Goal: Task Accomplishment & Management: Complete application form

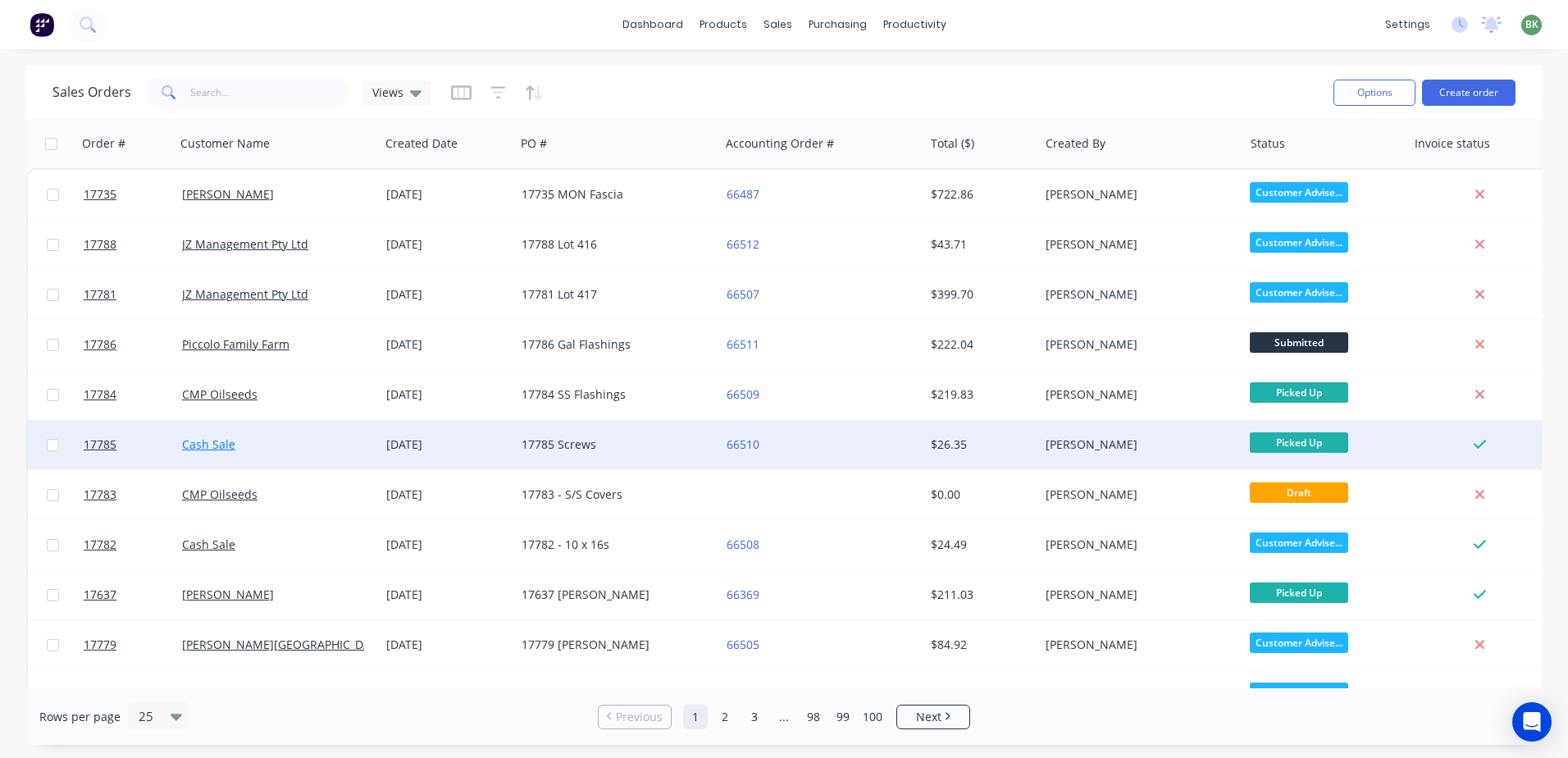
click at [232, 446] on link "Cash Sale" at bounding box center [208, 444] width 53 height 16
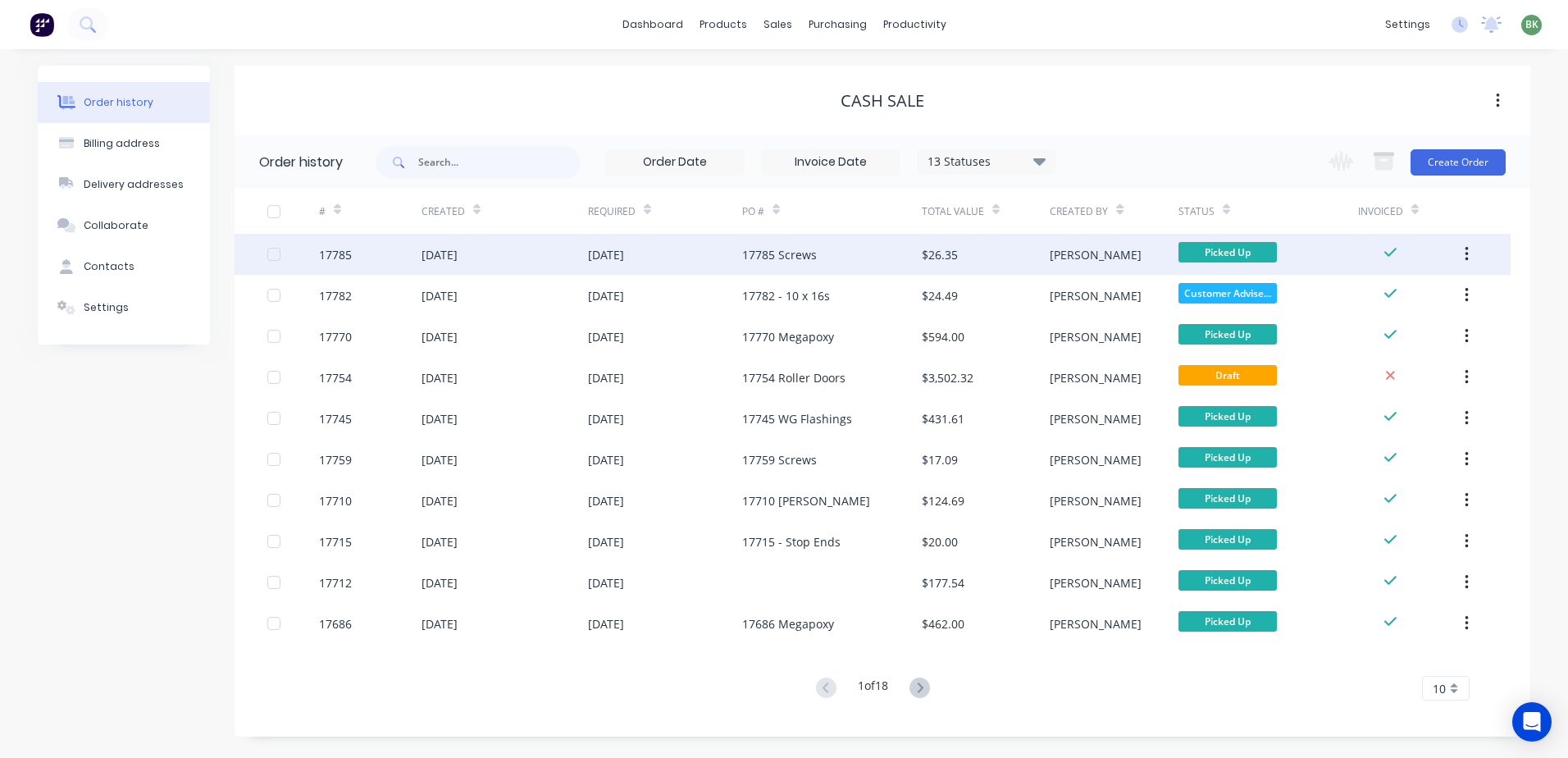
click at [806, 254] on div "17785 Screws" at bounding box center [779, 254] width 75 height 17
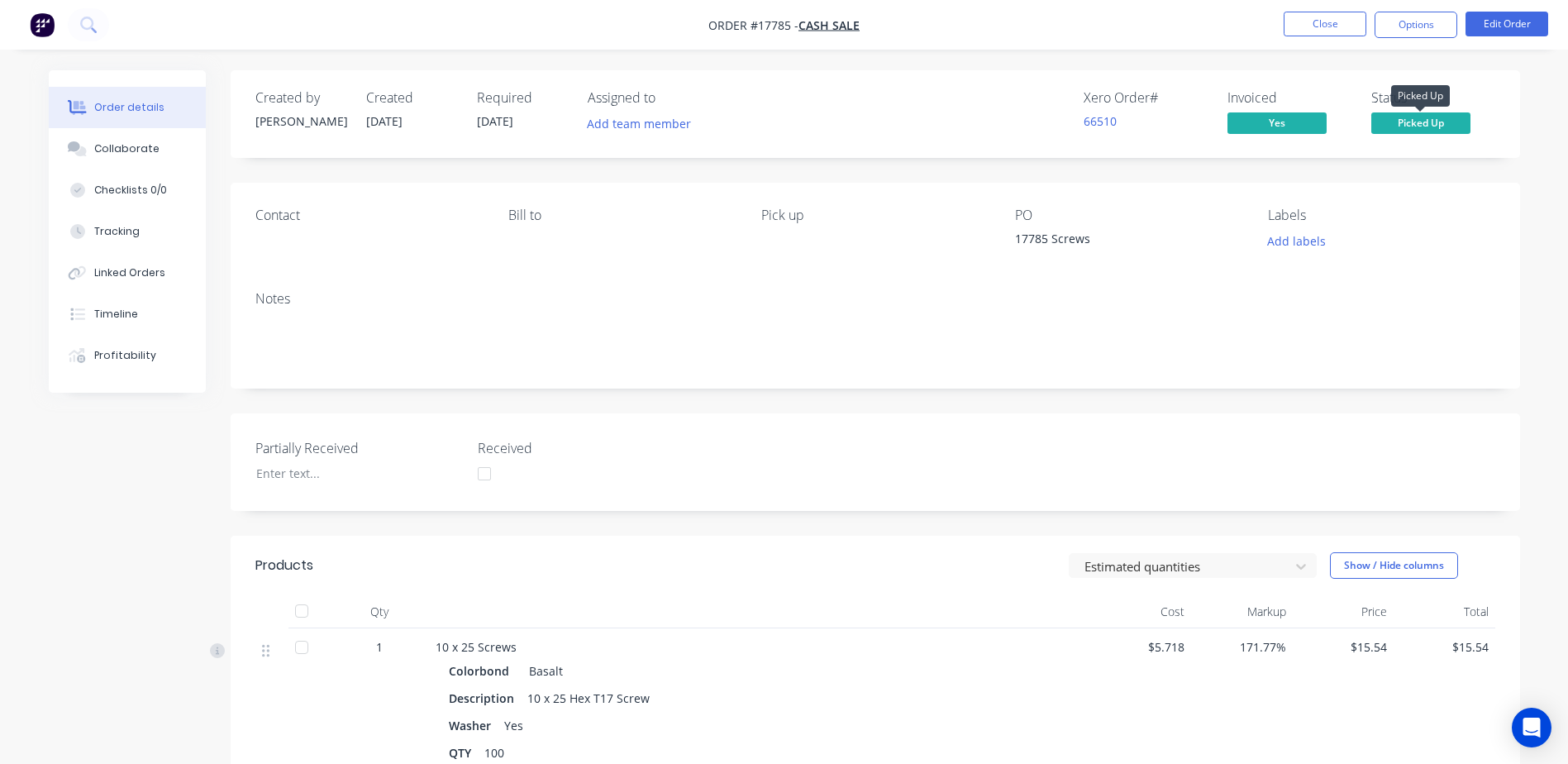
click at [1437, 124] on span "Picked Up" at bounding box center [1421, 122] width 100 height 21
click at [1524, 124] on div "Order details Collaborate Checklists 0/0 Tracking Linked Orders Timeline Profit…" at bounding box center [785, 644] width 1504 height 1146
click at [1336, 12] on button "Close" at bounding box center [1325, 24] width 83 height 25
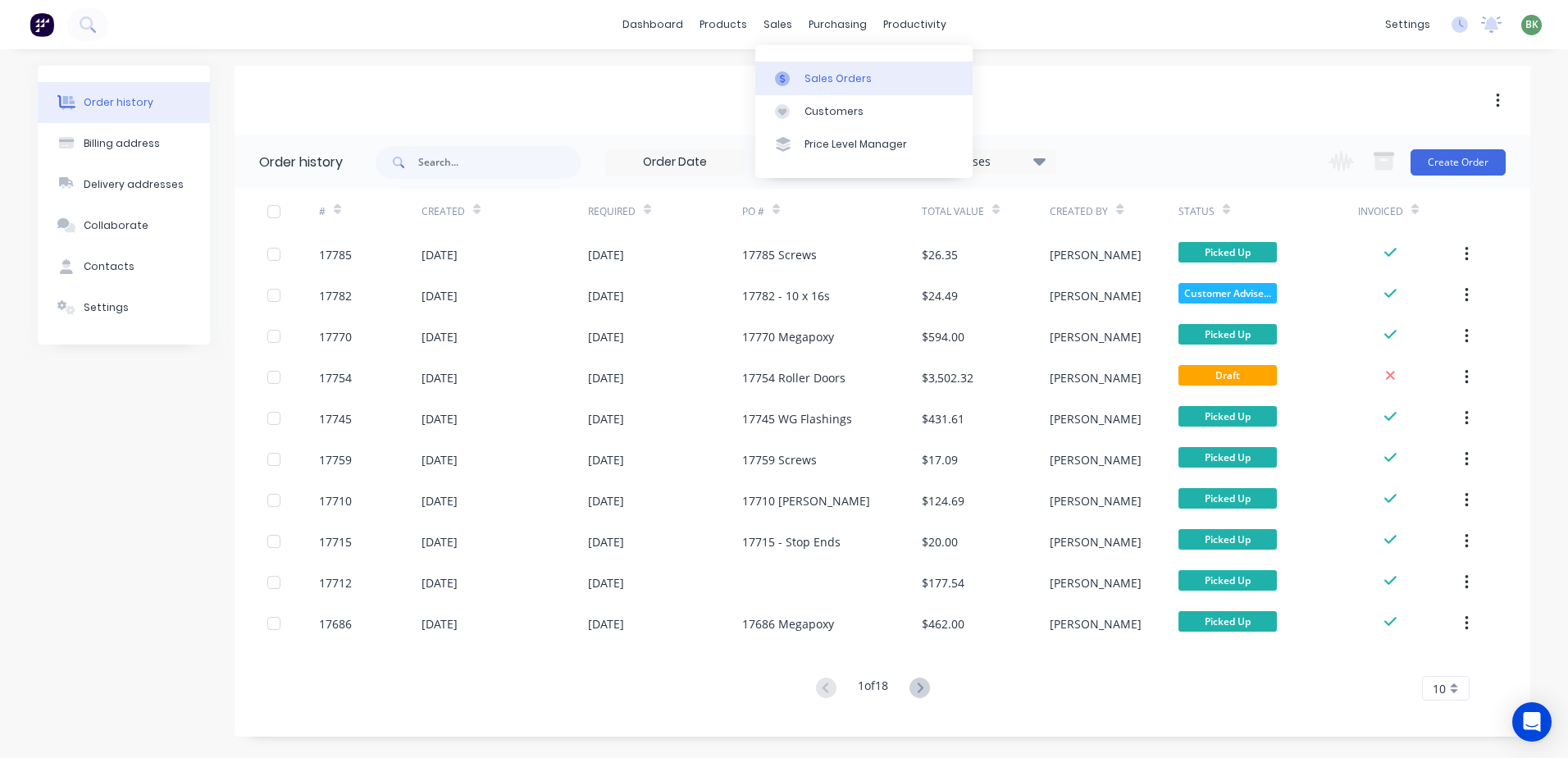
click at [824, 79] on div "Sales Orders" at bounding box center [838, 79] width 67 height 15
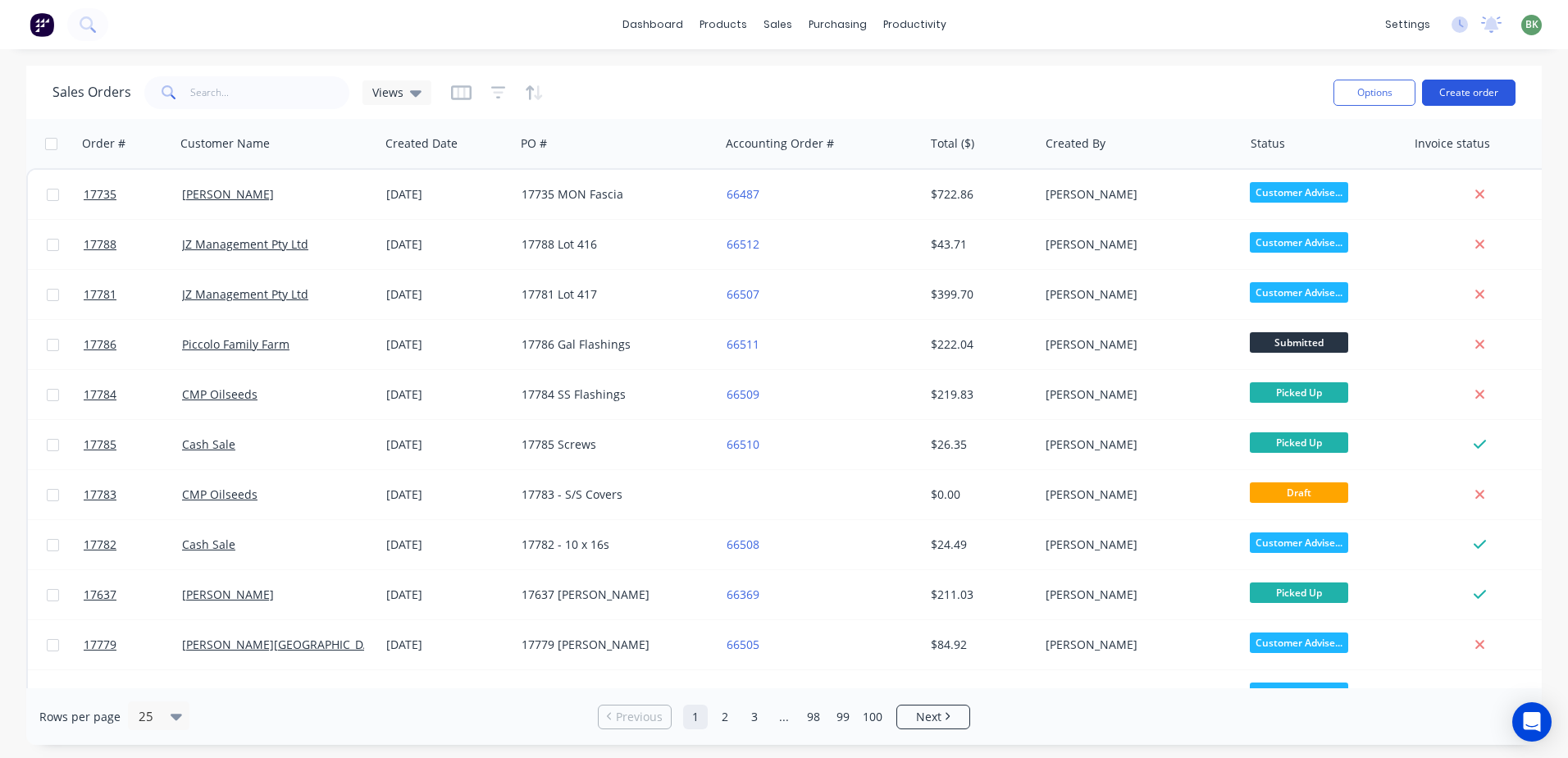
click at [1474, 90] on button "Create order" at bounding box center [1468, 93] width 94 height 27
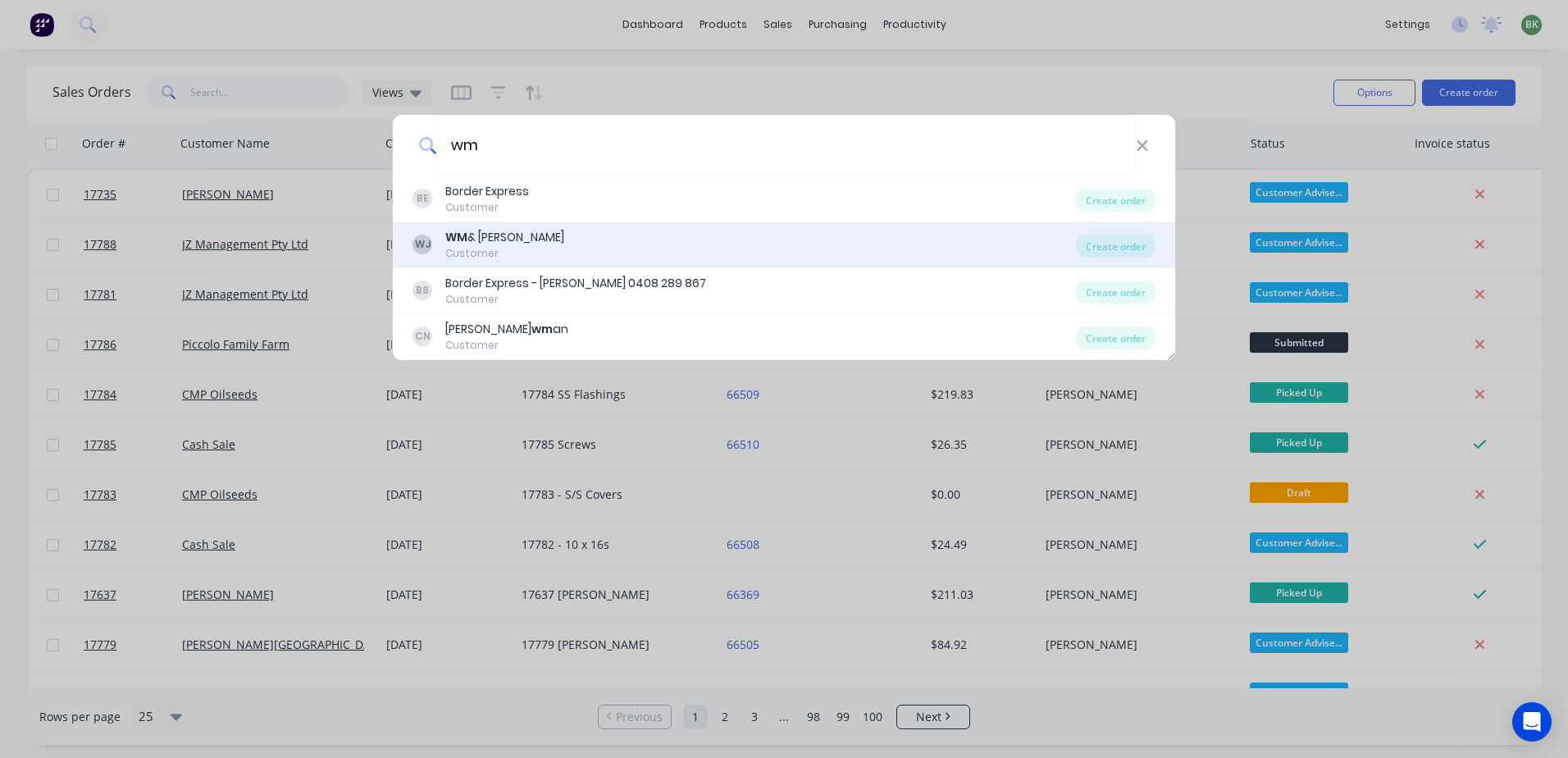
type input "wm"
click at [488, 255] on div "Customer" at bounding box center [505, 253] width 119 height 15
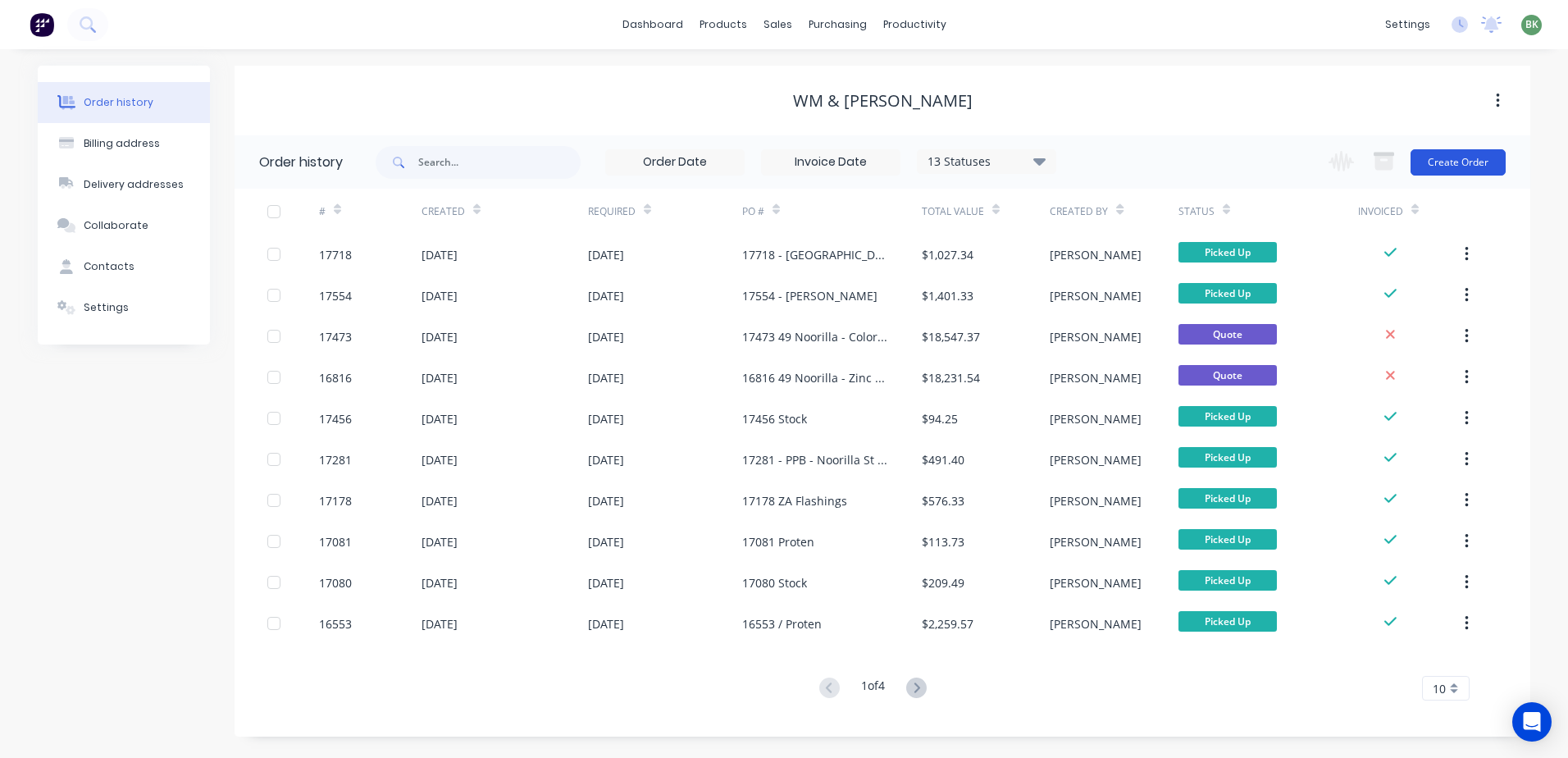
click at [1470, 158] on button "Create Order" at bounding box center [1458, 163] width 95 height 27
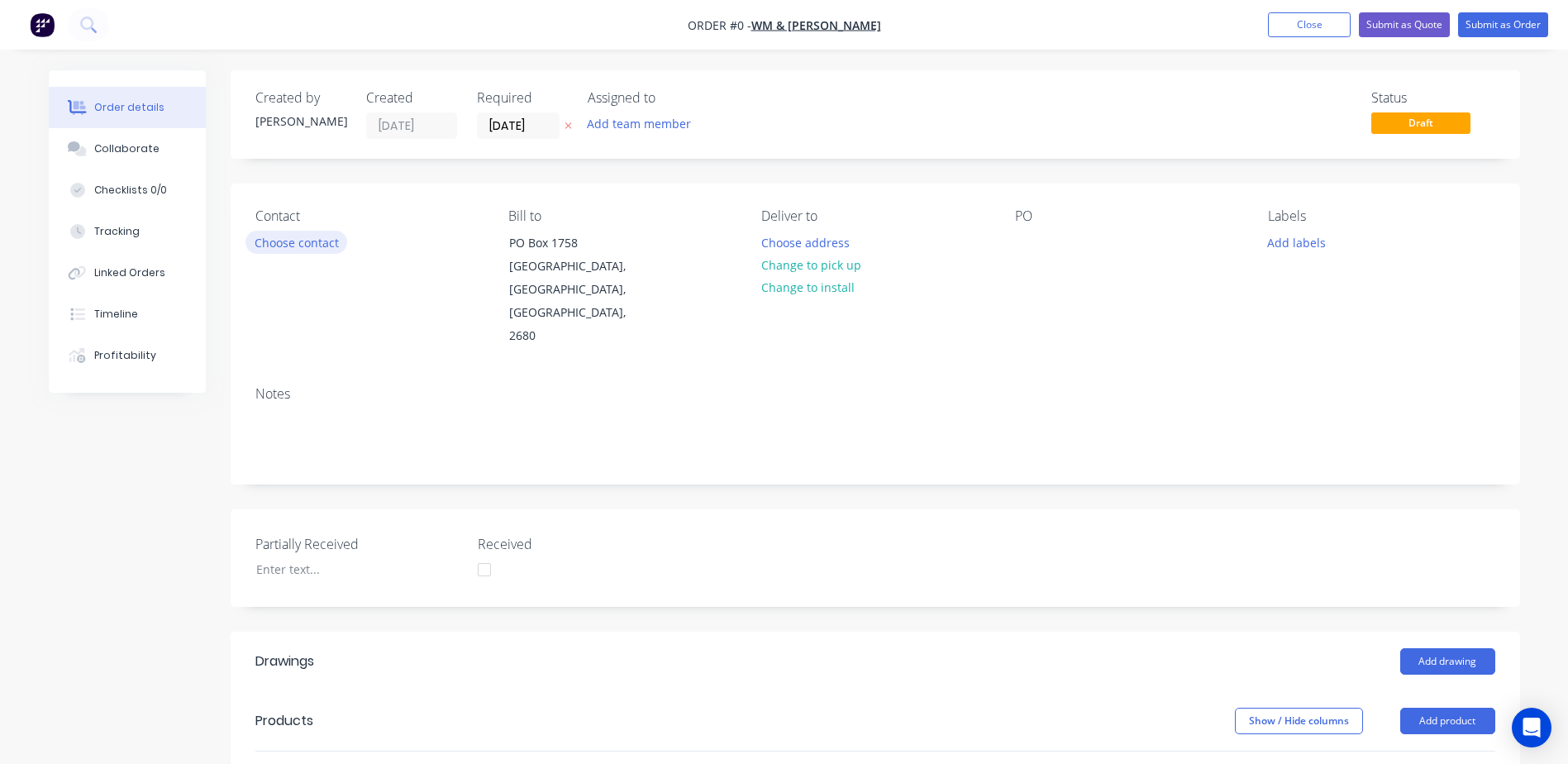
click at [300, 247] on button "Choose contact" at bounding box center [296, 242] width 102 height 23
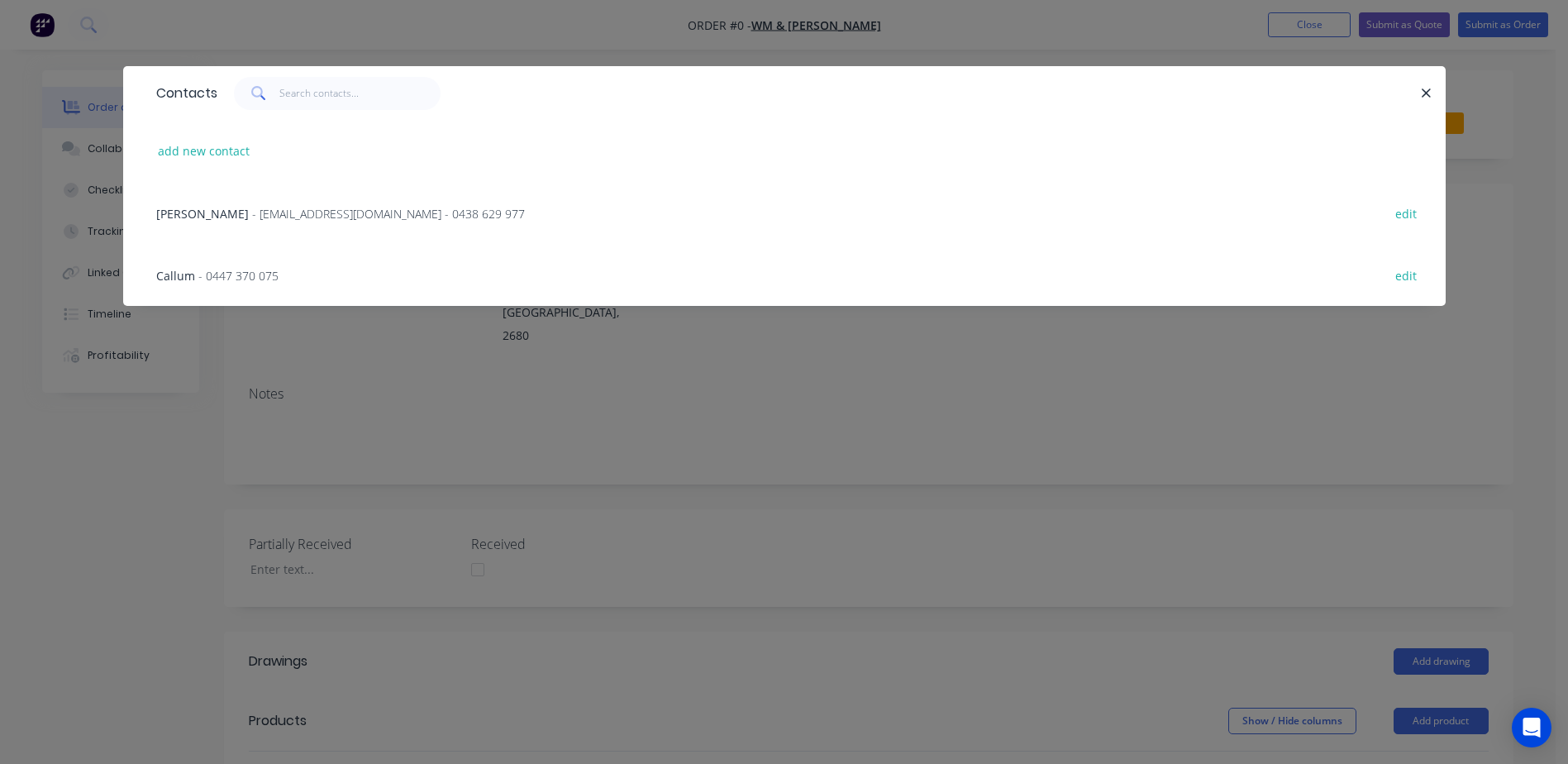
click at [252, 216] on span "- aacallan@bigpond.com - 0438 629 977" at bounding box center [388, 213] width 273 height 16
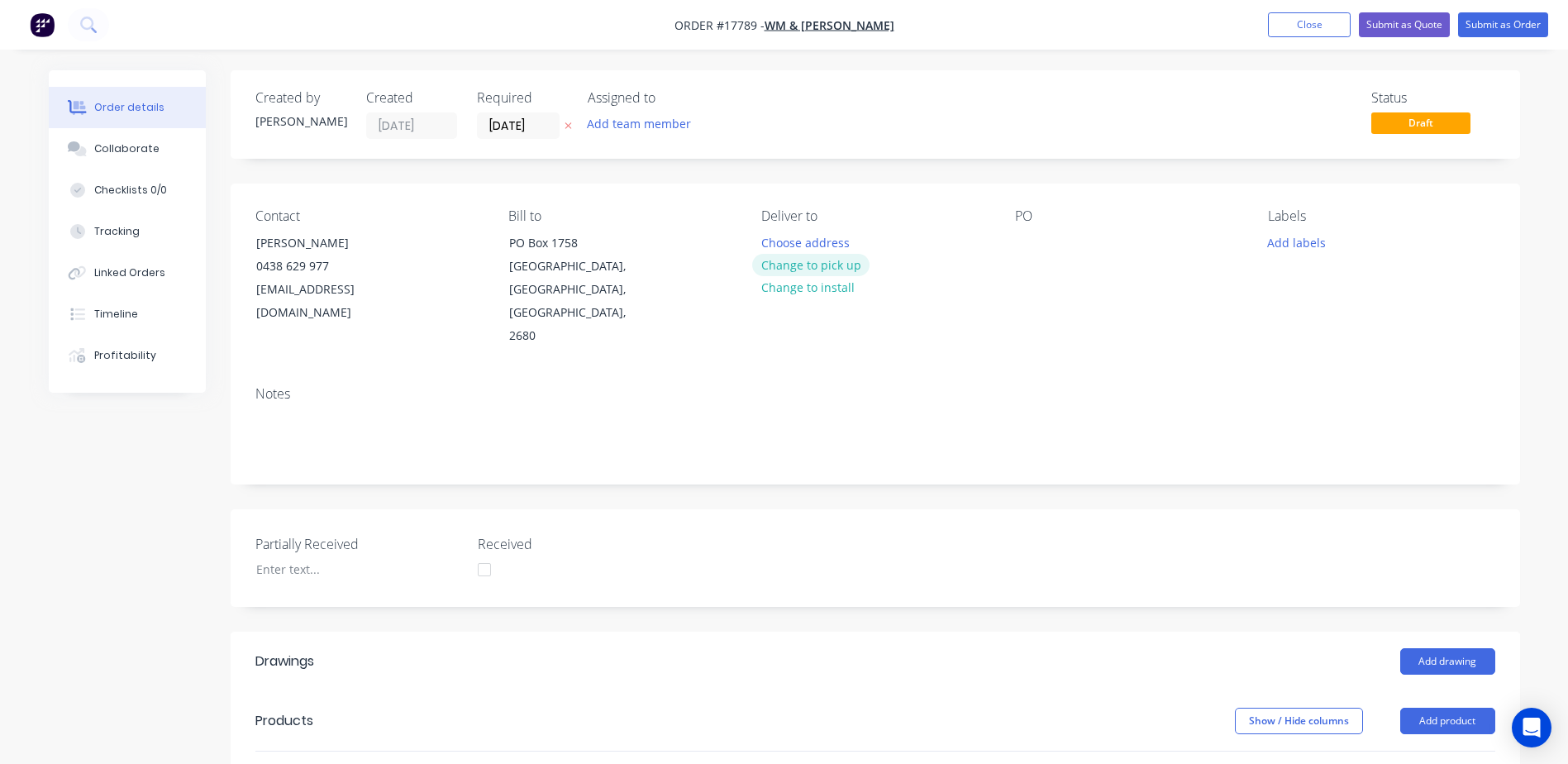
click at [844, 264] on button "Change to pick up" at bounding box center [811, 264] width 117 height 23
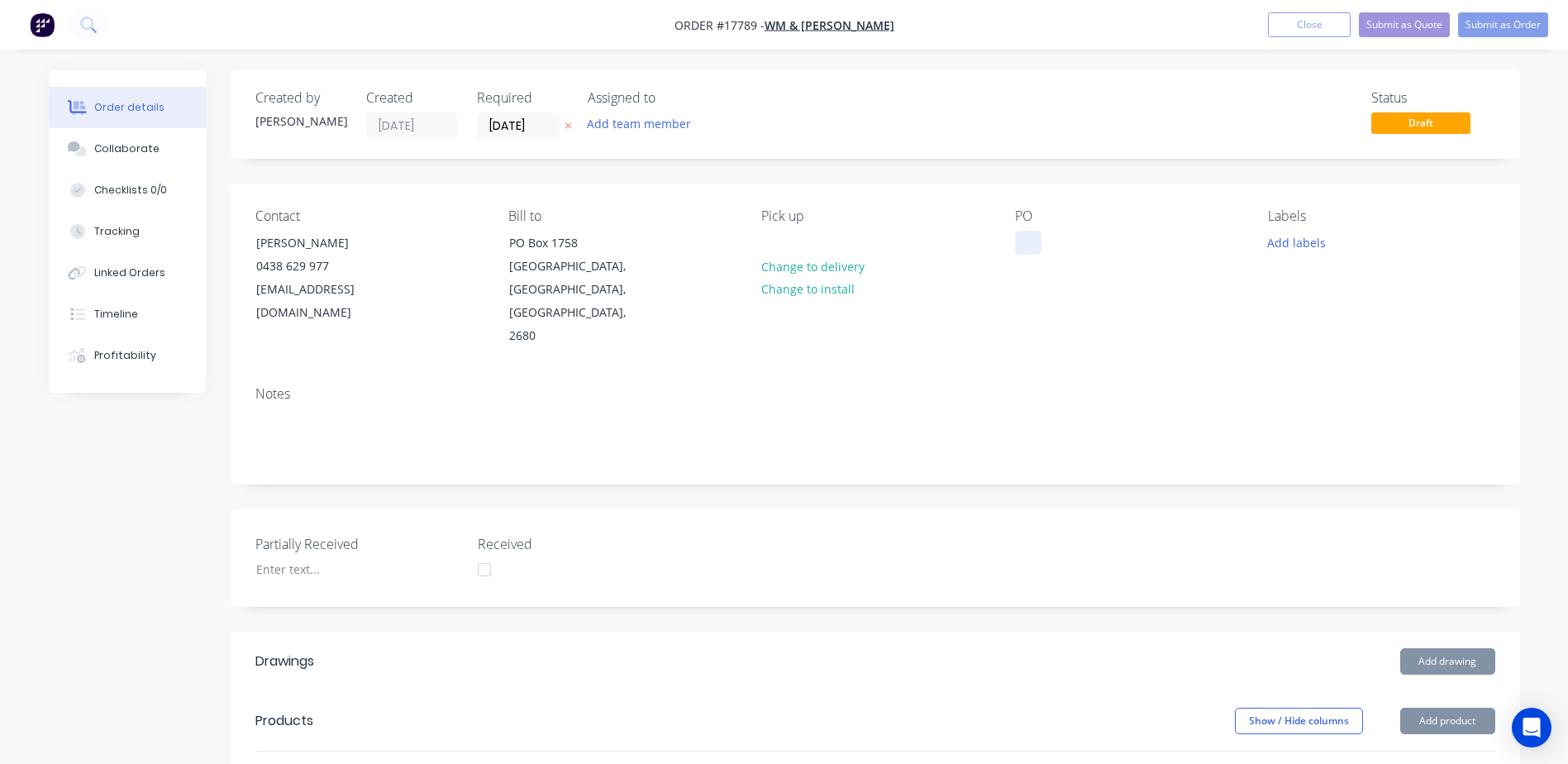
click at [1028, 242] on div at bounding box center [1028, 243] width 27 height 24
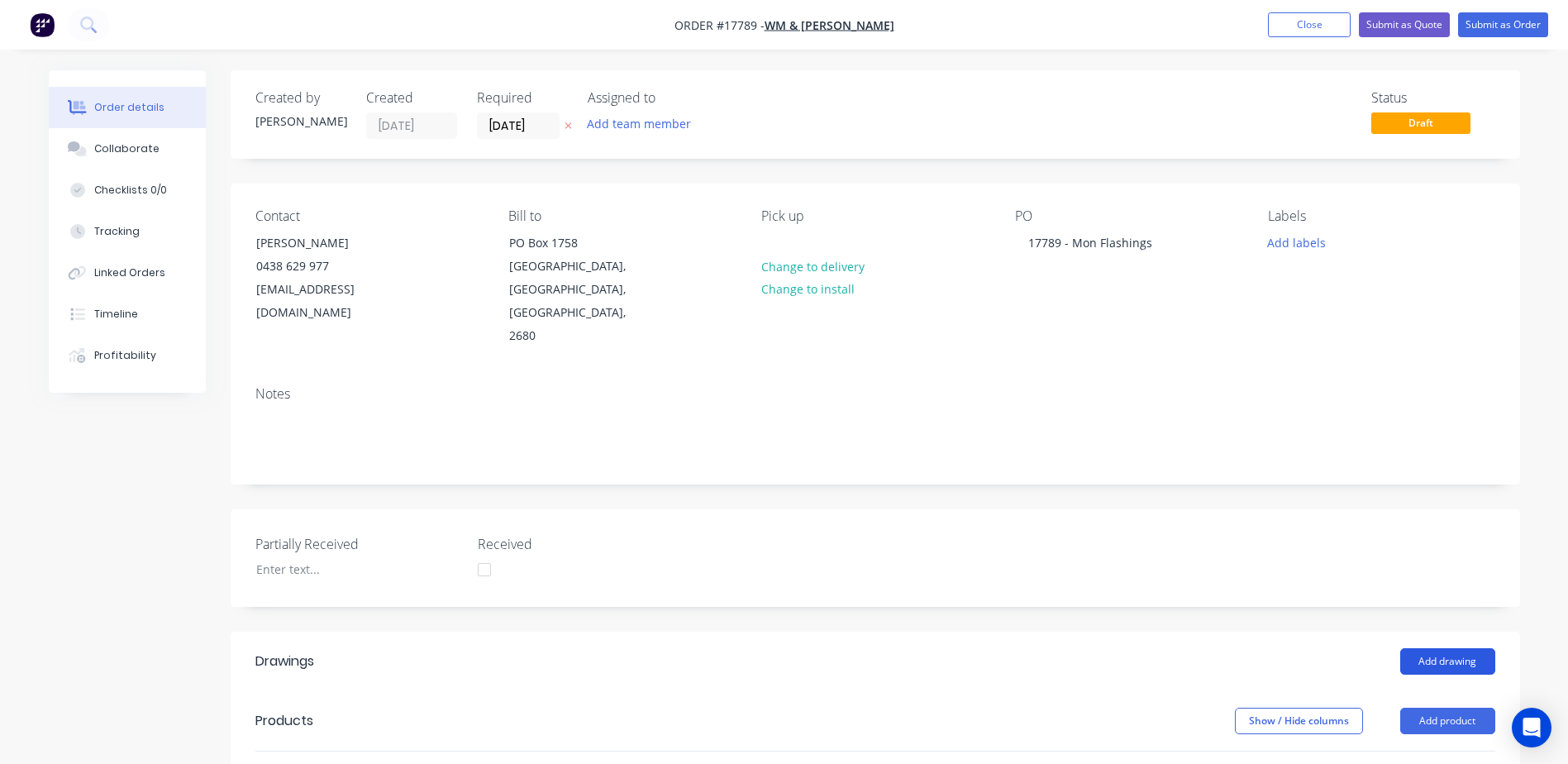
click at [1440, 649] on button "Add drawing" at bounding box center [1448, 662] width 95 height 27
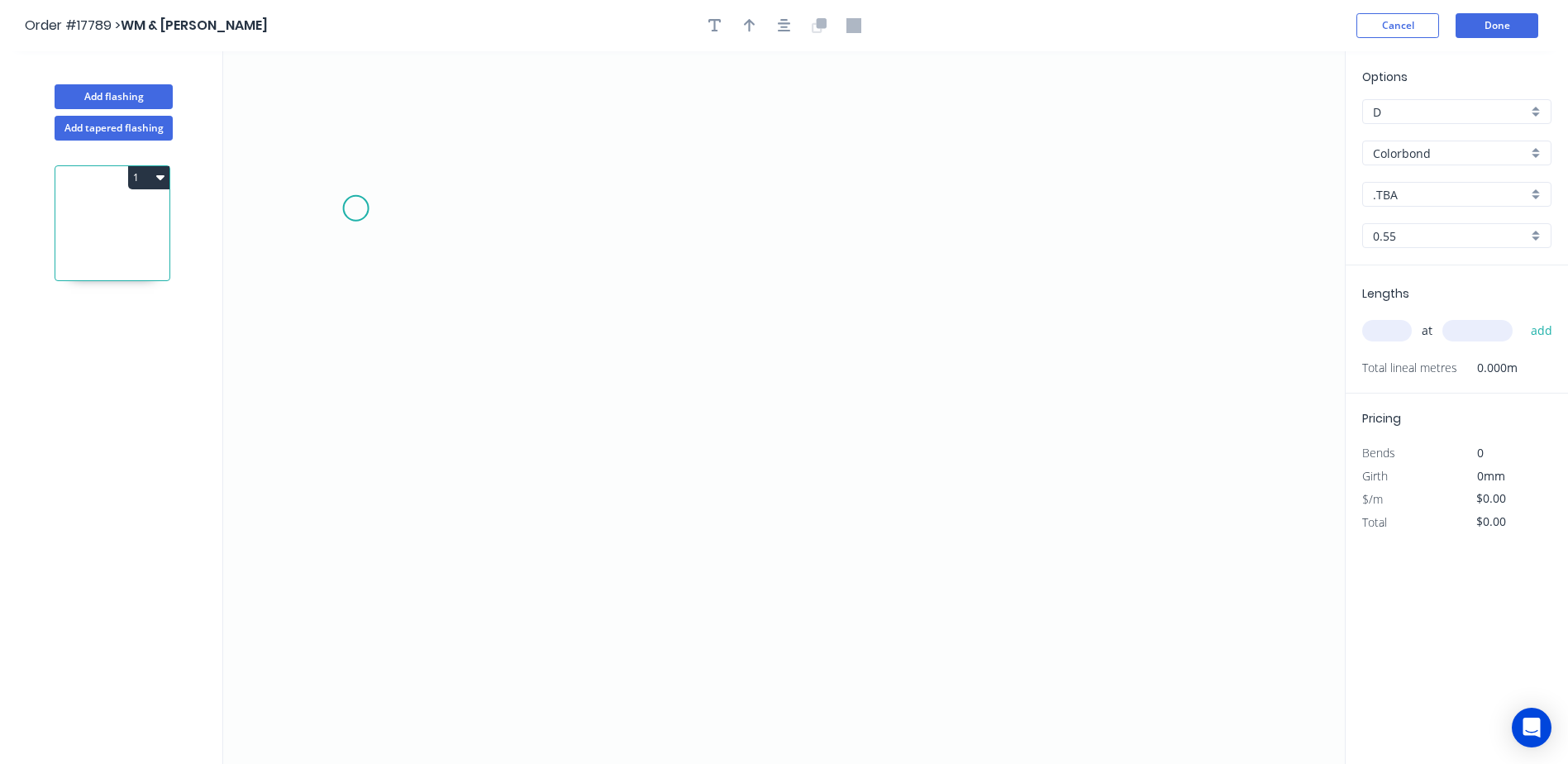
click at [357, 205] on icon "0" at bounding box center [784, 408] width 1122 height 713
click at [368, 193] on icon "0" at bounding box center [784, 408] width 1122 height 713
click at [361, 208] on circle at bounding box center [358, 205] width 25 height 25
click at [370, 476] on icon "0" at bounding box center [784, 408] width 1122 height 713
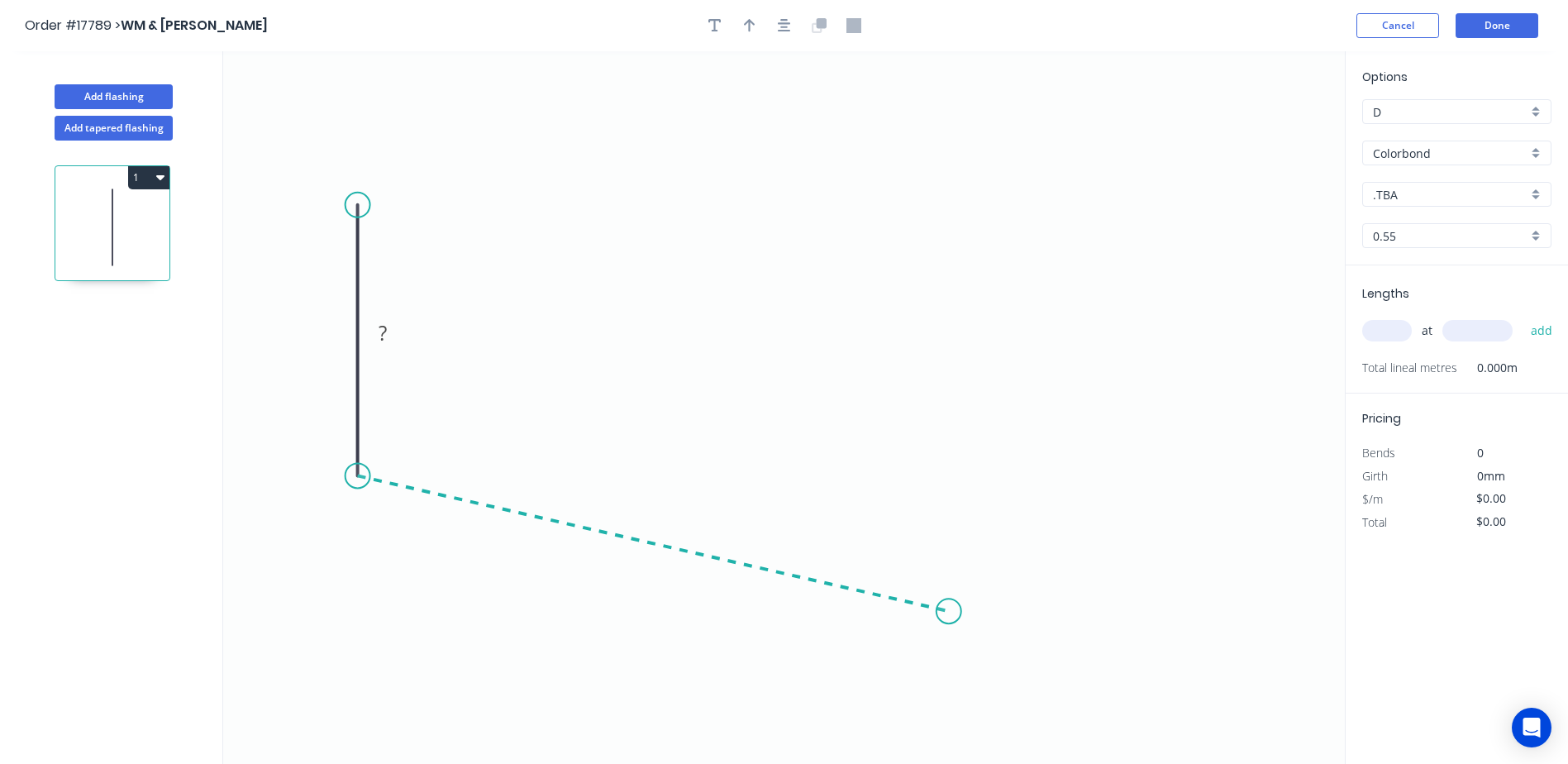
click at [949, 612] on icon "0 ?" at bounding box center [784, 408] width 1122 height 713
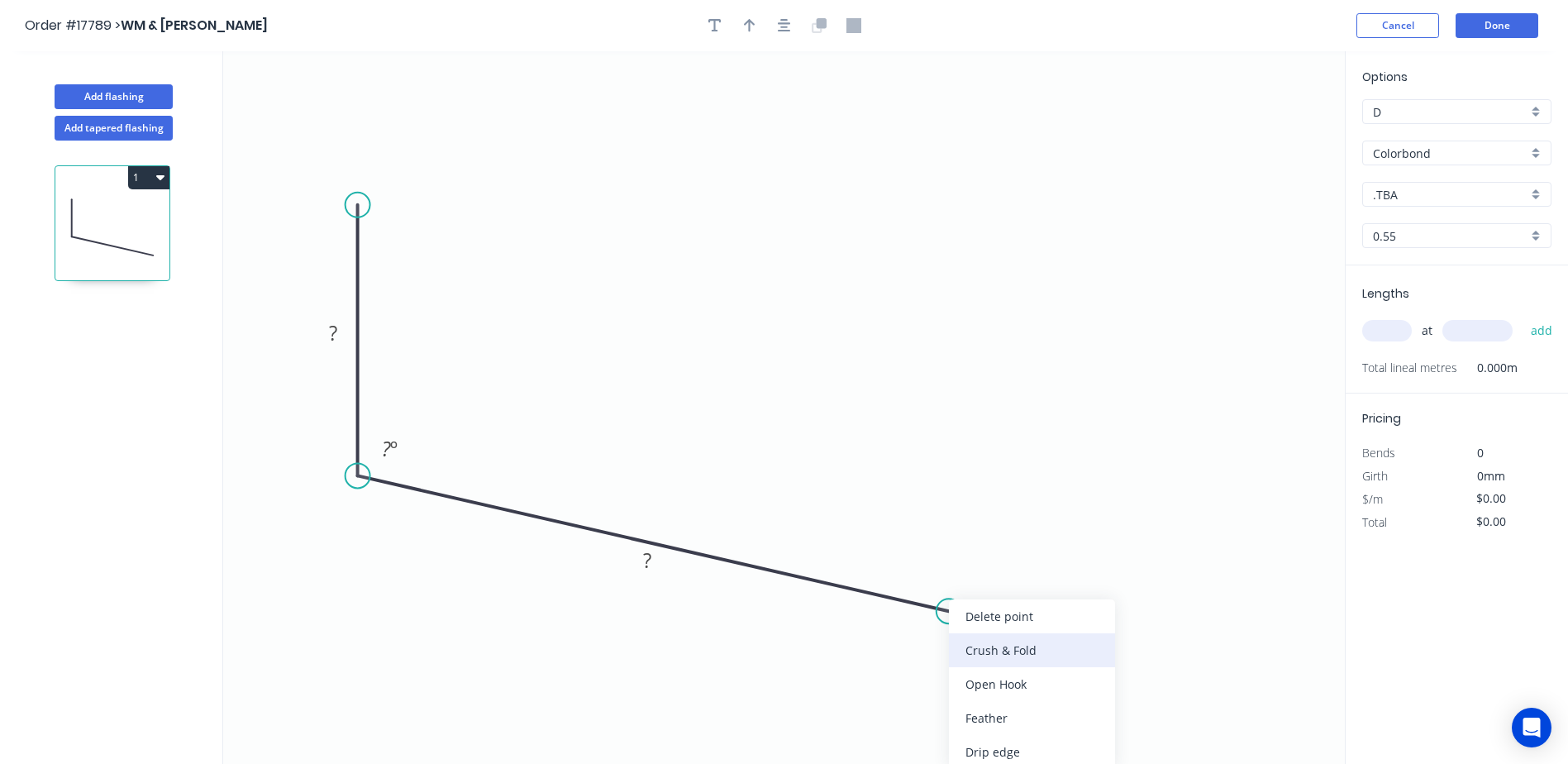
click at [997, 652] on div "Crush & Fold" at bounding box center [1032, 650] width 167 height 34
click at [991, 681] on div "Flip bend" at bounding box center [1034, 679] width 167 height 34
click at [661, 566] on rect at bounding box center [648, 561] width 33 height 23
click at [332, 326] on tspan "?" at bounding box center [333, 332] width 8 height 28
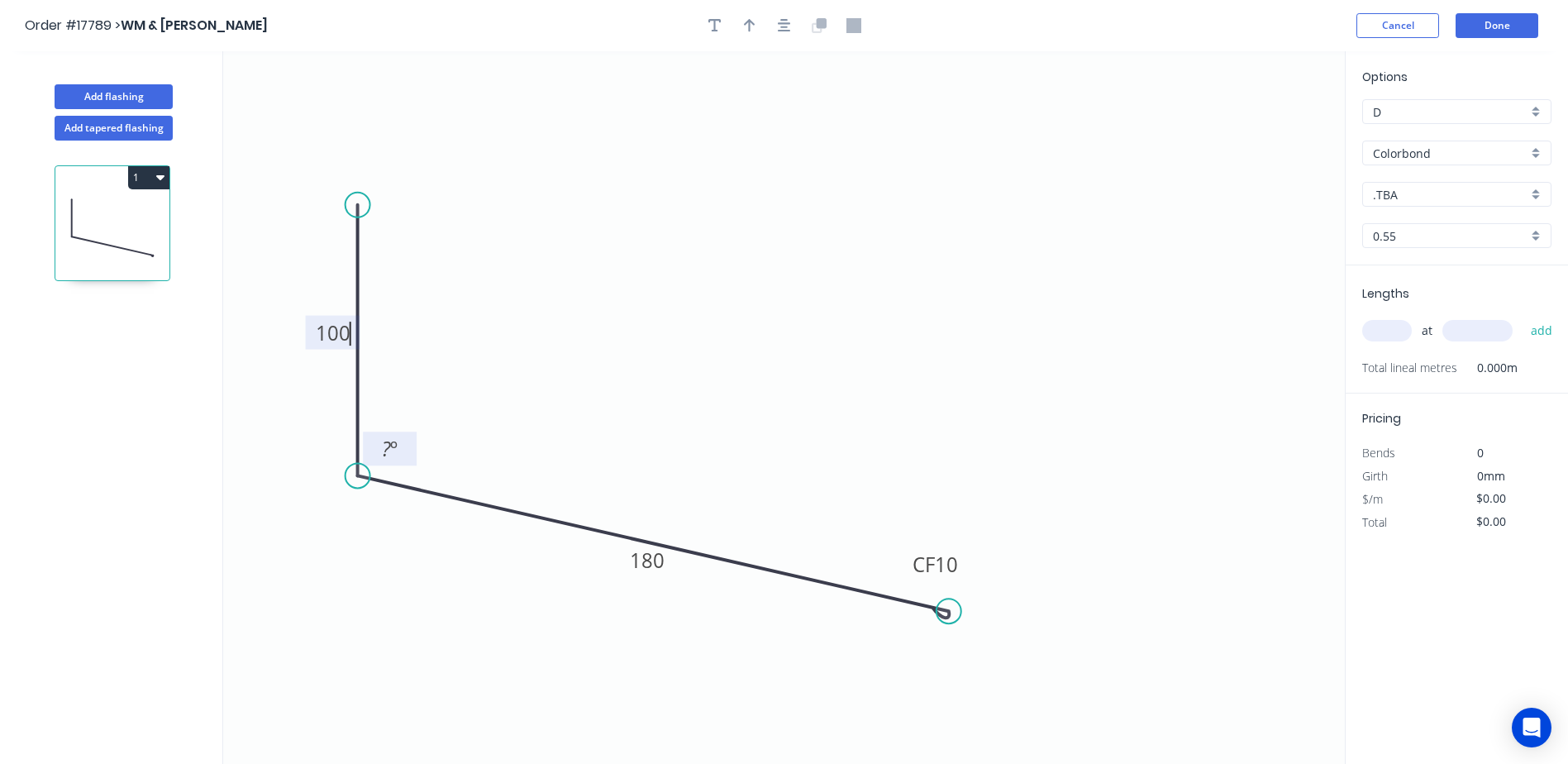
type input "$20.53"
click at [393, 448] on tspan "º" at bounding box center [393, 449] width 8 height 28
click at [781, 33] on button "button" at bounding box center [785, 26] width 25 height 25
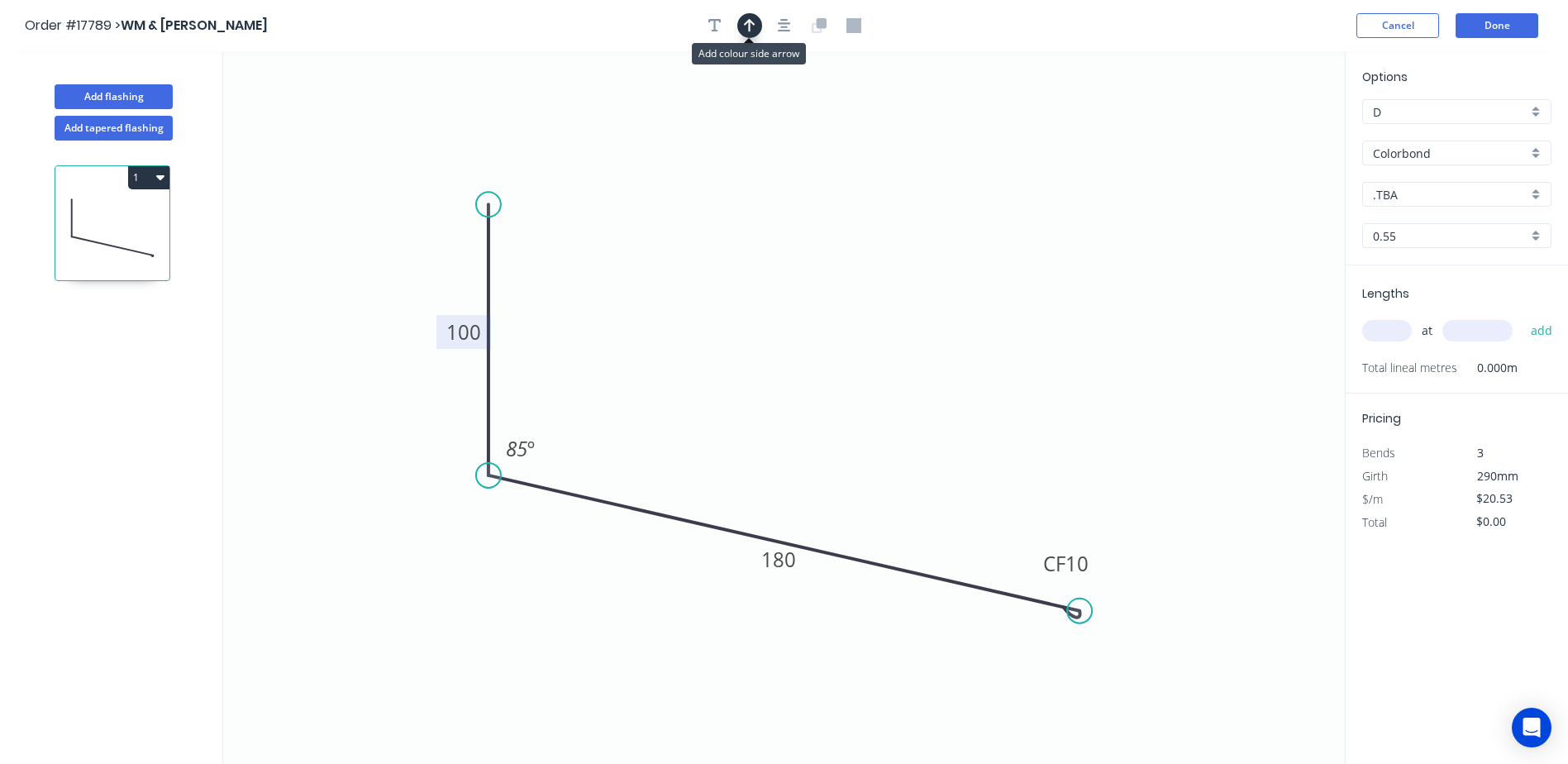
click at [758, 31] on button "button" at bounding box center [750, 26] width 25 height 25
click at [1417, 198] on input ".TBA" at bounding box center [1450, 194] width 155 height 18
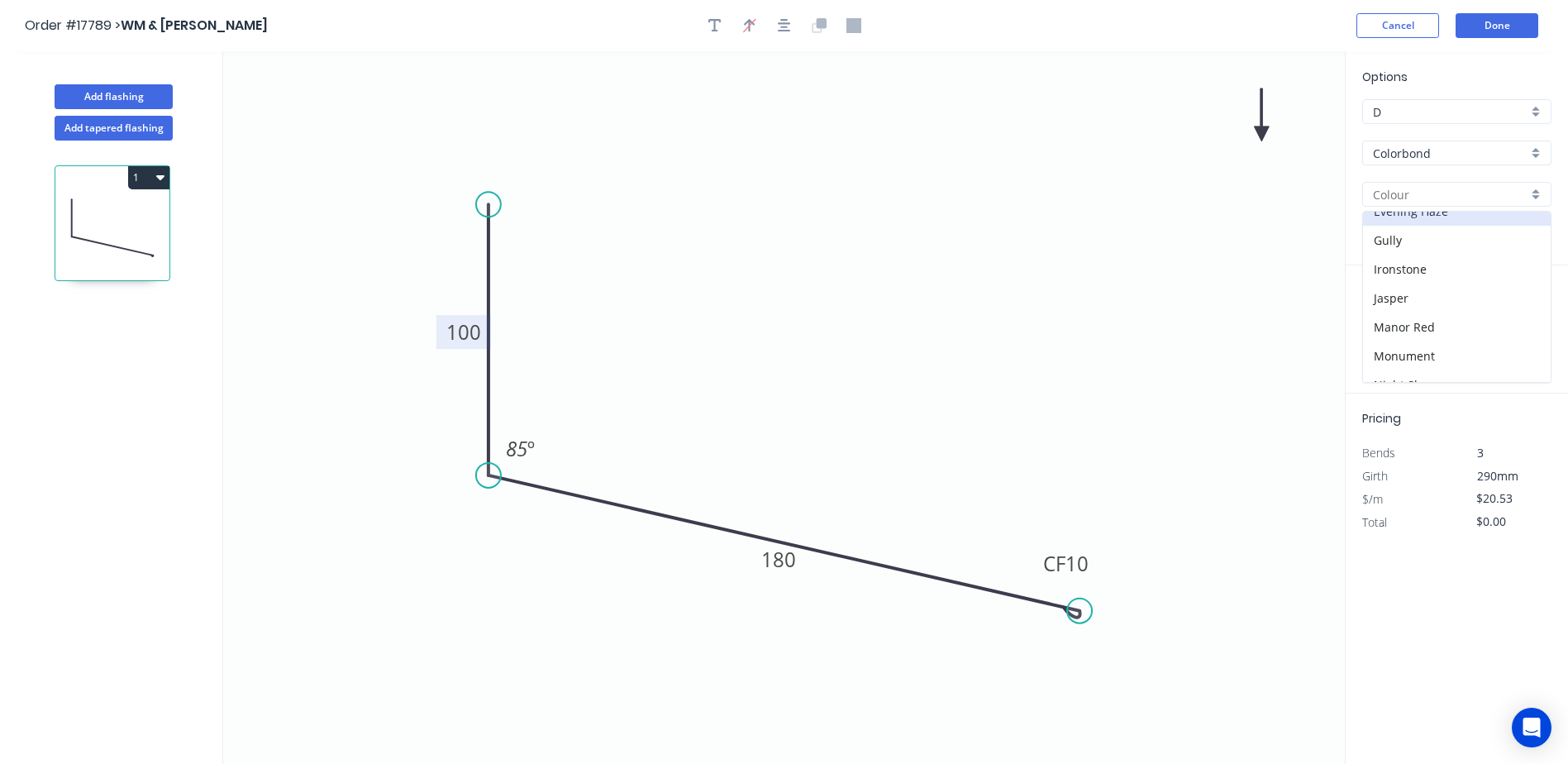
scroll to position [248, 0]
click at [1428, 349] on div "Monument" at bounding box center [1457, 354] width 187 height 29
type input "Monument"
drag, startPoint x: 1260, startPoint y: 130, endPoint x: 1201, endPoint y: 335, distance: 213.3
click at [787, 288] on icon at bounding box center [780, 270] width 15 height 53
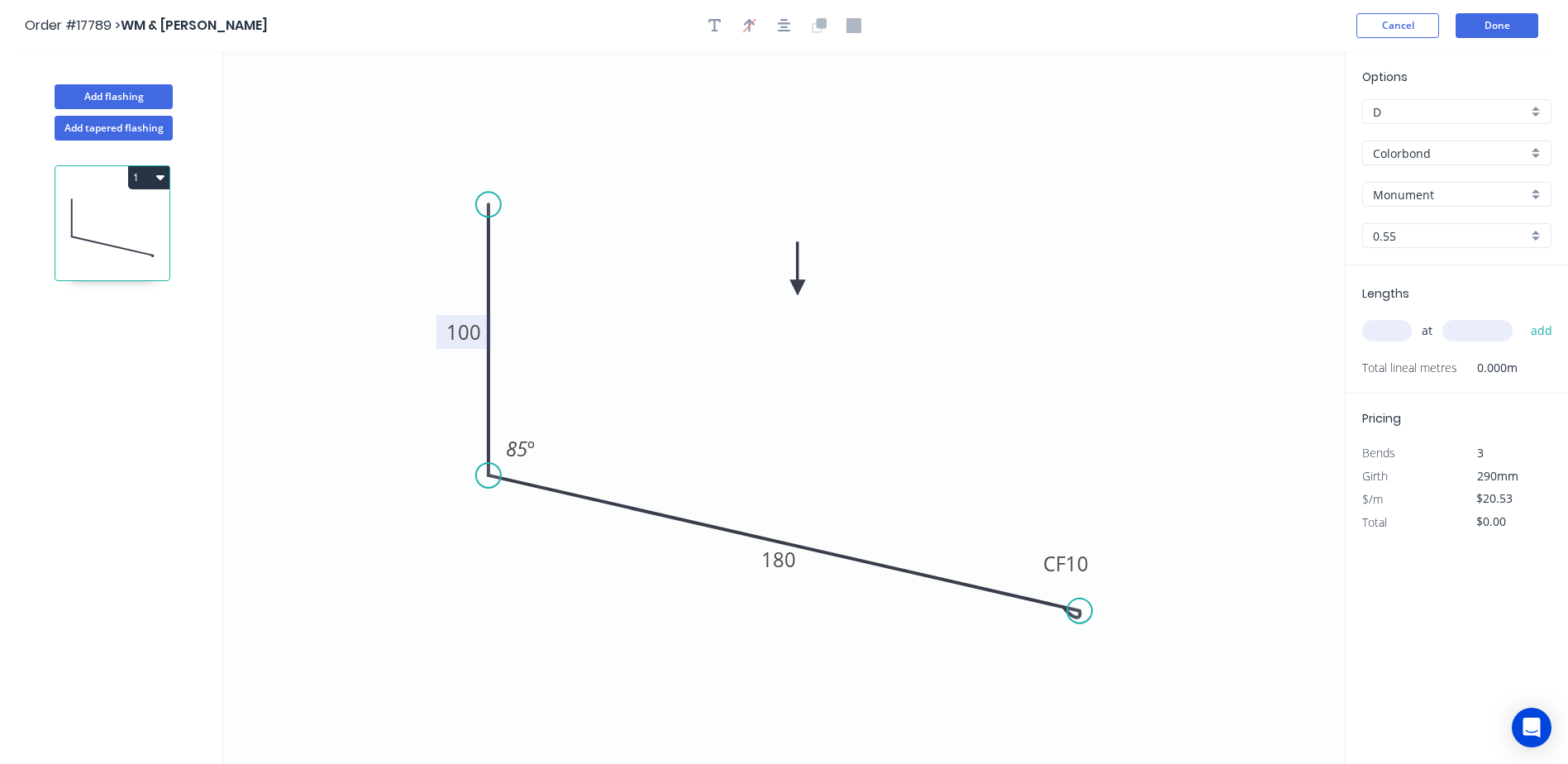
click at [1396, 319] on div "at add" at bounding box center [1458, 331] width 192 height 28
type input "1"
type input "450"
click at [1523, 316] on button "add" at bounding box center [1542, 331] width 38 height 28
type input "$20.53"
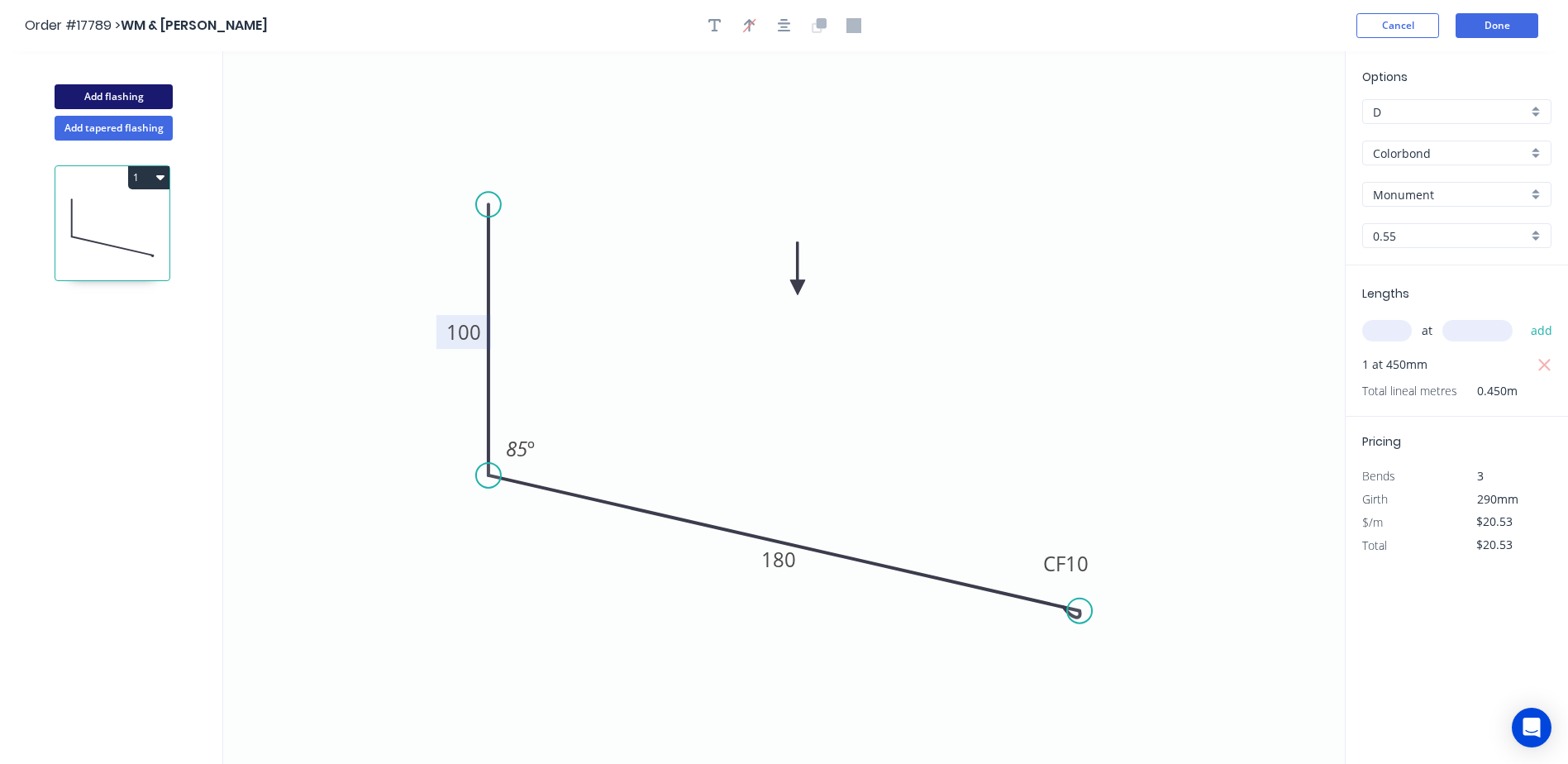
click at [126, 95] on button "Add flashing" at bounding box center [113, 97] width 118 height 25
type input "$0.00"
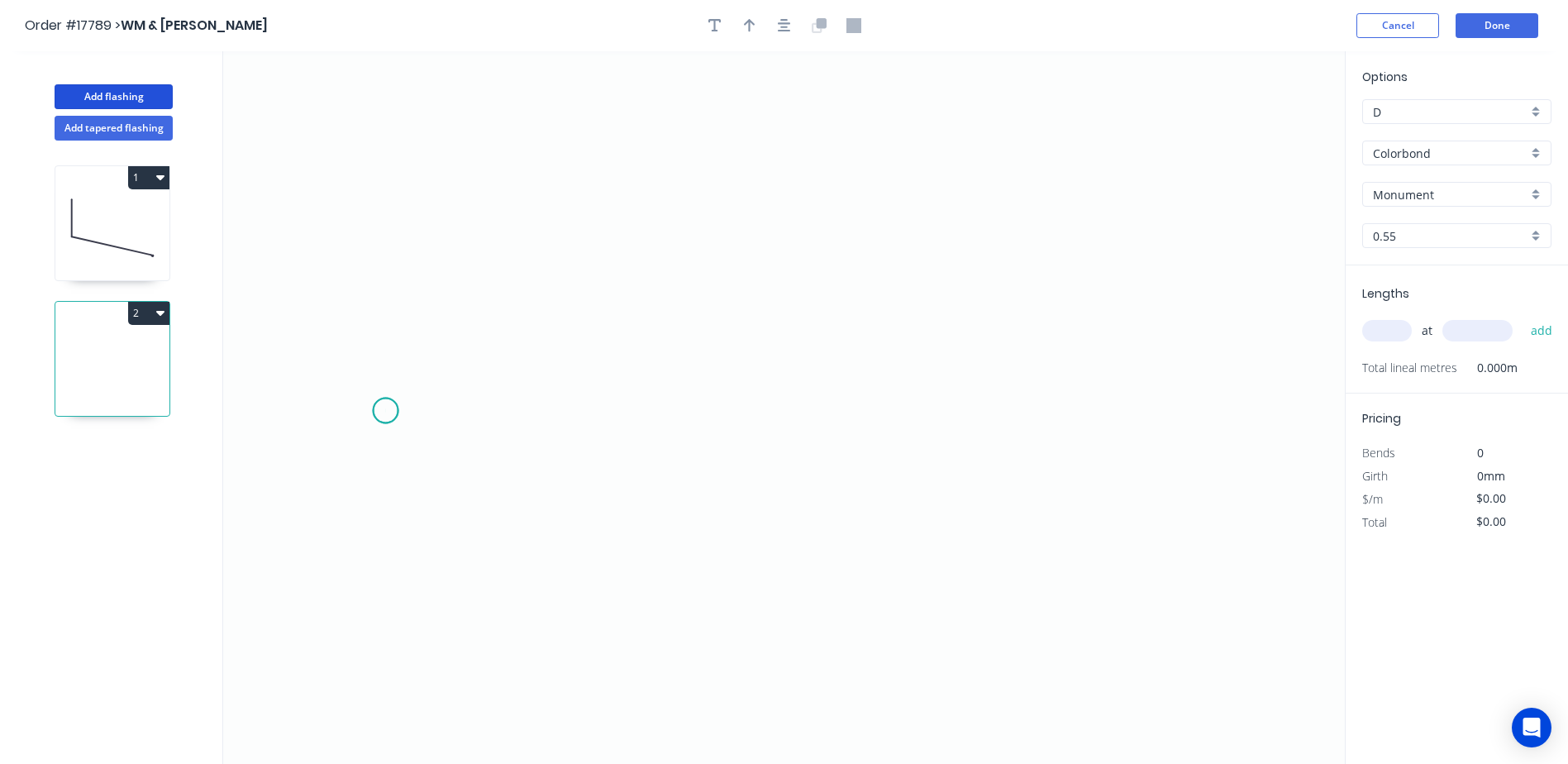
click at [385, 411] on icon "0" at bounding box center [784, 408] width 1122 height 713
click at [968, 413] on icon "0" at bounding box center [784, 408] width 1122 height 713
click at [1029, 357] on icon "0 ?" at bounding box center [784, 408] width 1122 height 713
click at [1091, 412] on icon "0 ? ?" at bounding box center [784, 408] width 1122 height 713
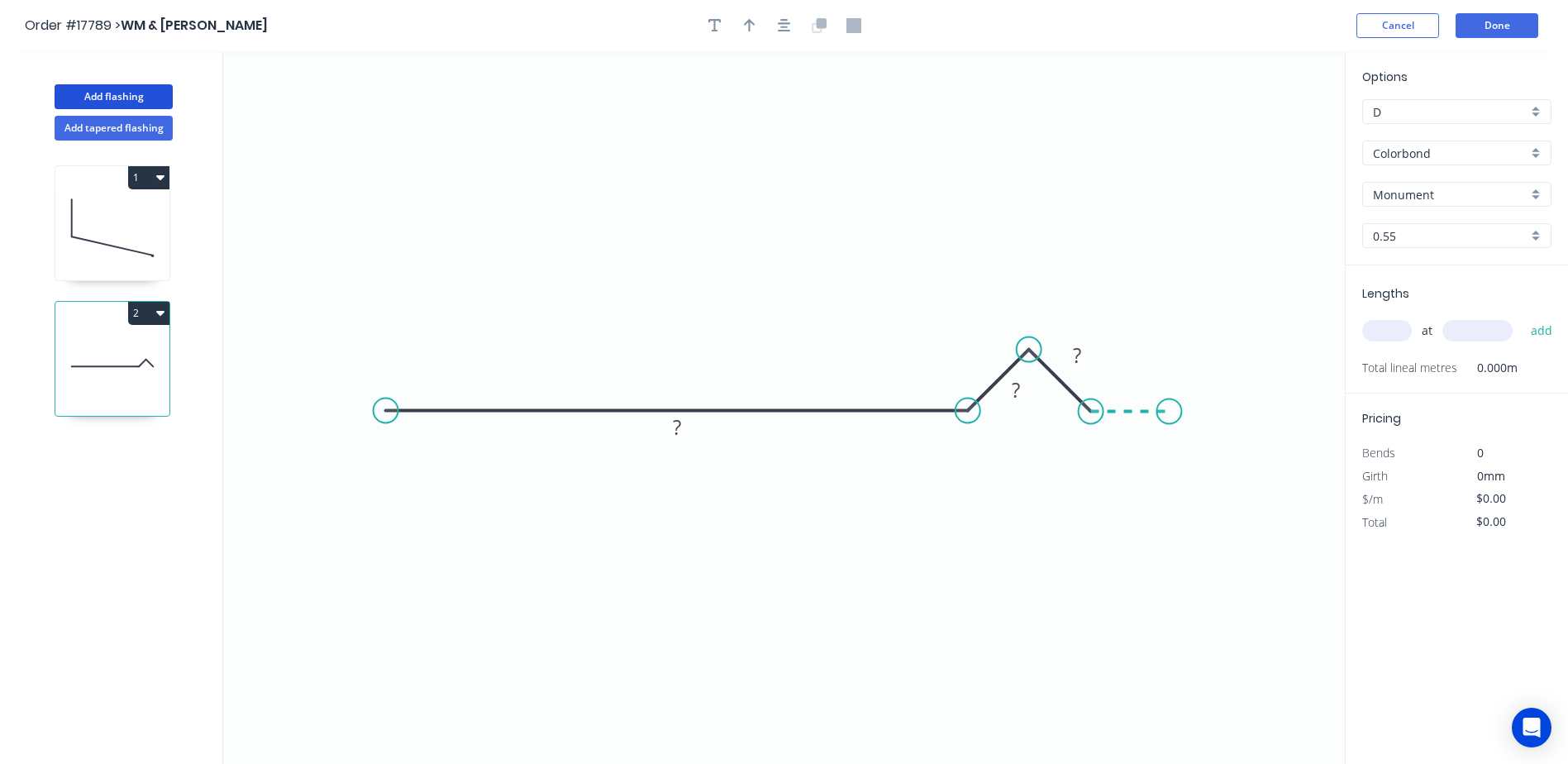
click at [1170, 412] on icon "0 ? ? ?" at bounding box center [784, 408] width 1122 height 713
click at [1170, 412] on circle at bounding box center [1169, 412] width 25 height 25
click at [439, 475] on div "Crush & Fold" at bounding box center [465, 471] width 167 height 34
click at [1140, 429] on rect at bounding box center [1130, 429] width 33 height 23
click at [1084, 361] on rect at bounding box center [1078, 356] width 33 height 23
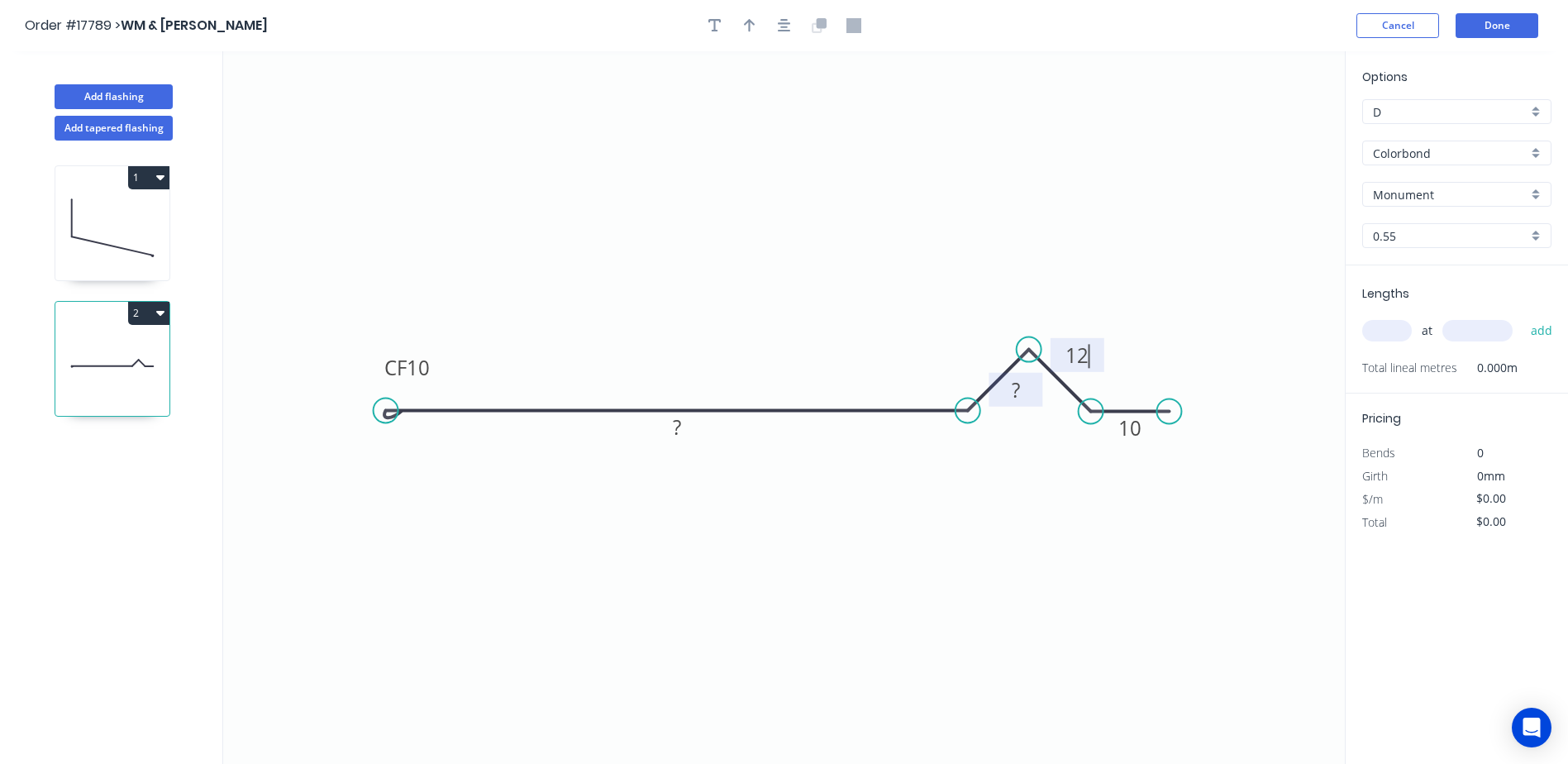
click at [1022, 382] on rect at bounding box center [1017, 392] width 33 height 23
click at [674, 433] on tspan "?" at bounding box center [677, 427] width 8 height 28
click at [1395, 331] on input "text" at bounding box center [1386, 331] width 49 height 22
type input "$18.82"
type input "1"
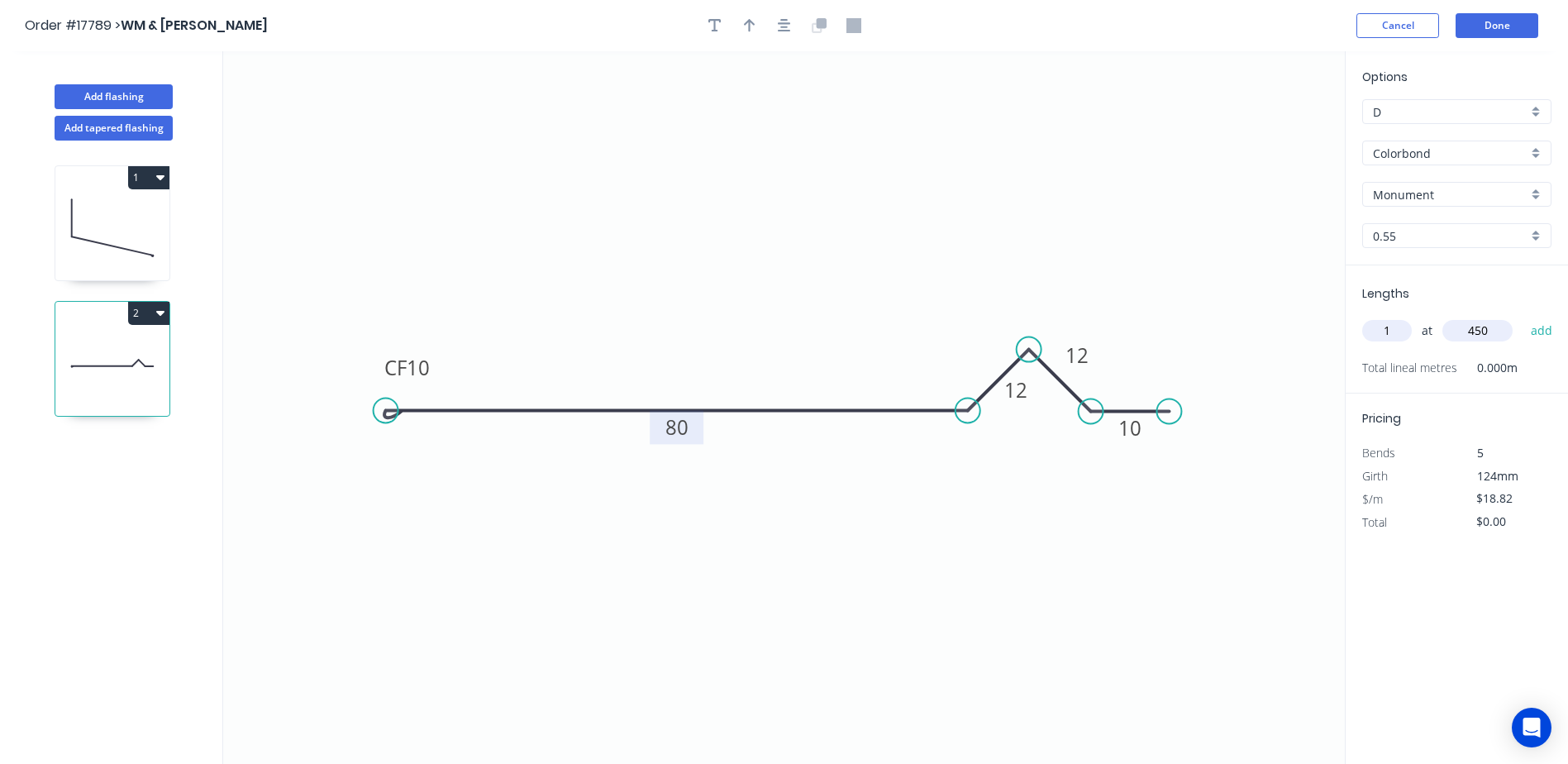
type input "450"
click at [1523, 316] on button "add" at bounding box center [1542, 331] width 38 height 28
type input "$18.82"
click at [748, 26] on icon "button" at bounding box center [750, 26] width 12 height 15
click at [748, 26] on icon "button" at bounding box center [749, 25] width 13 height 16
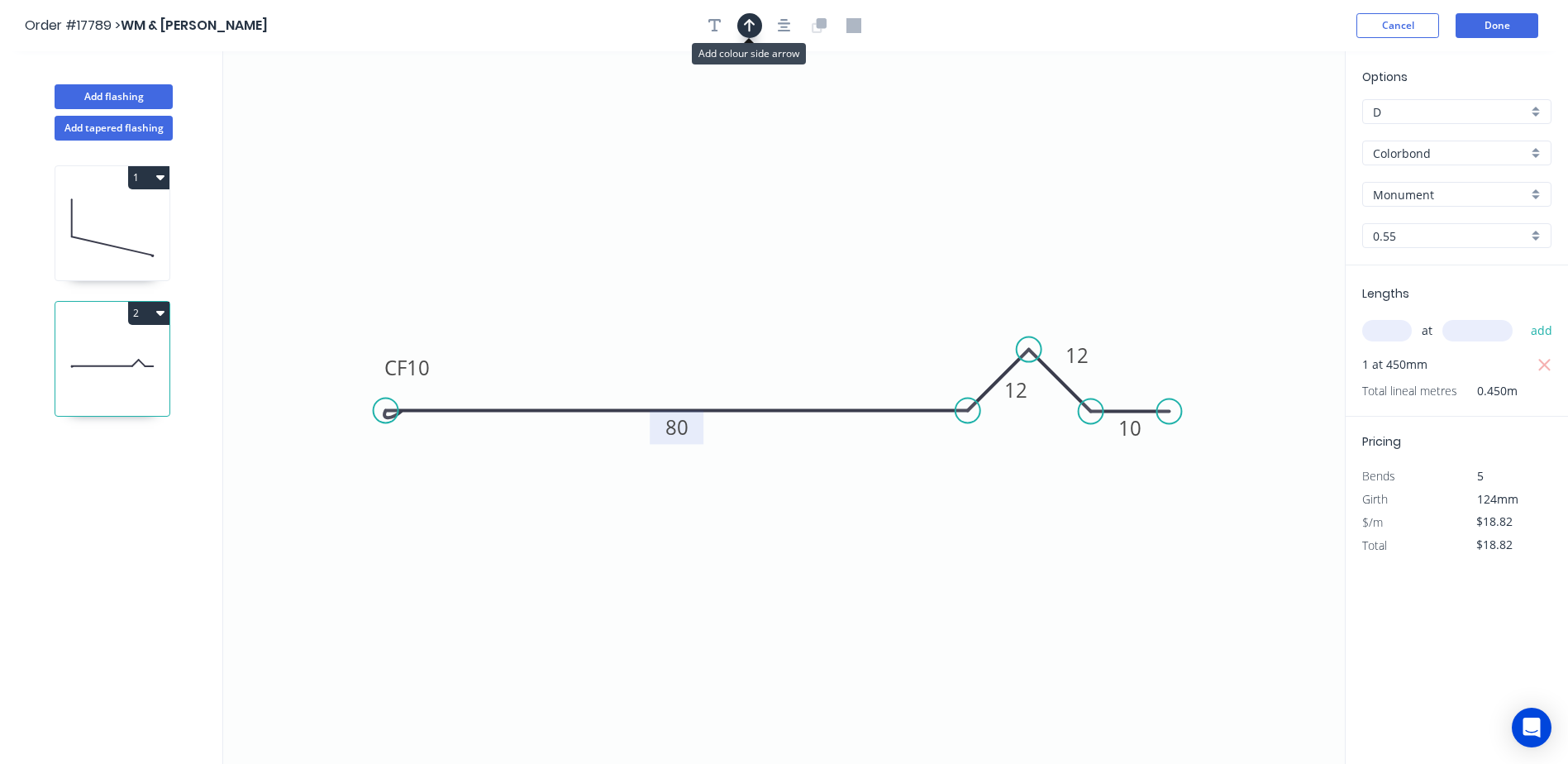
click at [745, 28] on icon "button" at bounding box center [750, 26] width 12 height 15
drag, startPoint x: 1266, startPoint y: 126, endPoint x: 752, endPoint y: 149, distance: 514.5
click at [752, 149] on icon at bounding box center [752, 130] width 15 height 53
click at [786, 25] on icon "button" at bounding box center [785, 26] width 13 height 15
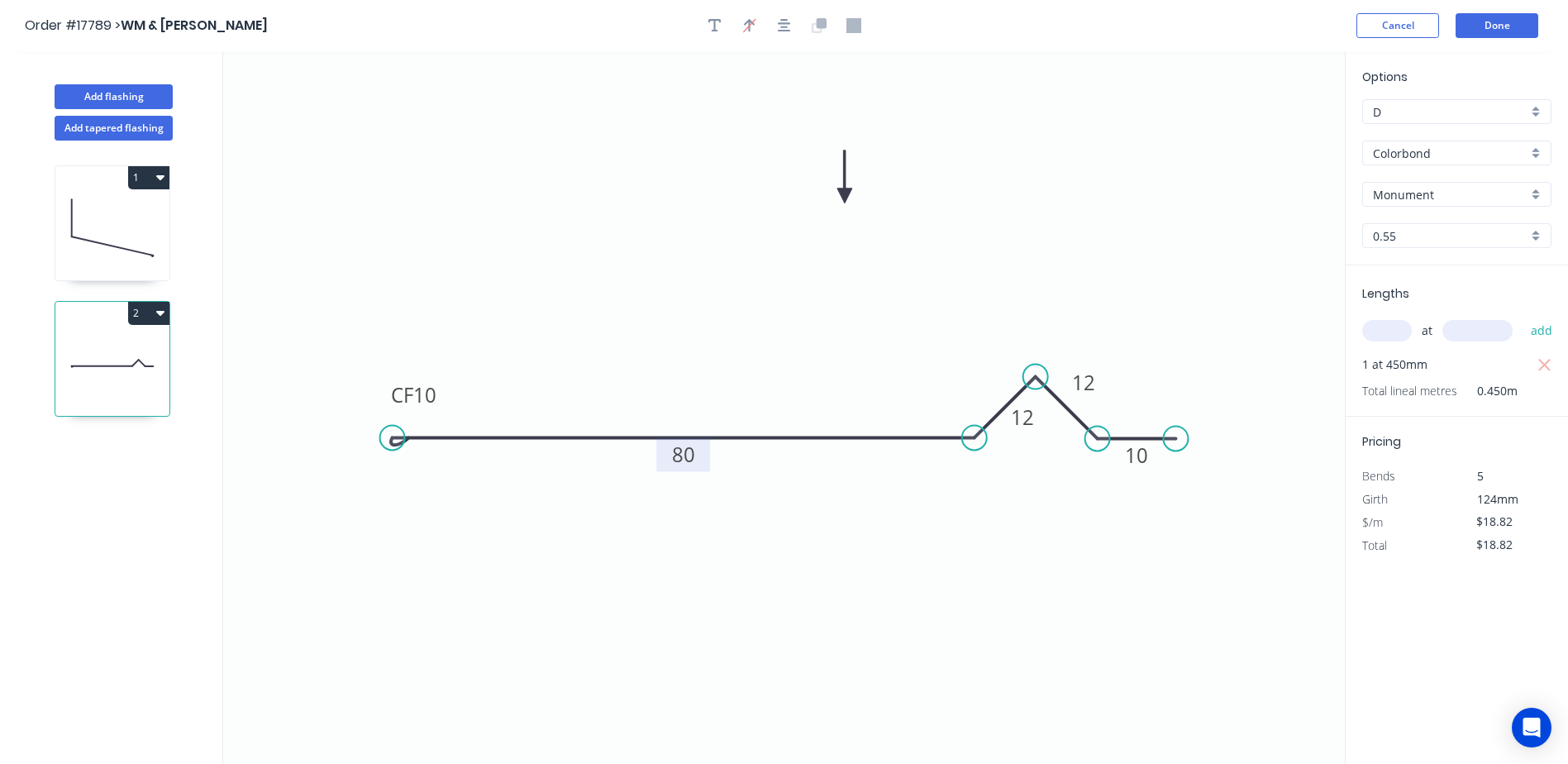
drag, startPoint x: 754, startPoint y: 146, endPoint x: 845, endPoint y: 196, distance: 103.8
click at [845, 196] on icon at bounding box center [845, 177] width 15 height 53
drag, startPoint x: 847, startPoint y: 192, endPoint x: 683, endPoint y: 216, distance: 165.7
click at [683, 216] on icon at bounding box center [683, 197] width 15 height 53
click at [679, 212] on icon at bounding box center [683, 197] width 15 height 53
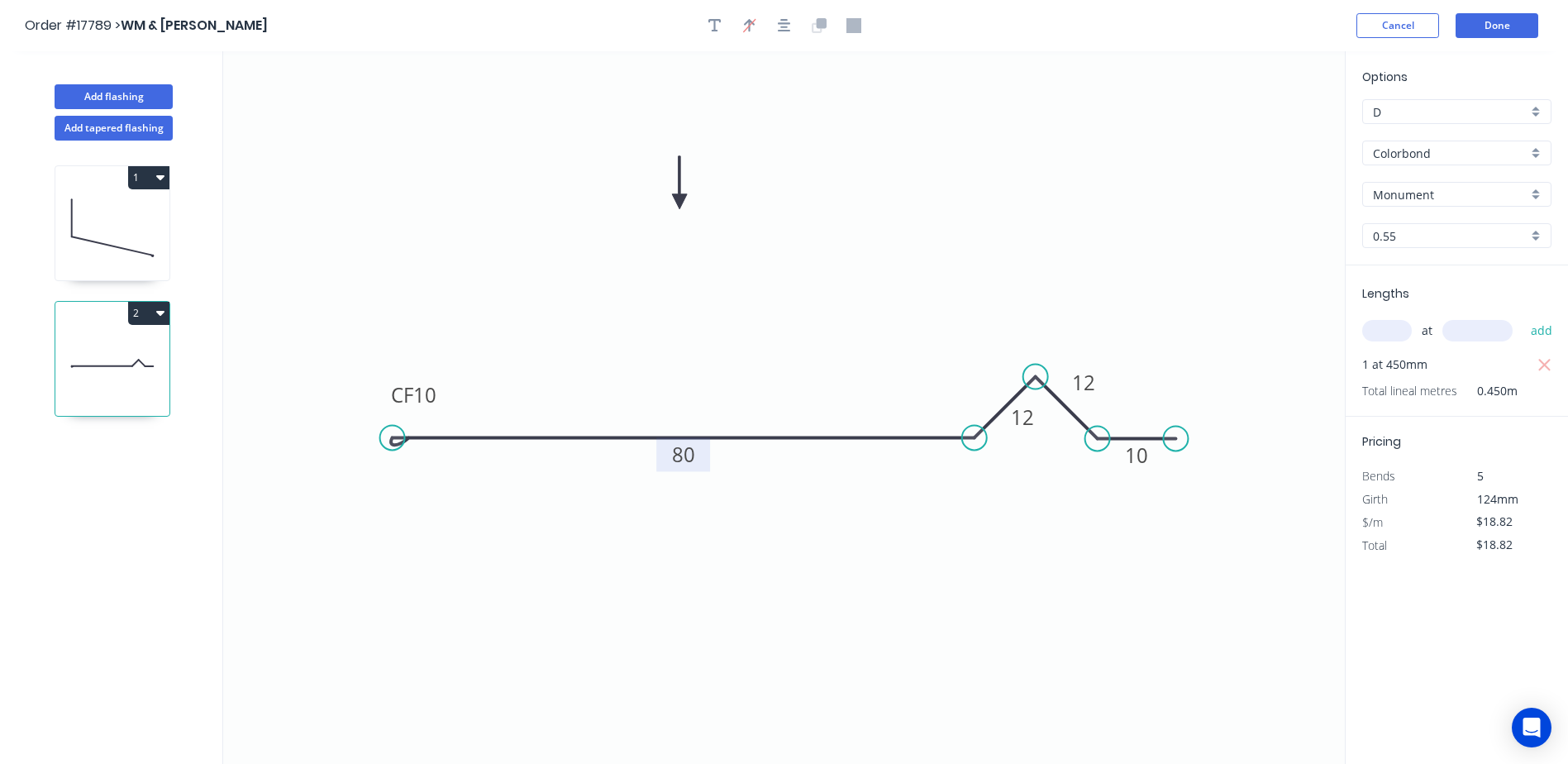
drag, startPoint x: 682, startPoint y: 213, endPoint x: 679, endPoint y: 202, distance: 11.4
click at [679, 202] on icon at bounding box center [679, 182] width 15 height 53
click at [113, 91] on button "Add flashing" at bounding box center [113, 97] width 118 height 25
type input "$0.00"
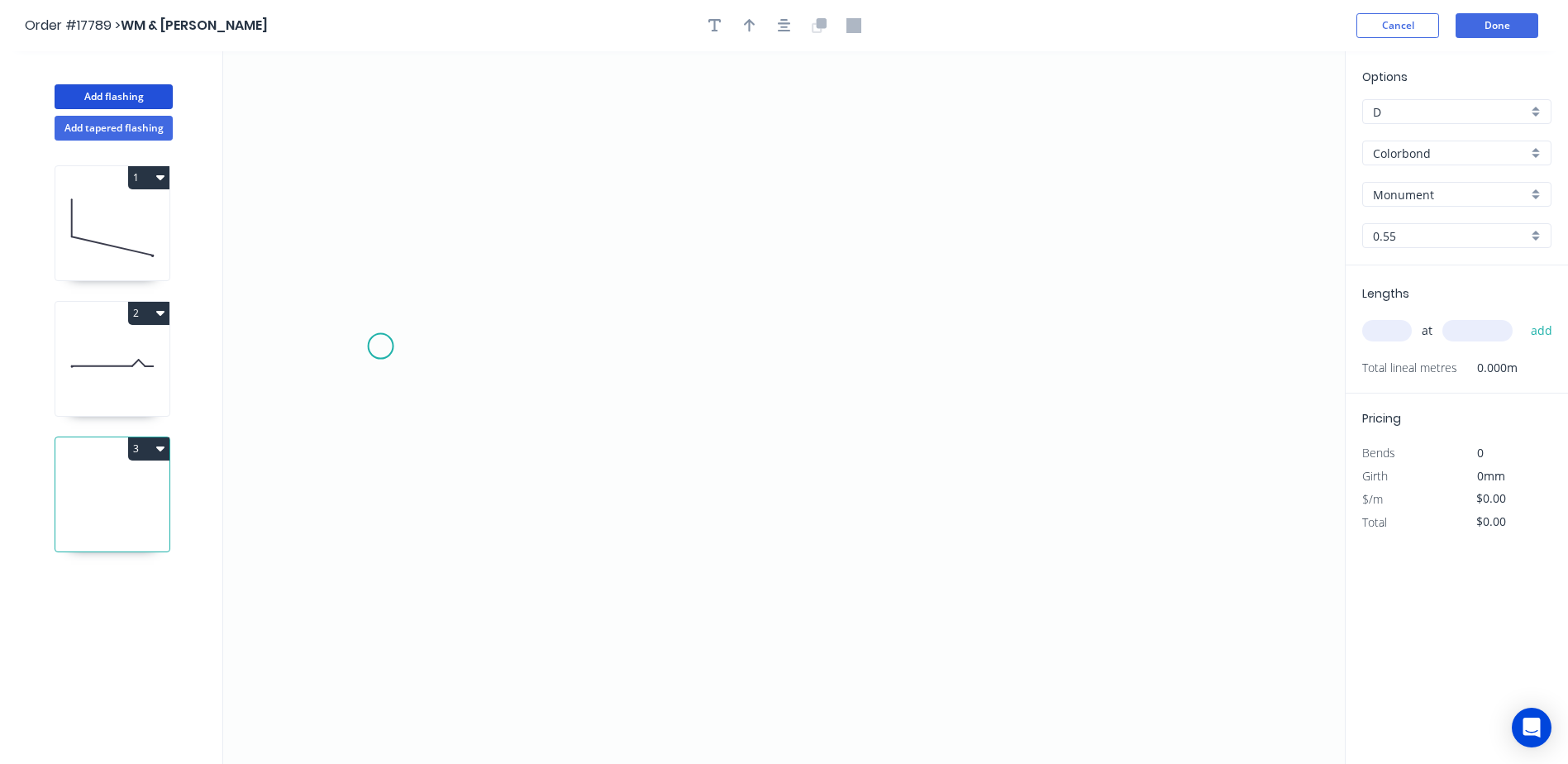
click at [373, 350] on icon "0" at bounding box center [784, 408] width 1122 height 713
click at [300, 389] on icon "0" at bounding box center [784, 408] width 1122 height 713
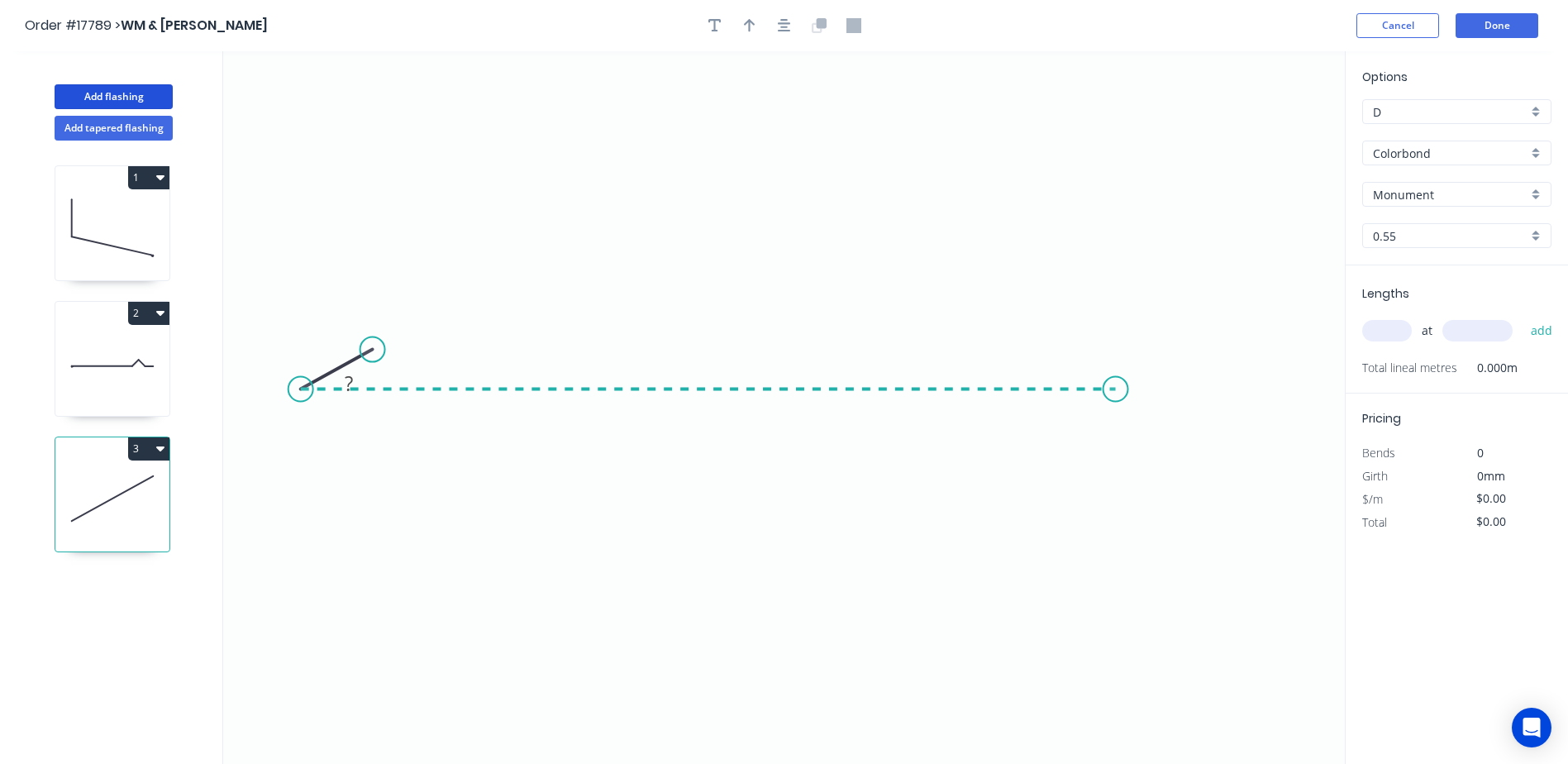
click at [1116, 382] on icon "0 ?" at bounding box center [784, 408] width 1122 height 713
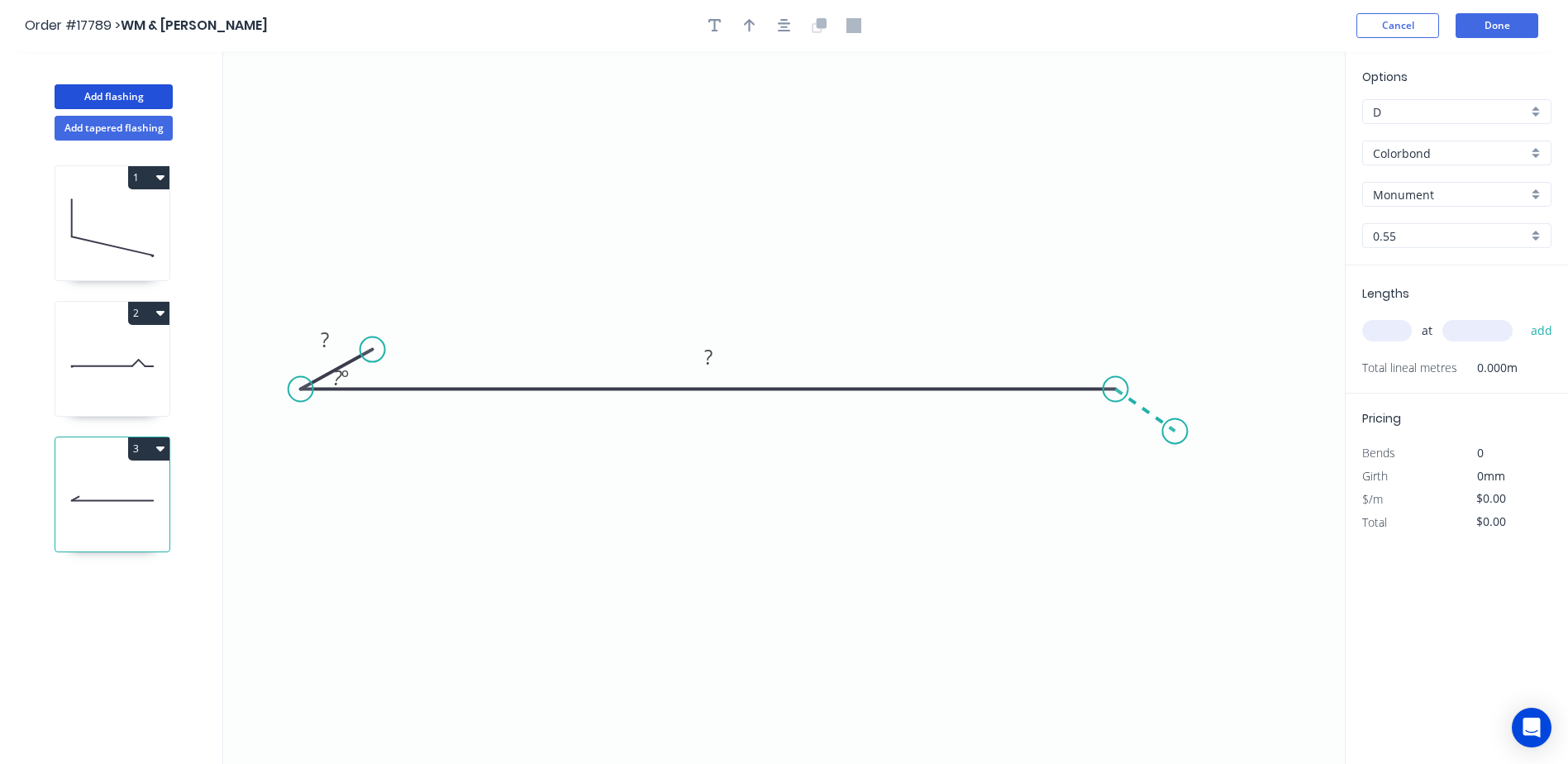
click at [1176, 432] on icon "0 ? ? ? º" at bounding box center [784, 408] width 1122 height 713
click at [325, 336] on tspan "?" at bounding box center [325, 339] width 8 height 28
click at [343, 376] on tspan "º" at bounding box center [345, 377] width 8 height 28
drag, startPoint x: 364, startPoint y: 377, endPoint x: 352, endPoint y: 419, distance: 43.7
click at [352, 419] on rect at bounding box center [330, 419] width 54 height 34
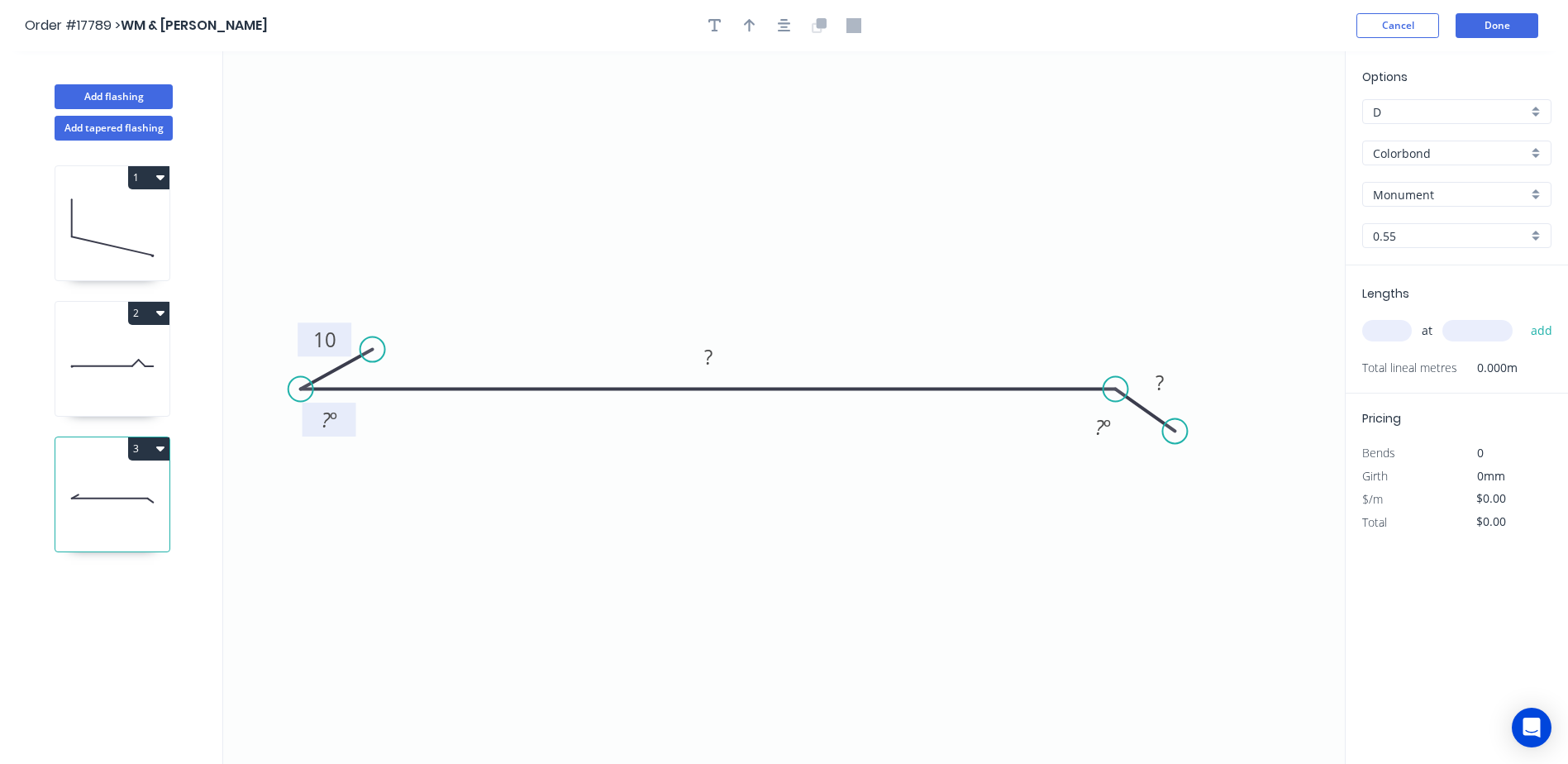
click at [332, 420] on tspan "º" at bounding box center [333, 419] width 8 height 28
click at [372, 445] on div "Delete point" at bounding box center [406, 442] width 167 height 34
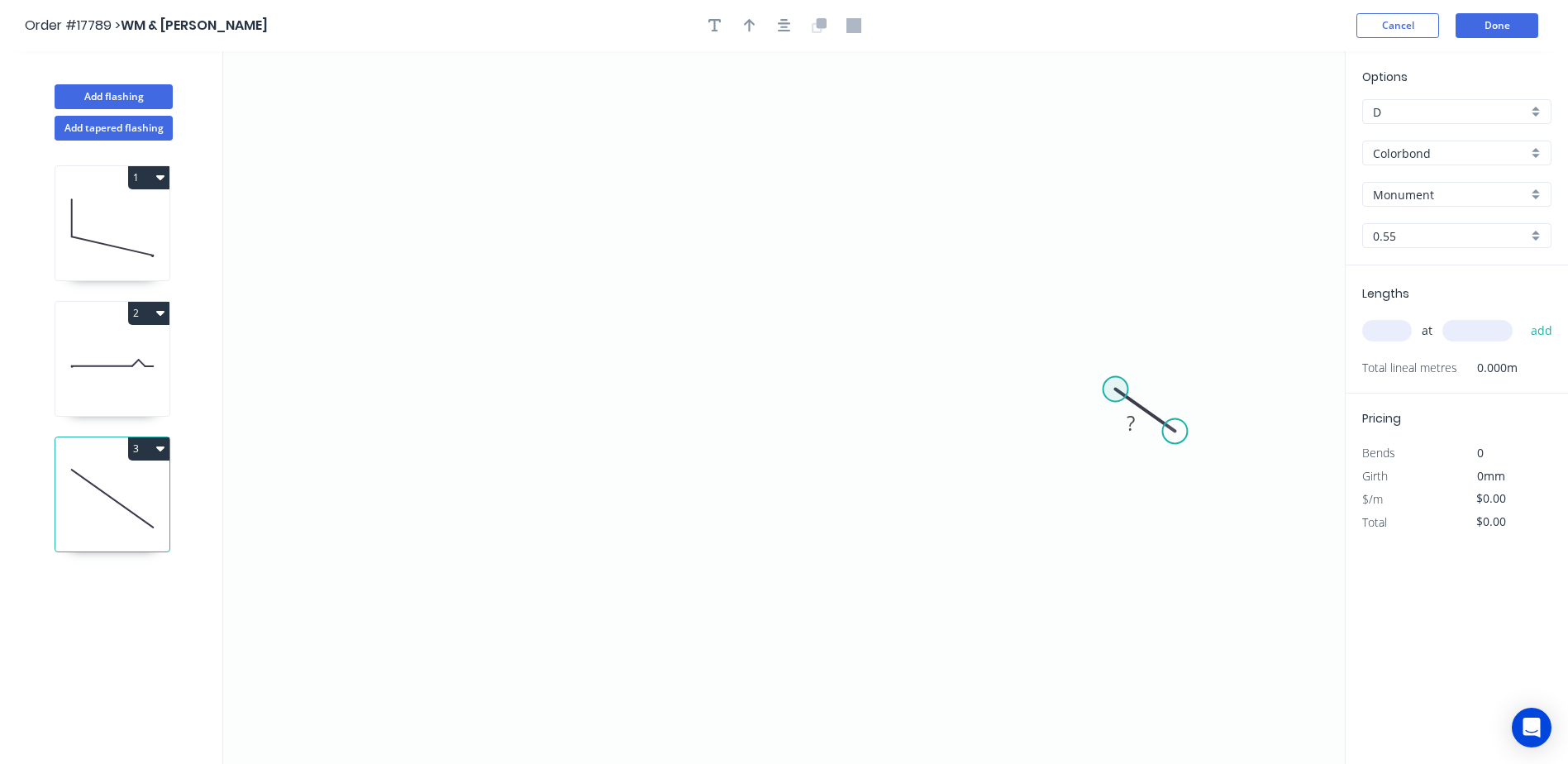
click at [1109, 385] on circle at bounding box center [1116, 390] width 25 height 25
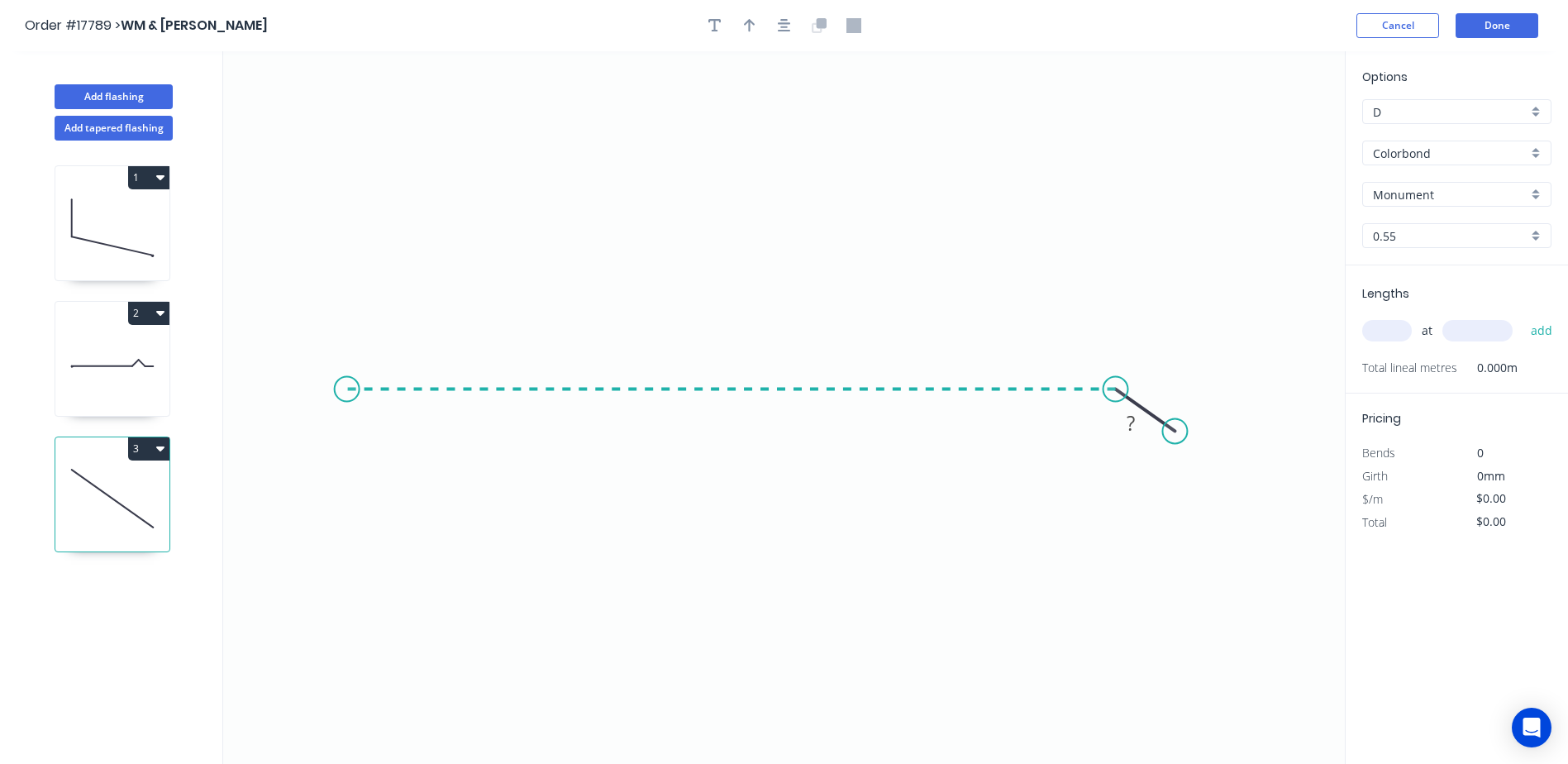
click at [346, 397] on icon "0 ?" at bounding box center [784, 408] width 1122 height 713
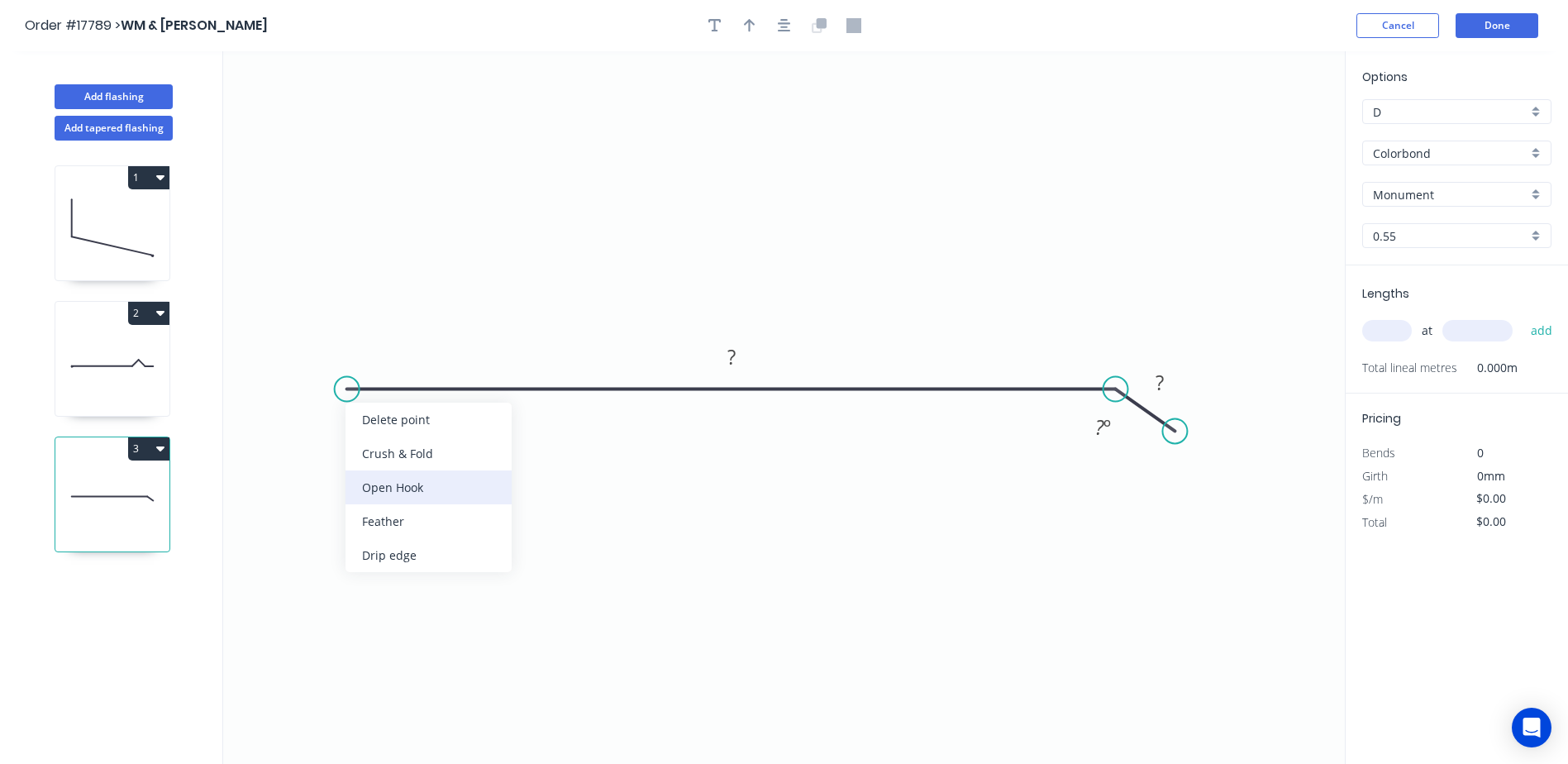
click at [387, 489] on div "Open Hook" at bounding box center [428, 487] width 167 height 34
click at [397, 442] on div "Flip bend" at bounding box center [433, 447] width 167 height 34
drag, startPoint x: 377, startPoint y: 416, endPoint x: 390, endPoint y: 416, distance: 13.0
click at [377, 416] on tspan "25" at bounding box center [384, 416] width 23 height 28
click at [396, 416] on rect at bounding box center [368, 416] width 74 height 34
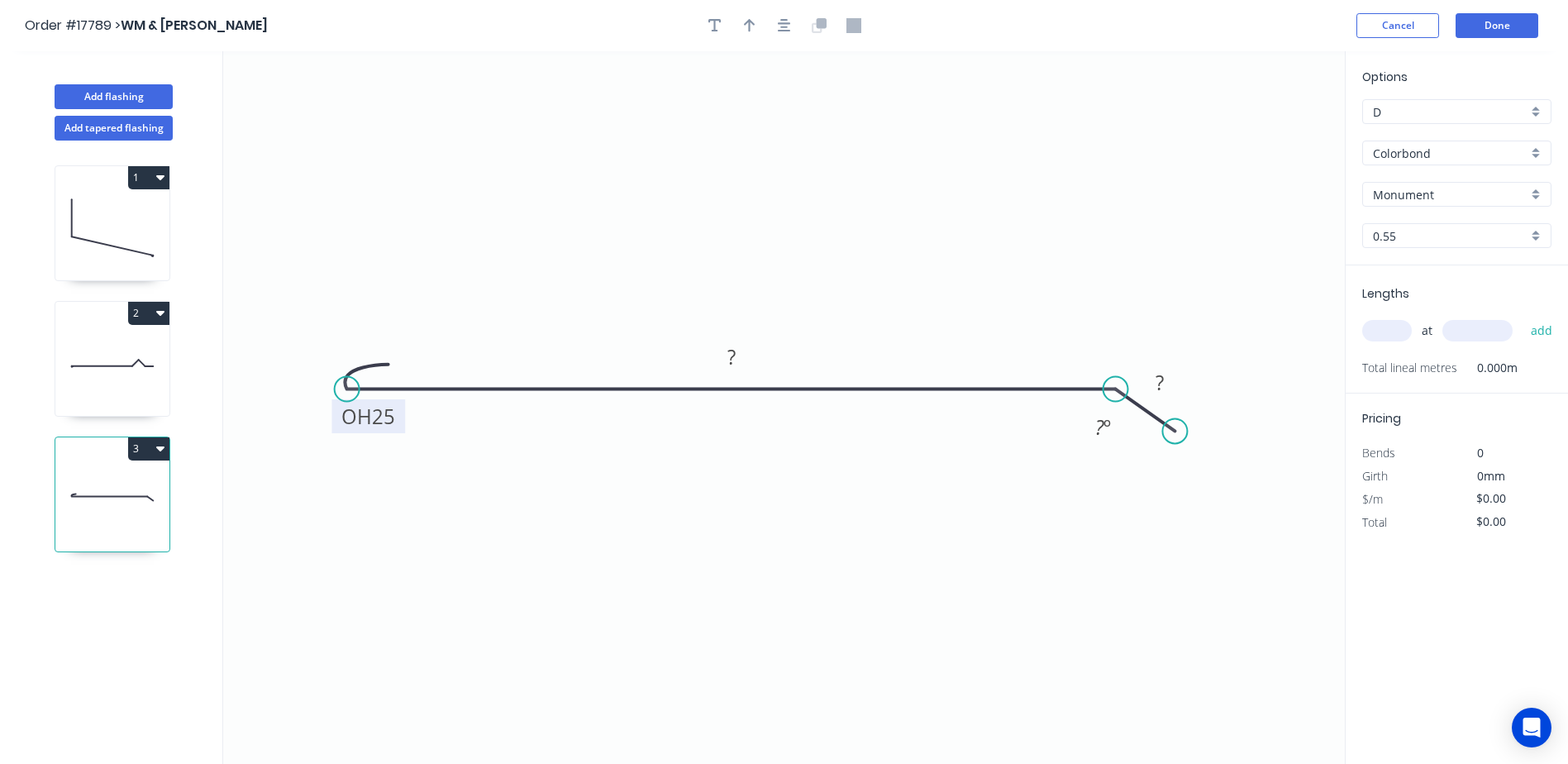
click at [395, 416] on rect at bounding box center [368, 416] width 74 height 34
click at [391, 415] on tspan "25" at bounding box center [383, 416] width 23 height 28
click at [729, 345] on tspan "?" at bounding box center [732, 356] width 8 height 28
click at [1113, 425] on rect at bounding box center [1103, 428] width 33 height 23
click at [1112, 528] on icon "0 OH 15 250 20 20 º" at bounding box center [784, 408] width 1122 height 713
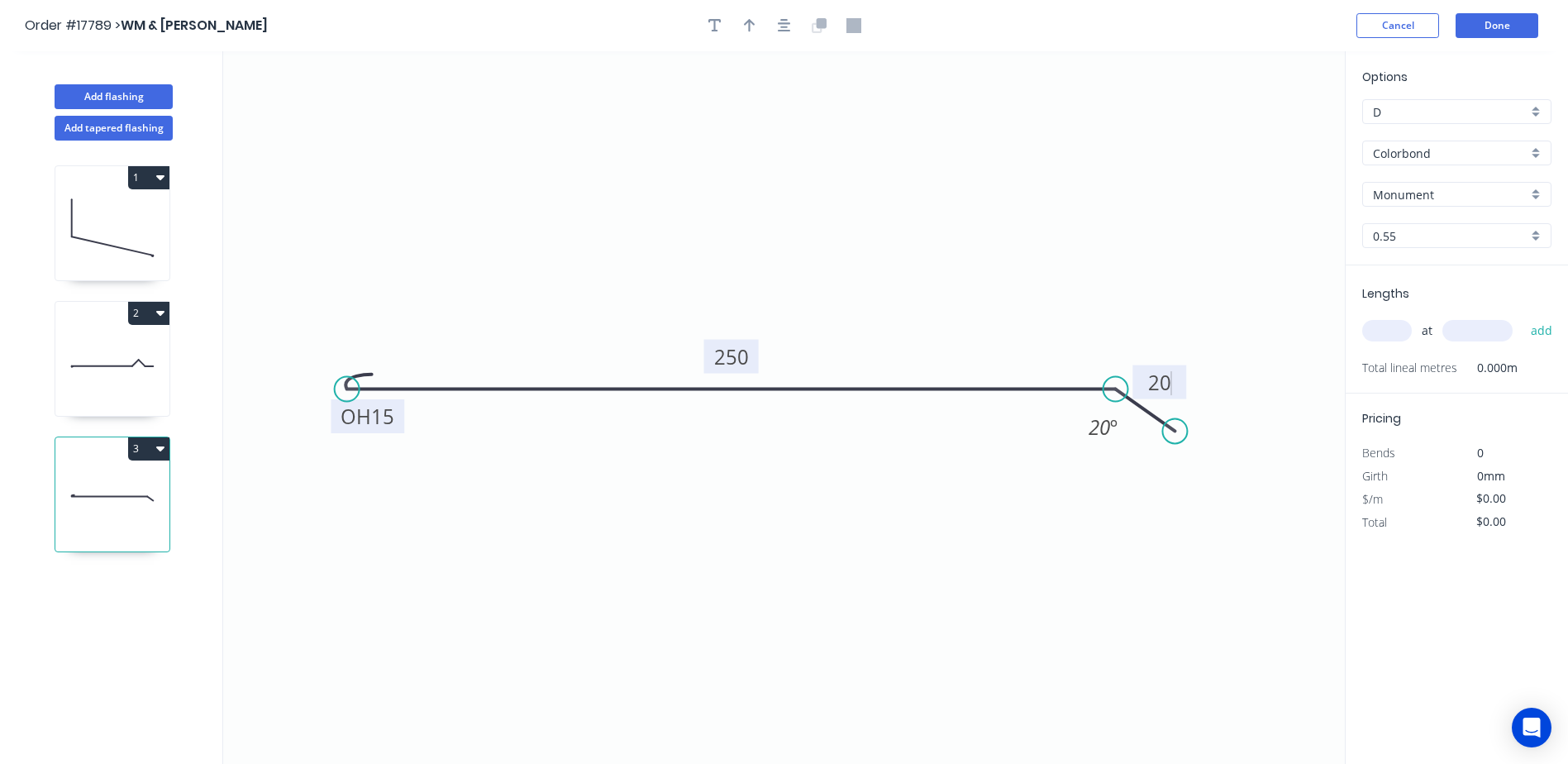
type input "$20.53"
click at [1401, 334] on input "text" at bounding box center [1386, 331] width 49 height 22
type input "1"
type input "1500"
click at [1523, 316] on button "add" at bounding box center [1542, 331] width 38 height 28
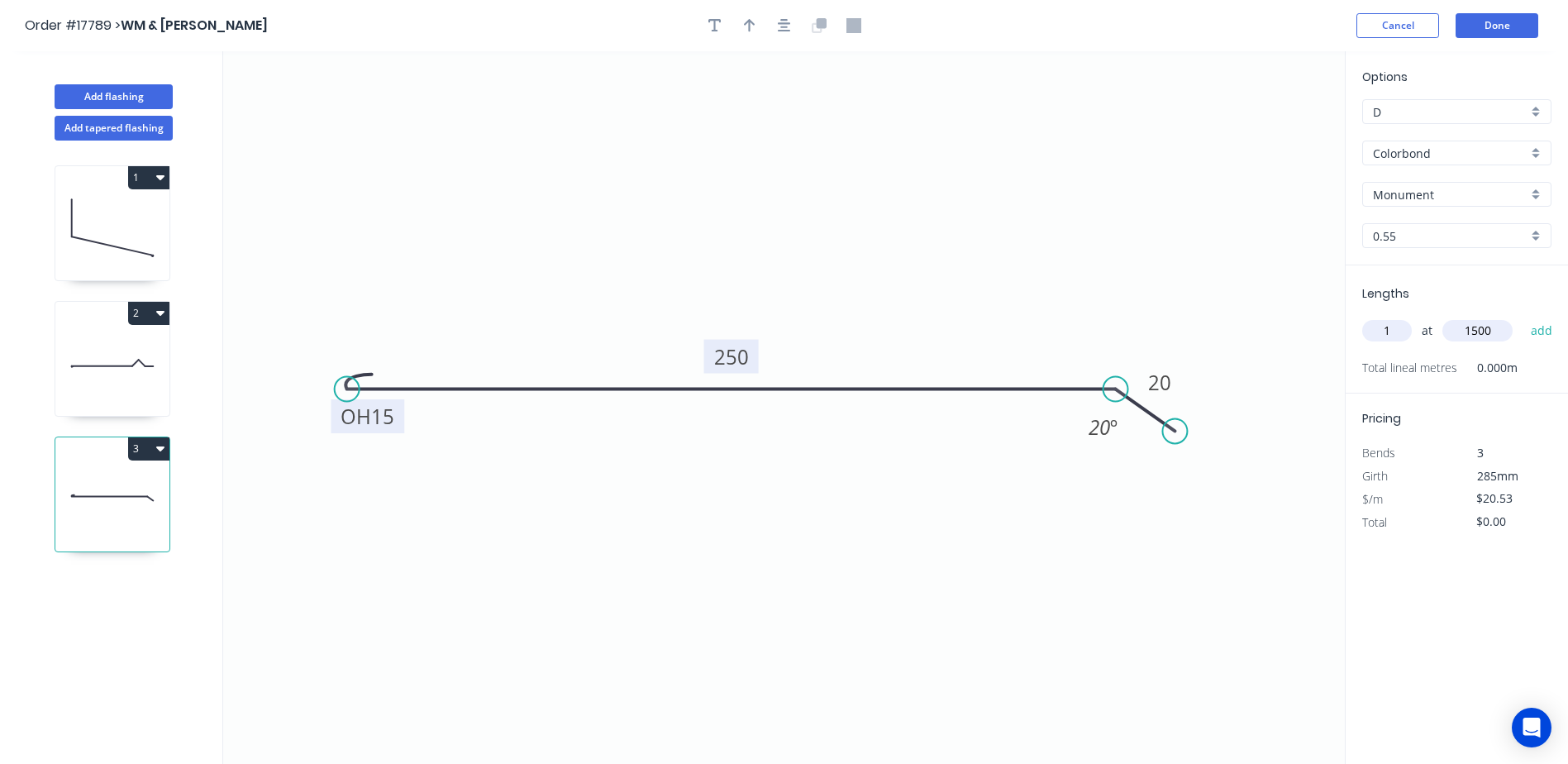
type input "$30.80"
click at [746, 28] on icon "button" at bounding box center [750, 26] width 12 height 15
click at [794, 24] on button "button" at bounding box center [785, 26] width 25 height 25
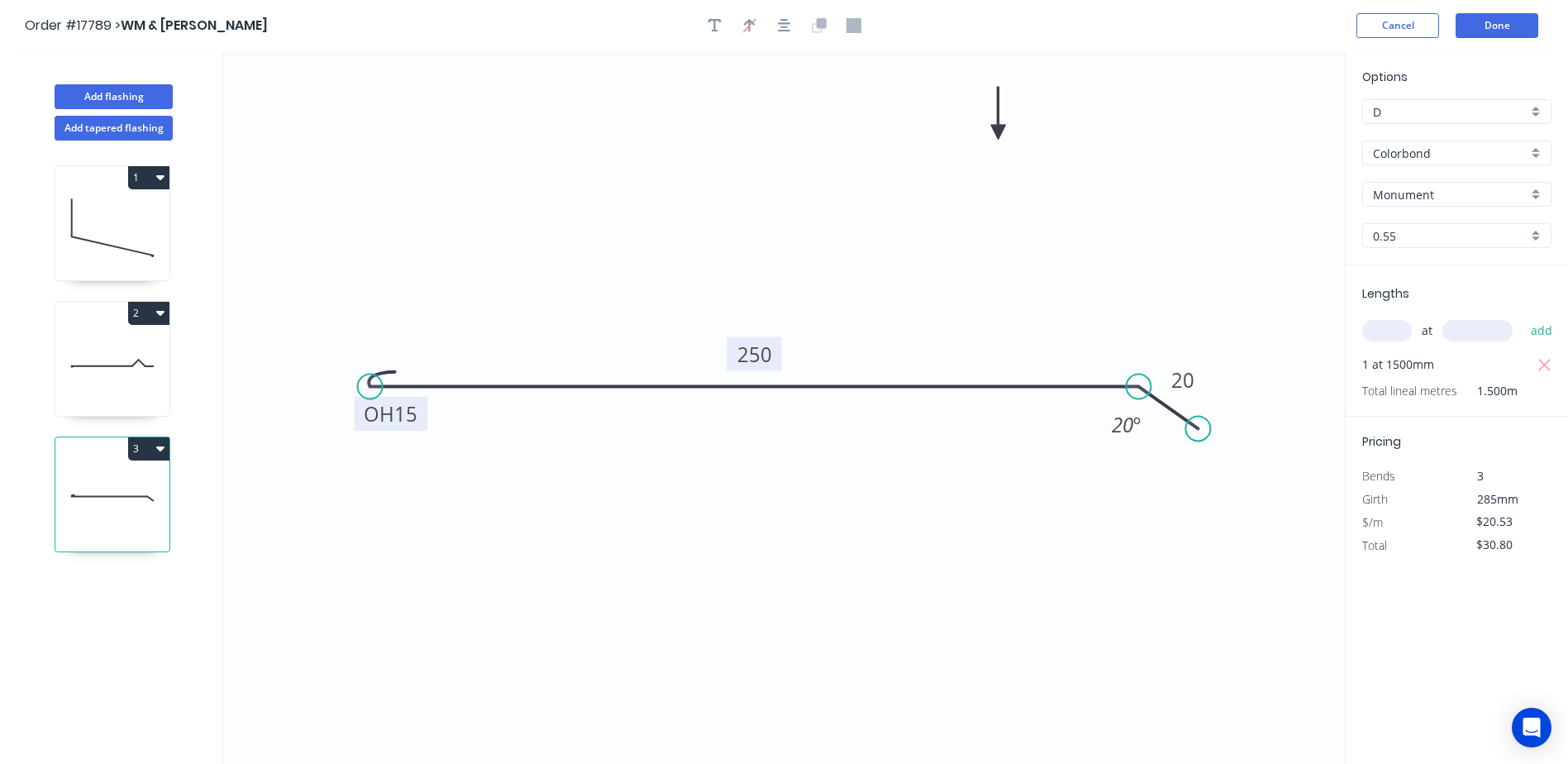
drag, startPoint x: 1265, startPoint y: 131, endPoint x: 999, endPoint y: 132, distance: 266.0
click at [999, 132] on icon at bounding box center [999, 113] width 15 height 53
click at [116, 95] on button "Add flashing" at bounding box center [113, 97] width 118 height 25
type input "$0.00"
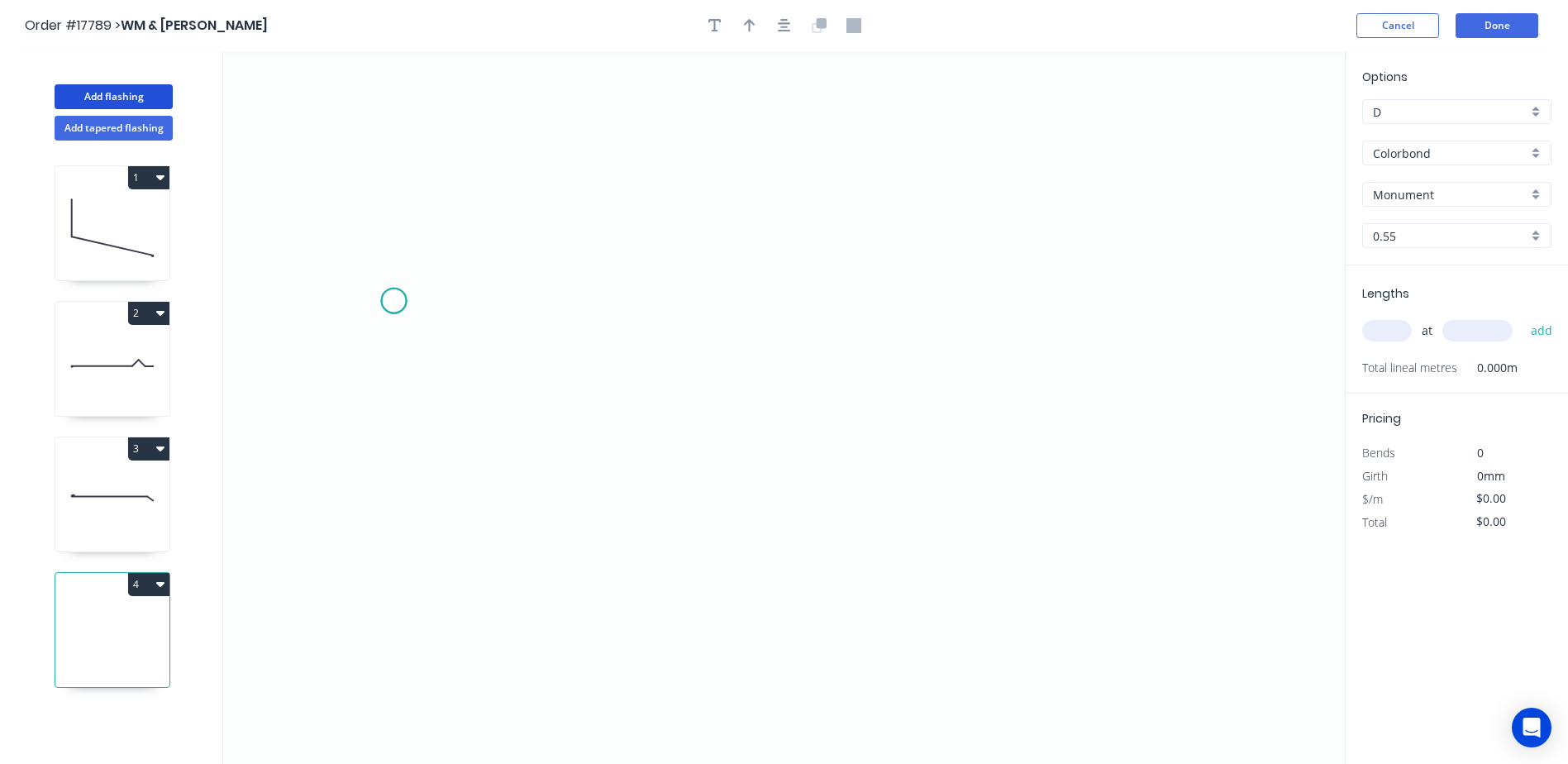
drag, startPoint x: 393, startPoint y: 301, endPoint x: 403, endPoint y: 301, distance: 10.0
click at [397, 301] on icon "0" at bounding box center [784, 408] width 1122 height 713
click at [1080, 315] on icon "0" at bounding box center [784, 408] width 1122 height 713
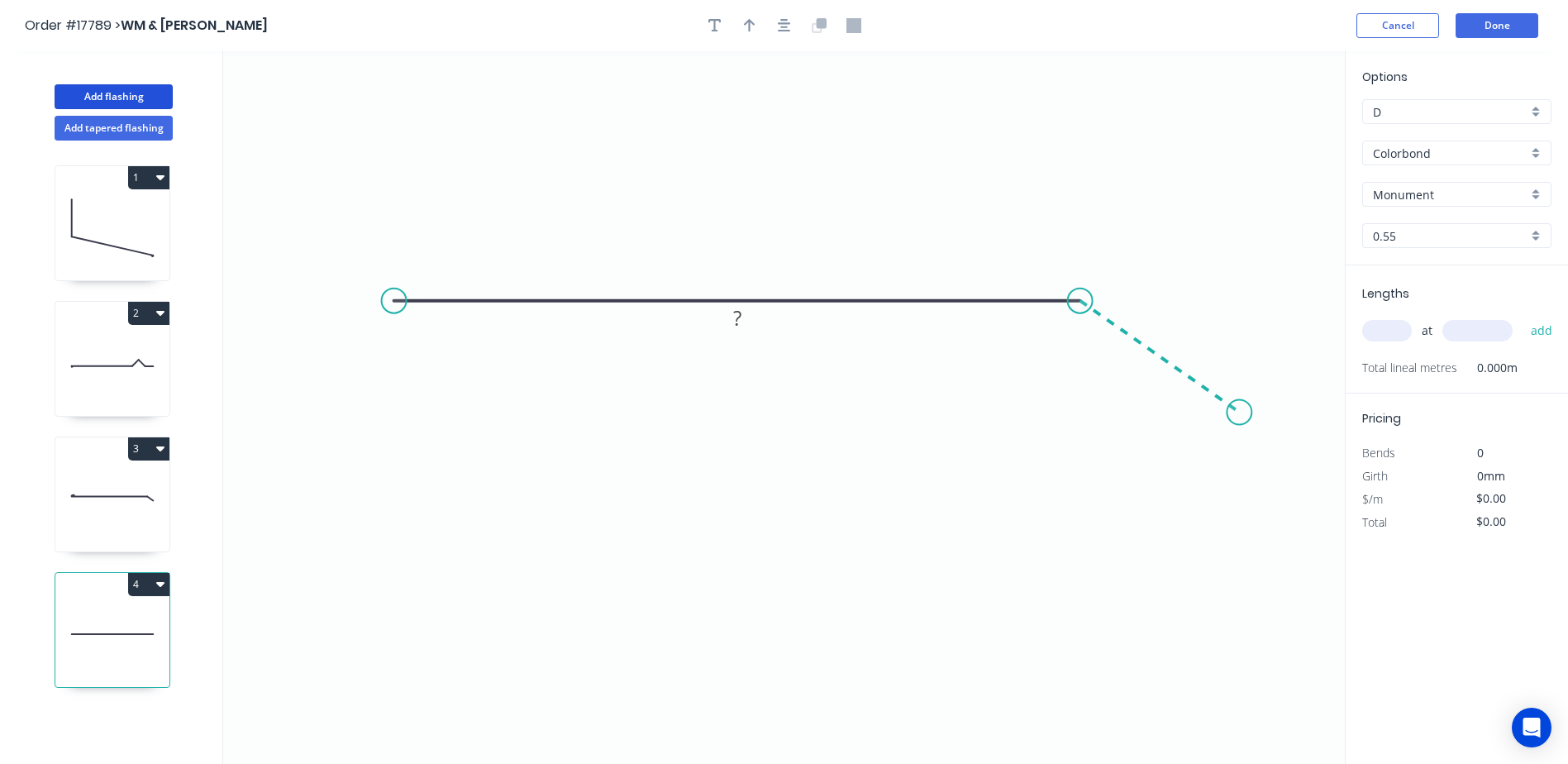
click at [1240, 412] on icon "0 ?" at bounding box center [784, 408] width 1122 height 713
click at [1240, 412] on circle at bounding box center [1239, 412] width 25 height 25
click at [741, 269] on rect at bounding box center [738, 269] width 33 height 23
click at [1389, 331] on input "text" at bounding box center [1386, 331] width 49 height 22
type input "$12.30"
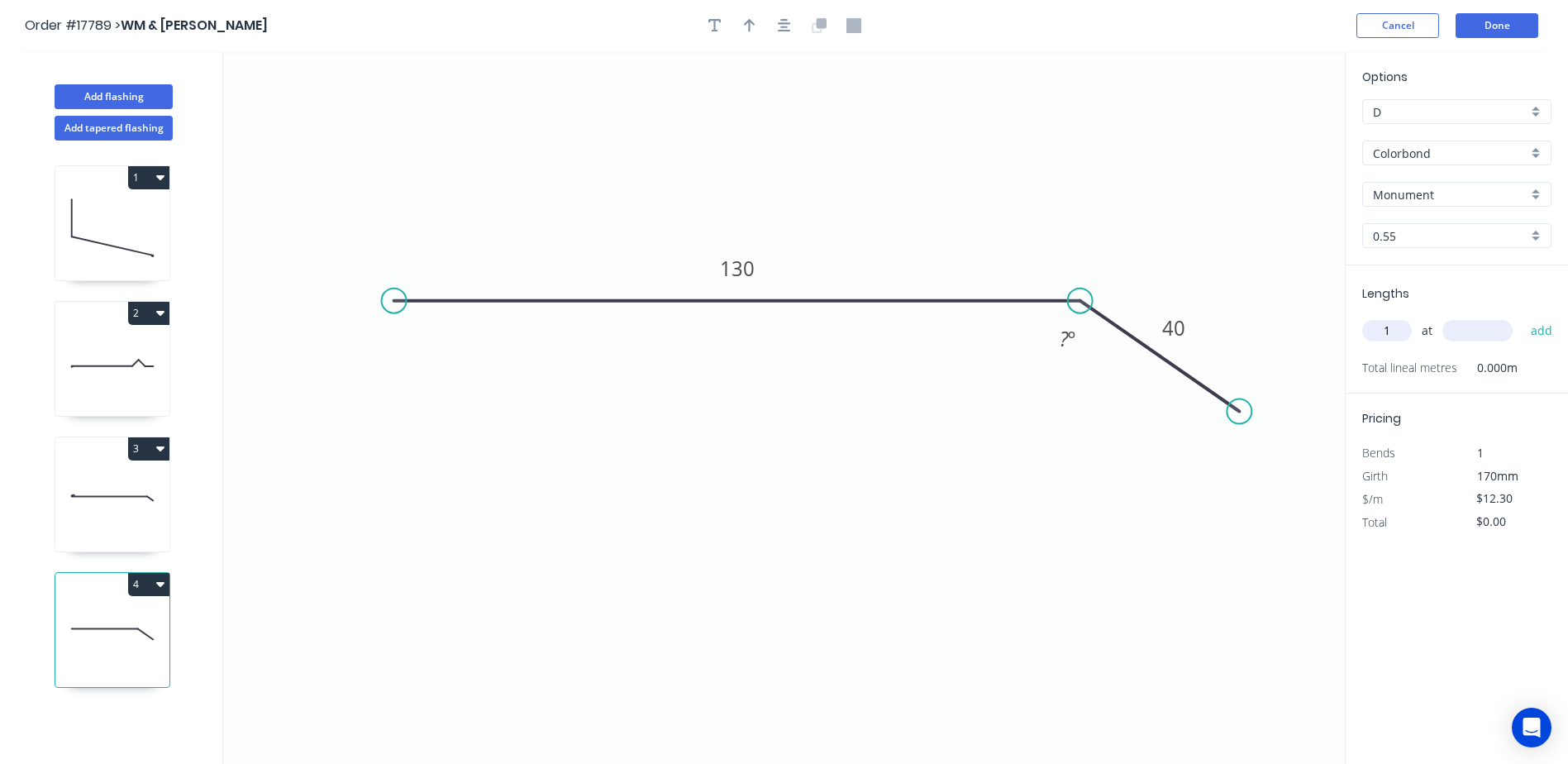
type input "1"
type input "450"
click at [1523, 316] on button "add" at bounding box center [1542, 331] width 38 height 28
type input "$12.30"
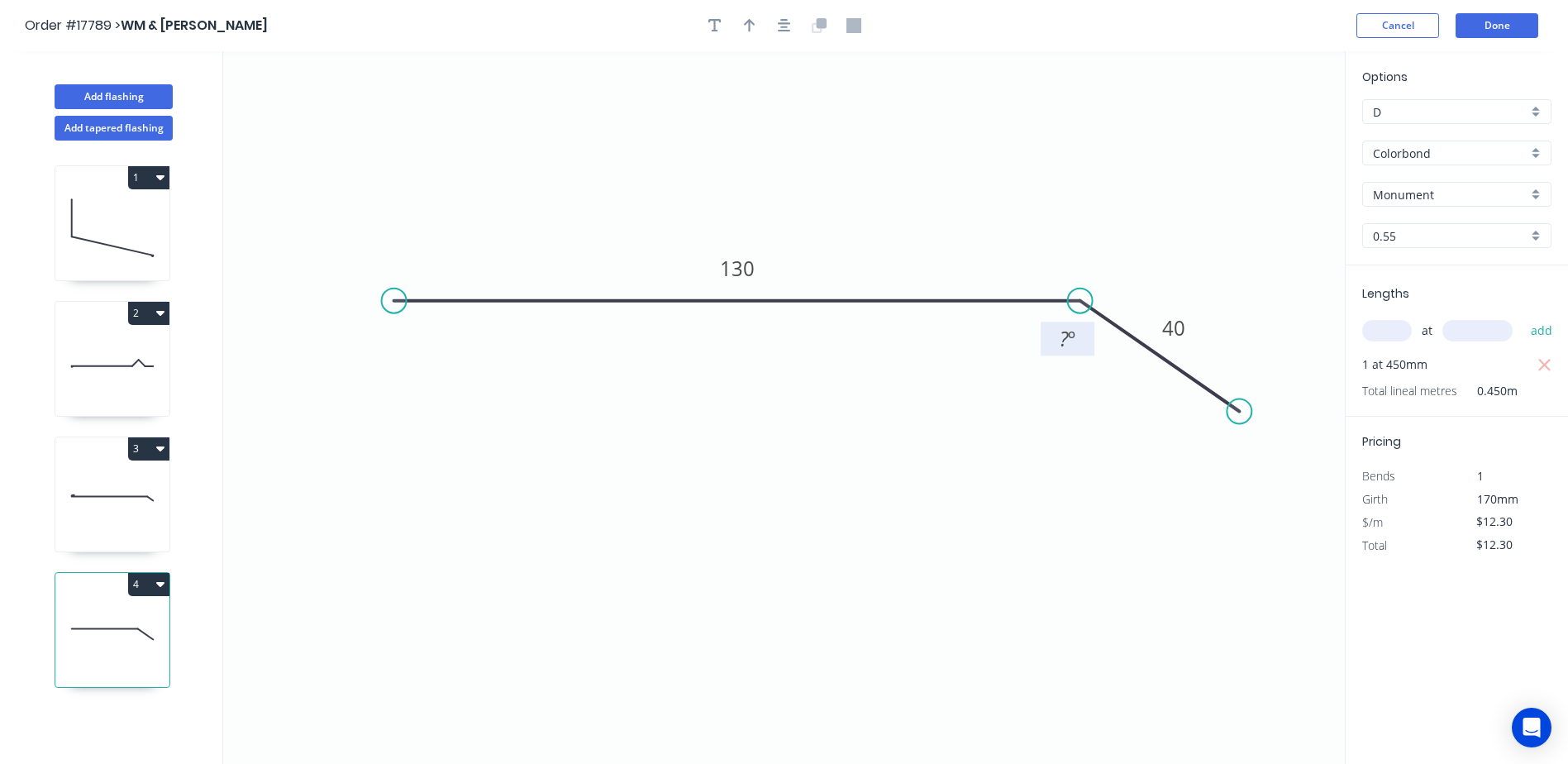
click at [1057, 347] on rect at bounding box center [1068, 340] width 33 height 23
click at [1098, 461] on icon "0 130 40 25 º" at bounding box center [784, 408] width 1122 height 713
drag, startPoint x: 127, startPoint y: 84, endPoint x: 121, endPoint y: 94, distance: 11.7
click at [126, 84] on div "Add flashing" at bounding box center [114, 84] width 218 height 49
click at [121, 94] on button "Add flashing" at bounding box center [113, 97] width 118 height 25
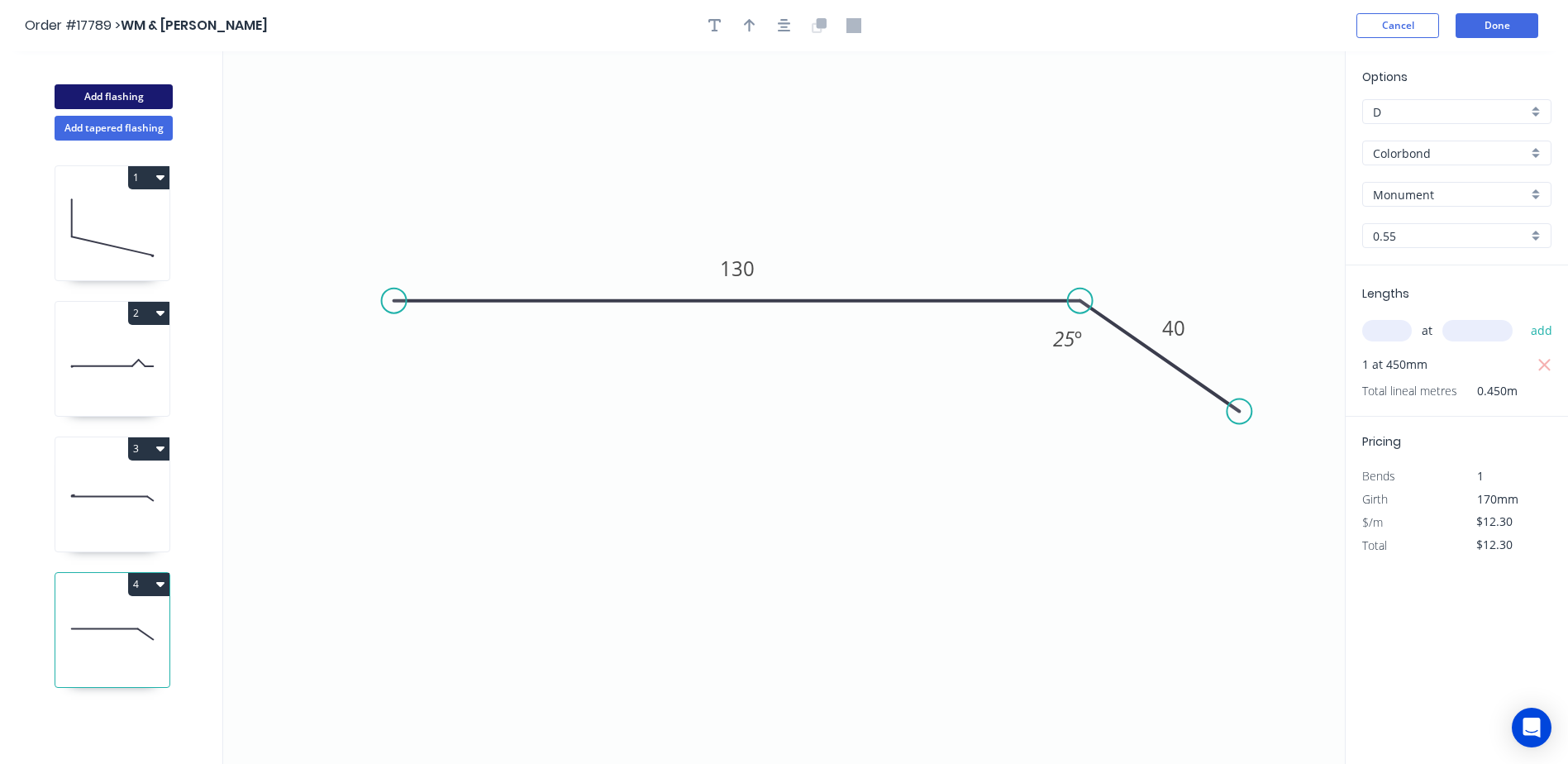
type input "$0.00"
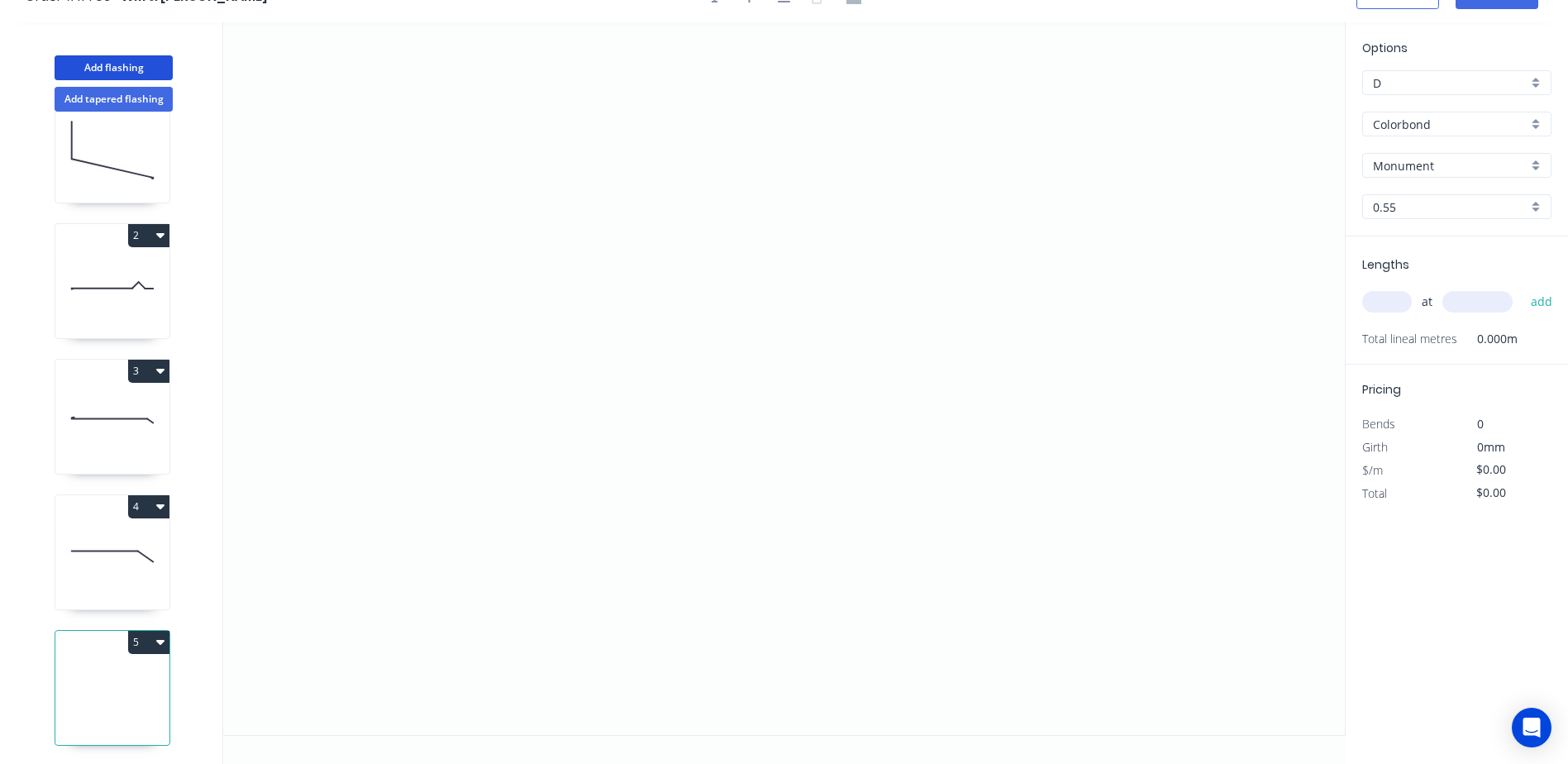
scroll to position [31, 0]
click at [128, 104] on button "Add tapered flashing" at bounding box center [113, 98] width 118 height 25
type input ".TBA"
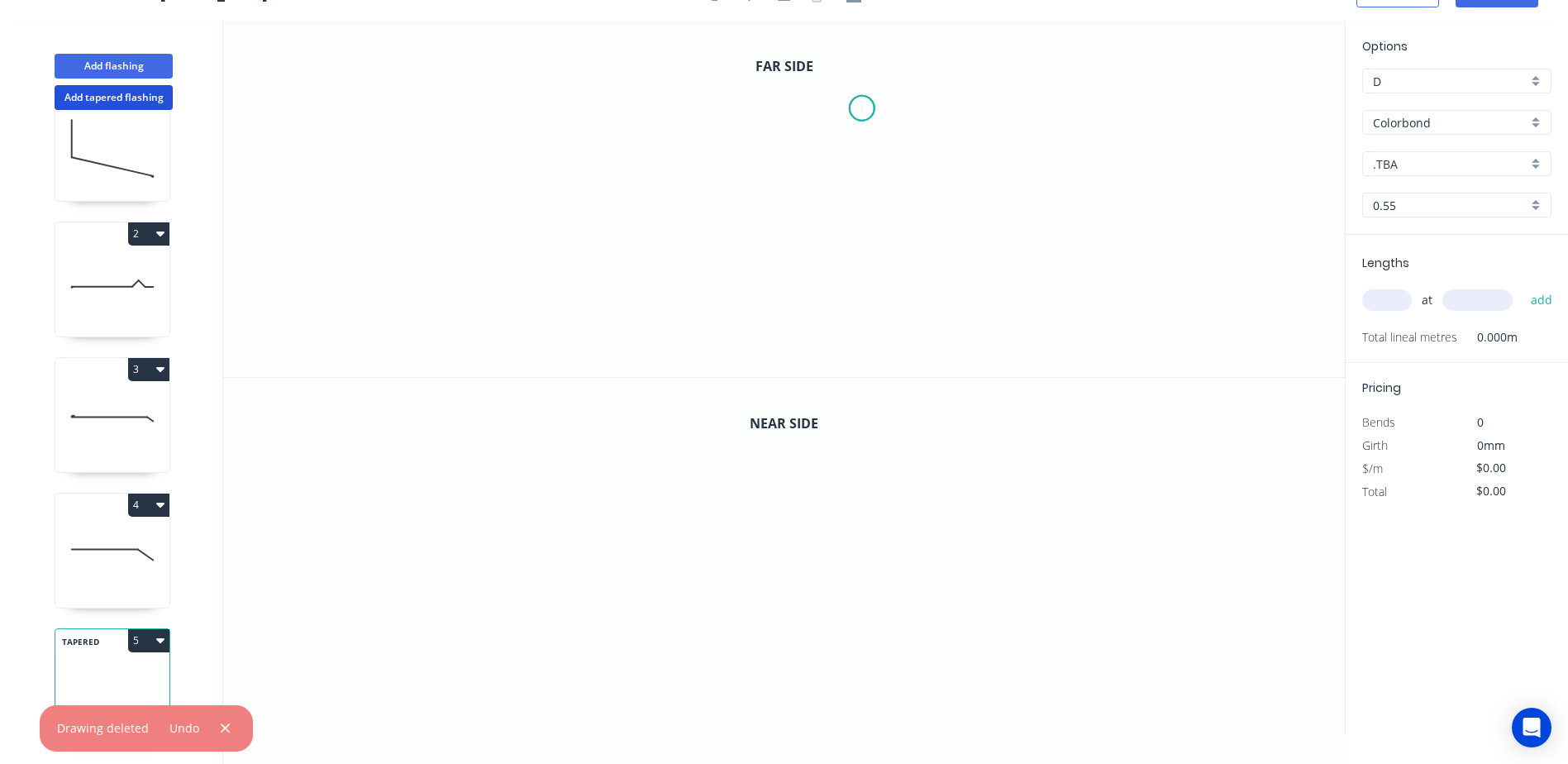
click at [863, 108] on icon "0" at bounding box center [784, 199] width 1122 height 356
click at [729, 104] on icon "0" at bounding box center [784, 199] width 1122 height 356
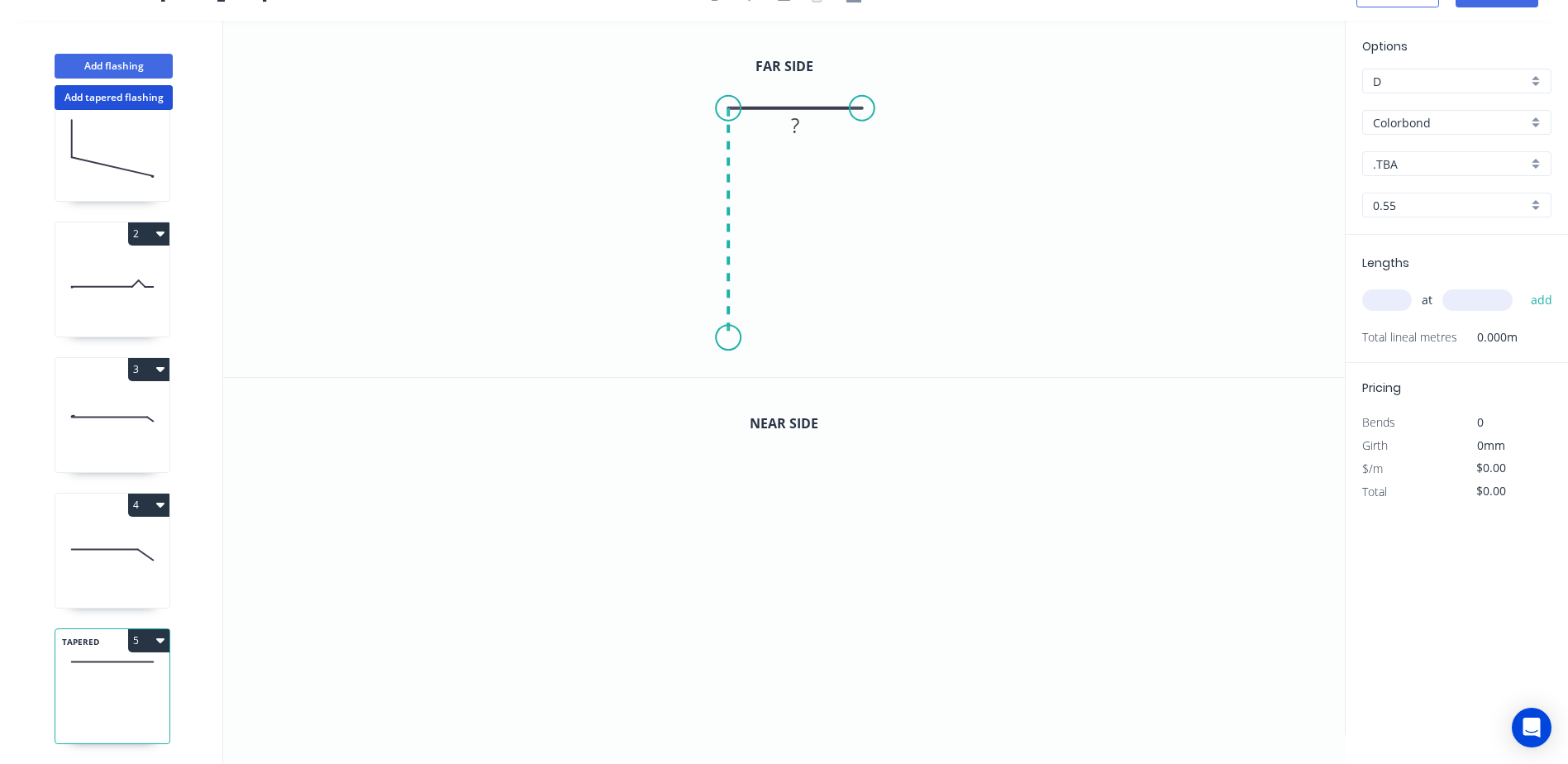
click at [729, 338] on icon "0 ?" at bounding box center [784, 199] width 1122 height 356
click at [668, 335] on icon "0 ? ?" at bounding box center [784, 199] width 1122 height 356
click at [668, 335] on circle at bounding box center [669, 337] width 25 height 25
click at [692, 360] on rect at bounding box center [699, 356] width 33 height 23
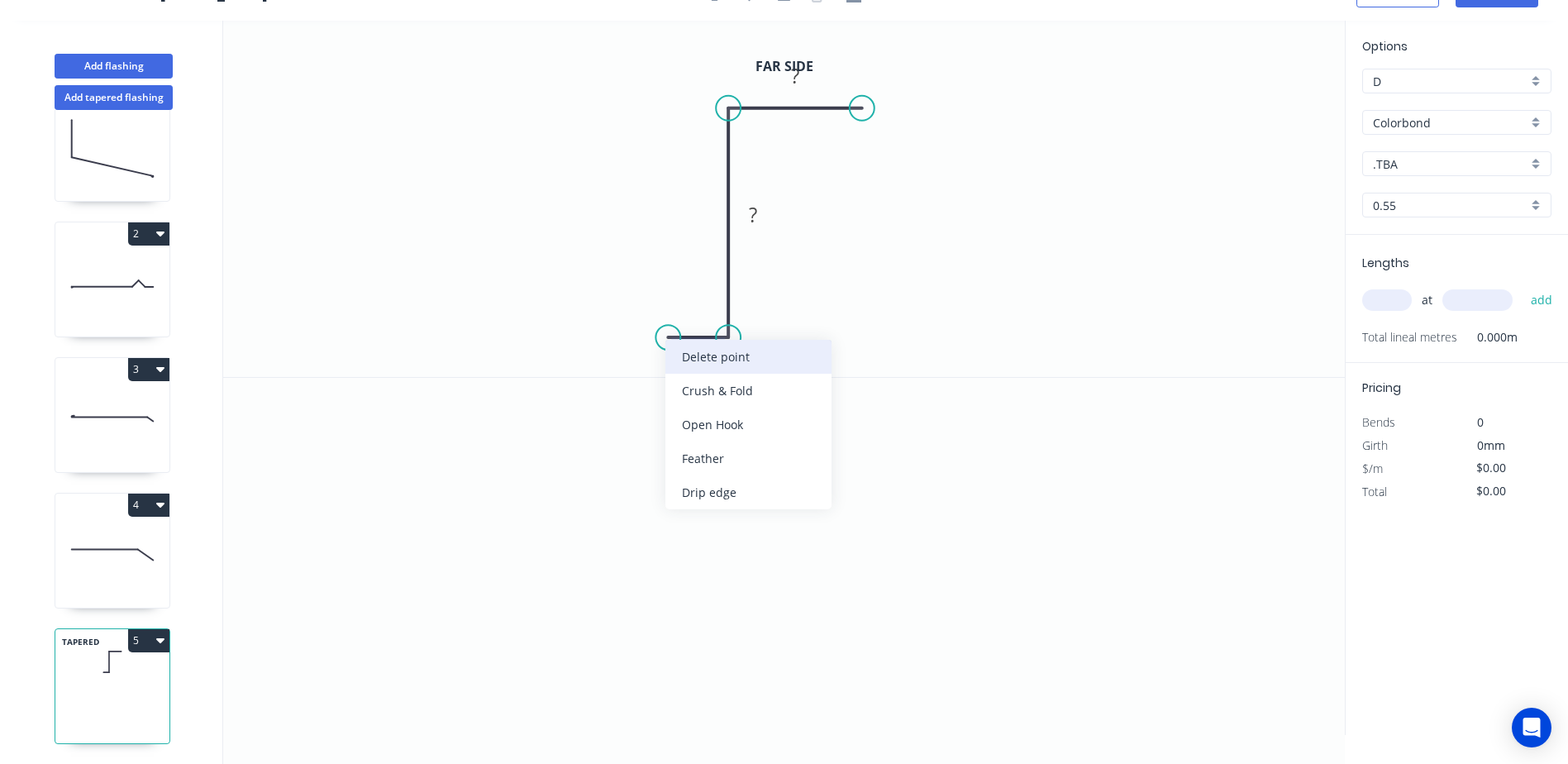
click at [716, 352] on div "Delete point" at bounding box center [748, 356] width 167 height 34
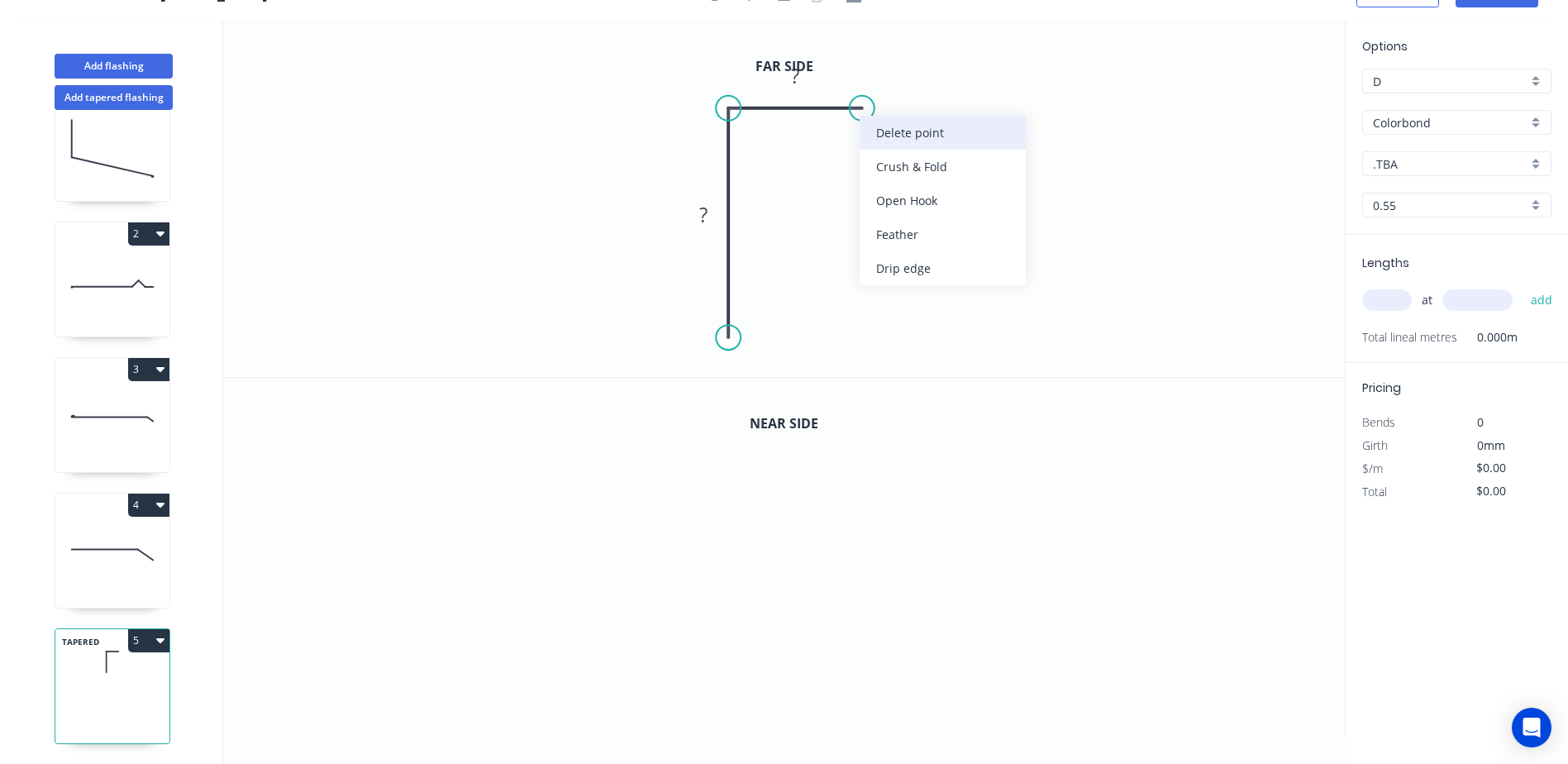
click at [897, 139] on div "Delete point" at bounding box center [943, 132] width 167 height 34
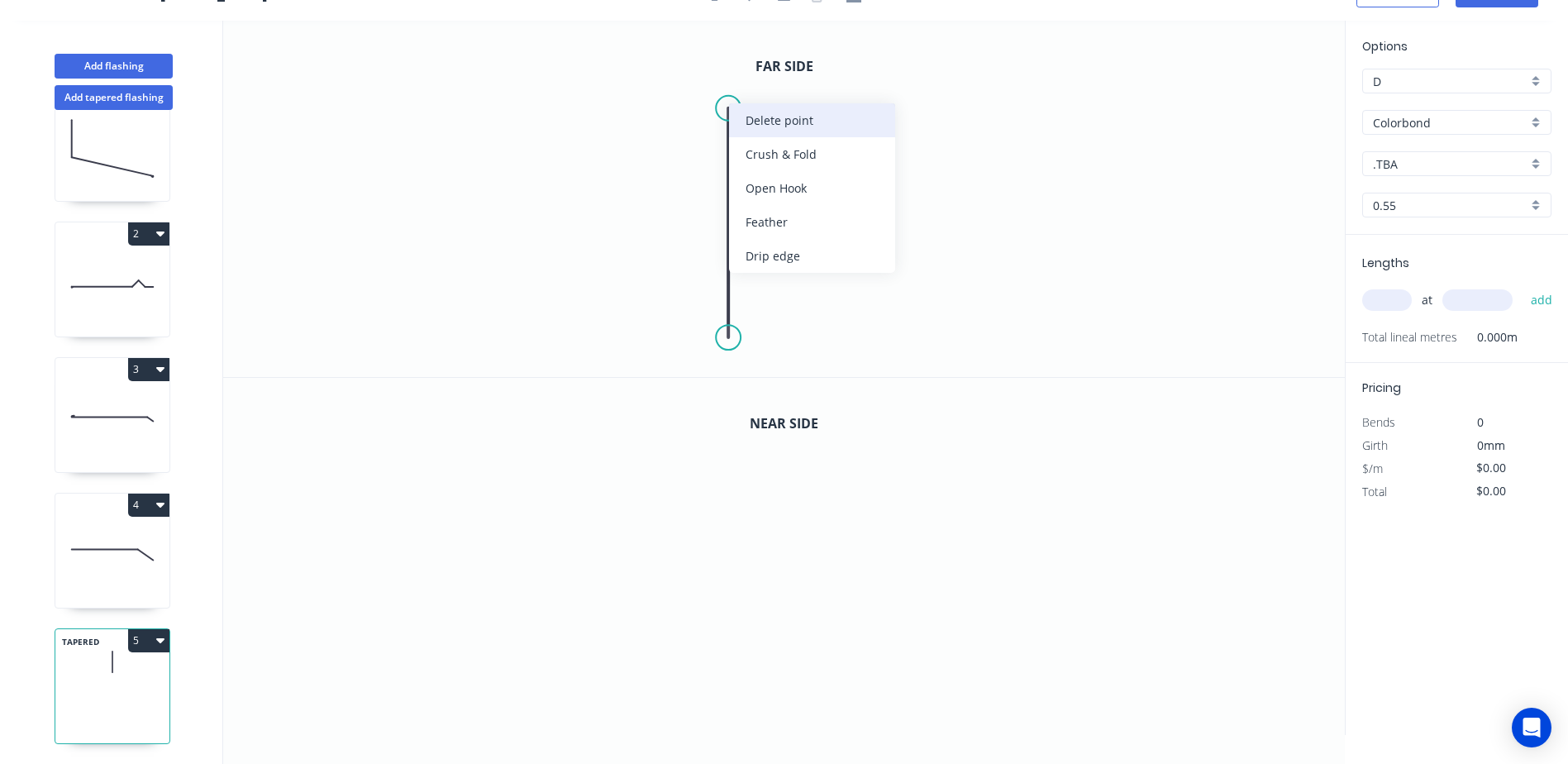
click at [765, 119] on div "Delete point" at bounding box center [812, 120] width 167 height 34
click at [364, 175] on icon "0" at bounding box center [784, 199] width 1122 height 356
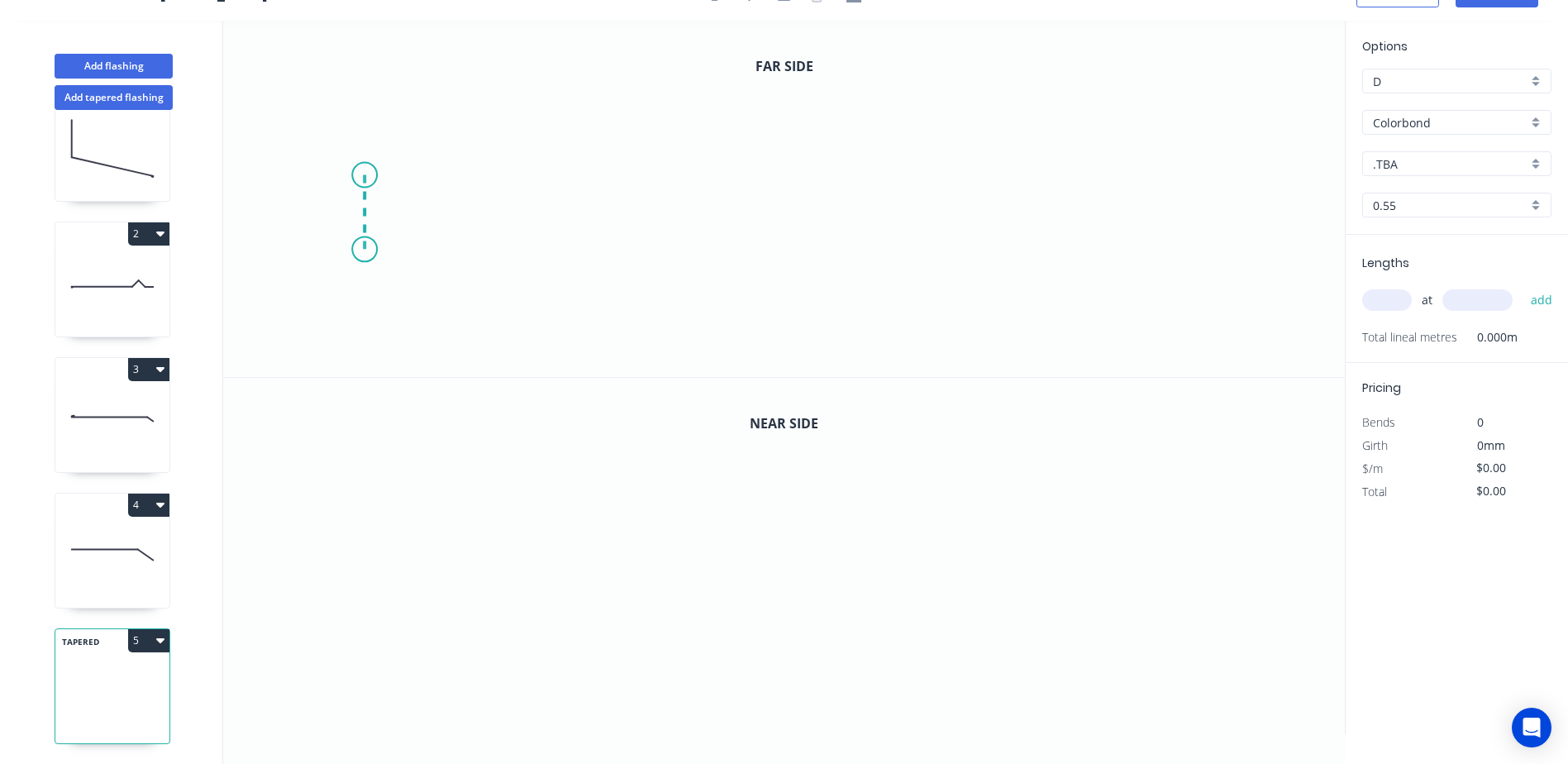
drag, startPoint x: 367, startPoint y: 249, endPoint x: 509, endPoint y: 249, distance: 142.0
click at [371, 249] on icon "0" at bounding box center [784, 199] width 1122 height 356
click at [1115, 250] on icon "0 ?" at bounding box center [784, 199] width 1122 height 356
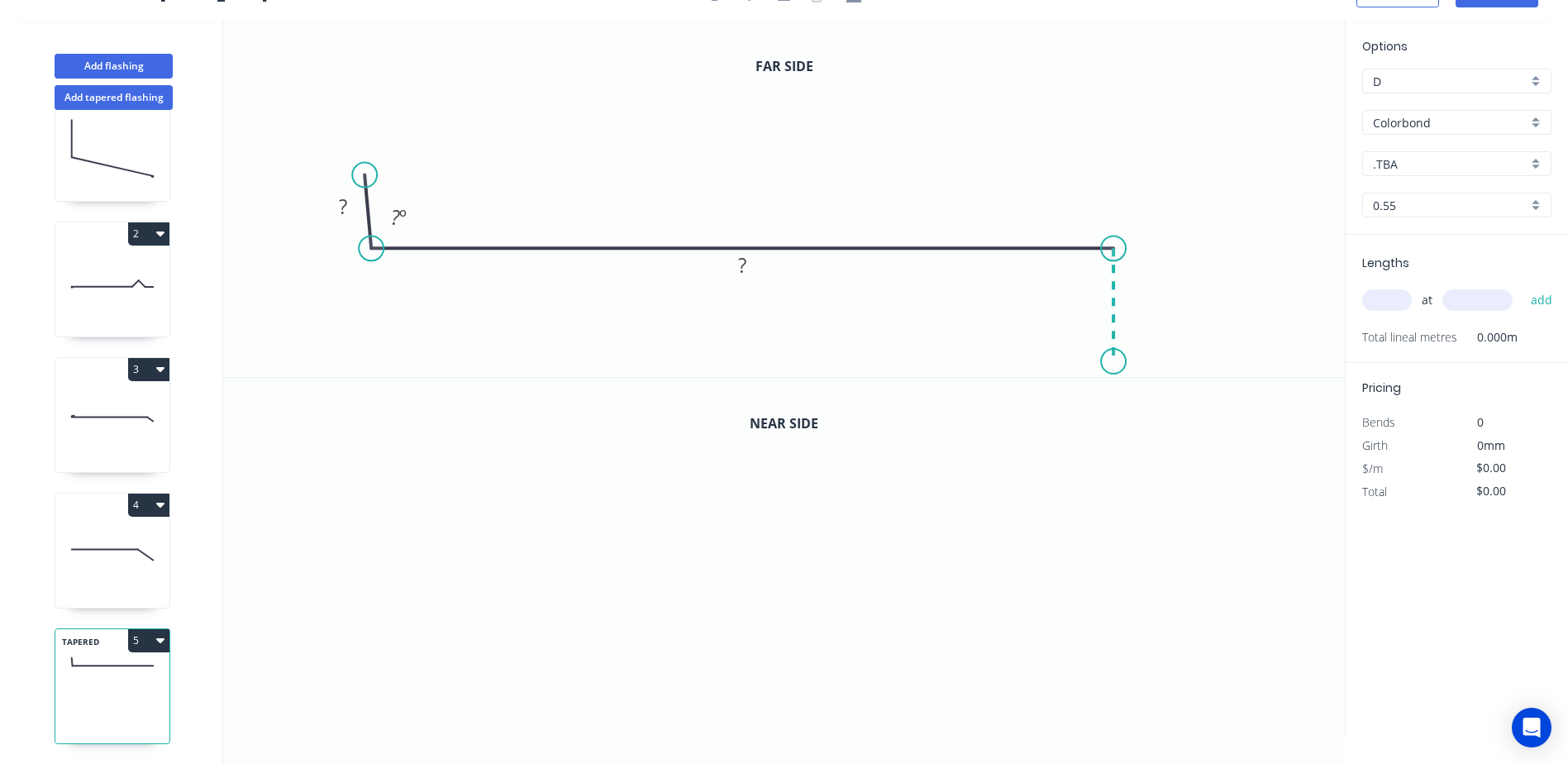
click at [1117, 362] on icon "0 ? ? ? º" at bounding box center [784, 199] width 1122 height 356
click at [1117, 362] on circle at bounding box center [1114, 361] width 25 height 25
drag, startPoint x: 363, startPoint y: 172, endPoint x: 370, endPoint y: 145, distance: 27.9
click at [370, 145] on circle at bounding box center [372, 145] width 25 height 25
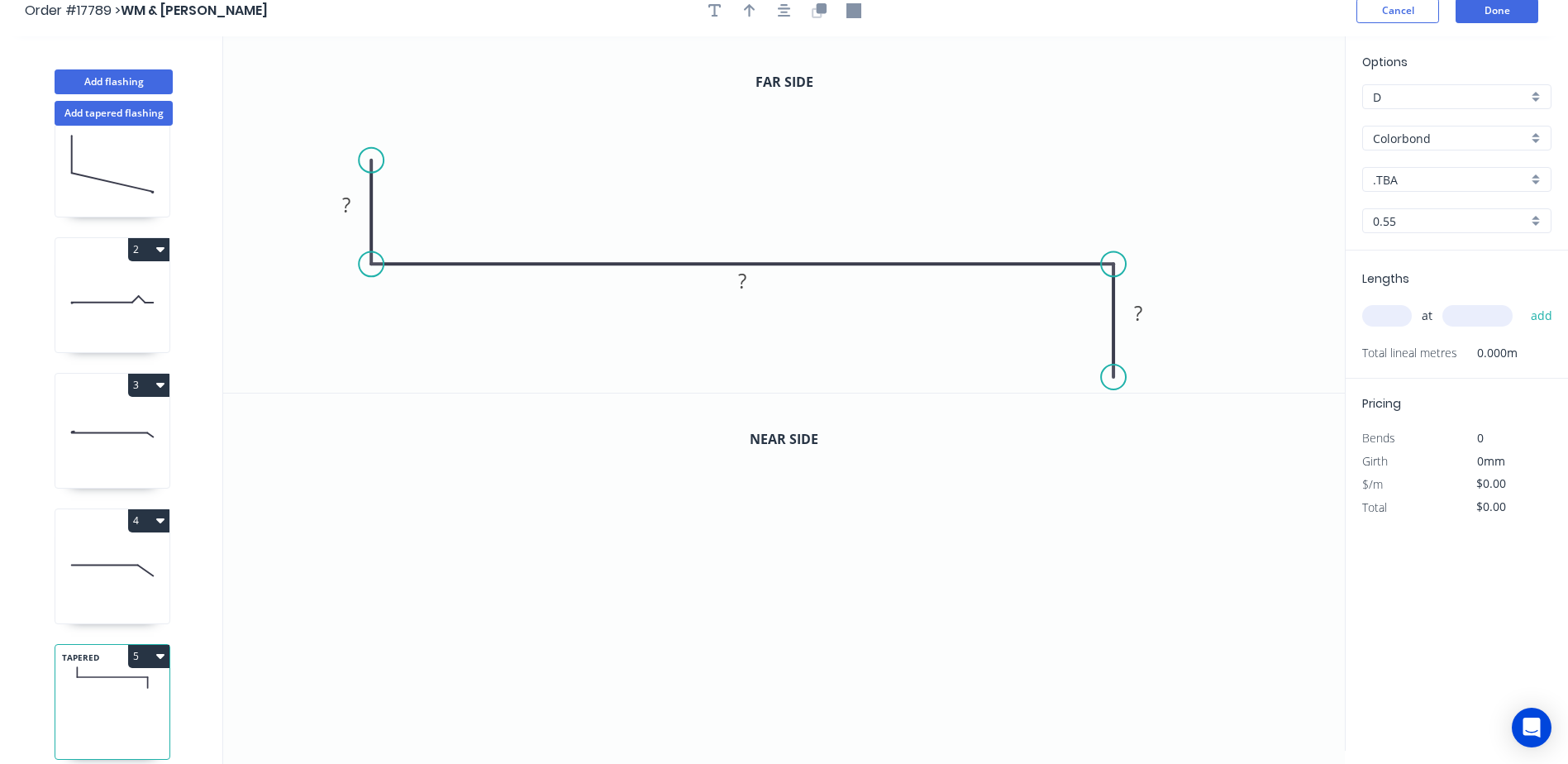
scroll to position [0, 0]
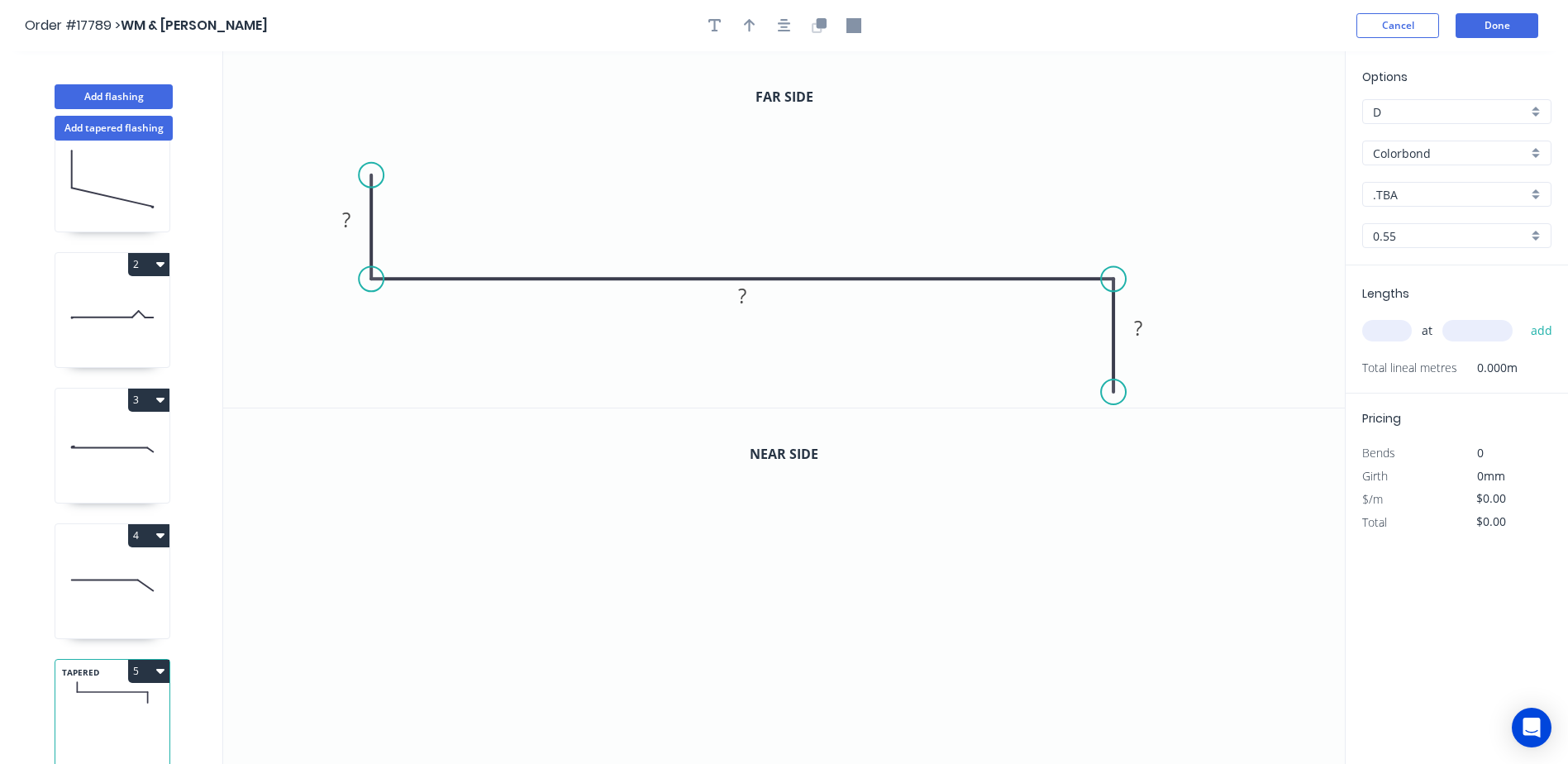
click at [779, 39] on header "Order #17789 > WM & TM Johnston Cancel Done" at bounding box center [784, 25] width 1568 height 51
click at [781, 33] on button "button" at bounding box center [785, 26] width 25 height 25
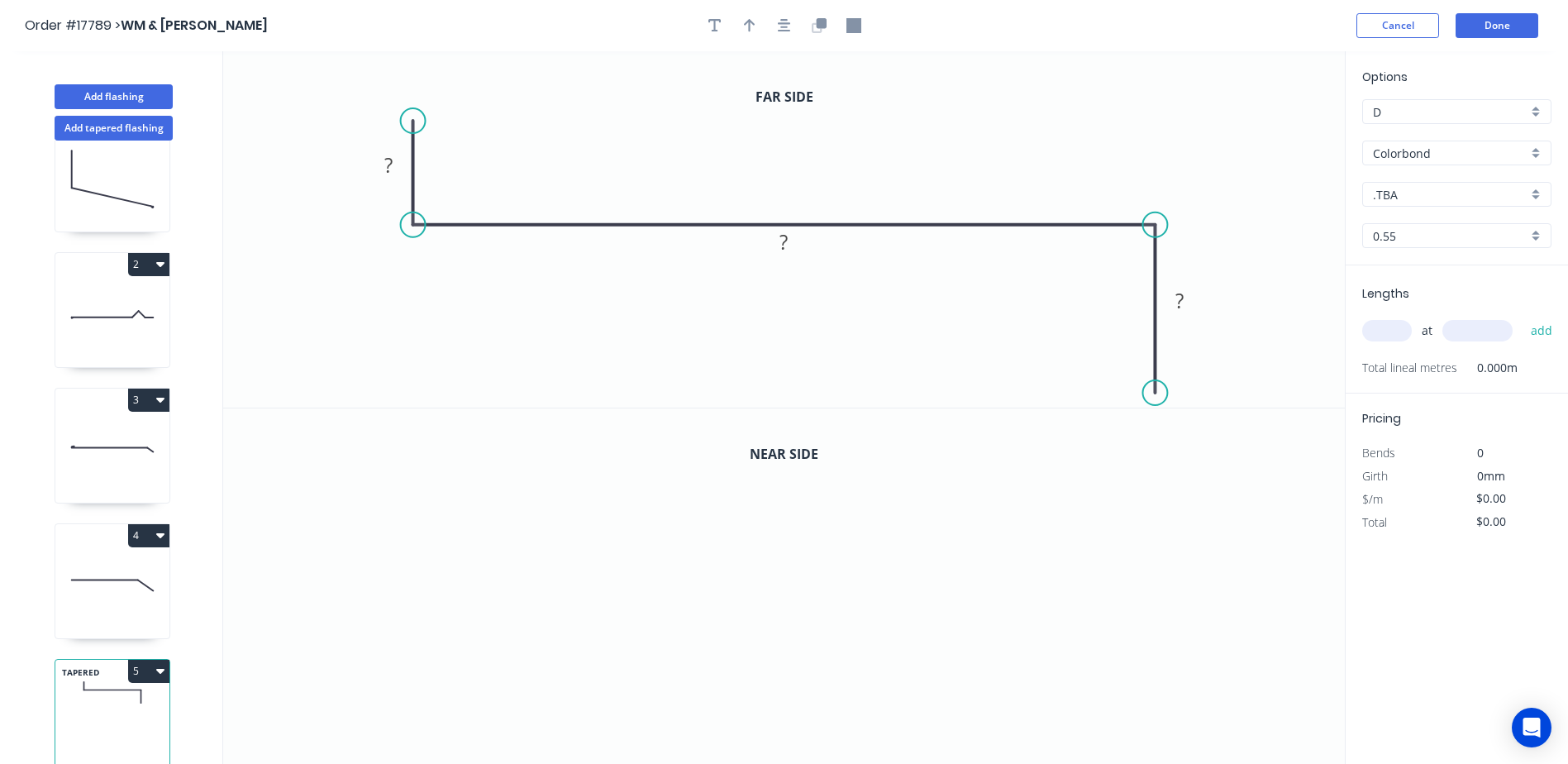
drag, startPoint x: 1158, startPoint y: 379, endPoint x: 1161, endPoint y: 393, distance: 14.3
click at [1161, 393] on circle at bounding box center [1156, 393] width 25 height 25
click at [416, 115] on circle at bounding box center [413, 115] width 25 height 25
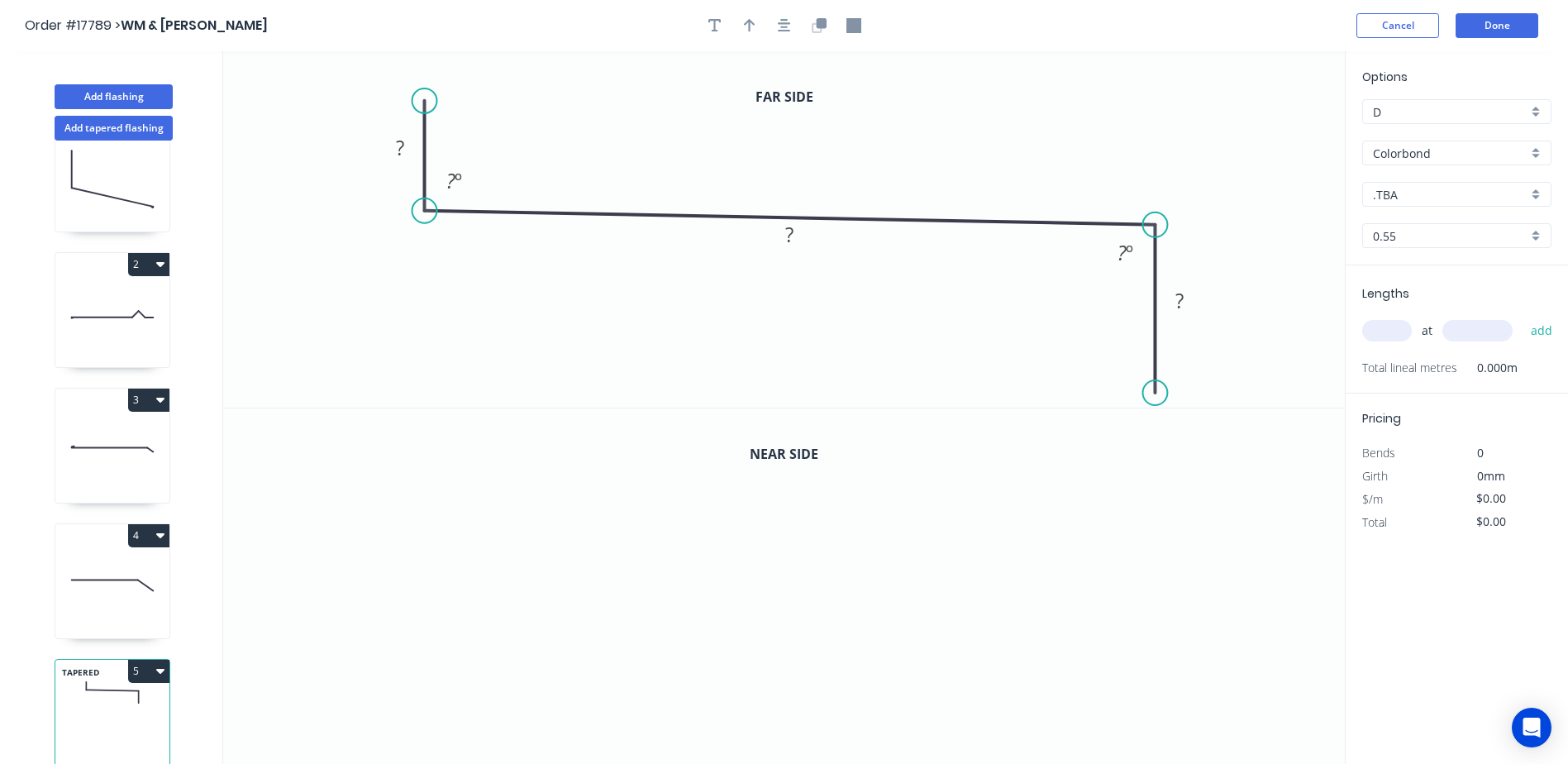
drag, startPoint x: 413, startPoint y: 197, endPoint x: 425, endPoint y: 182, distance: 19.2
click at [425, 182] on icon at bounding box center [425, 156] width 0 height 110
click at [740, 19] on button "button" at bounding box center [750, 26] width 25 height 25
drag, startPoint x: 1264, startPoint y: 131, endPoint x: 961, endPoint y: 158, distance: 304.2
click at [961, 158] on icon at bounding box center [961, 138] width 15 height 53
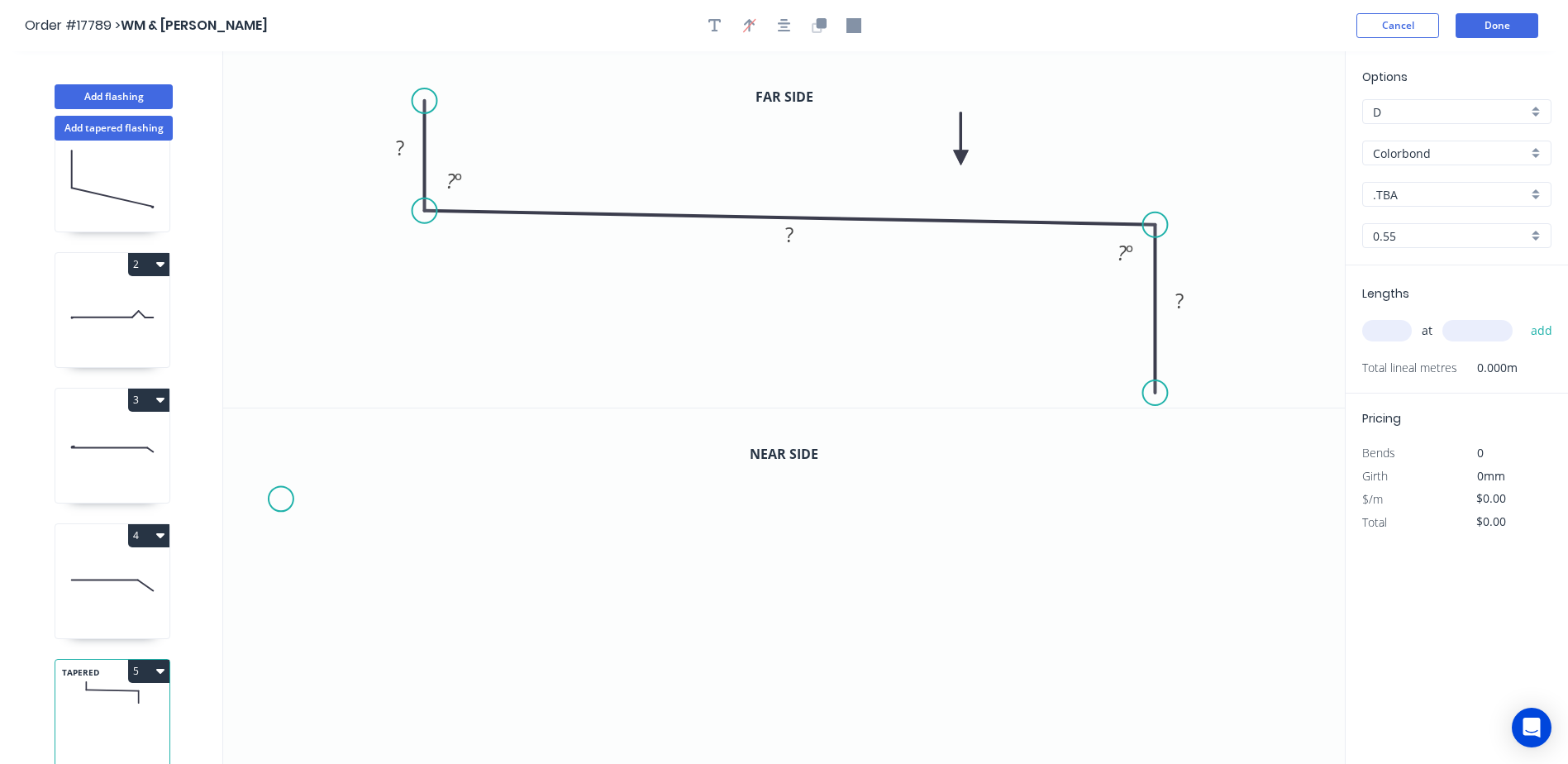
click at [282, 499] on icon "0" at bounding box center [784, 587] width 1122 height 357
click at [280, 608] on icon "0" at bounding box center [784, 587] width 1122 height 357
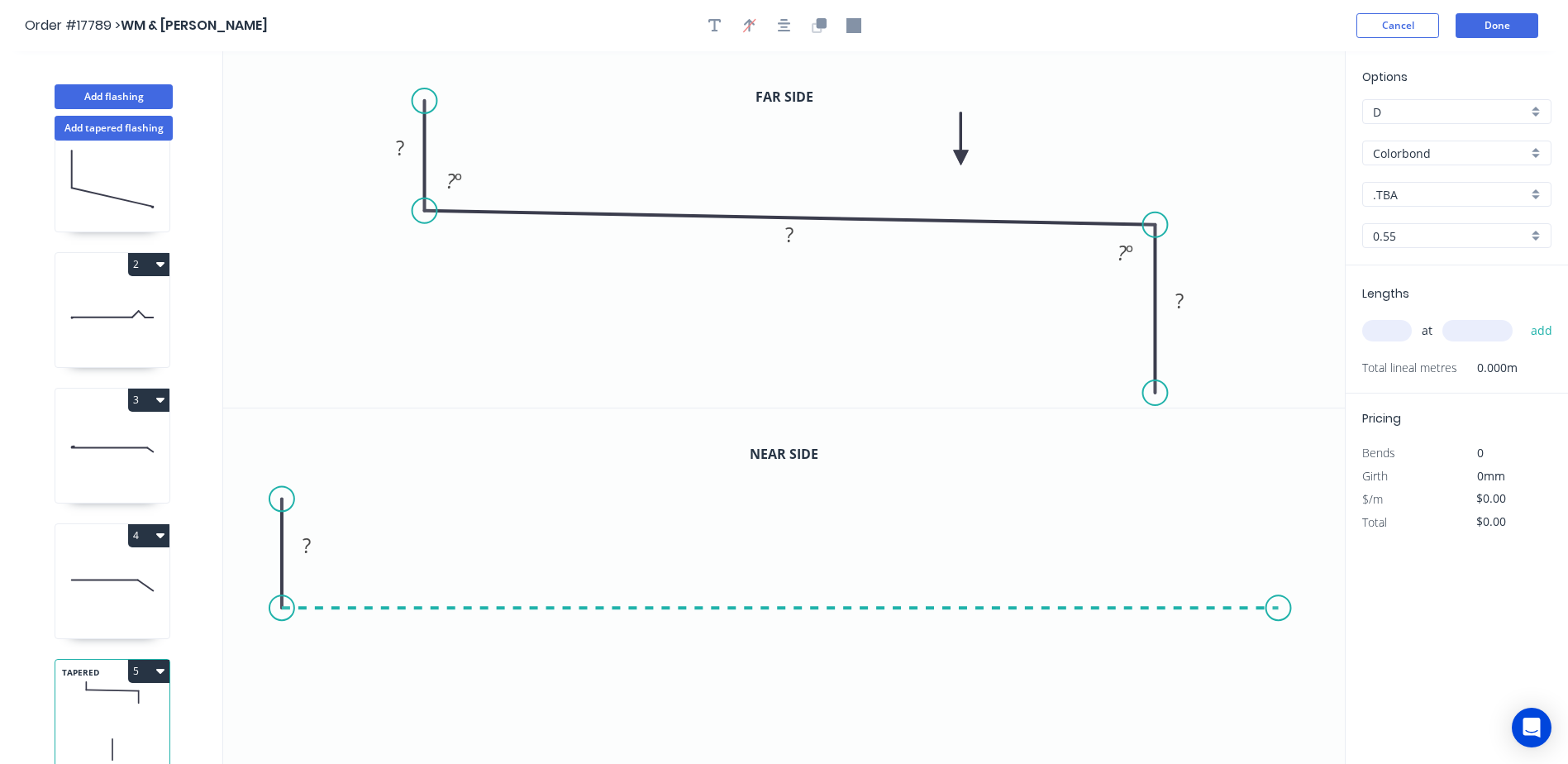
click at [1280, 602] on icon "0 ?" at bounding box center [784, 587] width 1122 height 357
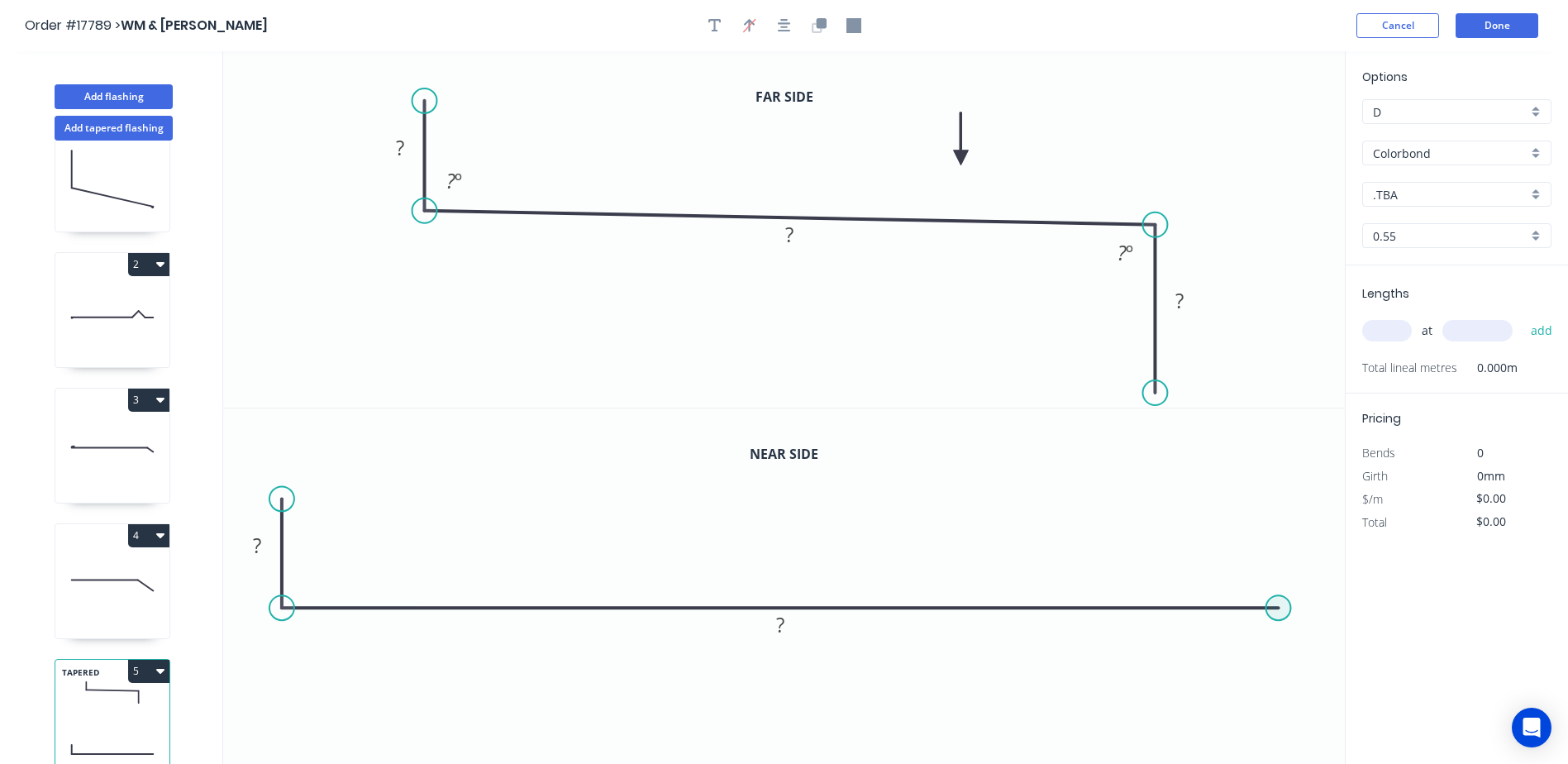
click at [1281, 603] on circle at bounding box center [1280, 608] width 25 height 25
click at [1272, 746] on icon "0 ? ?" at bounding box center [784, 587] width 1122 height 357
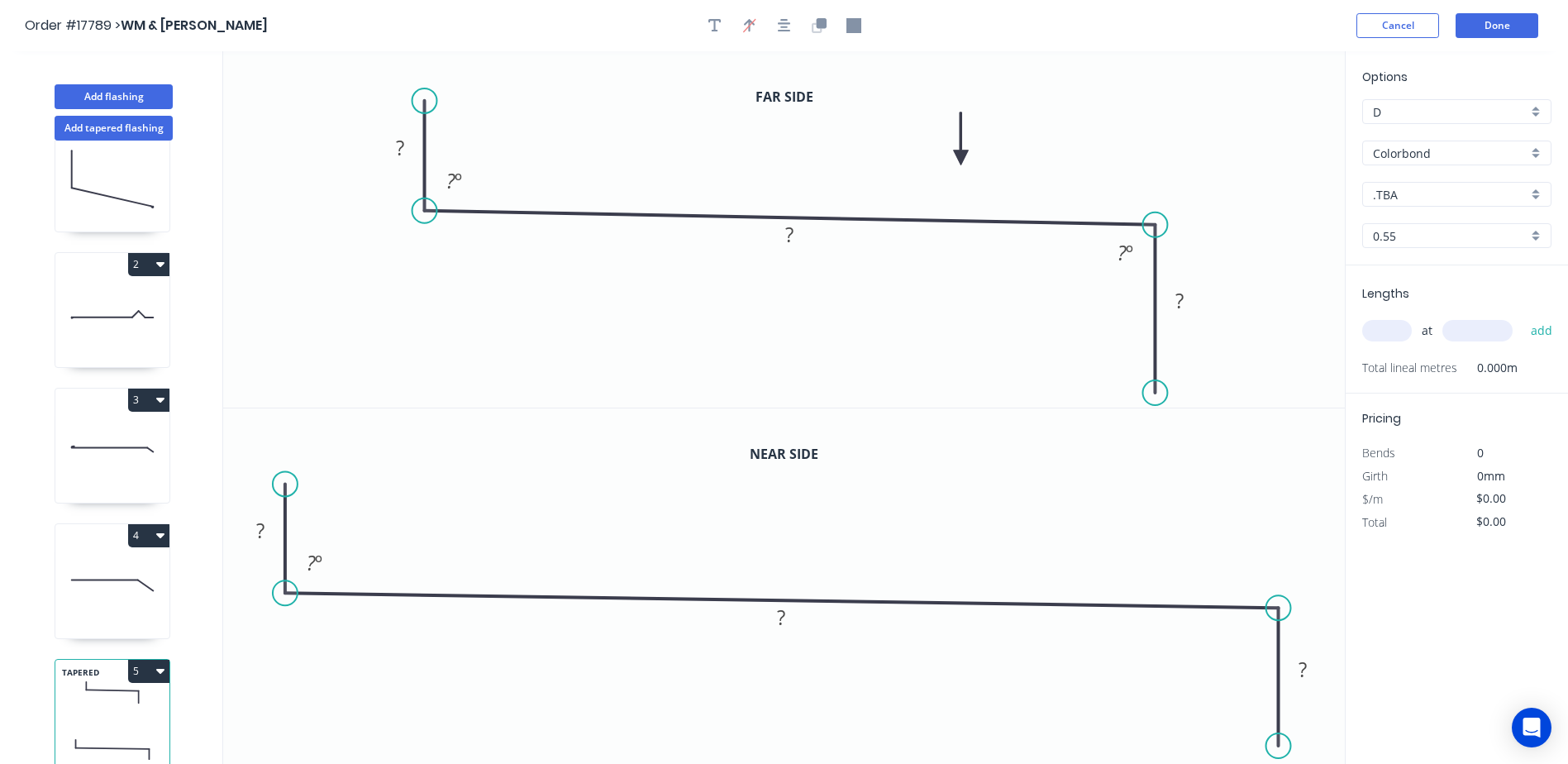
drag, startPoint x: 282, startPoint y: 526, endPoint x: 285, endPoint y: 511, distance: 15.3
click at [285, 511] on icon at bounding box center [285, 538] width 0 height 109
click at [405, 152] on rect at bounding box center [400, 149] width 33 height 23
click at [264, 534] on tspan "?" at bounding box center [260, 531] width 8 height 28
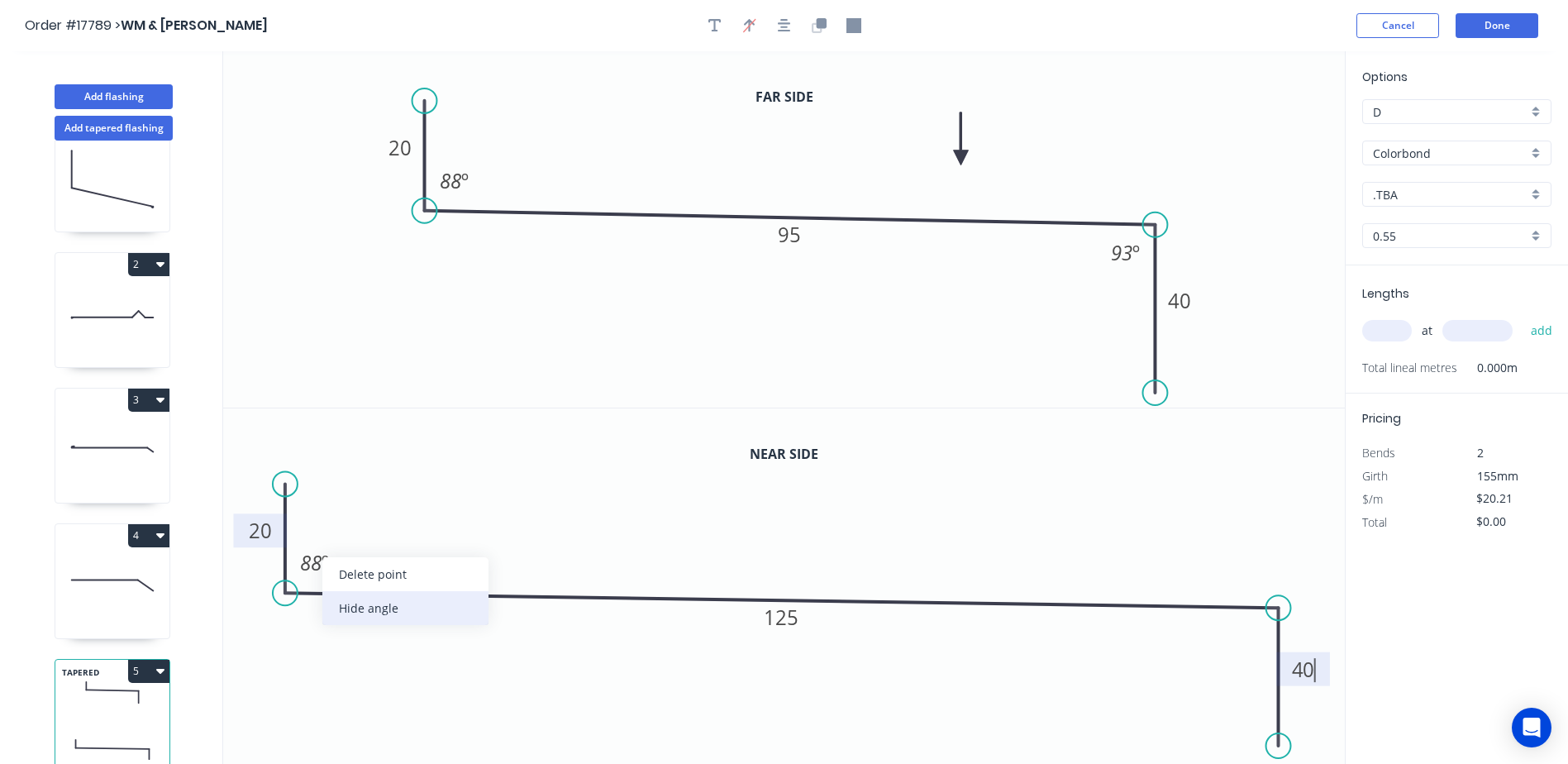
click at [380, 612] on div "Hide angle" at bounding box center [405, 608] width 167 height 34
type input "$17.32"
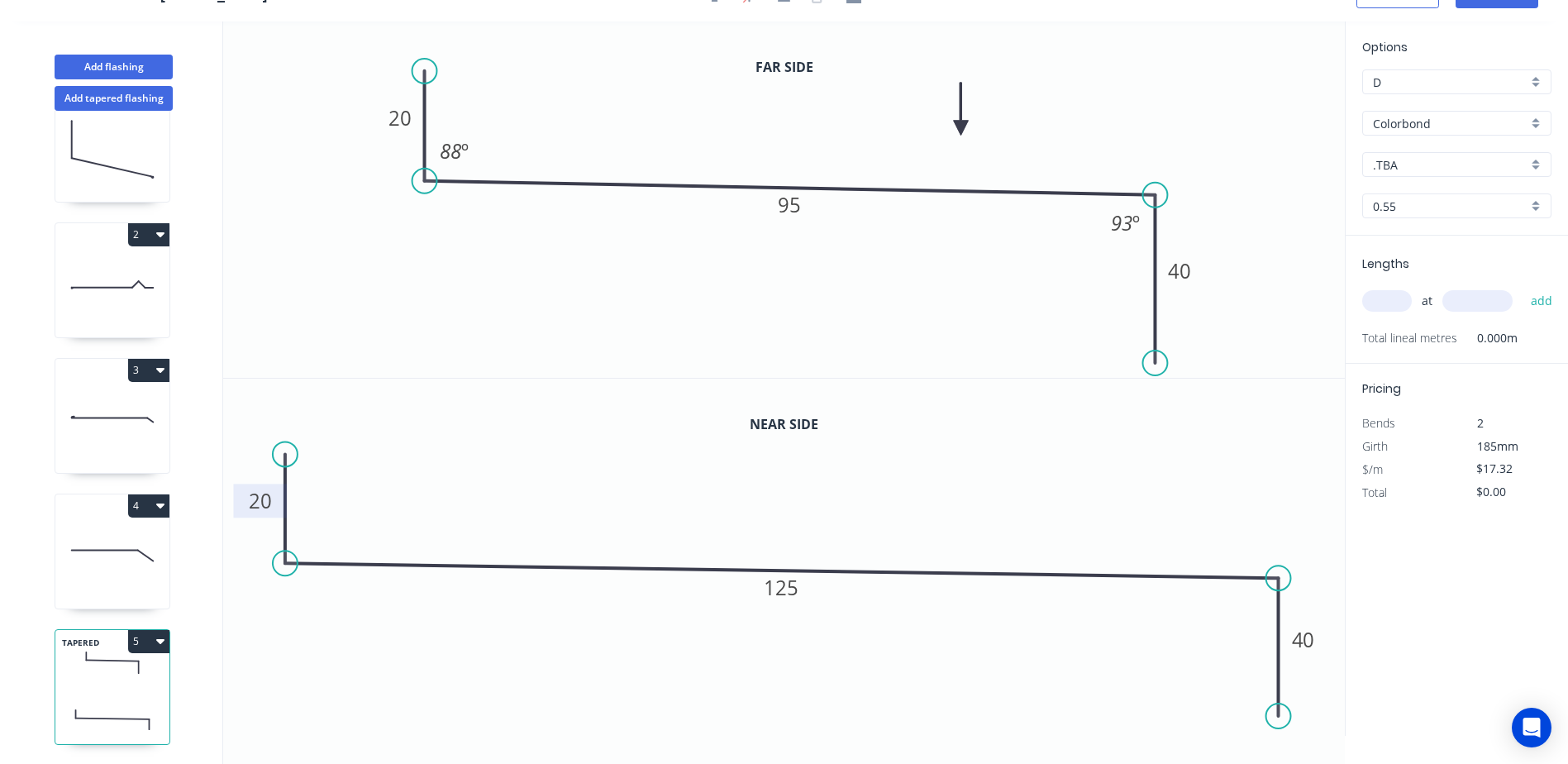
scroll to position [31, 0]
click at [1411, 298] on input "text" at bounding box center [1386, 300] width 49 height 22
type input "1"
type input "1800"
click at [1523, 286] on button "add" at bounding box center [1542, 300] width 38 height 28
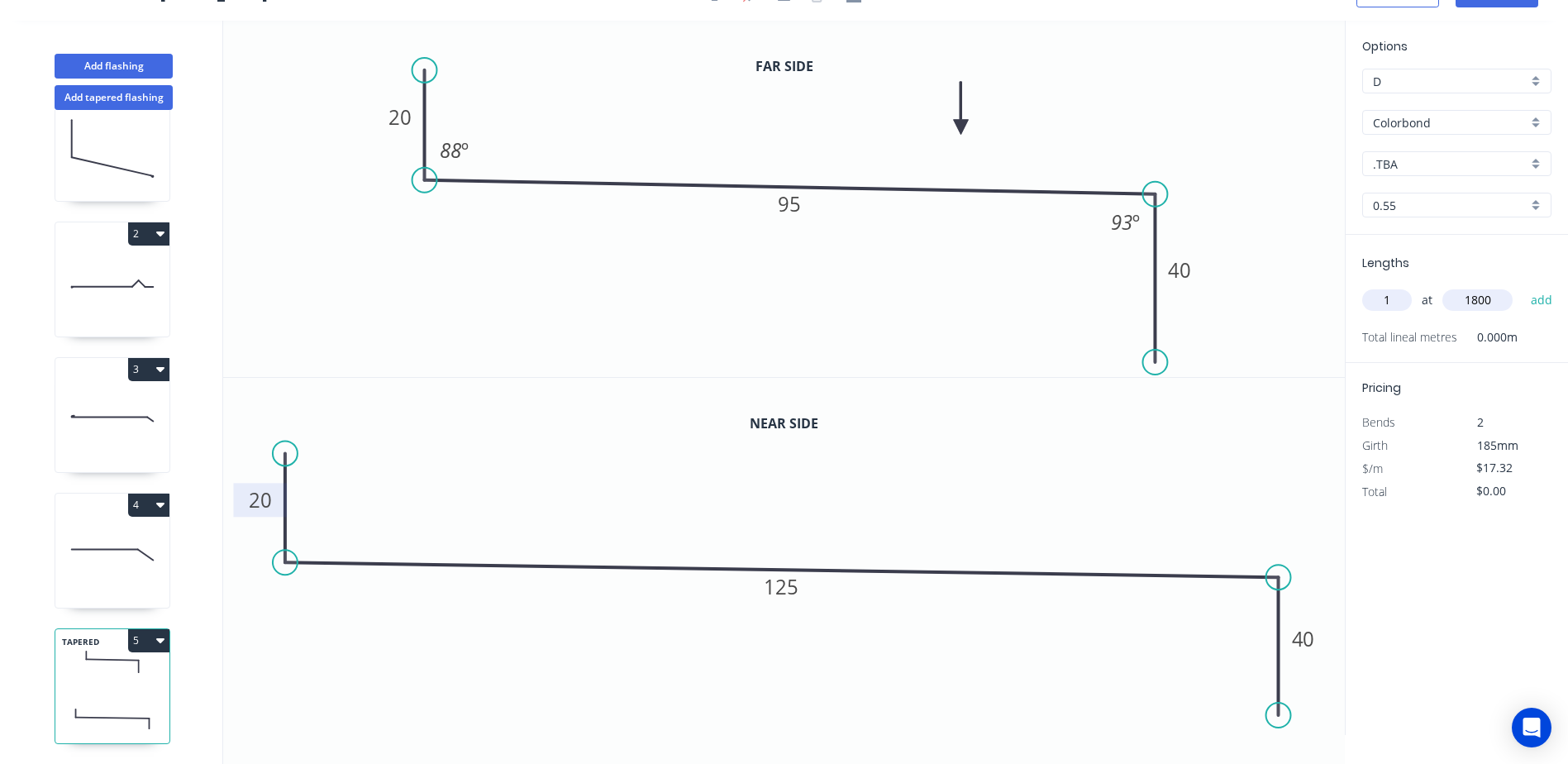
type input "$31.18"
click at [136, 68] on button "Add flashing" at bounding box center [113, 66] width 118 height 25
type input "$0.00"
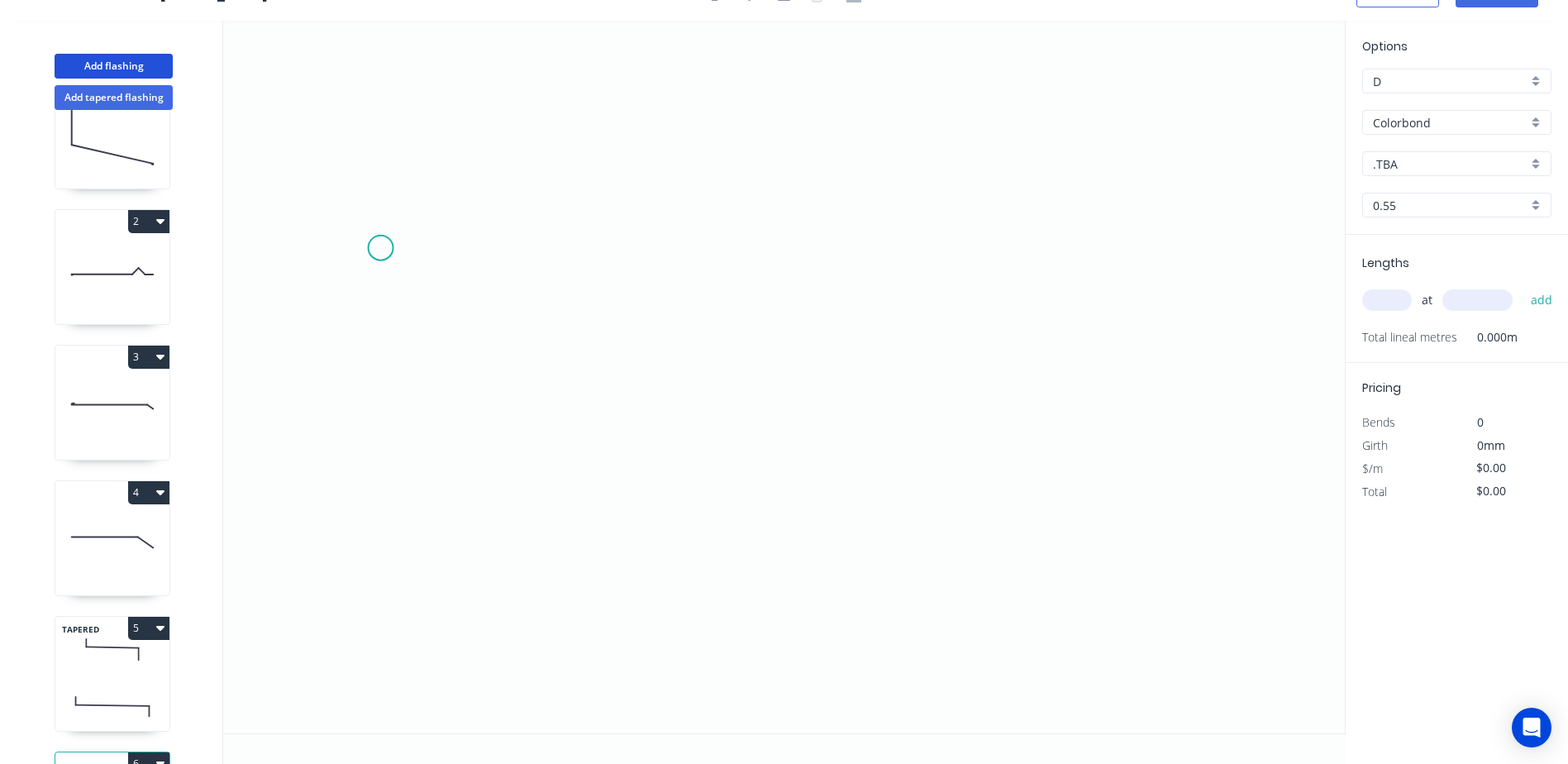
click at [381, 247] on icon "0" at bounding box center [784, 377] width 1122 height 713
drag, startPoint x: 384, startPoint y: 358, endPoint x: 535, endPoint y: 358, distance: 151.0
click at [385, 358] on icon "0" at bounding box center [784, 377] width 1122 height 713
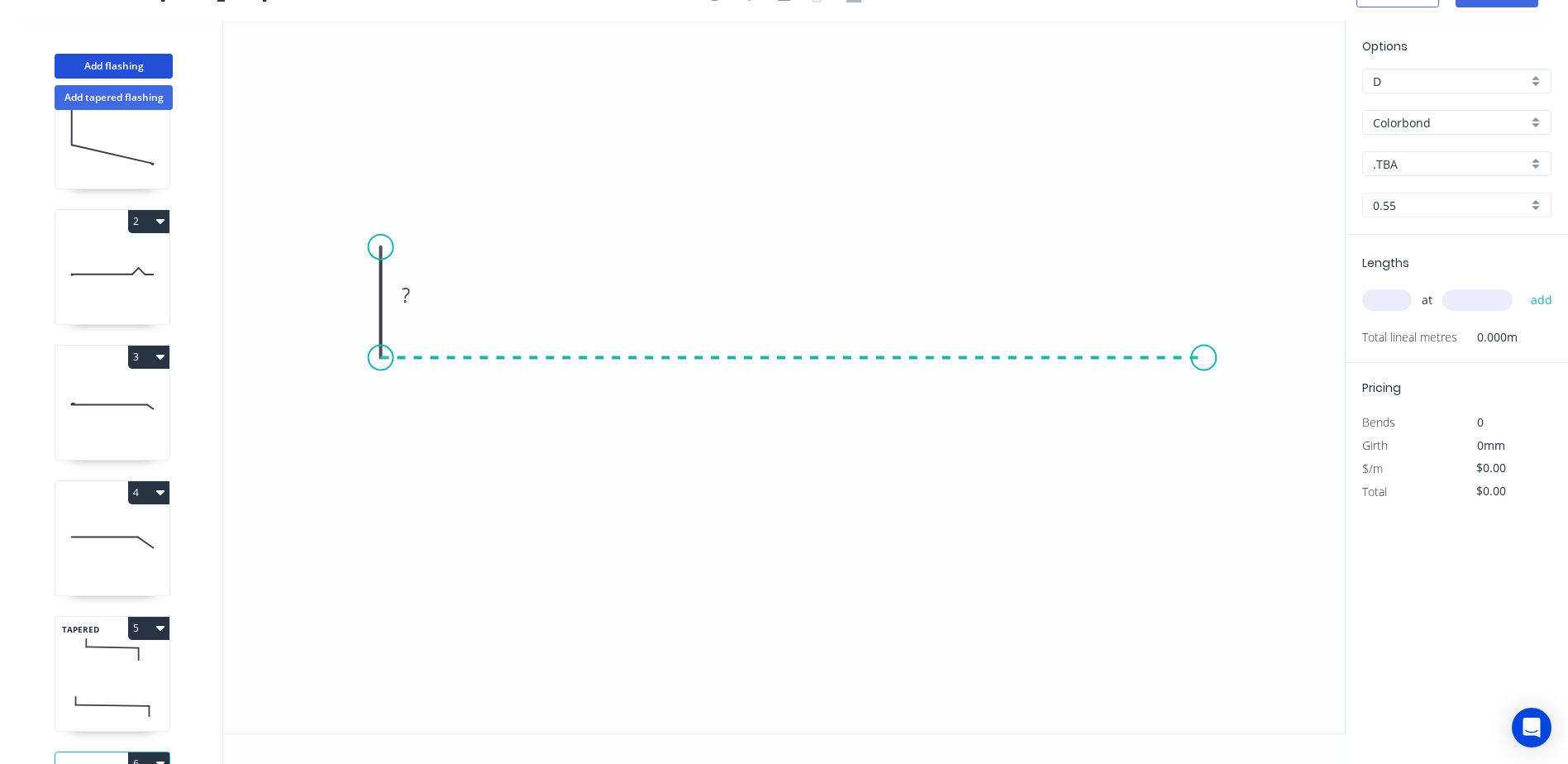
click at [1205, 336] on icon "0 ?" at bounding box center [784, 377] width 1122 height 713
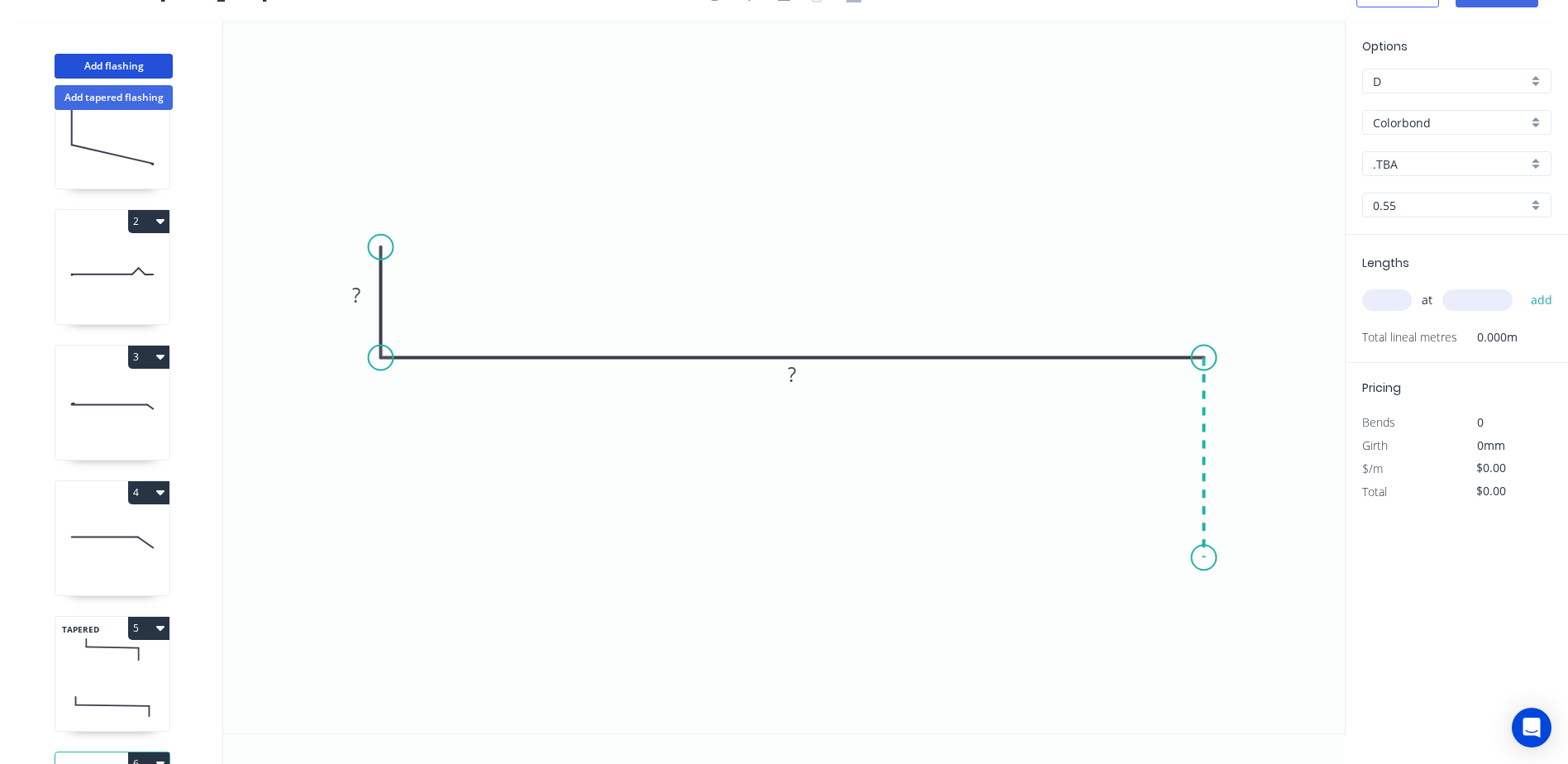
click at [1207, 558] on icon "0 ? ?" at bounding box center [784, 377] width 1122 height 713
click at [1207, 558] on circle at bounding box center [1204, 557] width 25 height 25
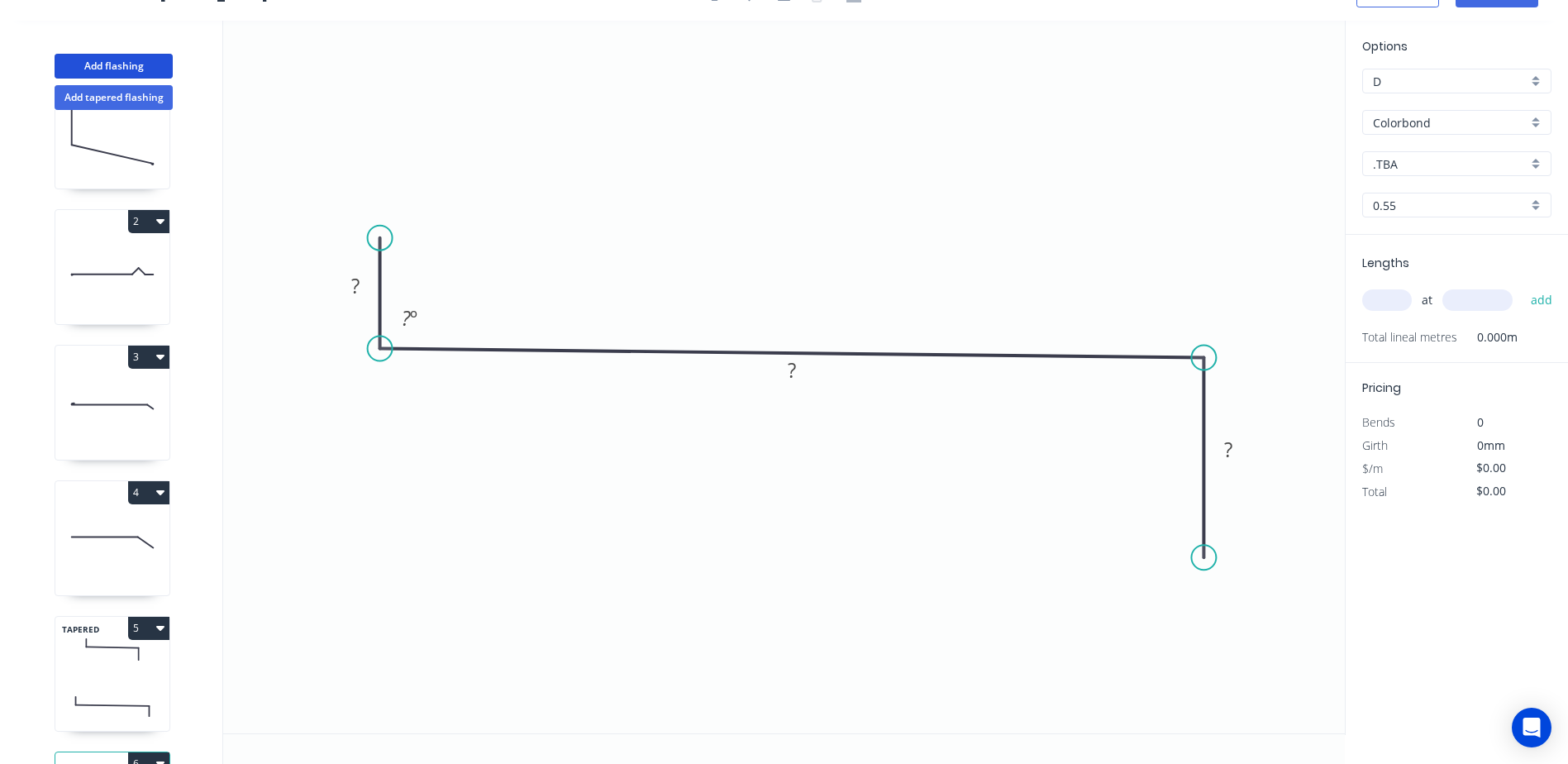
drag, startPoint x: 380, startPoint y: 322, endPoint x: 377, endPoint y: 312, distance: 10.4
click at [377, 312] on icon "0 ? ? ? ? º" at bounding box center [784, 377] width 1122 height 713
drag, startPoint x: 377, startPoint y: 312, endPoint x: 381, endPoint y: 299, distance: 13.6
click at [381, 299] on icon "0 ? ? ? ? º" at bounding box center [784, 377] width 1122 height 713
click at [443, 349] on icon at bounding box center [792, 353] width 824 height 9
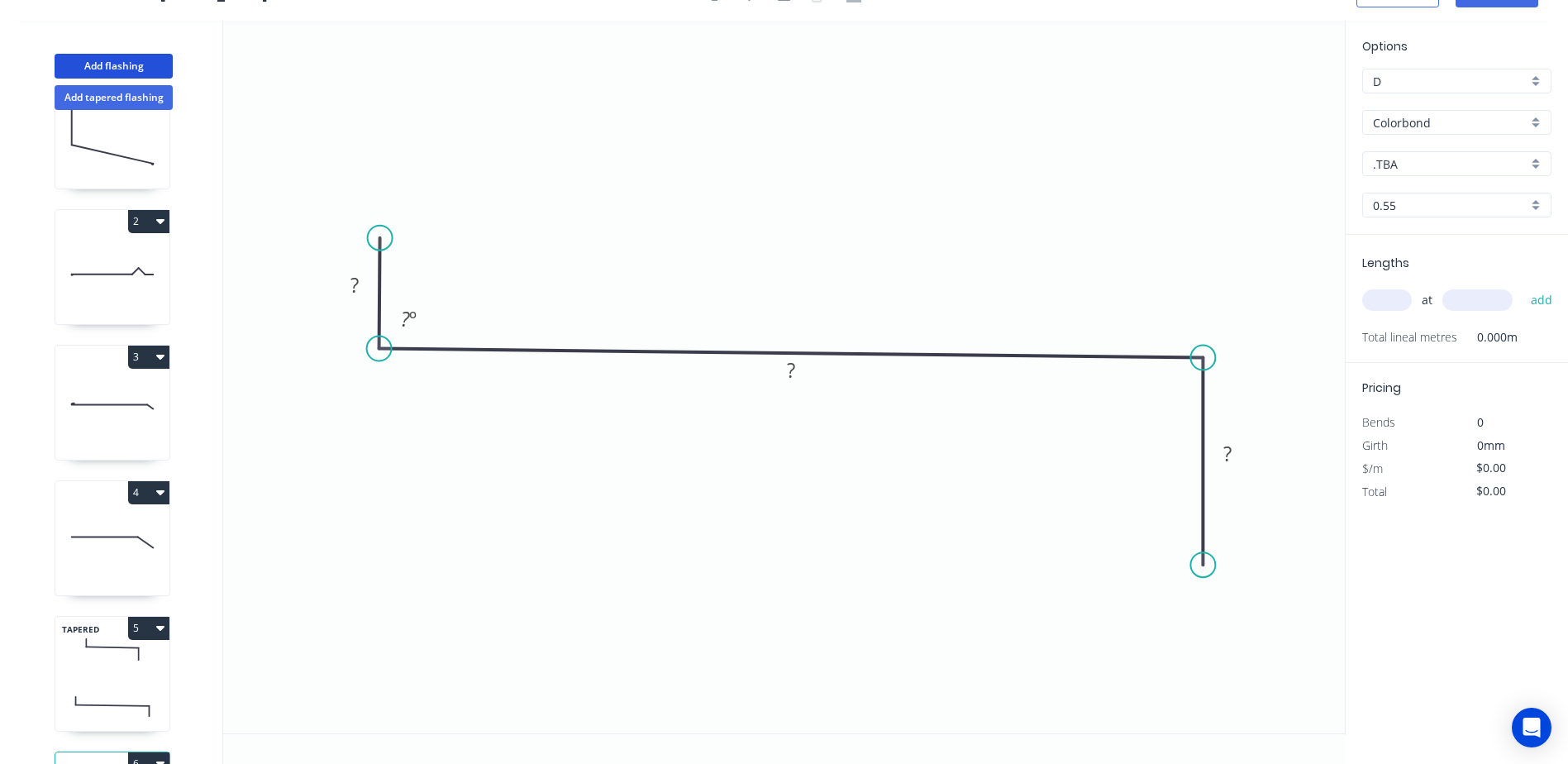
click at [1204, 566] on circle at bounding box center [1203, 565] width 25 height 25
drag, startPoint x: 1202, startPoint y: 530, endPoint x: 1201, endPoint y: 540, distance: 10.0
click at [1202, 540] on icon at bounding box center [1202, 469] width 0 height 208
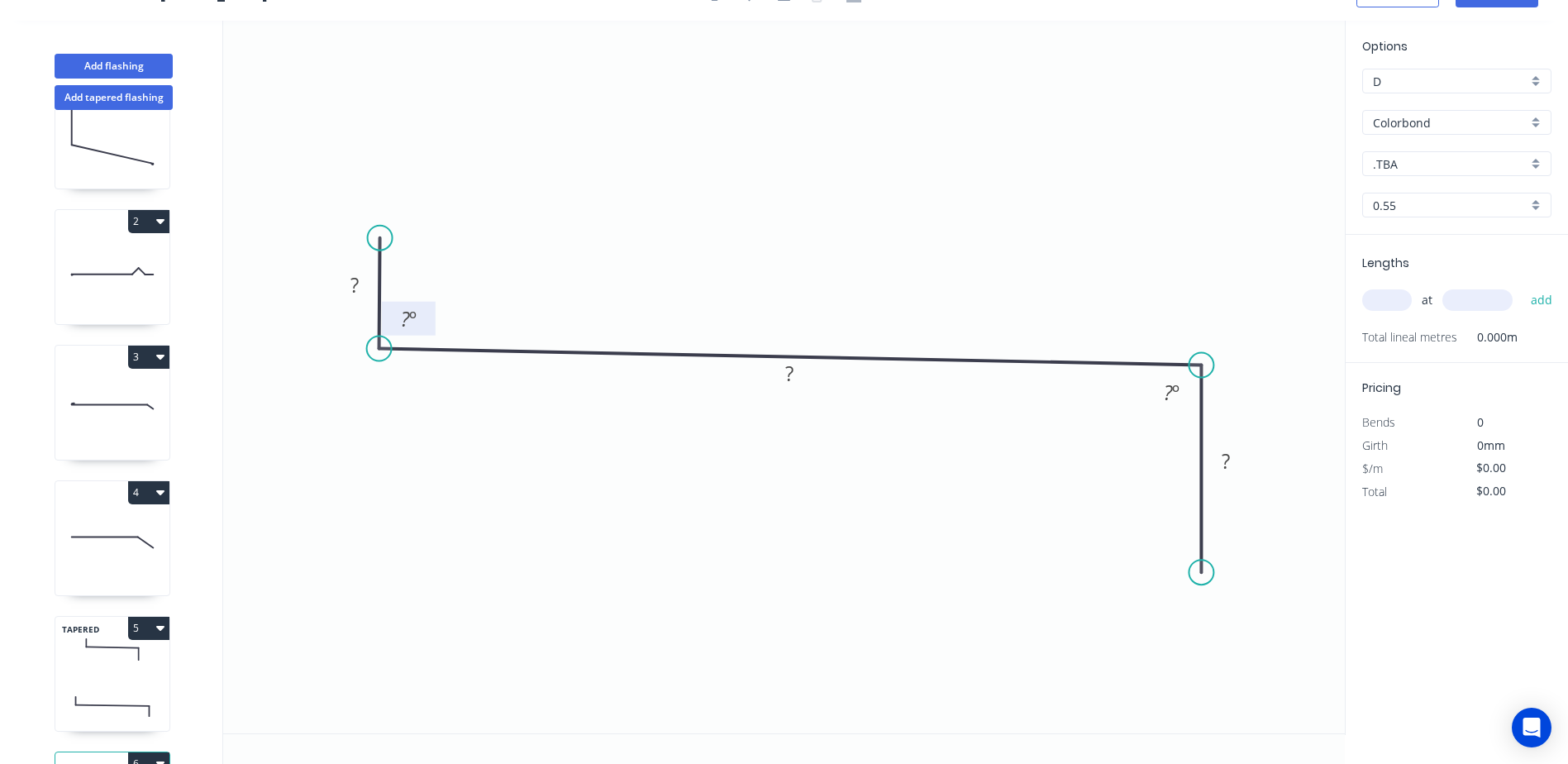
click at [418, 317] on rect at bounding box center [408, 320] width 33 height 23
click at [355, 289] on tspan "?" at bounding box center [355, 285] width 8 height 28
click at [1376, 292] on input "text" at bounding box center [1386, 300] width 49 height 22
type input "$14.43"
type input "1"
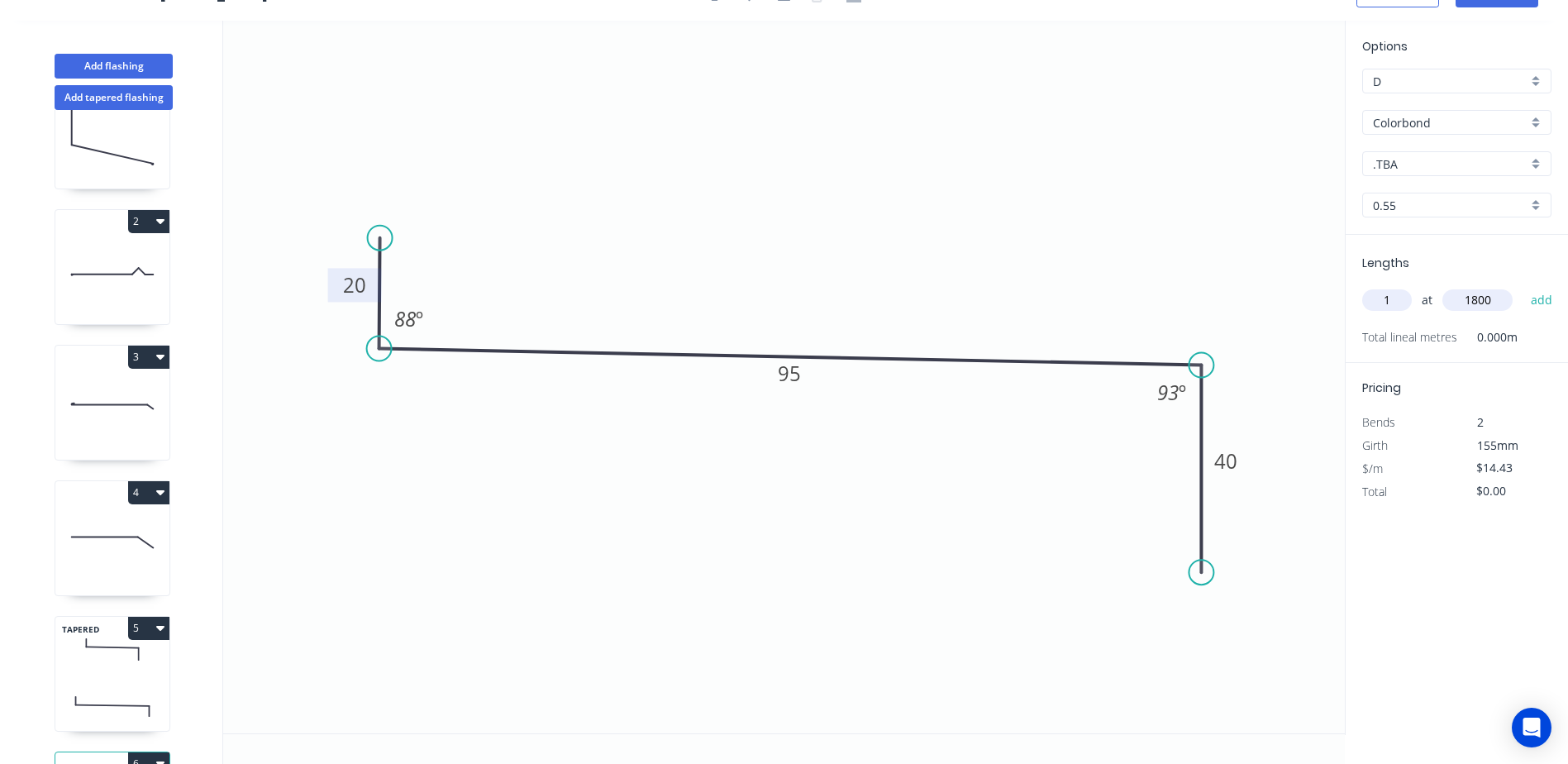
drag, startPoint x: 1510, startPoint y: 302, endPoint x: 1419, endPoint y: 305, distance: 91.0
click at [1420, 305] on div "1 at 1800 add" at bounding box center [1458, 300] width 192 height 28
type input "450"
click at [1523, 286] on button "add" at bounding box center [1542, 300] width 38 height 28
type input "$14.43"
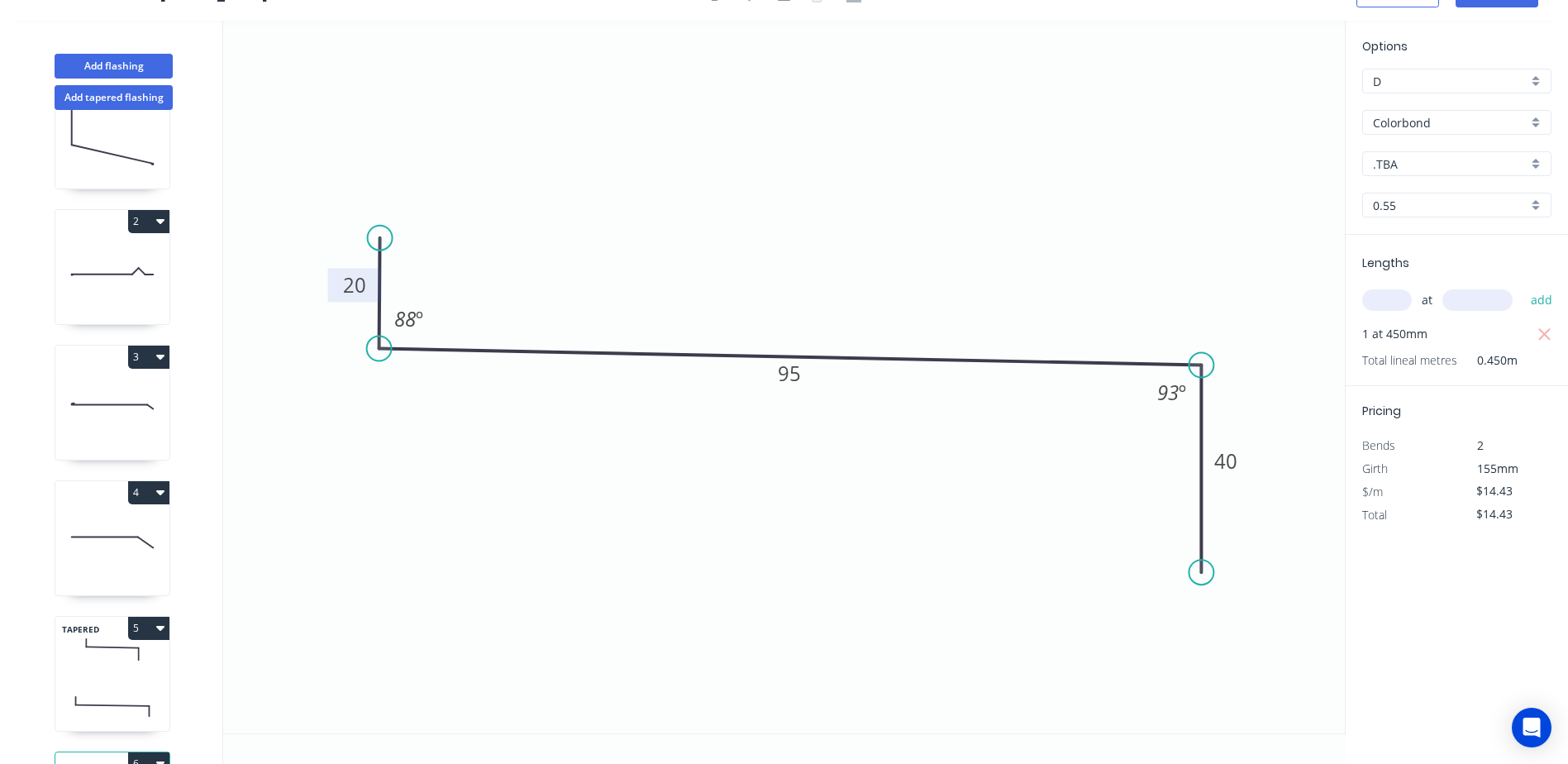
scroll to position [0, 0]
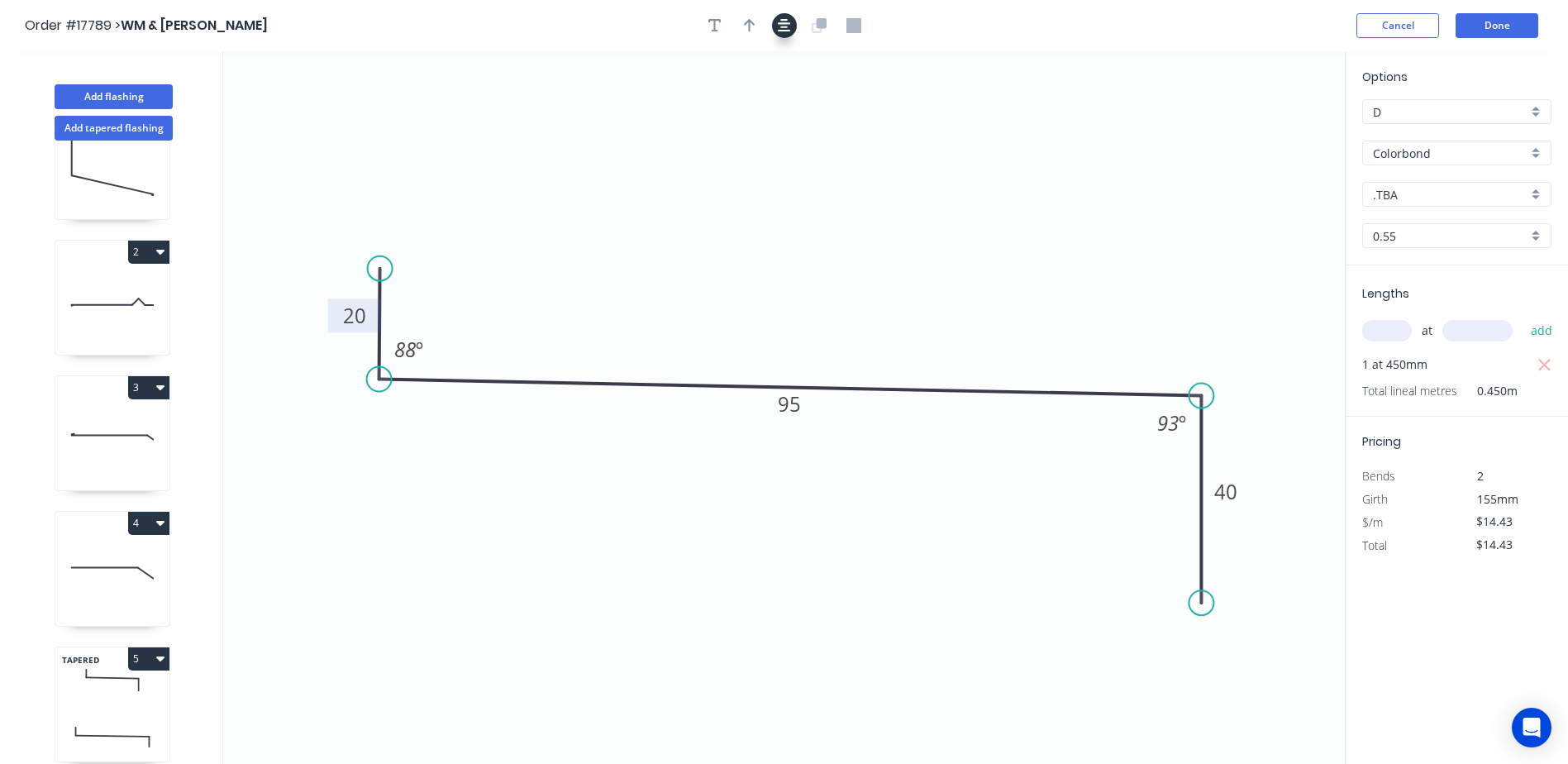
click at [782, 32] on icon "button" at bounding box center [785, 26] width 13 height 13
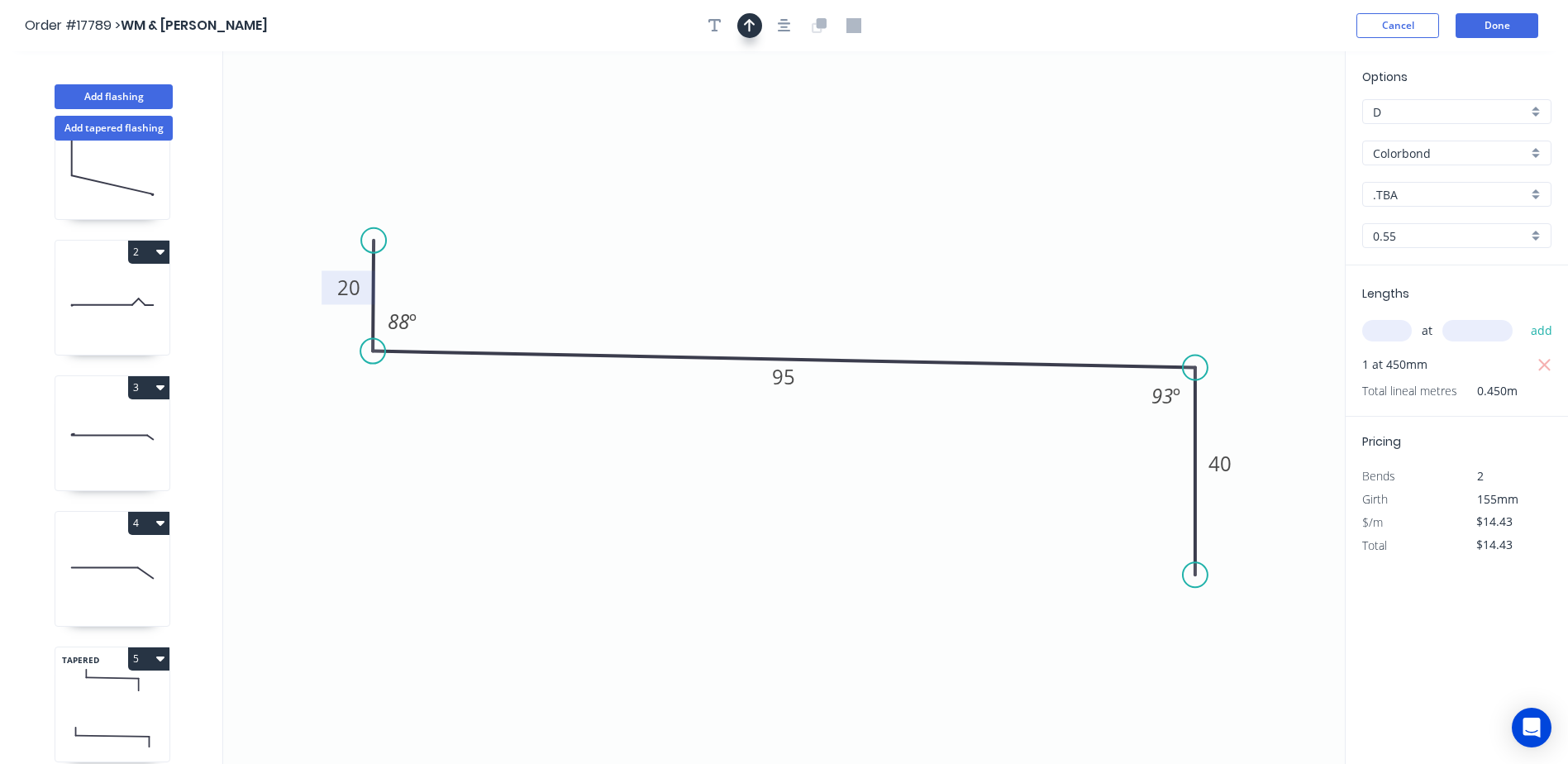
click at [752, 26] on icon "button" at bounding box center [750, 26] width 12 height 15
drag, startPoint x: 1263, startPoint y: 131, endPoint x: 884, endPoint y: 194, distance: 384.2
click at [884, 194] on icon at bounding box center [884, 175] width 15 height 53
click at [1480, 190] on input ".TBA" at bounding box center [1450, 194] width 155 height 18
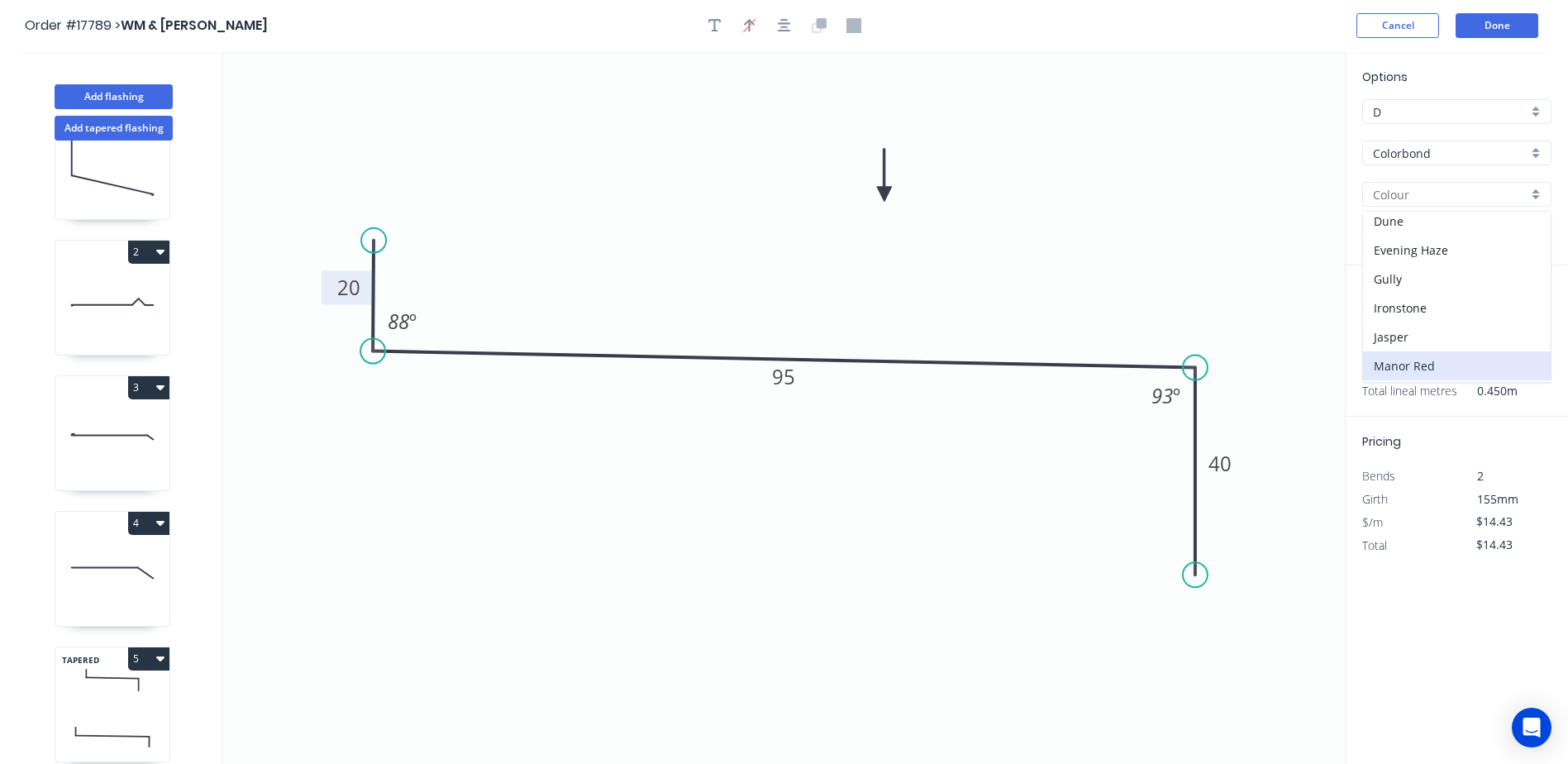
scroll to position [248, 0]
click at [1417, 350] on div "Monument" at bounding box center [1457, 354] width 187 height 29
click at [143, 700] on icon at bounding box center [112, 680] width 114 height 49
type input ".TBA"
type input "$17.32"
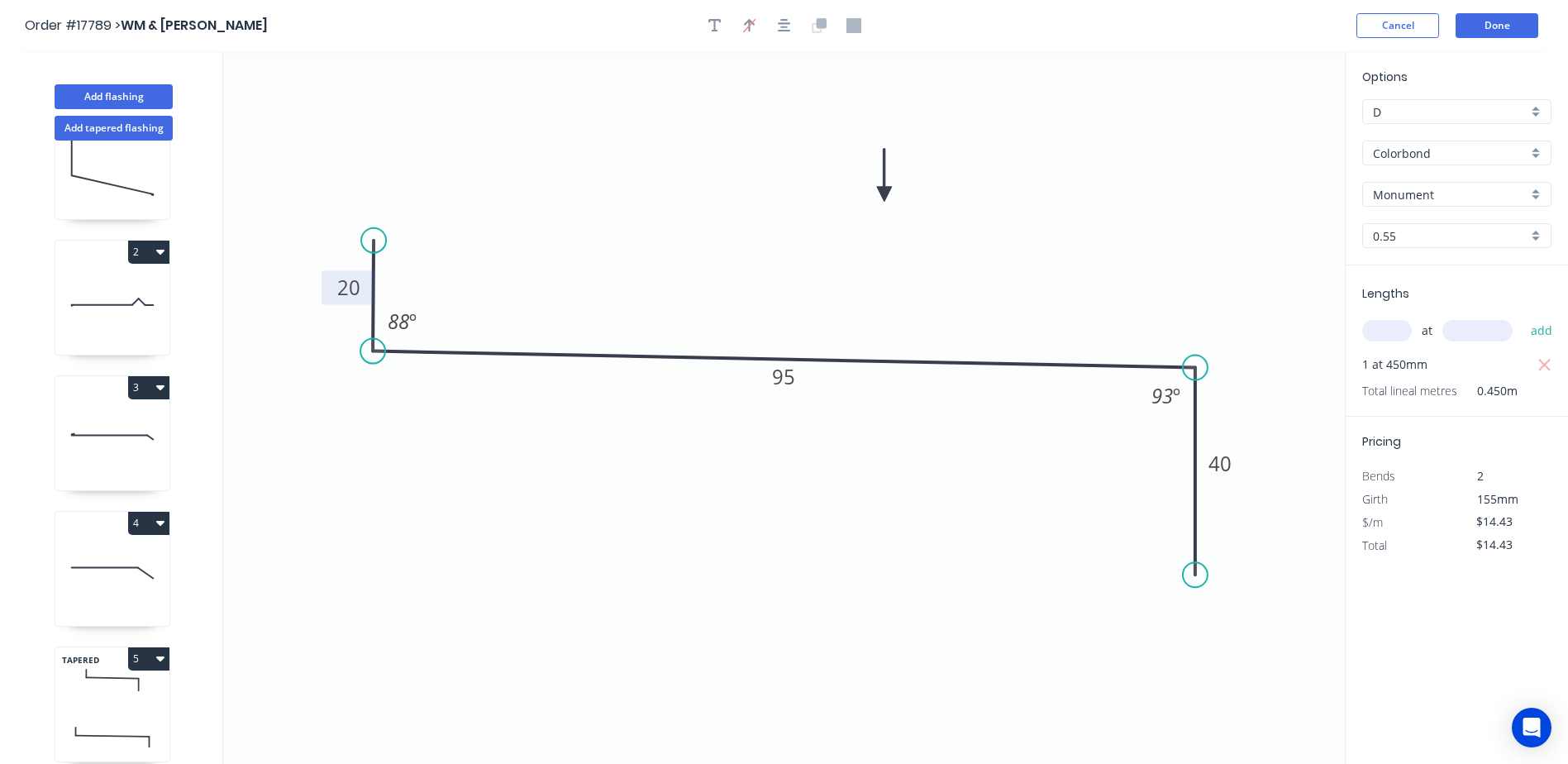
type input "$31.18"
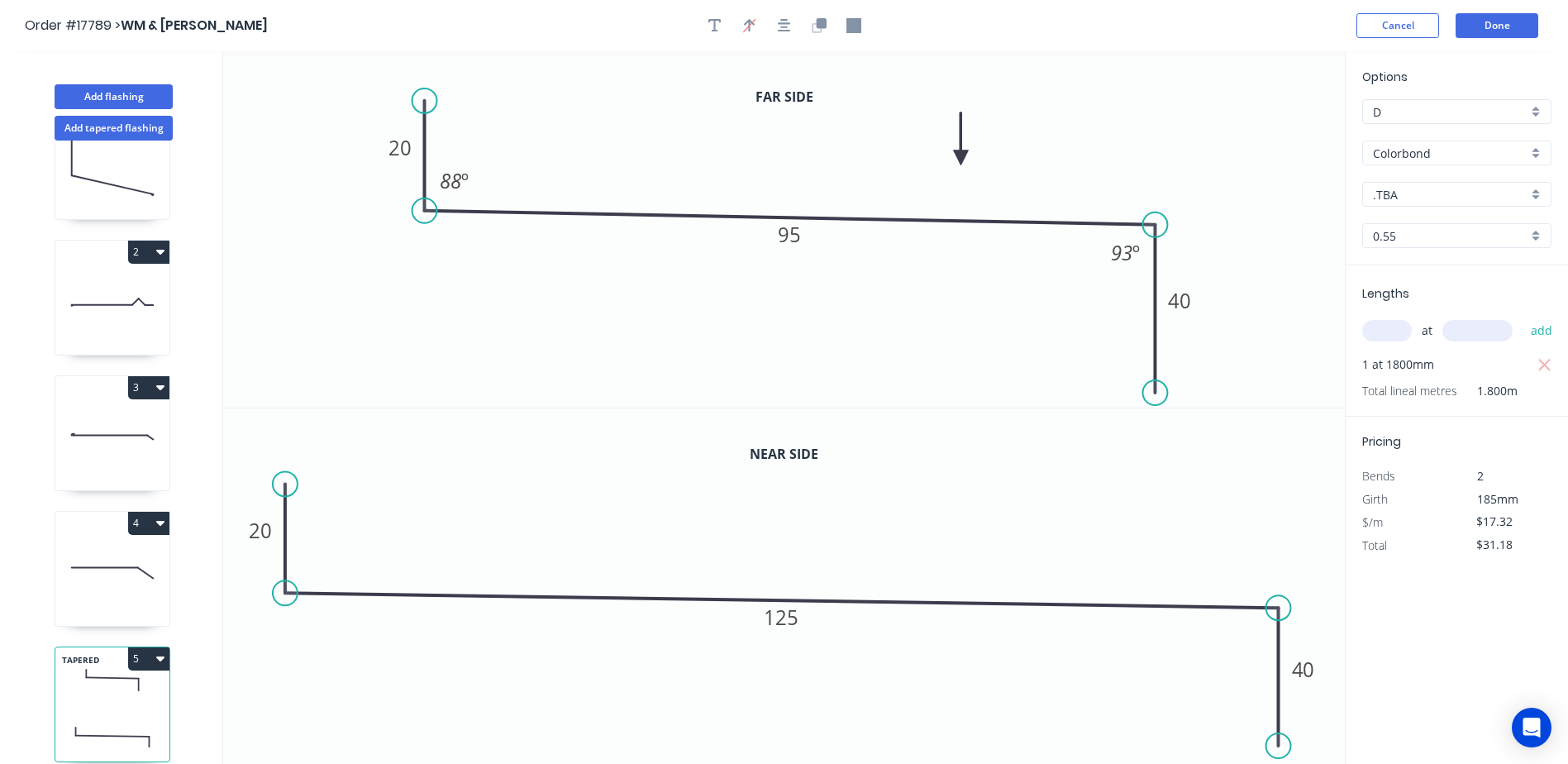
click at [1514, 188] on input ".TBA" at bounding box center [1450, 194] width 155 height 18
click at [1420, 265] on div "Monument" at bounding box center [1457, 271] width 187 height 29
type input "Monument"
click at [114, 568] on icon at bounding box center [105, 568] width 66 height 0
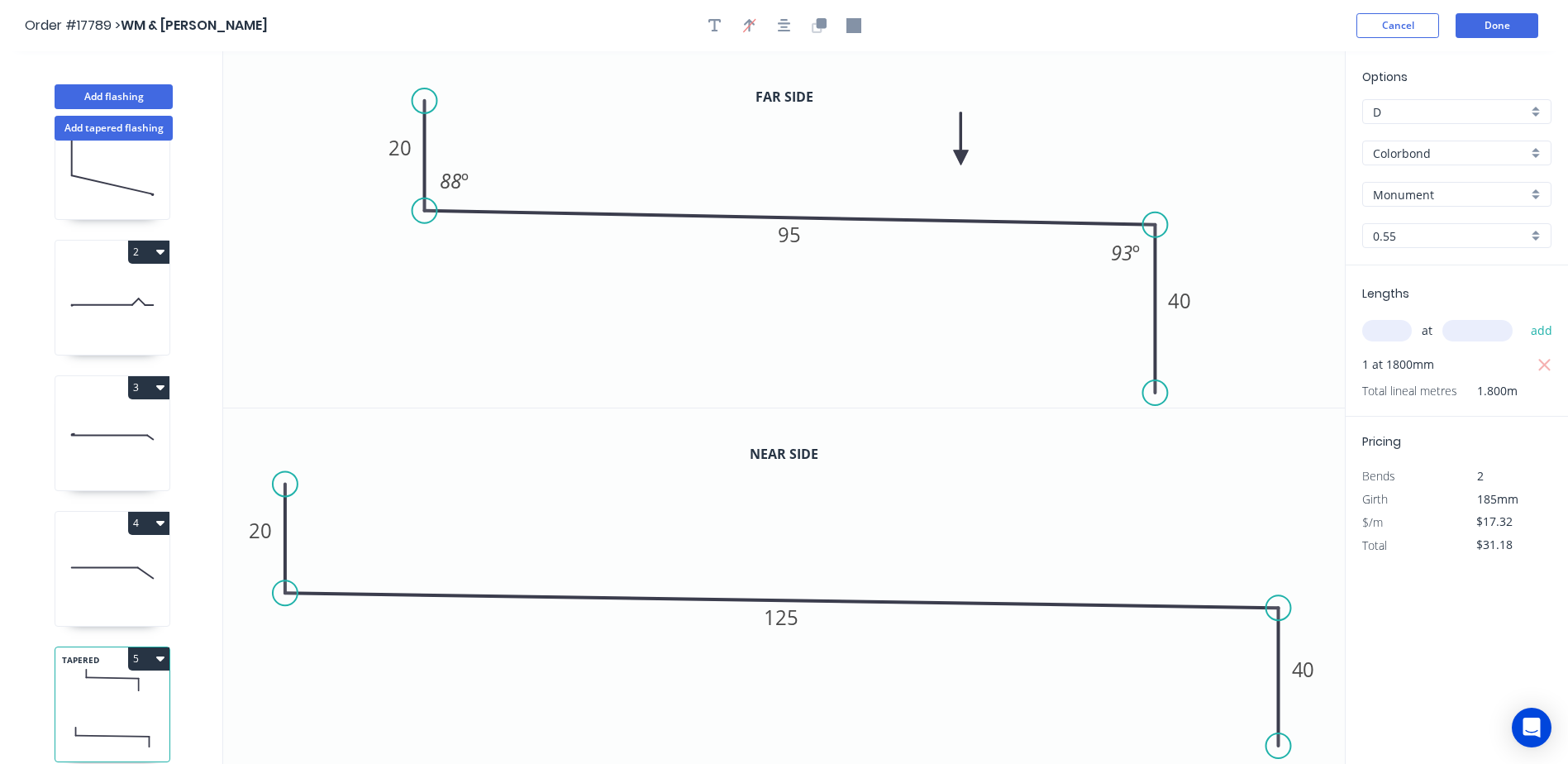
type input "$12.30"
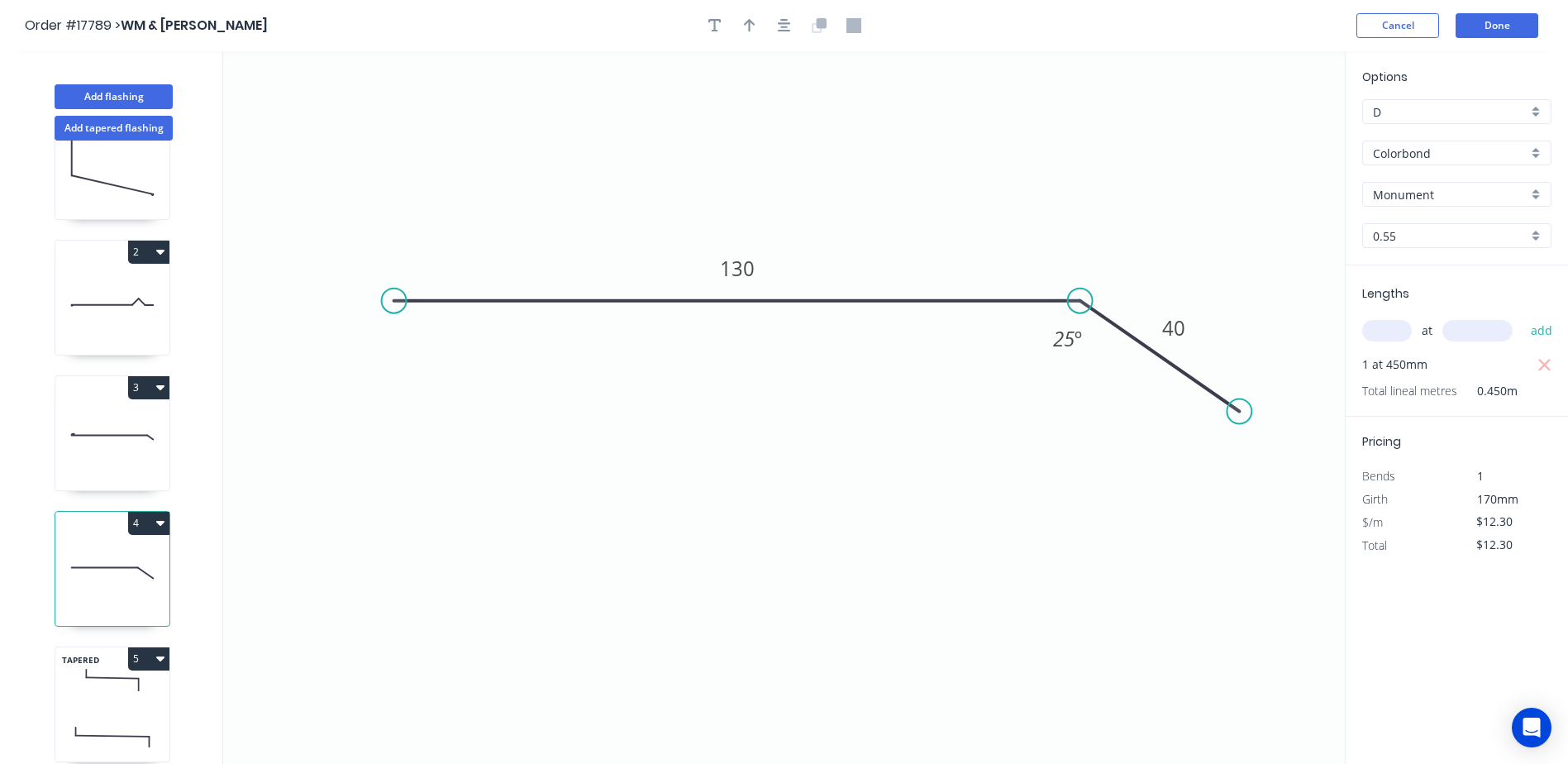
click at [120, 389] on div "3" at bounding box center [112, 388] width 114 height 23
type input "$20.53"
type input "$30.80"
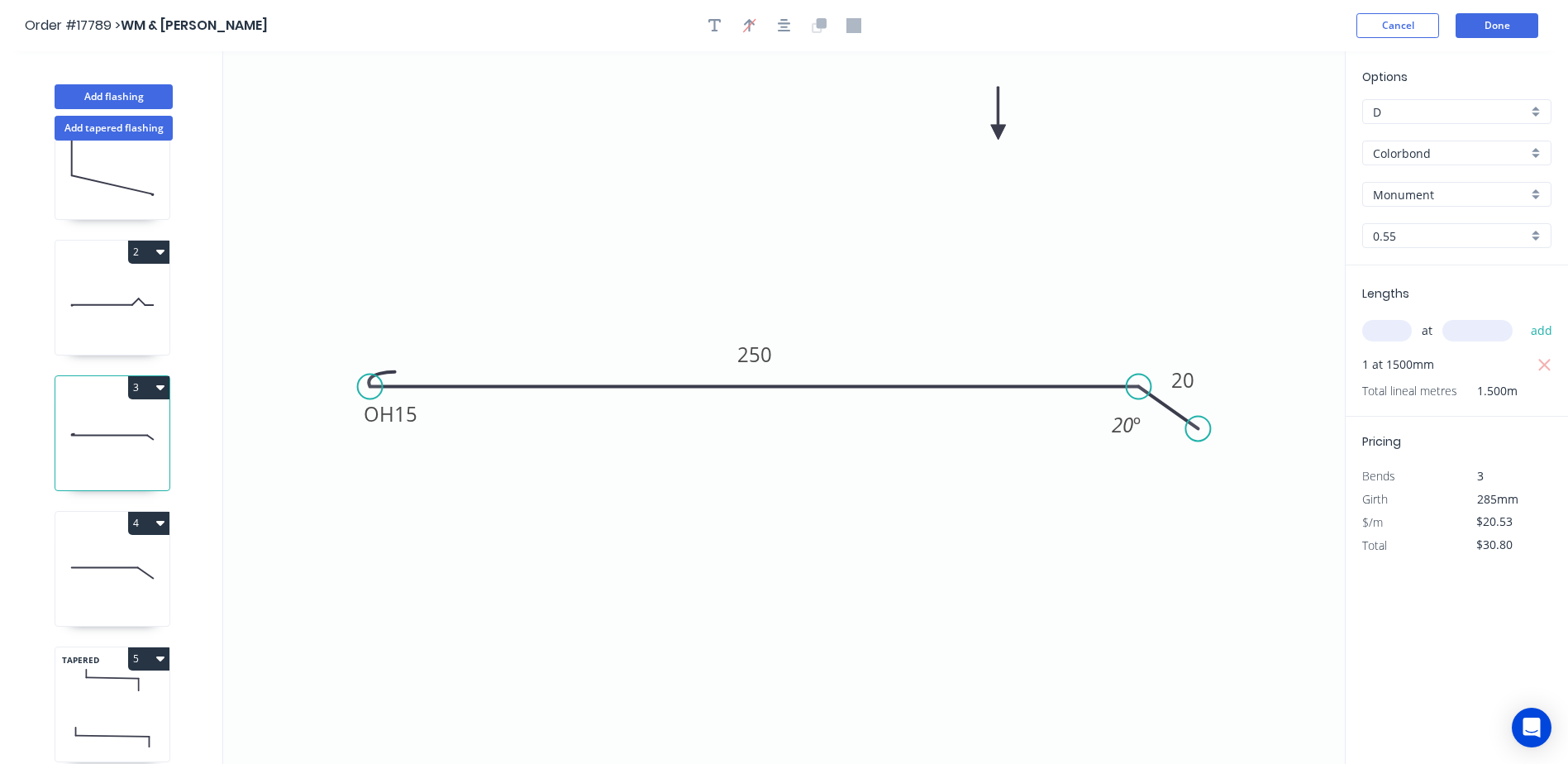
click at [120, 331] on icon at bounding box center [112, 301] width 114 height 105
type input "$18.82"
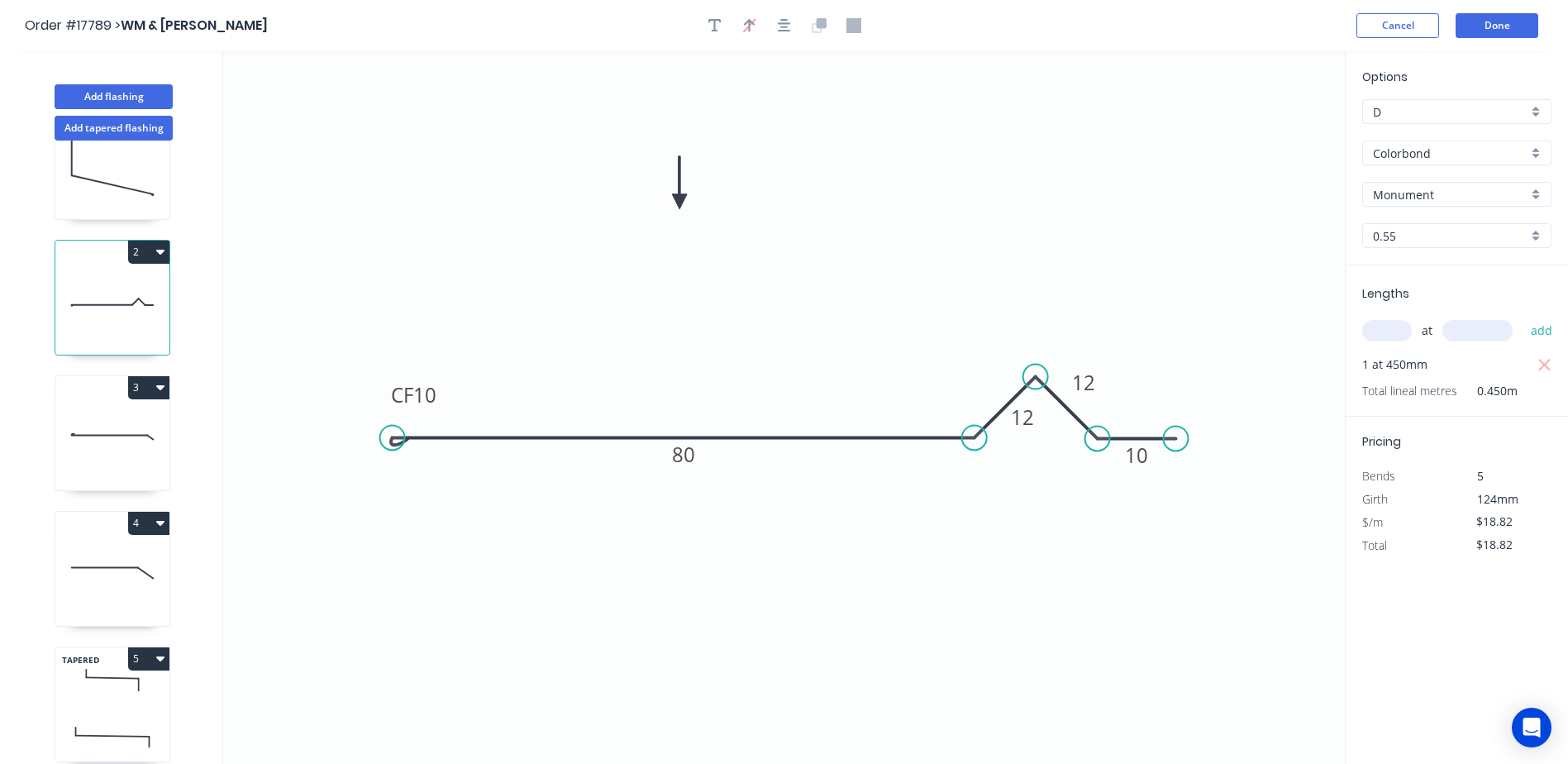
click at [115, 208] on icon at bounding box center [112, 166] width 114 height 105
type input "$20.53"
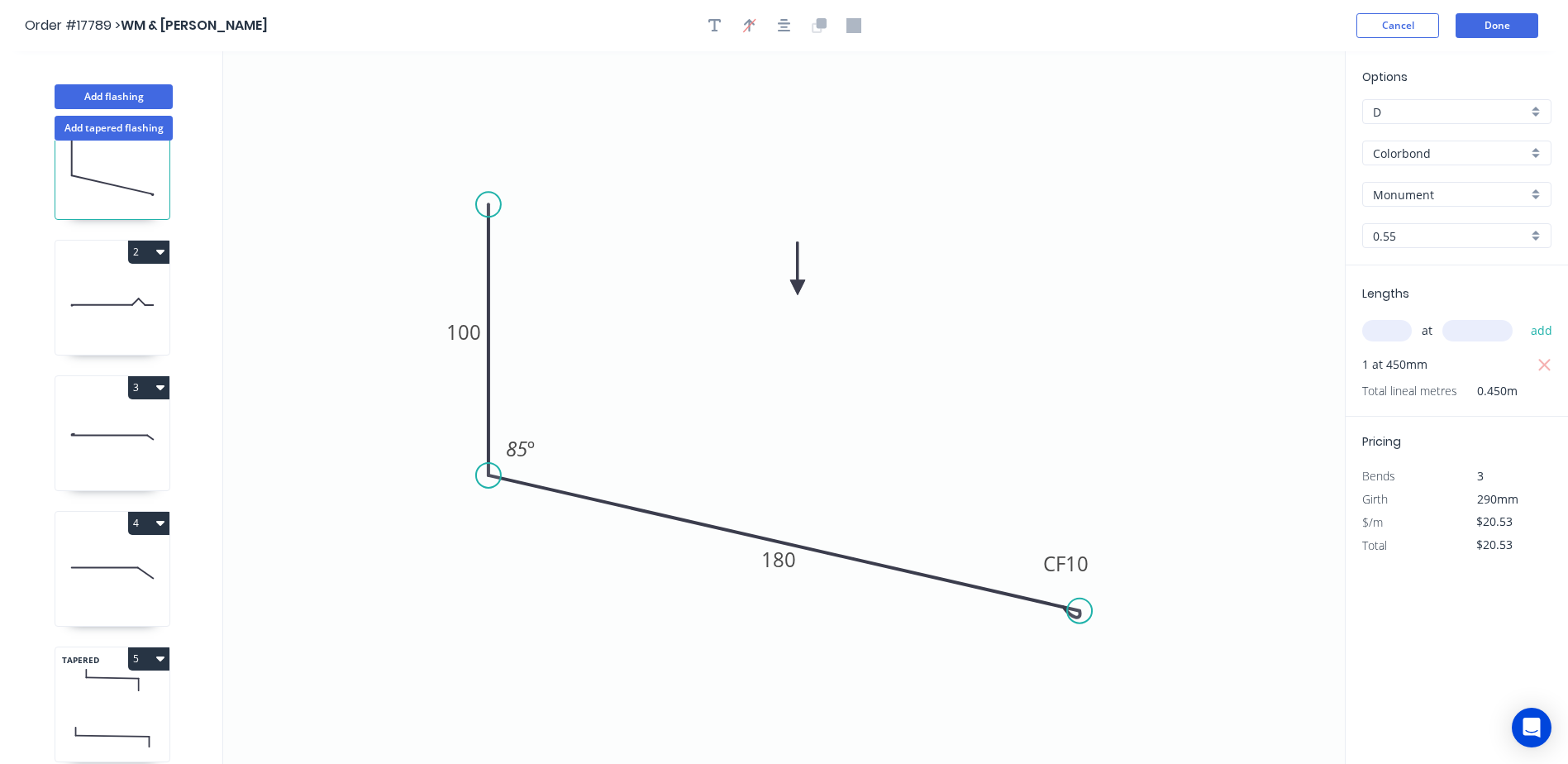
click at [115, 305] on icon at bounding box center [102, 305] width 60 height 1
type input "$18.82"
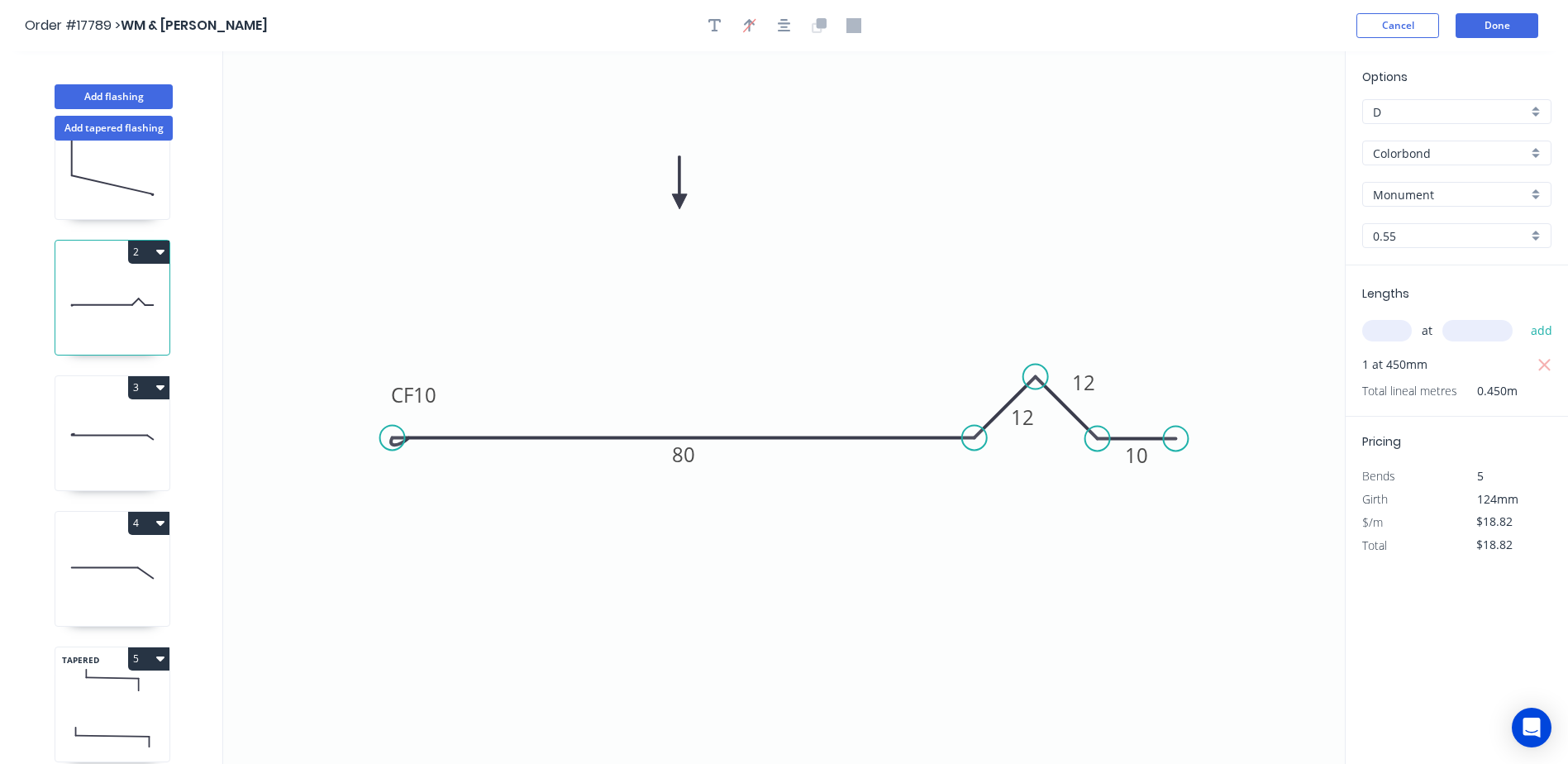
click at [113, 424] on icon at bounding box center [112, 437] width 114 height 105
type input "$20.53"
type input "$30.80"
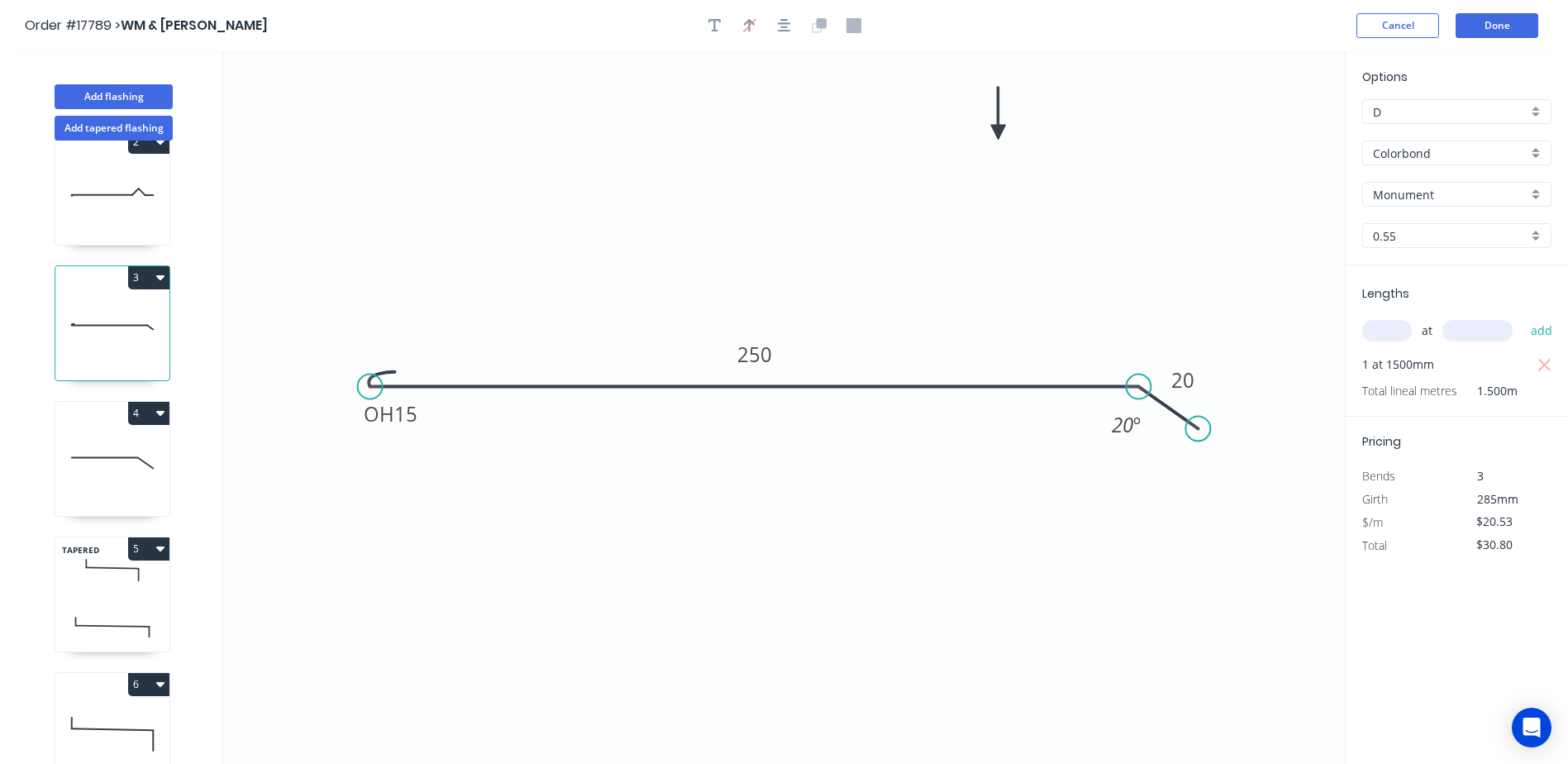
scroll to position [197, 0]
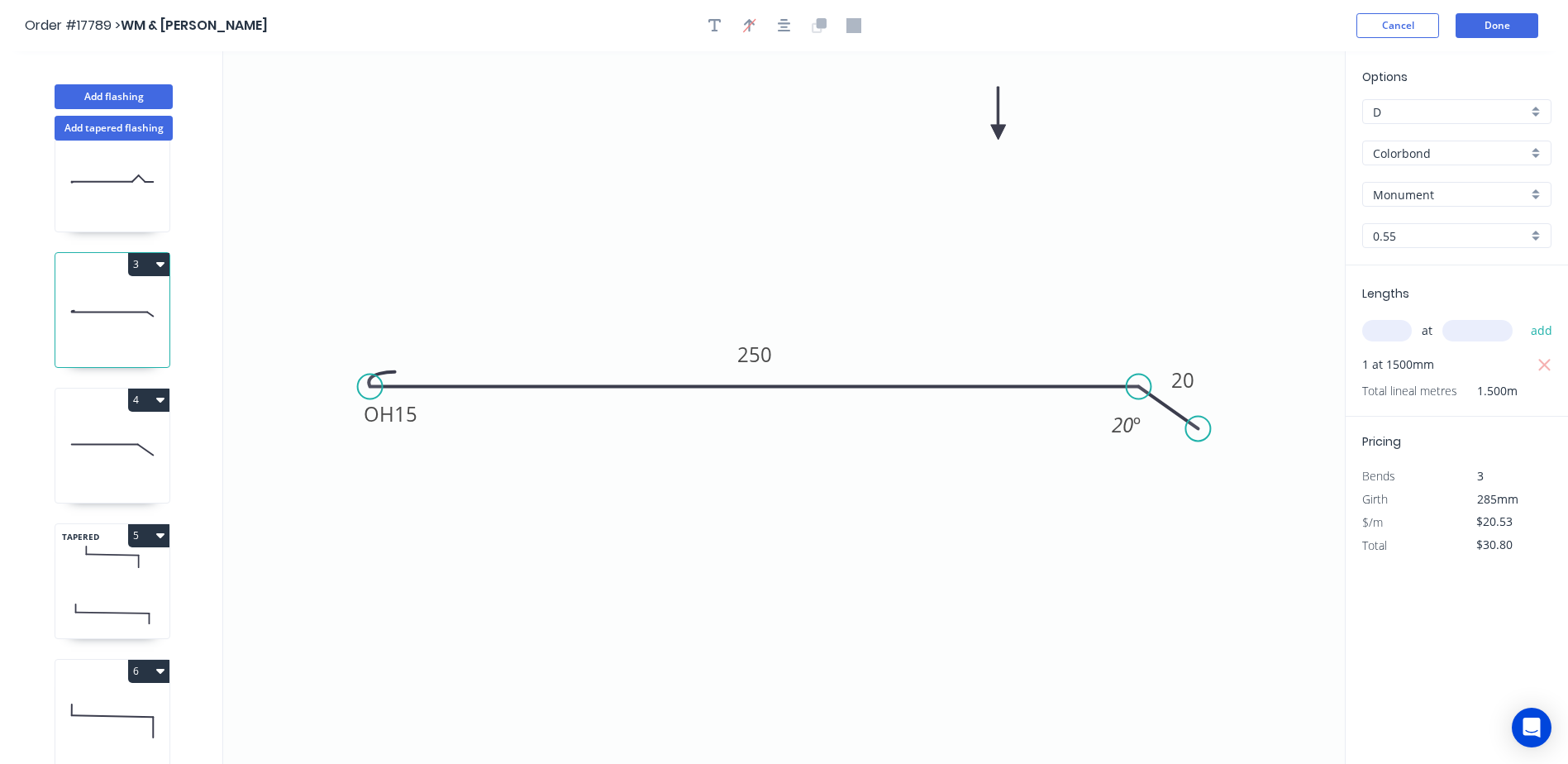
click at [128, 451] on icon at bounding box center [112, 449] width 114 height 105
type input "$12.30"
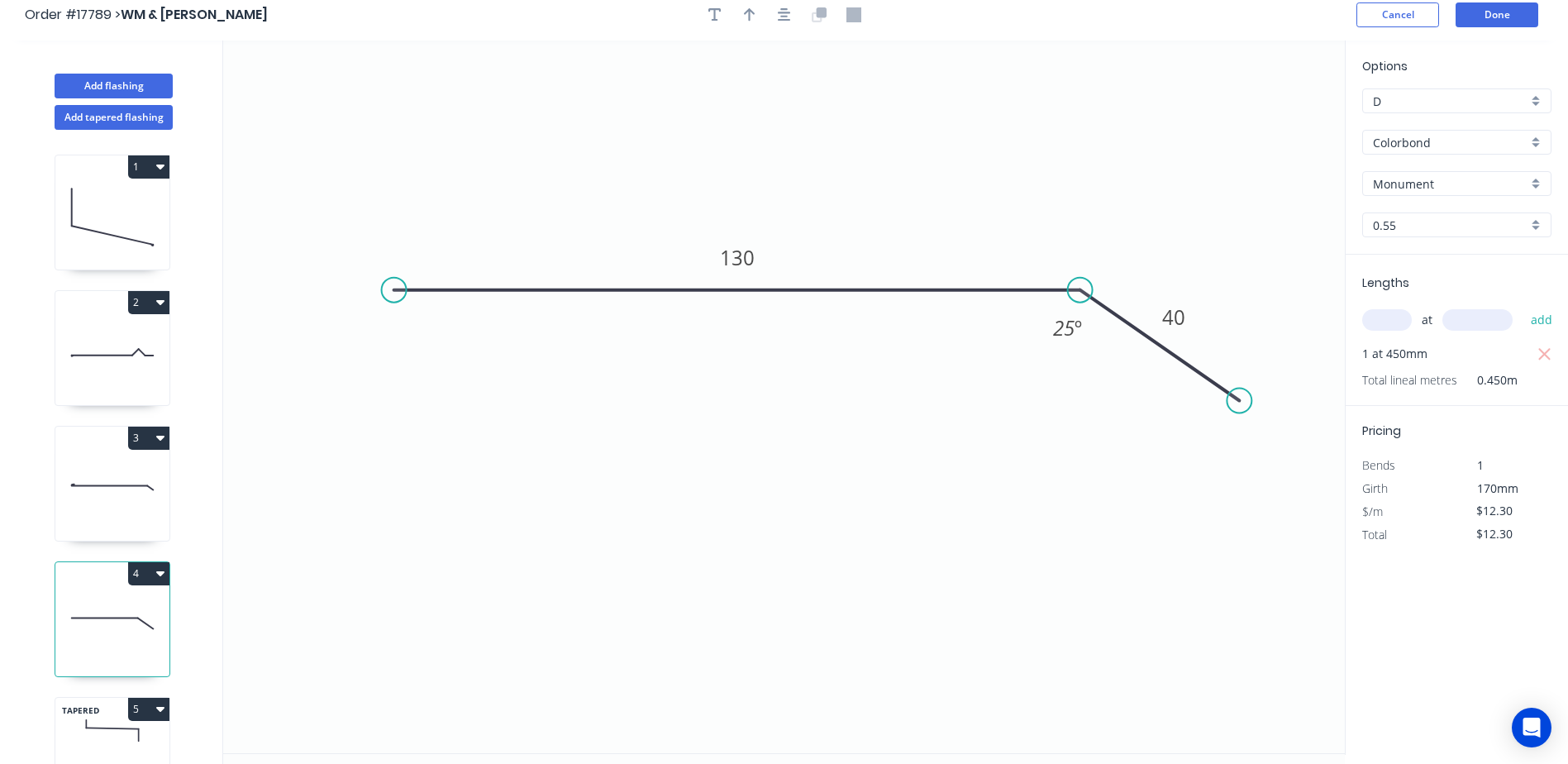
scroll to position [0, 0]
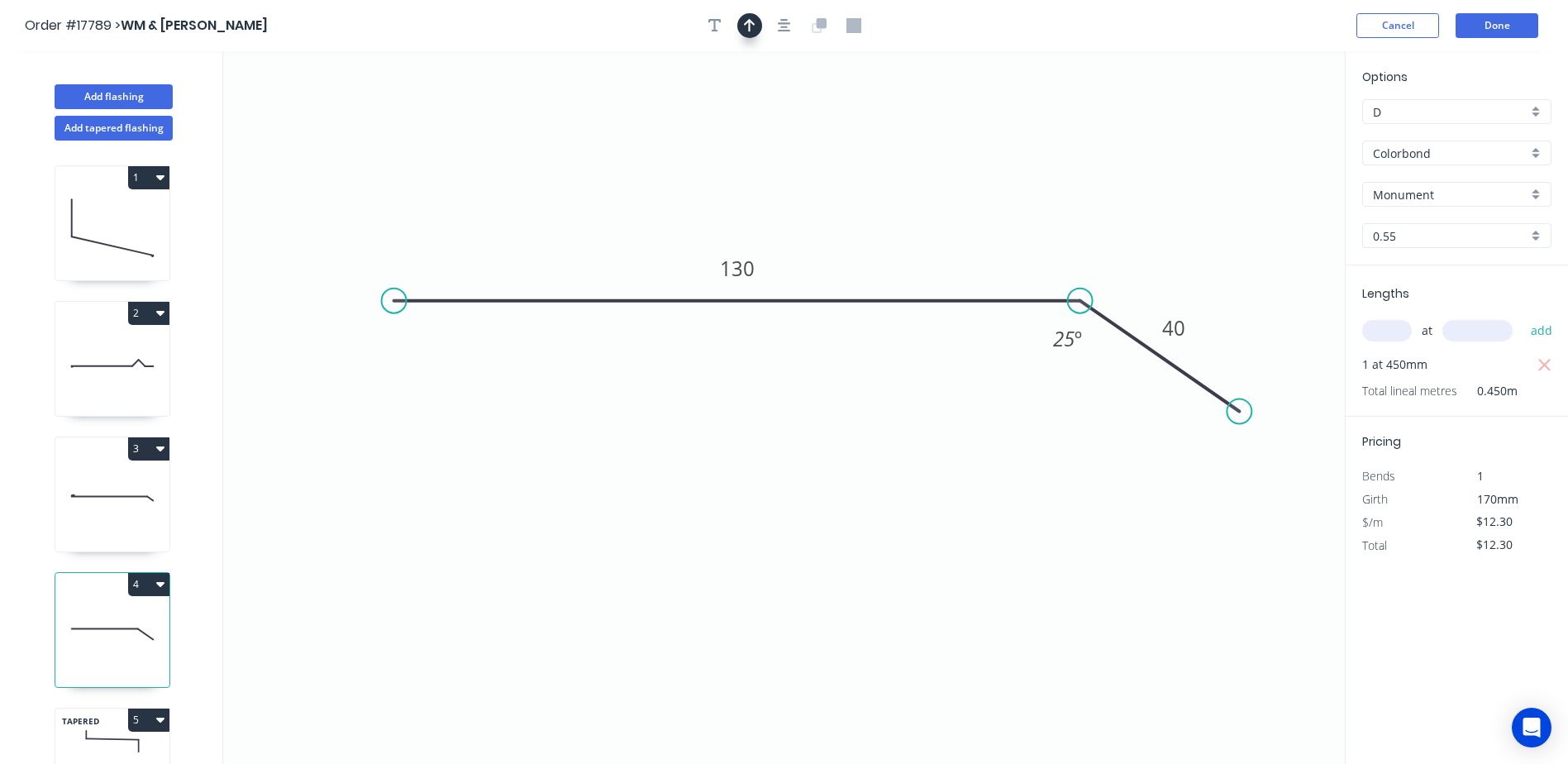
click at [746, 25] on icon "button" at bounding box center [750, 26] width 12 height 15
click at [785, 23] on icon "button" at bounding box center [785, 26] width 13 height 13
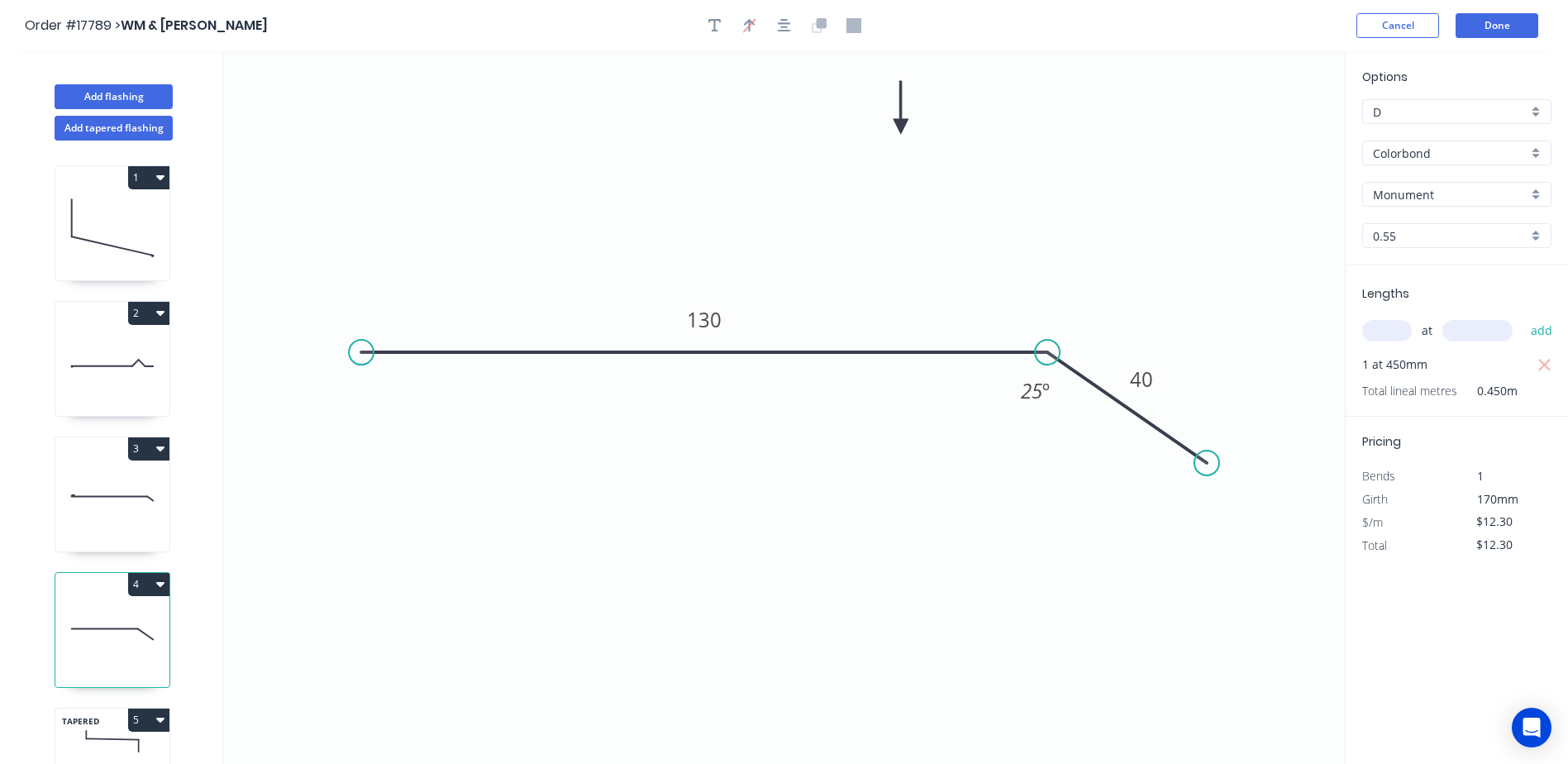
drag, startPoint x: 1262, startPoint y: 129, endPoint x: 901, endPoint y: 126, distance: 361.0
click at [901, 126] on icon at bounding box center [901, 107] width 15 height 53
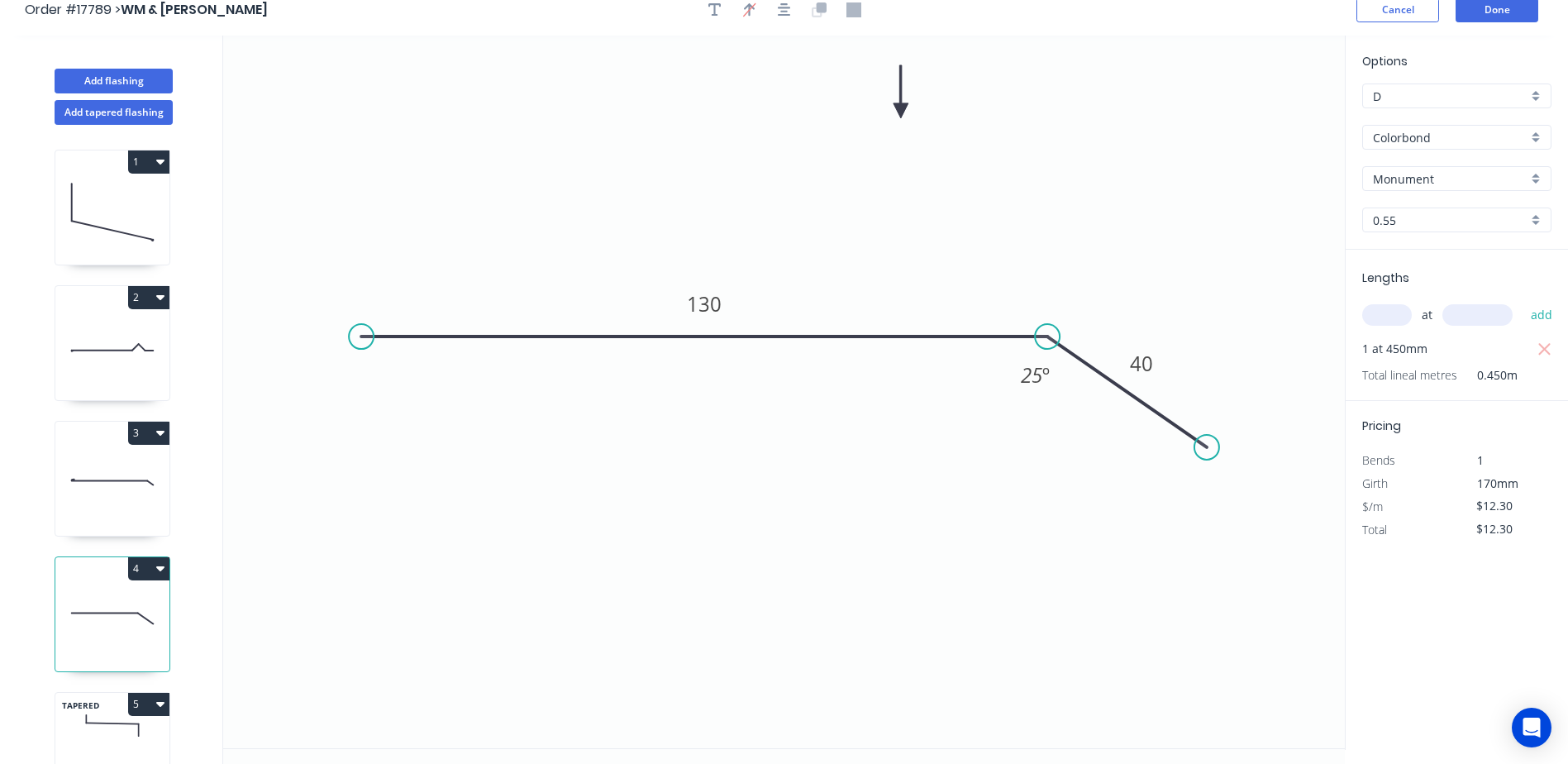
scroll to position [31, 0]
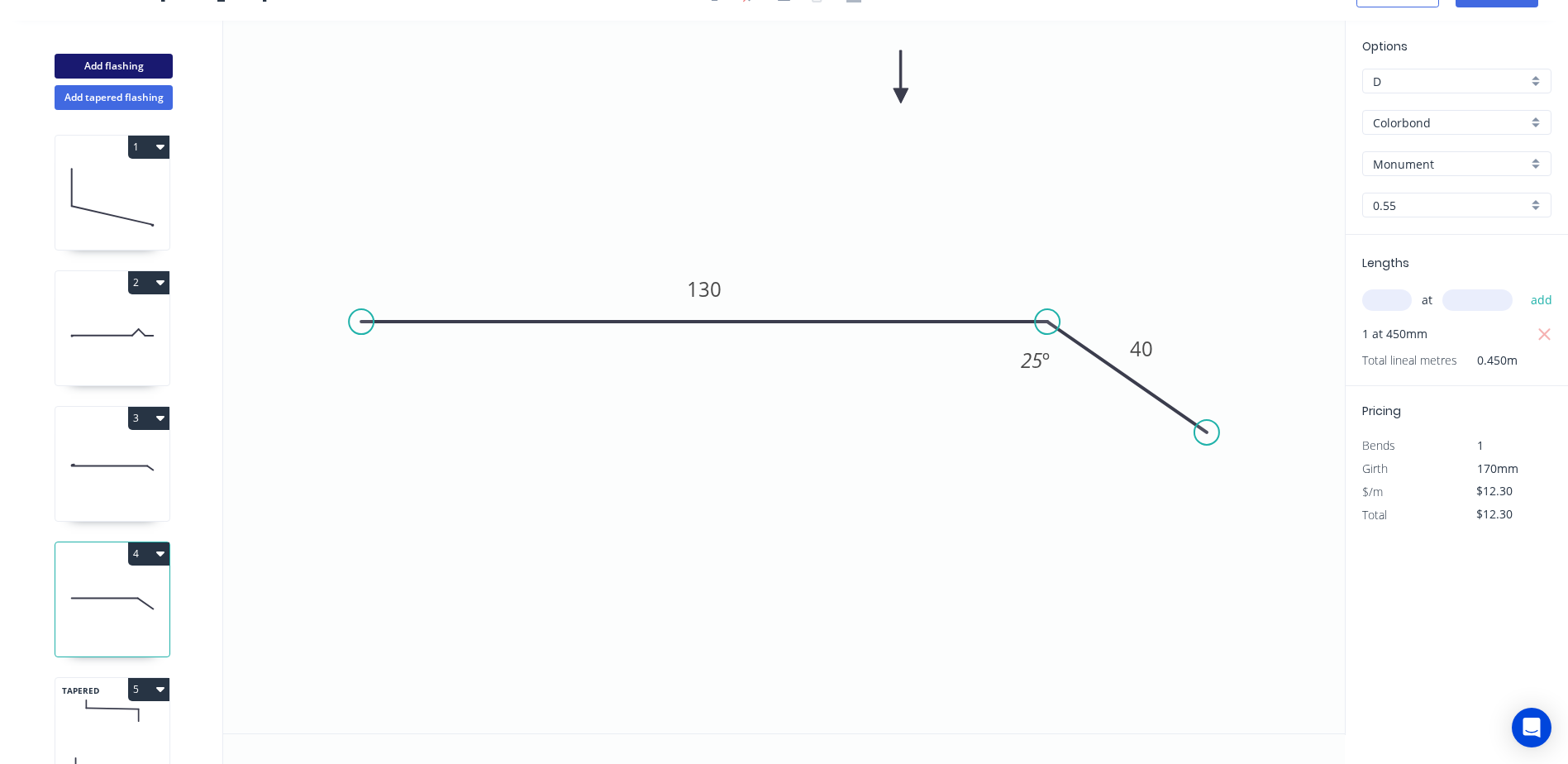
click at [119, 65] on button "Add flashing" at bounding box center [113, 66] width 118 height 25
type input "$0.00"
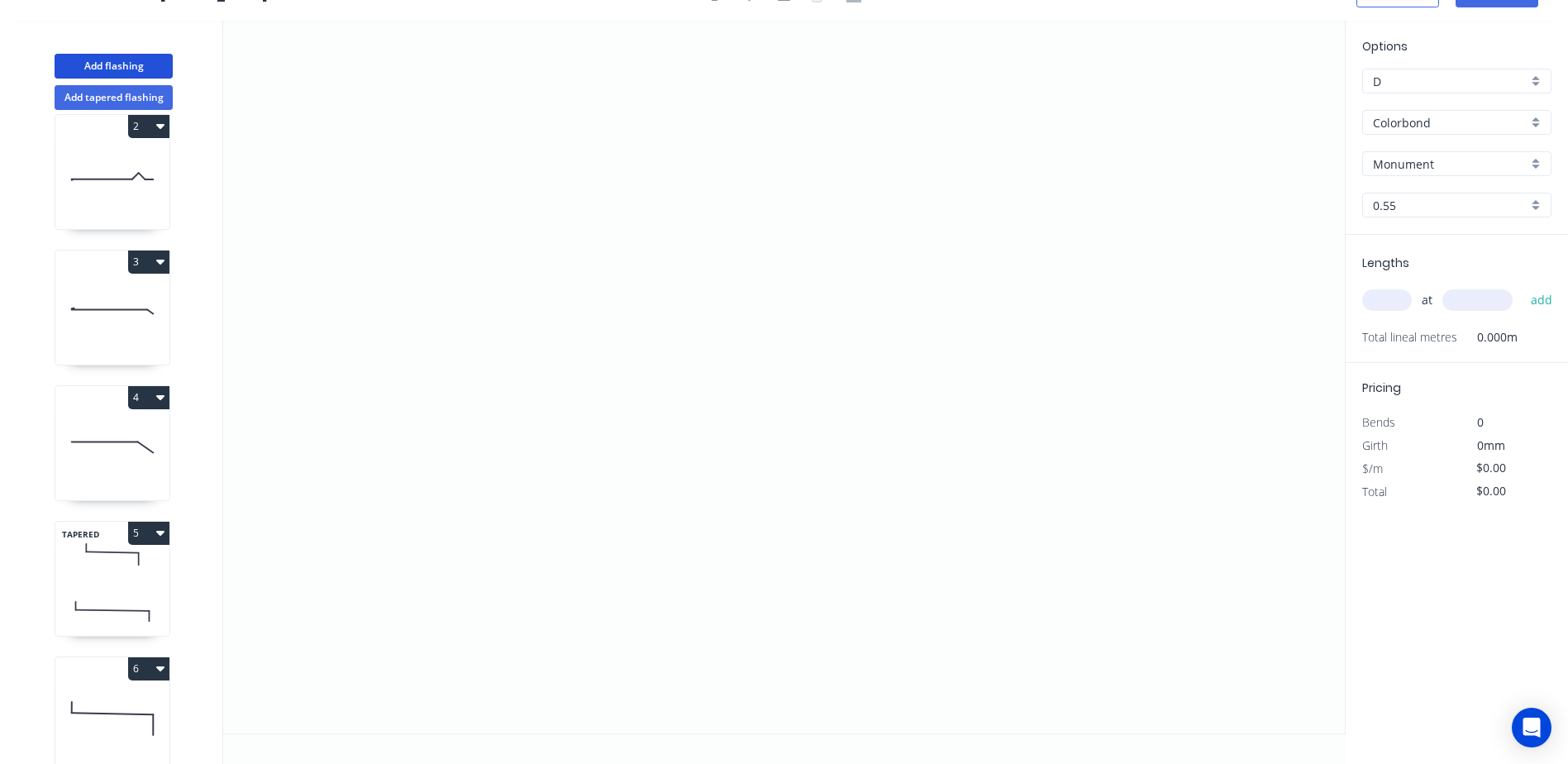
scroll to position [332, 0]
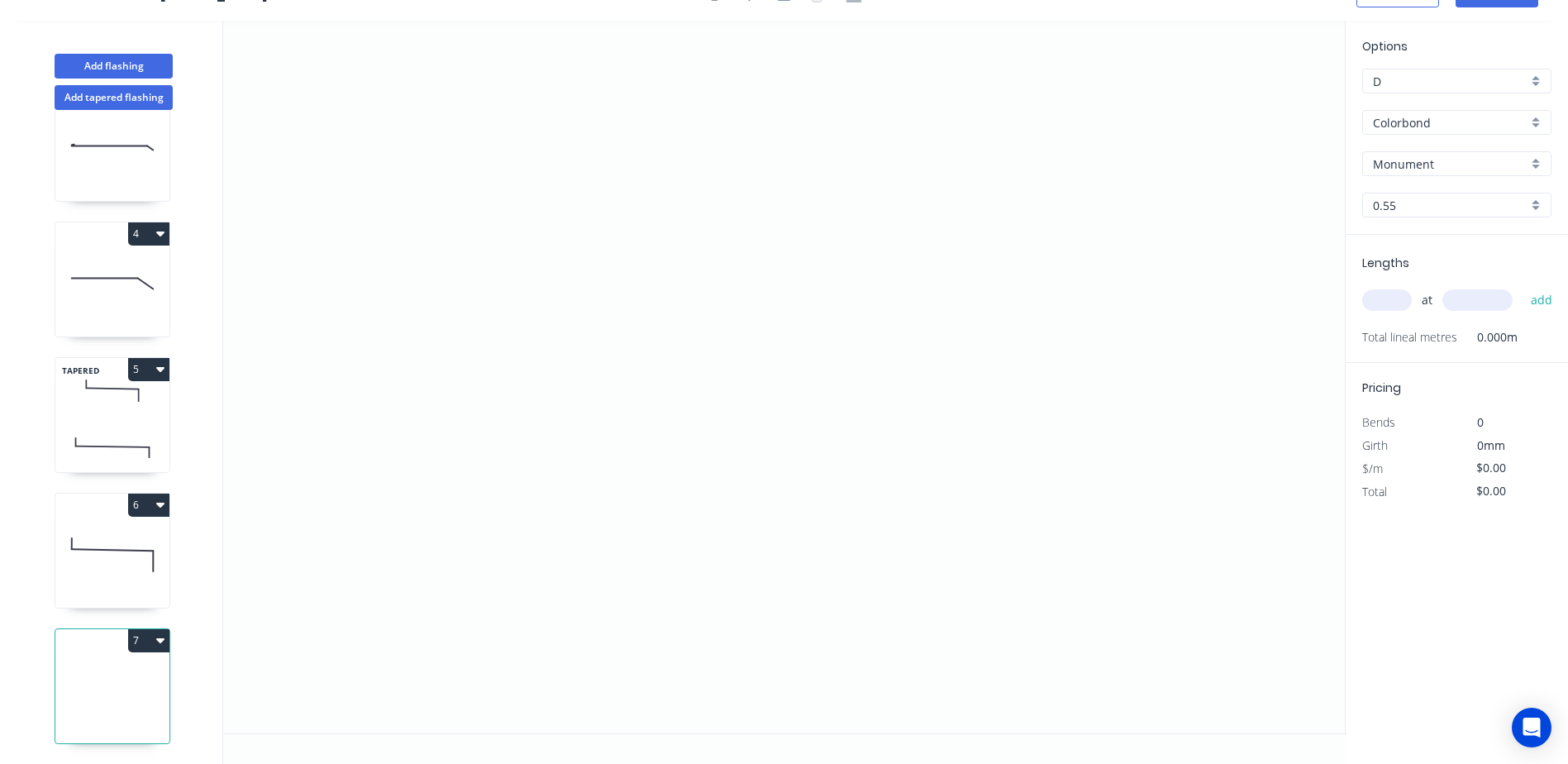
click at [1536, 165] on div "Monument" at bounding box center [1457, 164] width 189 height 25
click at [1412, 275] on div "Surfmist" at bounding box center [1457, 278] width 187 height 29
type input "Surfmist"
click at [1401, 304] on input "text" at bounding box center [1386, 300] width 49 height 22
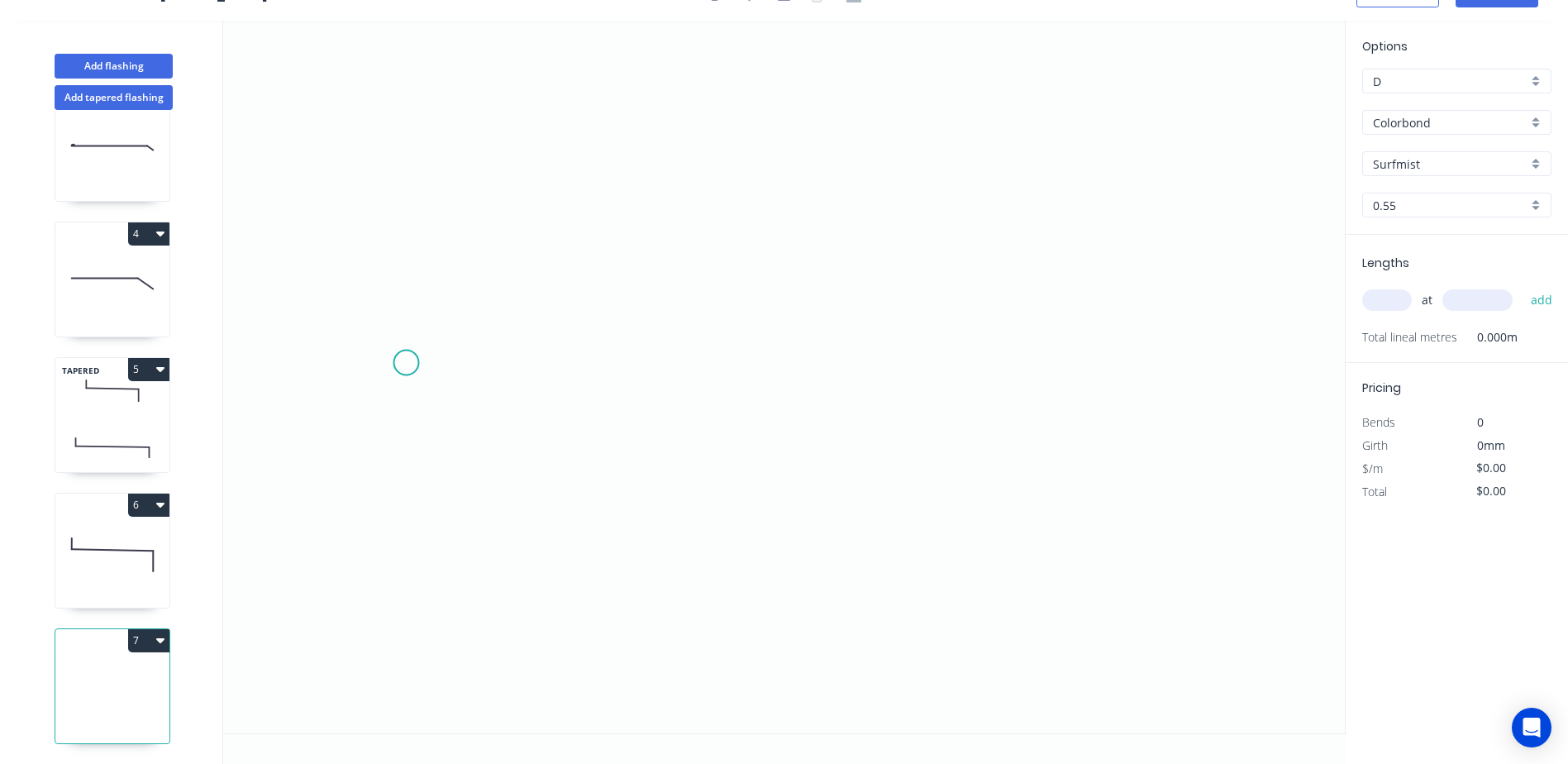
click at [402, 362] on icon "0" at bounding box center [784, 377] width 1122 height 713
click at [1185, 345] on icon "0" at bounding box center [784, 377] width 1122 height 713
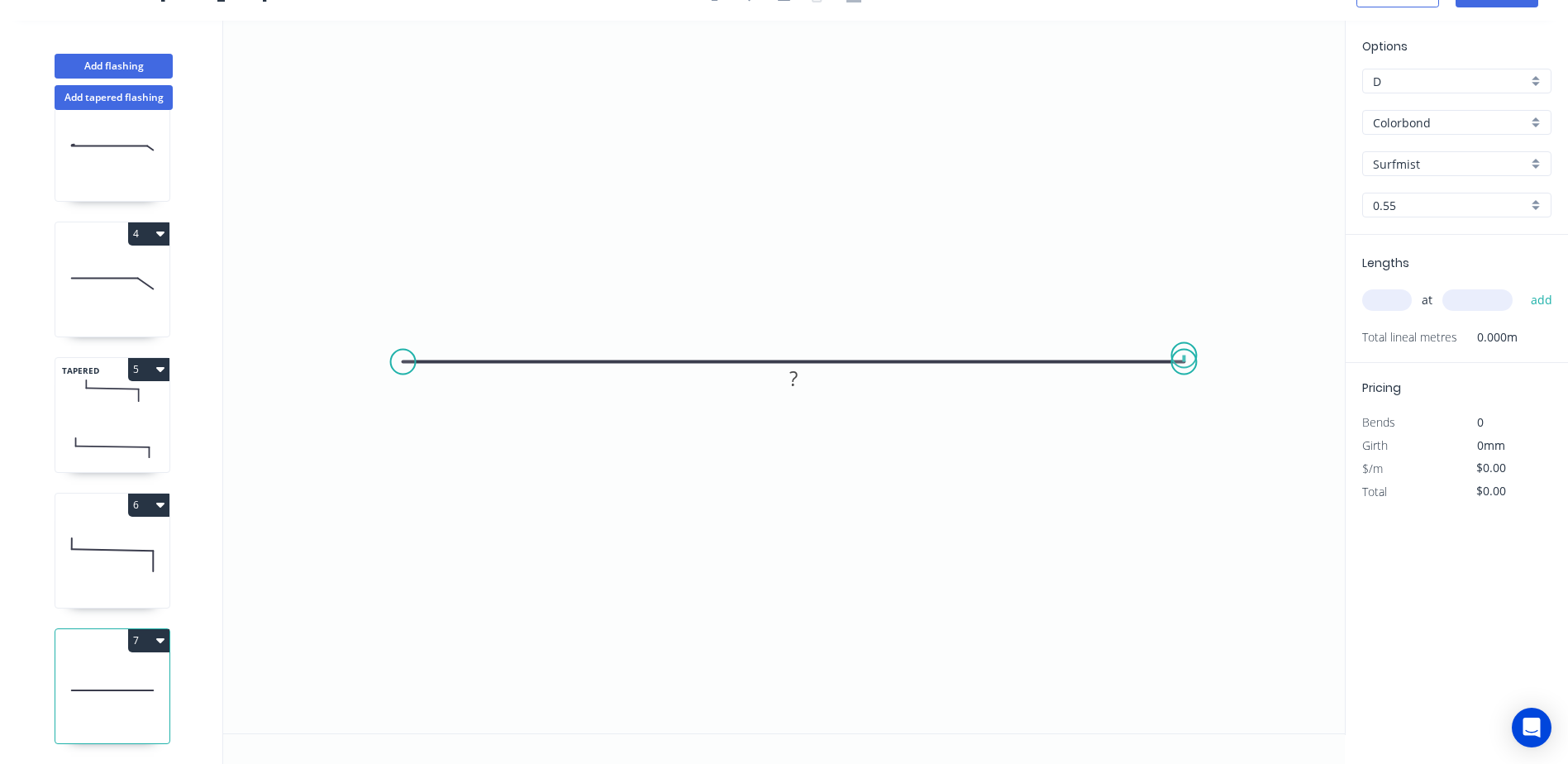
click at [1185, 356] on circle at bounding box center [1184, 362] width 25 height 25
click at [1224, 413] on div "Crush & Fold" at bounding box center [1268, 411] width 167 height 34
click at [1176, 356] on circle at bounding box center [1184, 362] width 25 height 25
click at [1216, 422] on div "Flip bend" at bounding box center [1261, 416] width 167 height 34
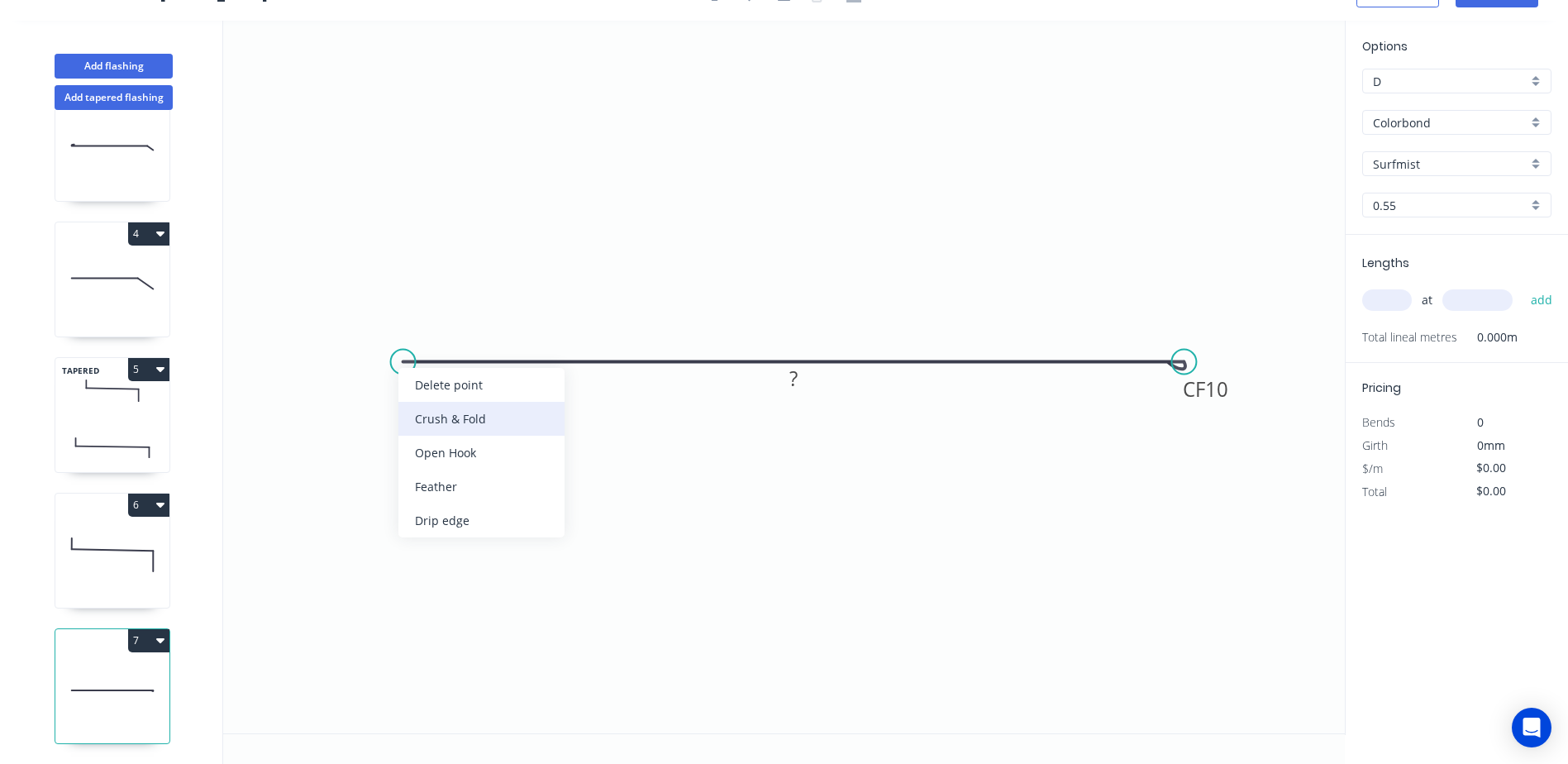
click at [426, 423] on div "Crush & Fold" at bounding box center [481, 418] width 167 height 34
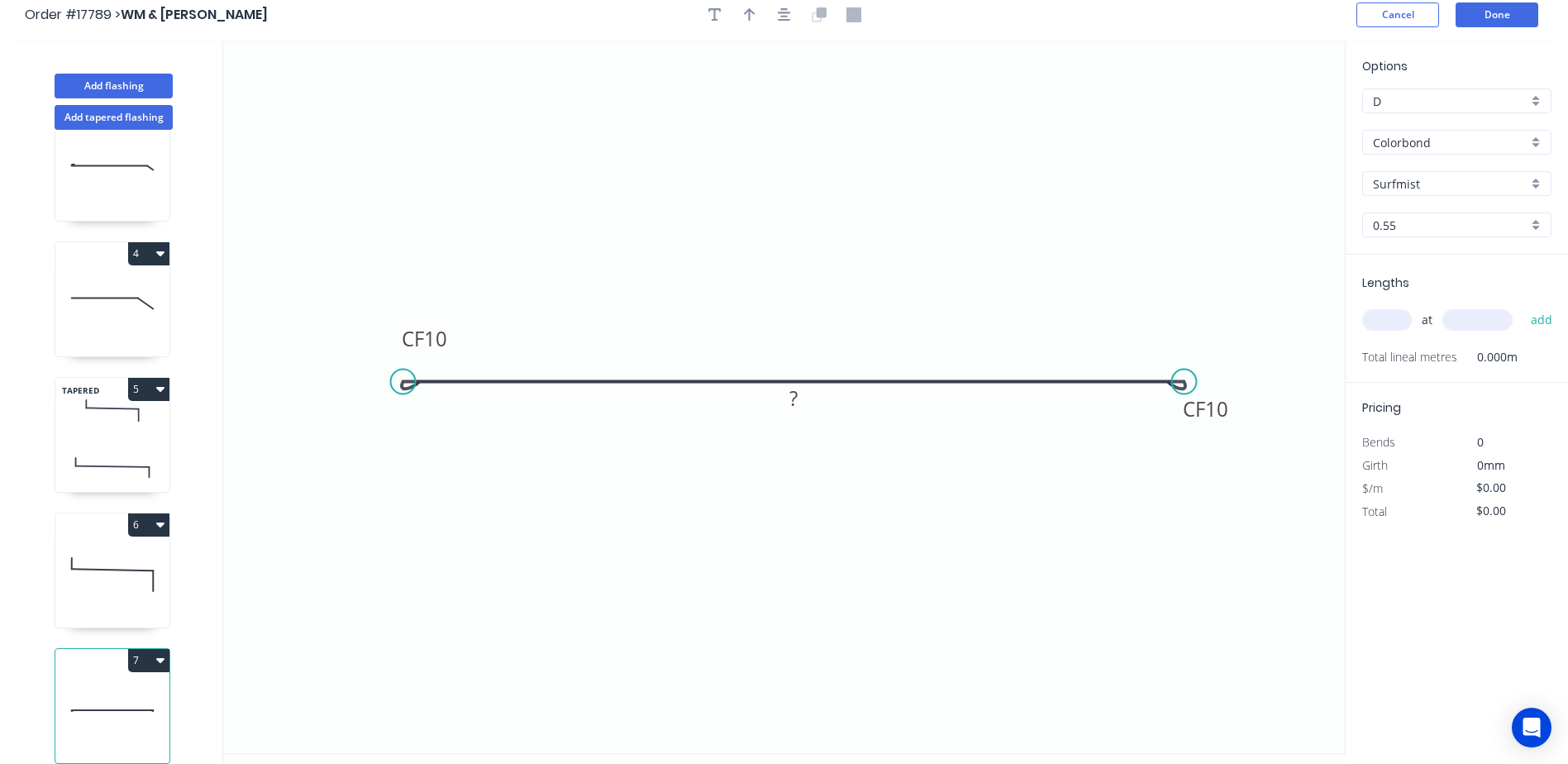
scroll to position [0, 0]
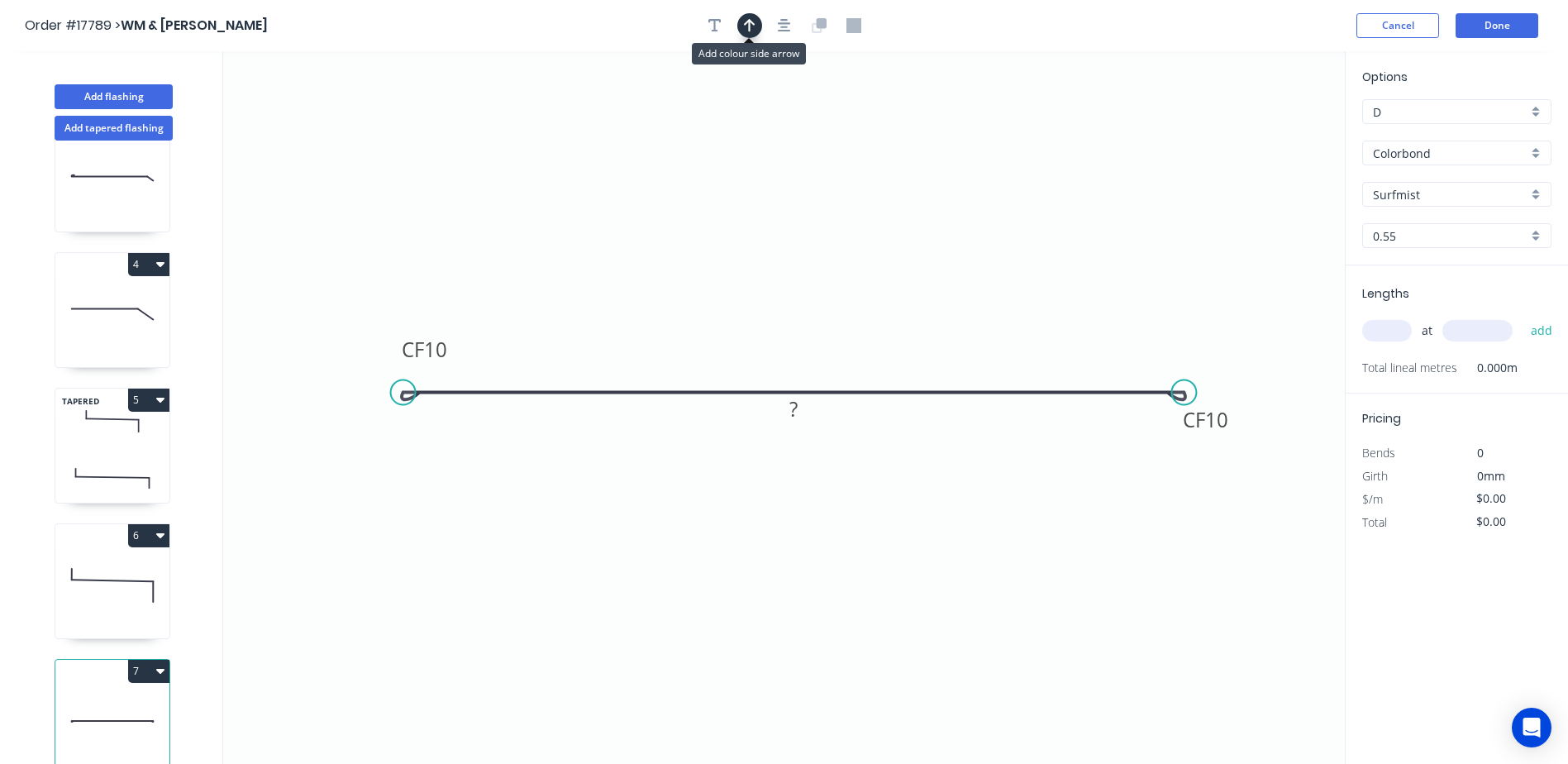
click at [757, 28] on button "button" at bounding box center [750, 26] width 25 height 25
drag, startPoint x: 1263, startPoint y: 128, endPoint x: 992, endPoint y: 171, distance: 274.4
click at [995, 167] on icon at bounding box center [996, 142] width 15 height 53
click at [790, 407] on tspan "?" at bounding box center [794, 408] width 8 height 28
click at [1407, 331] on input "text" at bounding box center [1386, 331] width 49 height 22
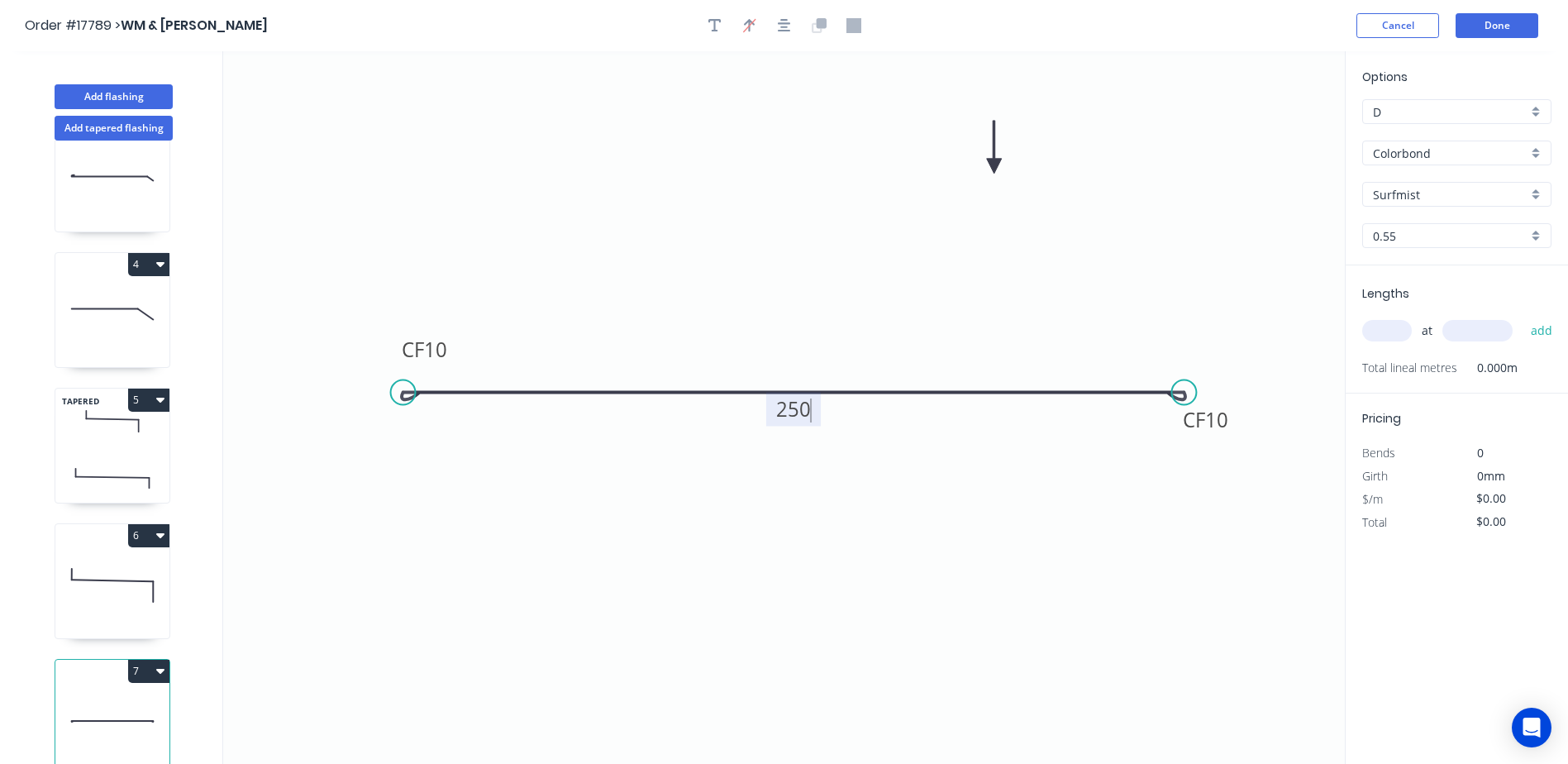
type input "$22.66"
type input "1"
type input "570"
click at [1523, 316] on button "add" at bounding box center [1542, 331] width 38 height 28
type input "$22.66"
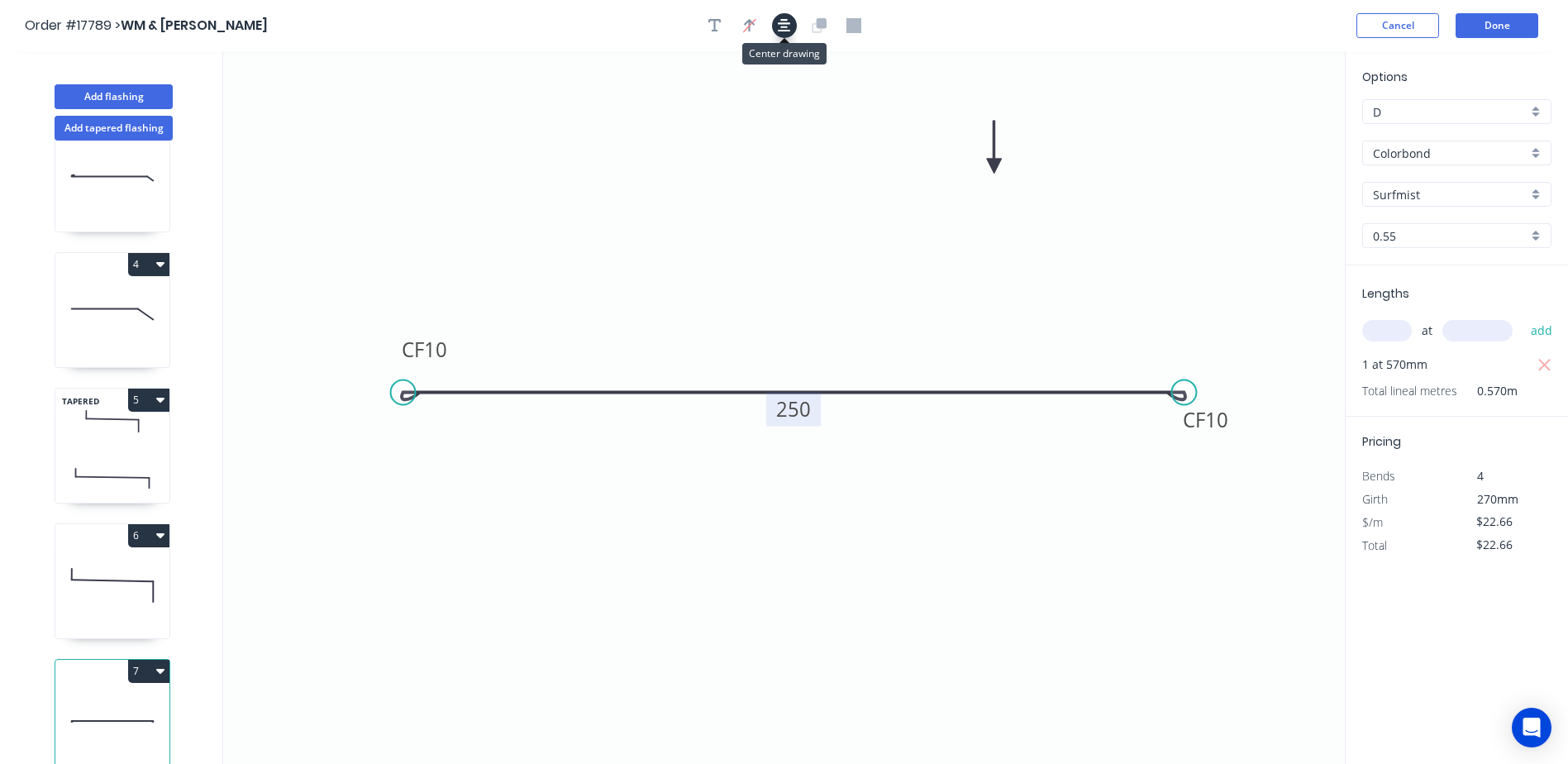
click at [781, 31] on icon "button" at bounding box center [785, 26] width 13 height 13
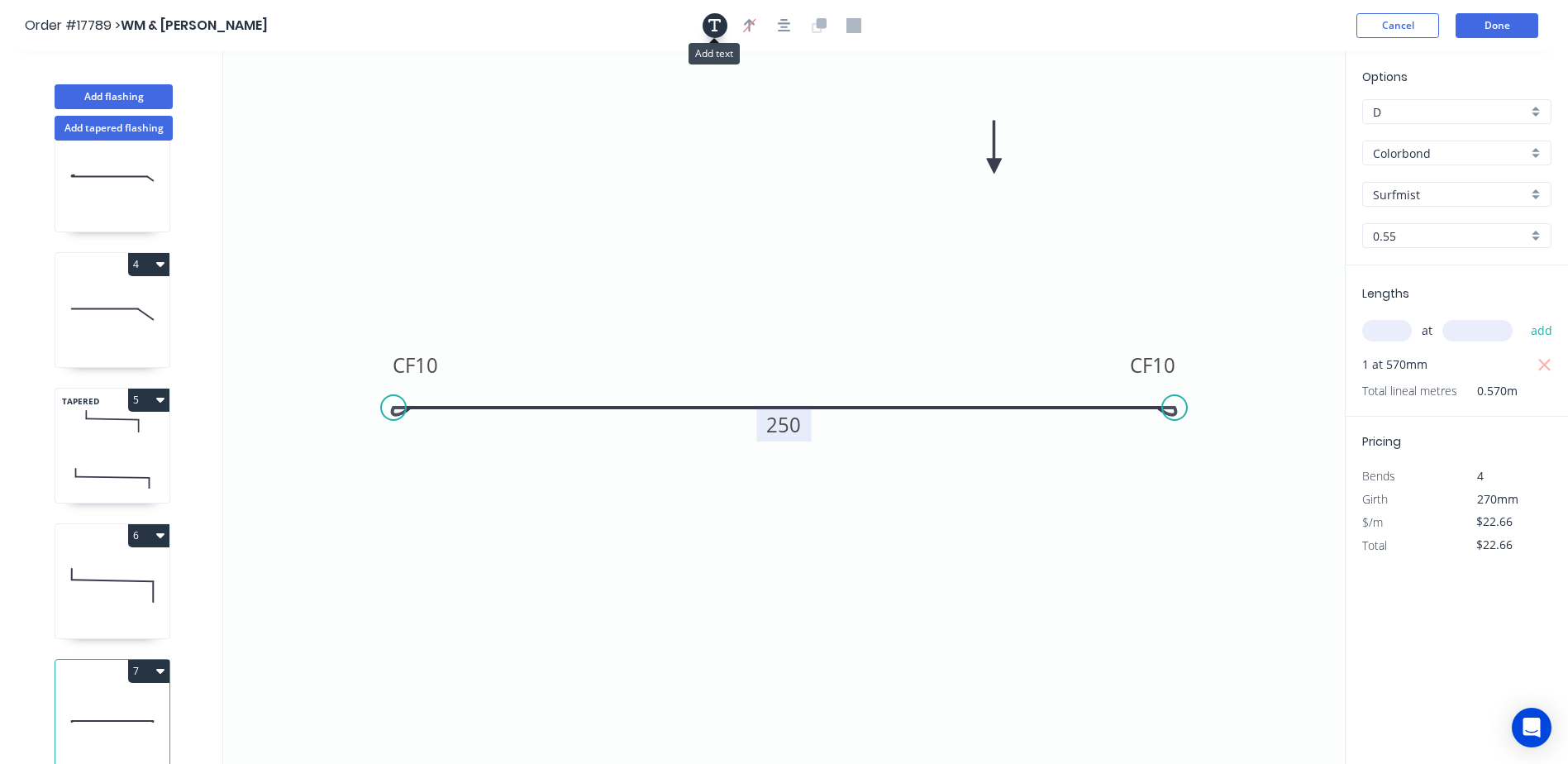
click at [720, 25] on icon "button" at bounding box center [715, 26] width 13 height 15
click at [351, 91] on textarea at bounding box center [330, 116] width 134 height 61
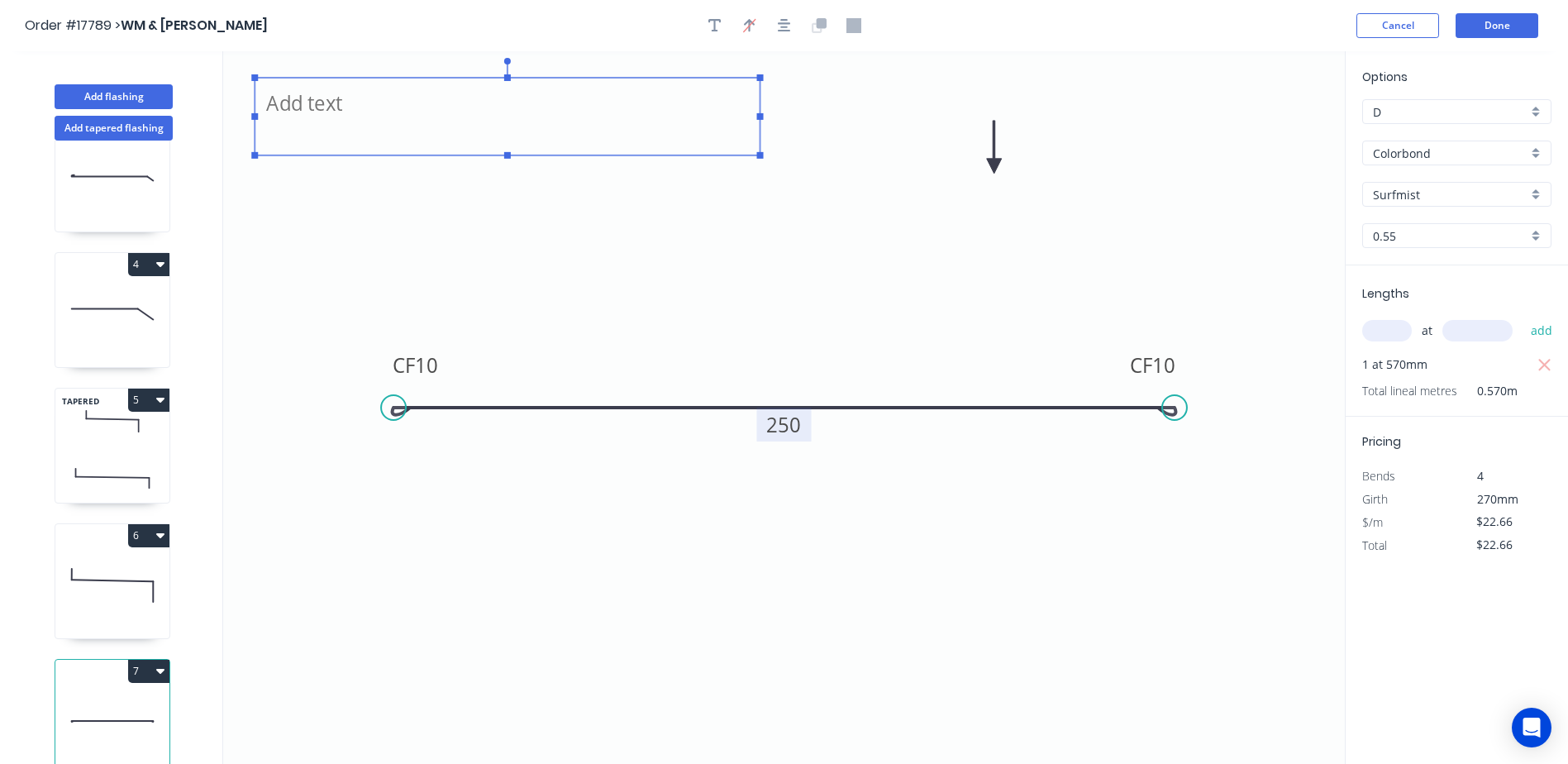
drag, startPoint x: 406, startPoint y: 116, endPoint x: 761, endPoint y: 146, distance: 356.3
click at [761, 146] on g at bounding box center [507, 108] width 512 height 101
type textarea "Crush Fold All Around - See Drawing"
click at [1520, 30] on button "Done" at bounding box center [1497, 26] width 83 height 25
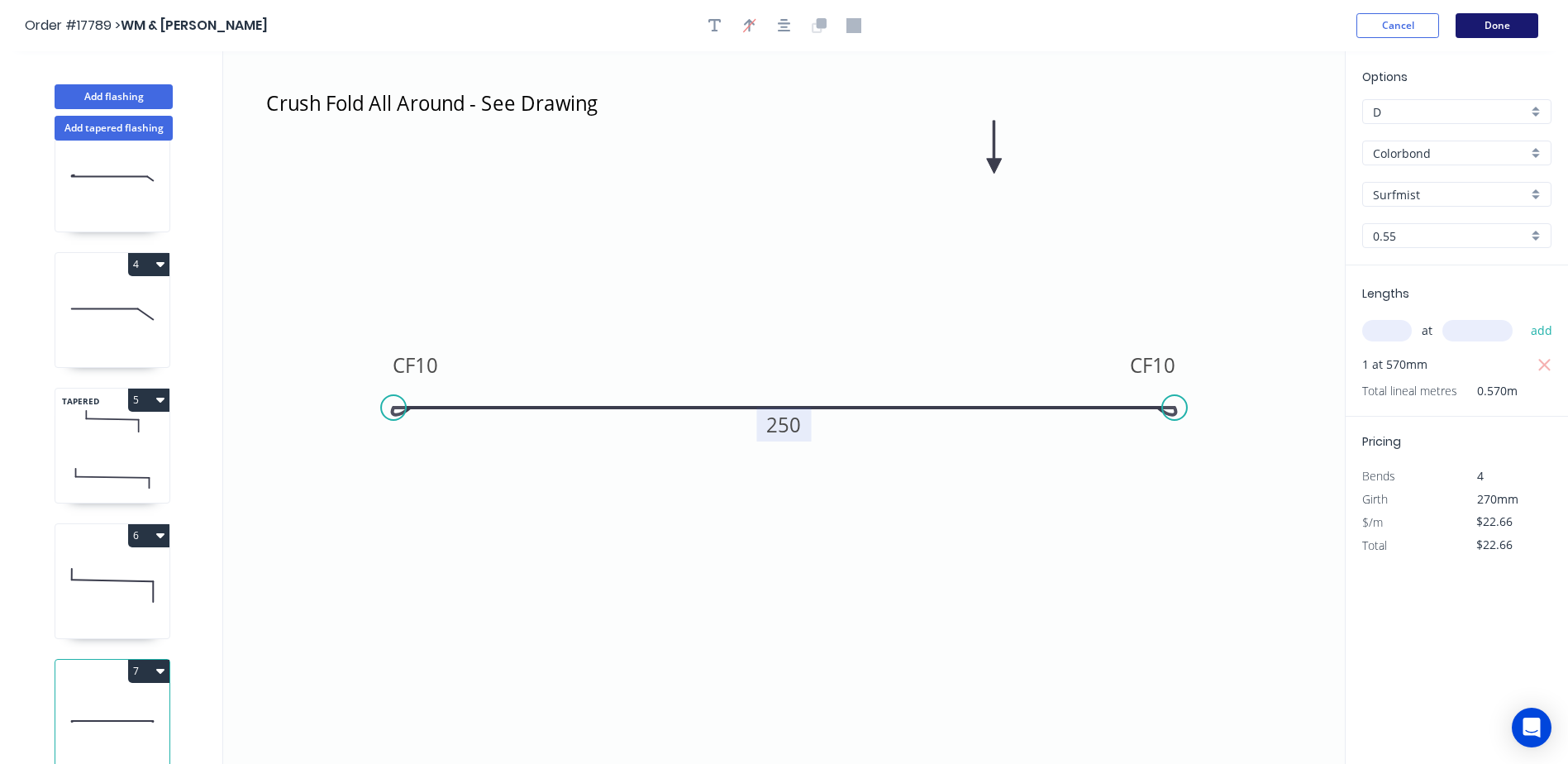
click at [1503, 23] on button "Done" at bounding box center [1497, 26] width 83 height 25
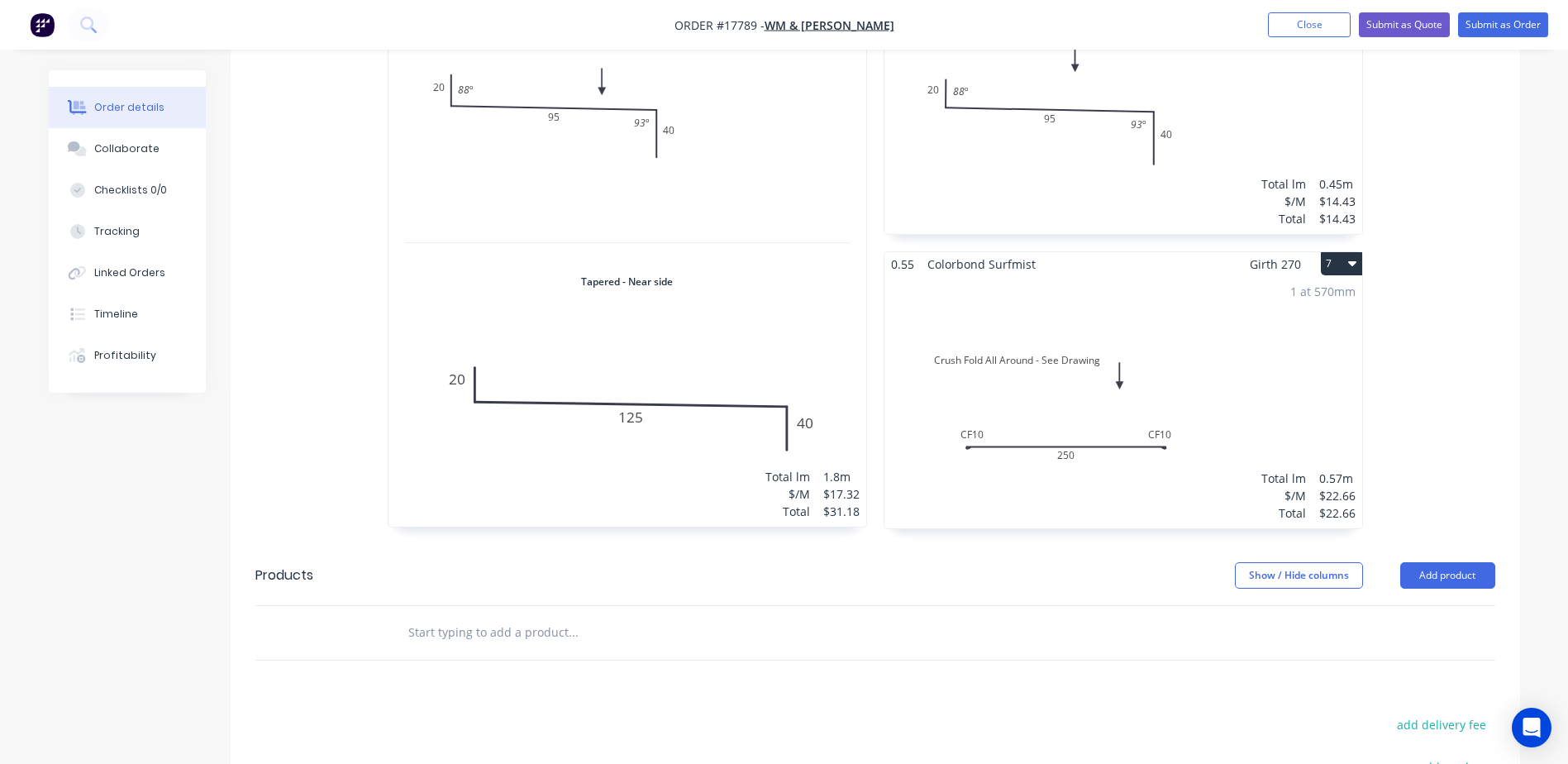
scroll to position [1595, 0]
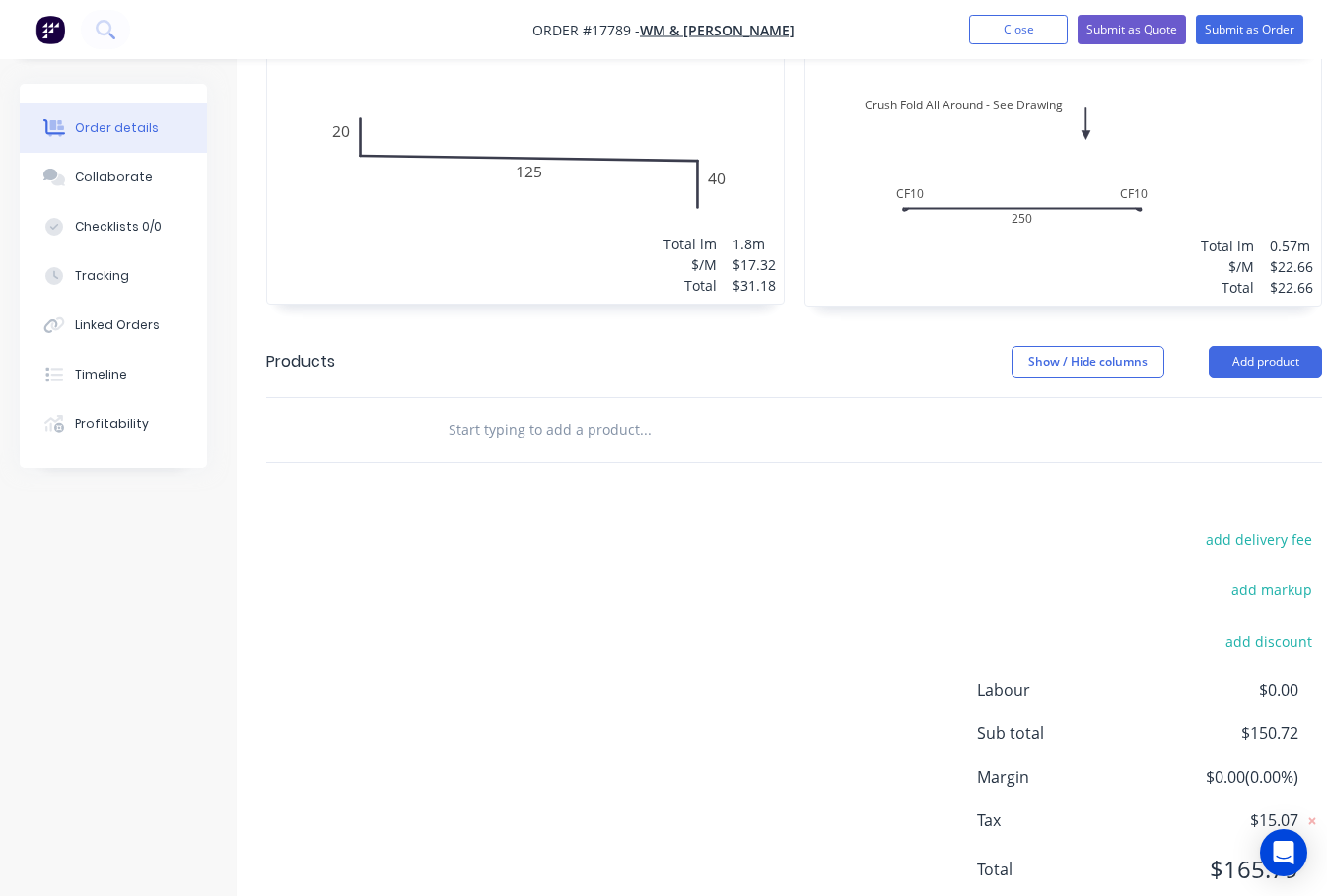
click at [539, 410] on input "text" at bounding box center [645, 430] width 394 height 40
type input "transverse"
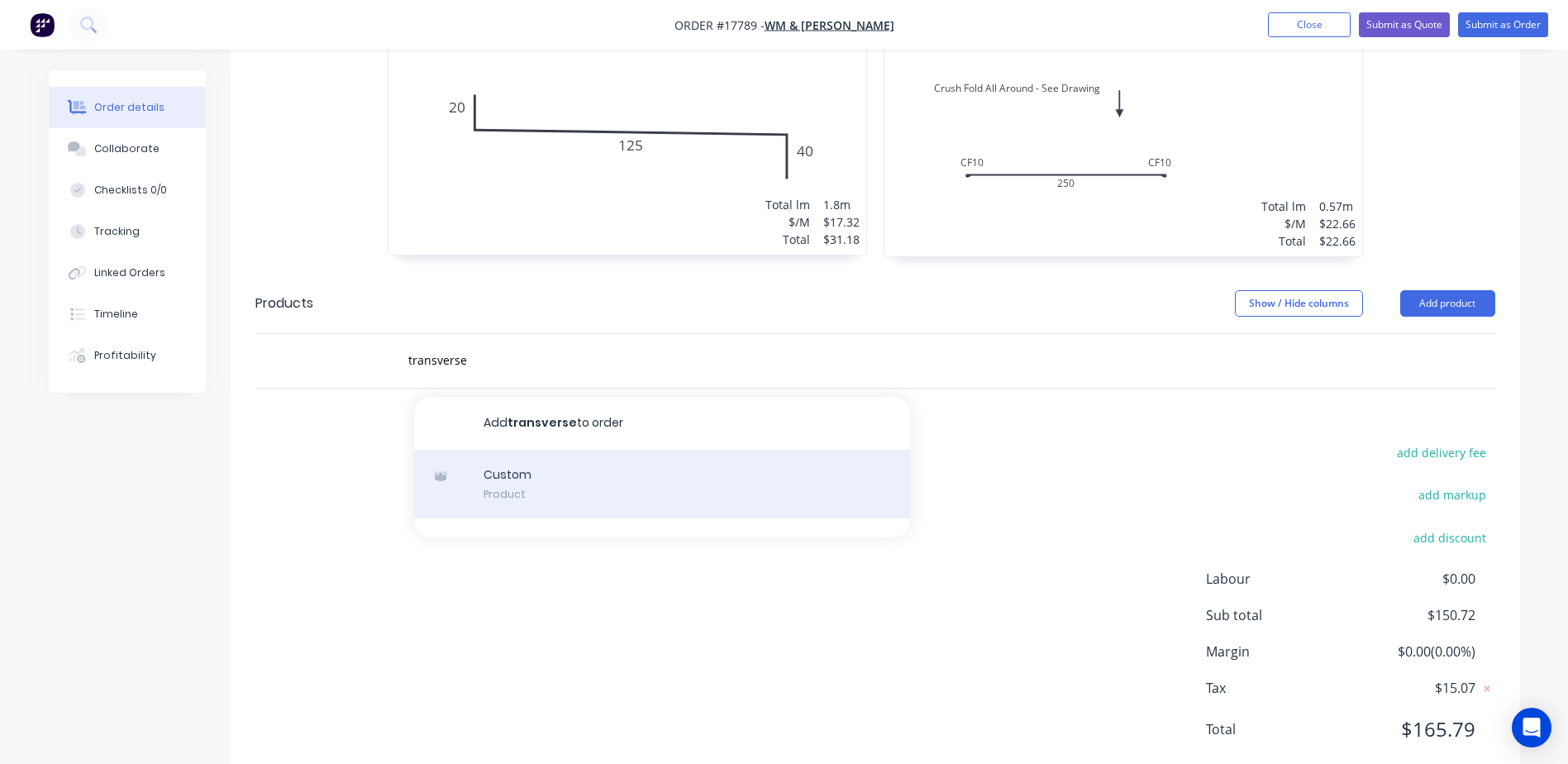
click at [520, 450] on div "Custom Product" at bounding box center [662, 485] width 496 height 69
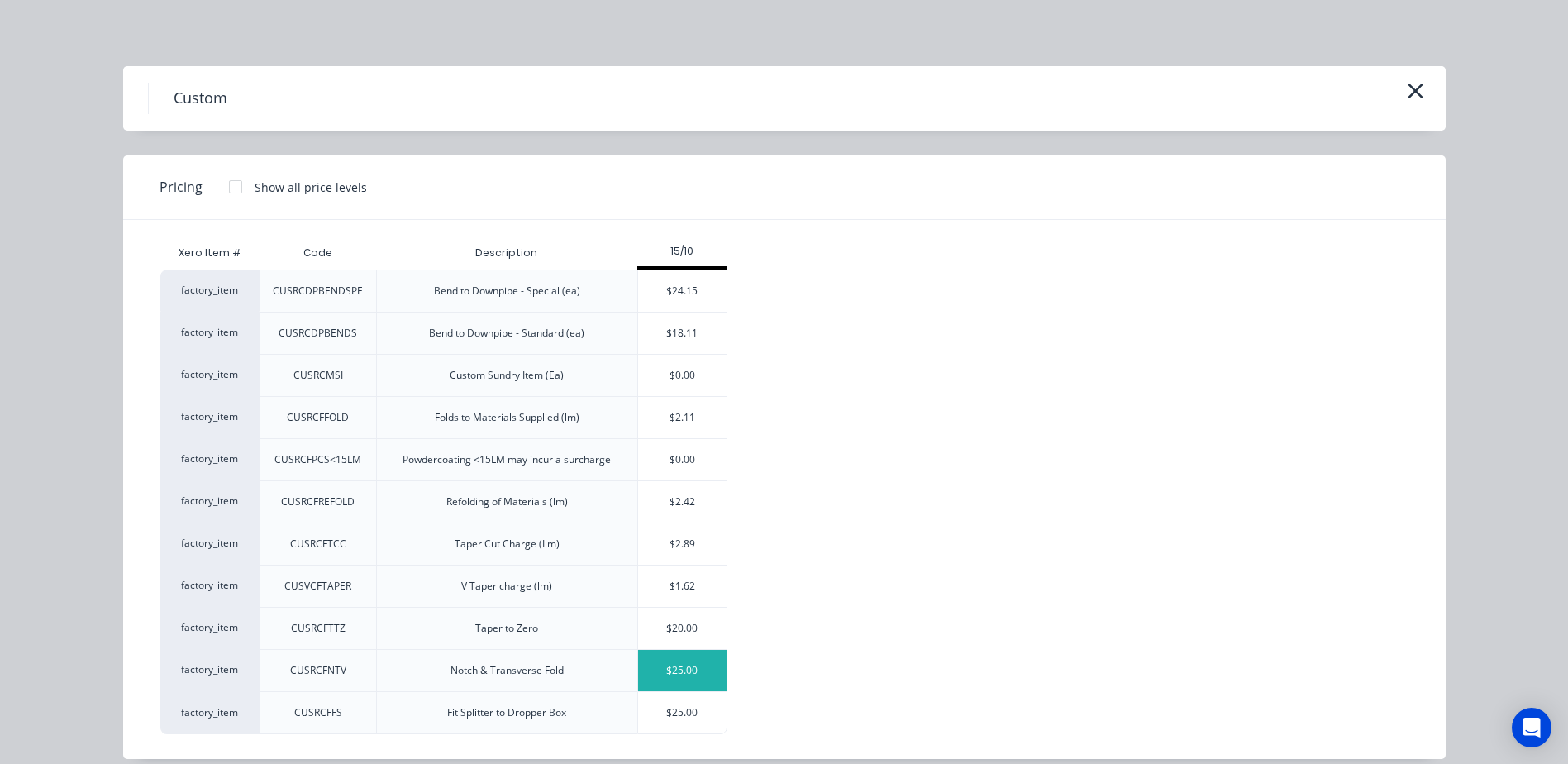
click at [678, 668] on div "$25.00" at bounding box center [683, 670] width 89 height 41
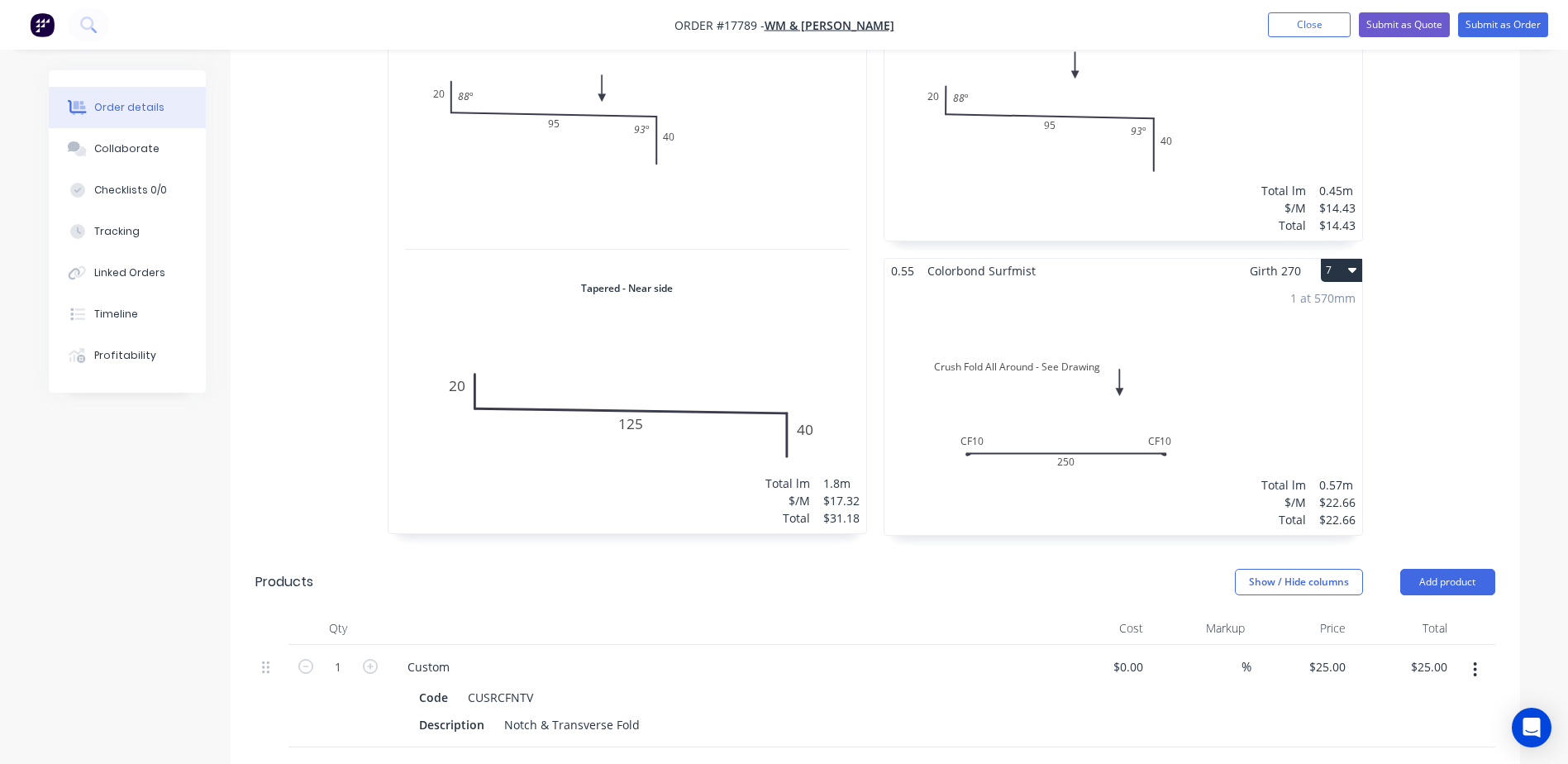
scroll to position [1068, 0]
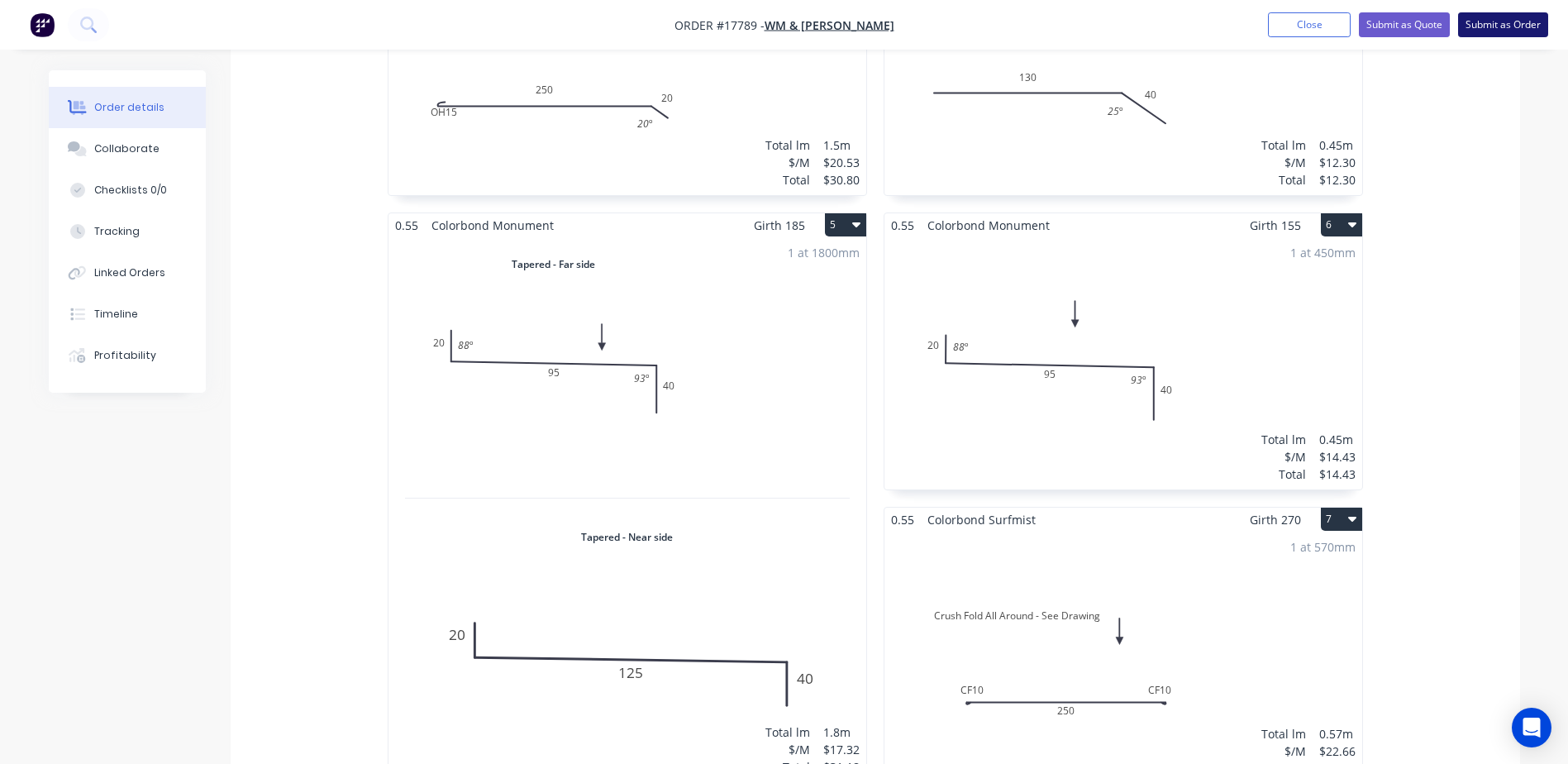
click at [1493, 22] on button "Submit as Order" at bounding box center [1504, 25] width 90 height 25
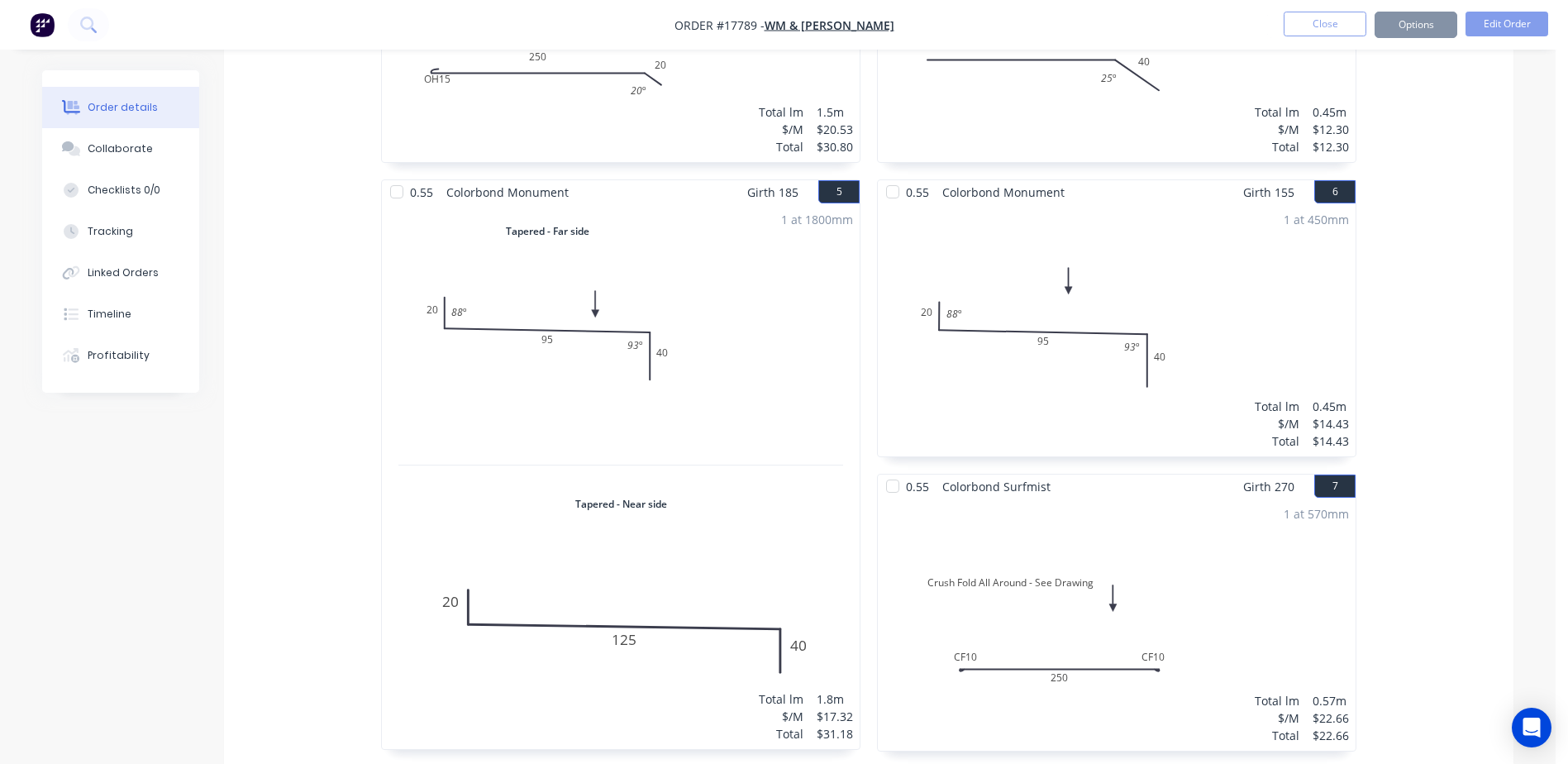
scroll to position [0, 0]
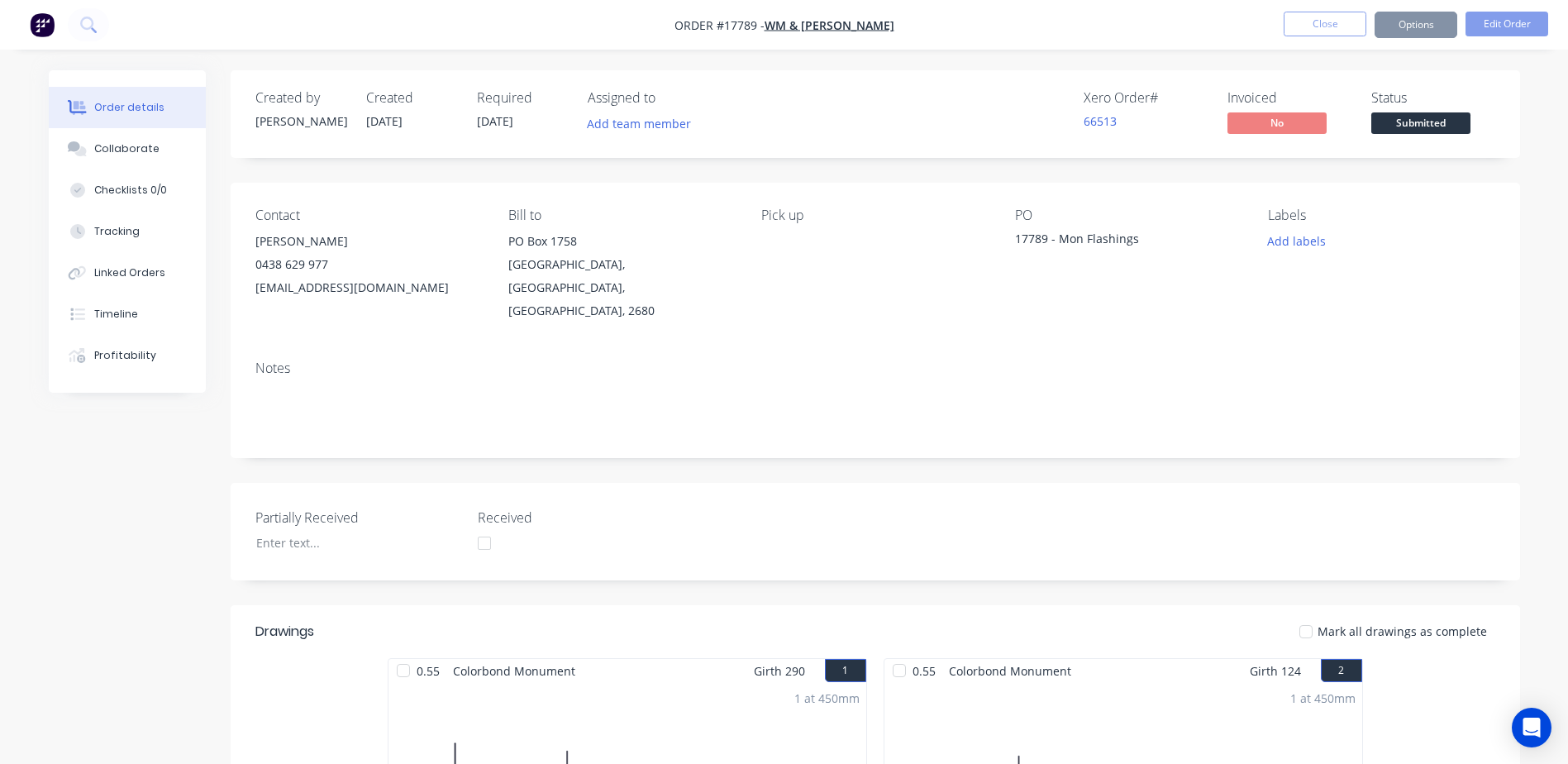
click at [1416, 28] on button "Options" at bounding box center [1416, 25] width 83 height 27
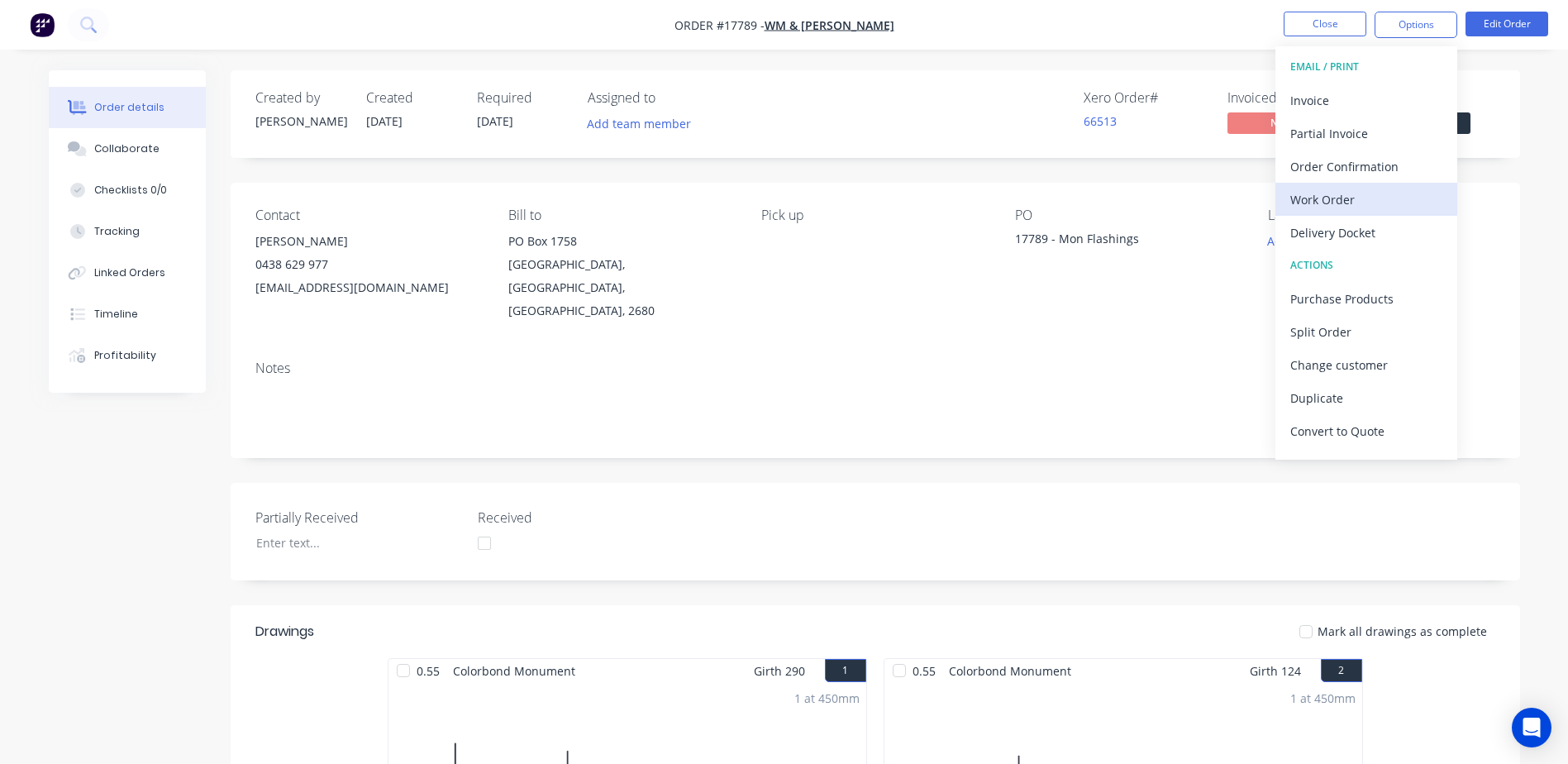
click at [1334, 198] on div "Work Order" at bounding box center [1366, 199] width 152 height 24
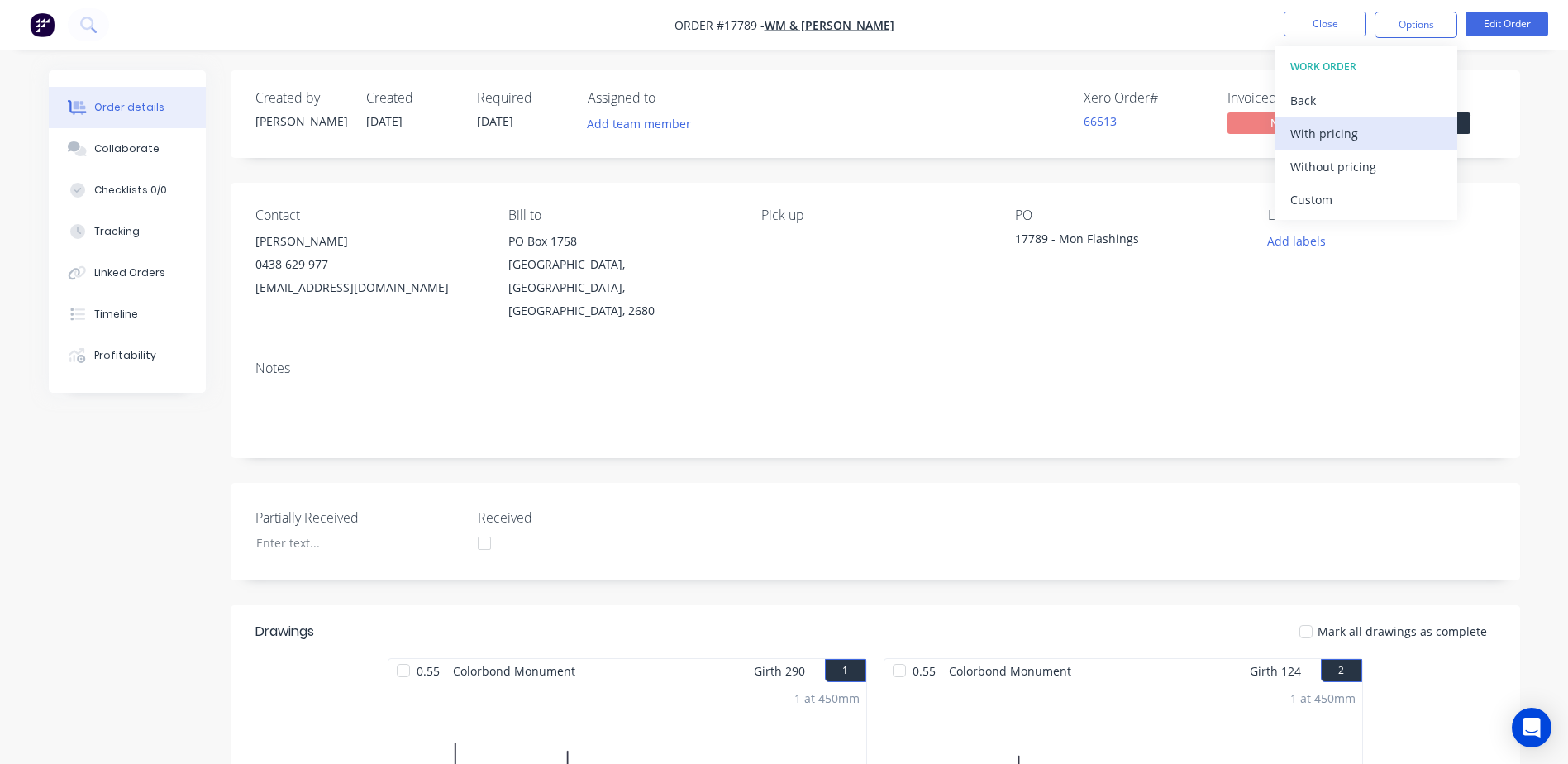
click at [1335, 136] on div "With pricing" at bounding box center [1366, 133] width 152 height 24
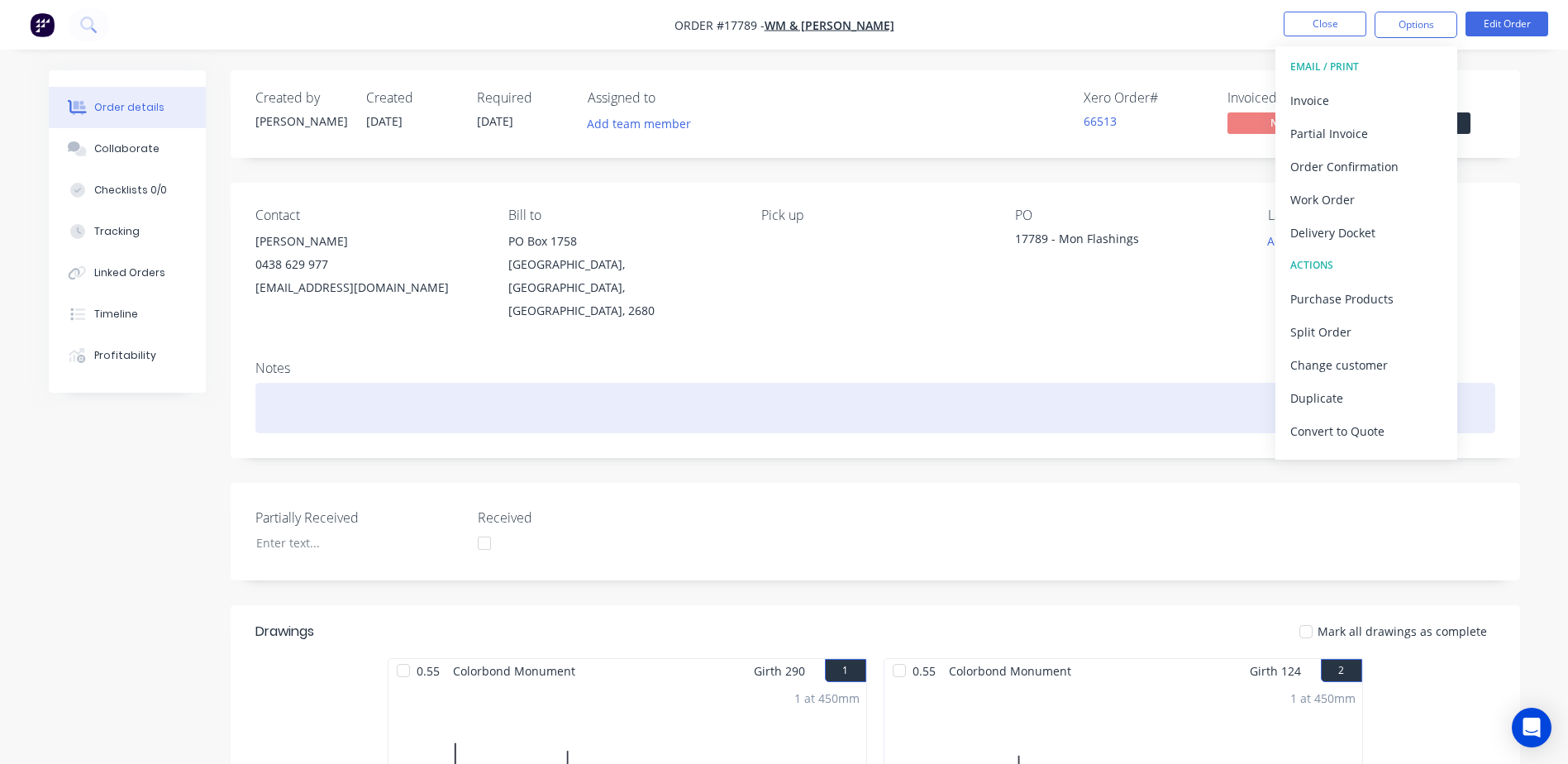
click at [1122, 382] on div at bounding box center [875, 408] width 1240 height 50
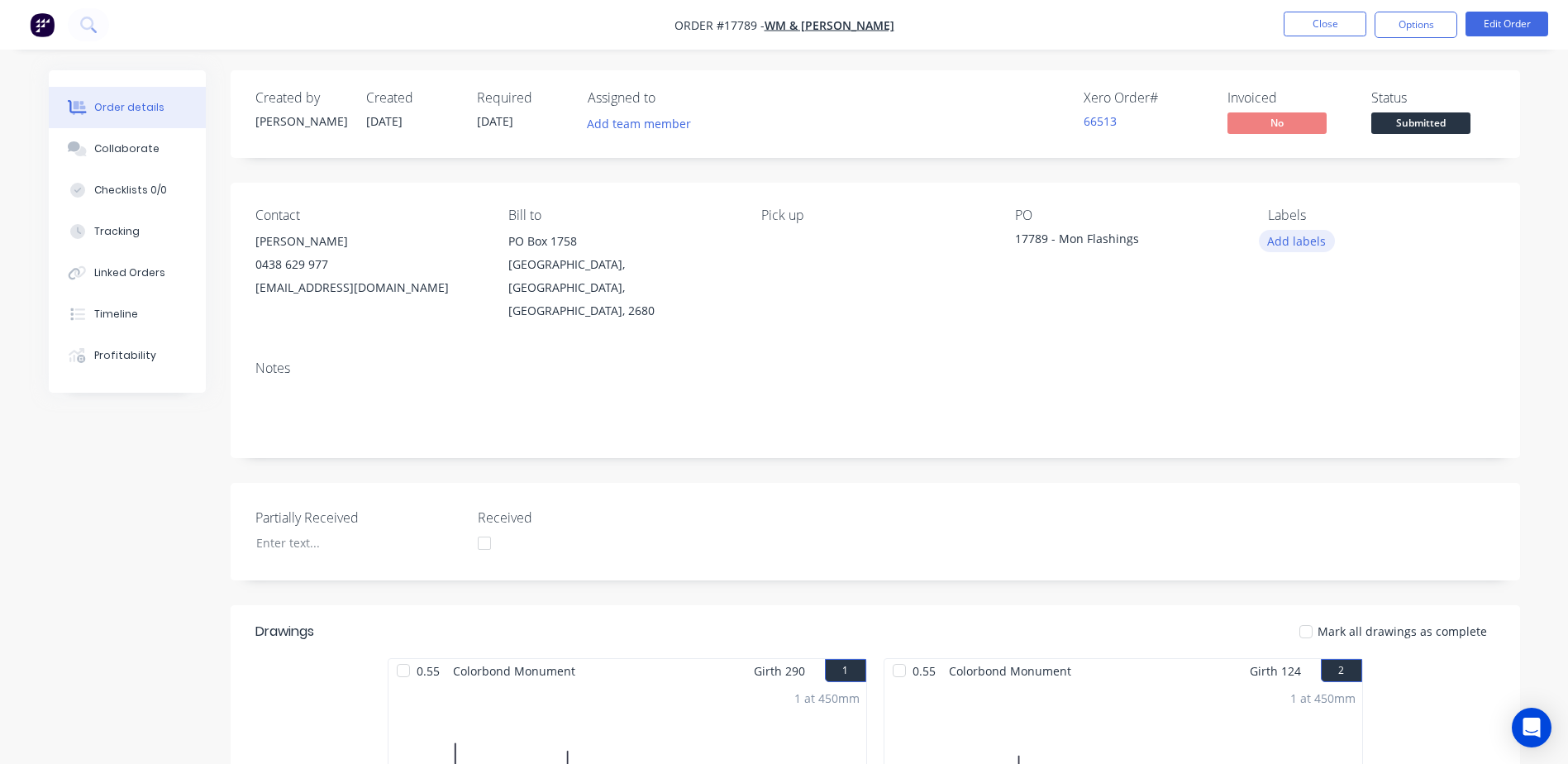
click at [1317, 238] on button "Add labels" at bounding box center [1297, 241] width 76 height 23
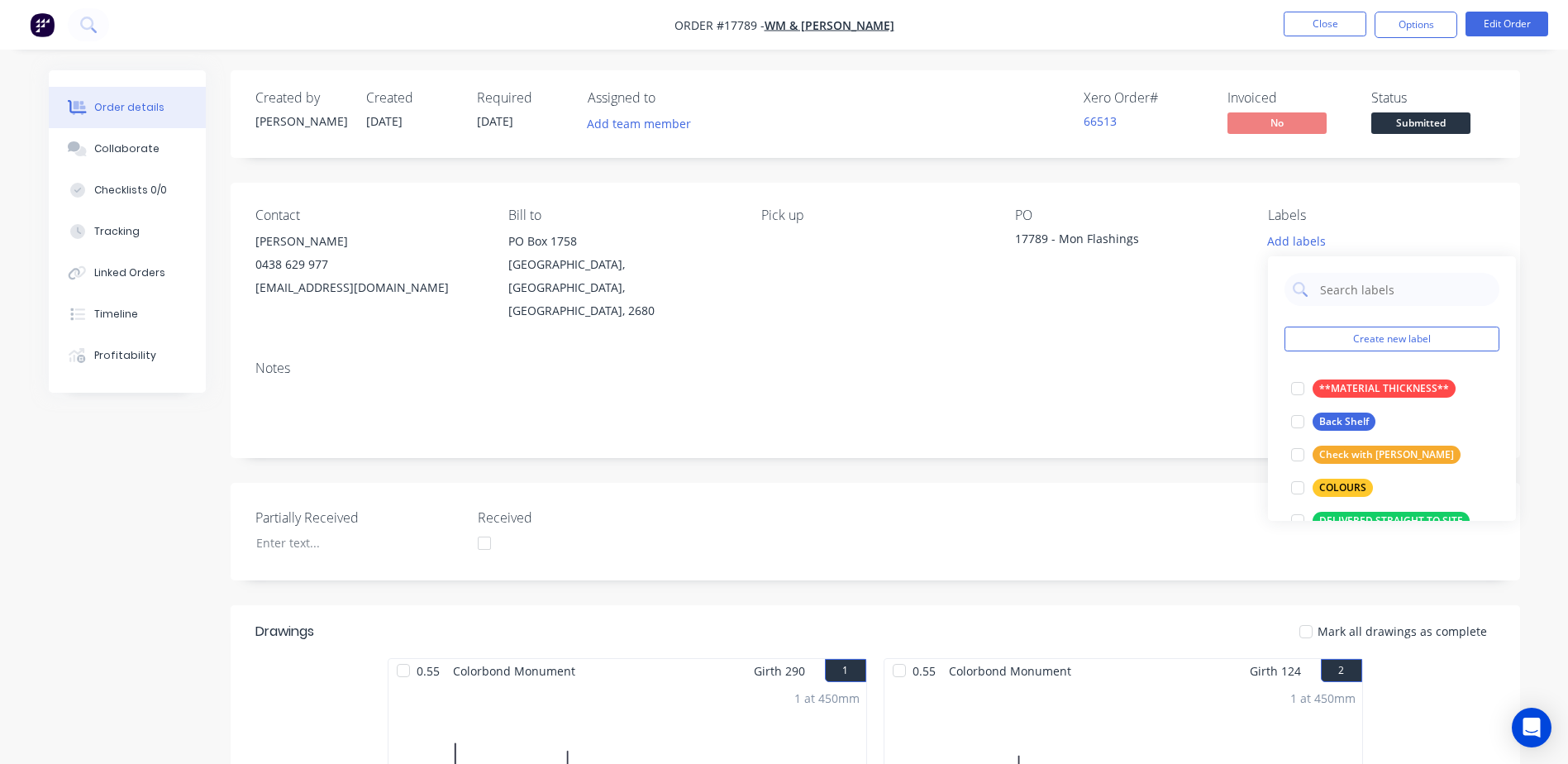
scroll to position [83, 0]
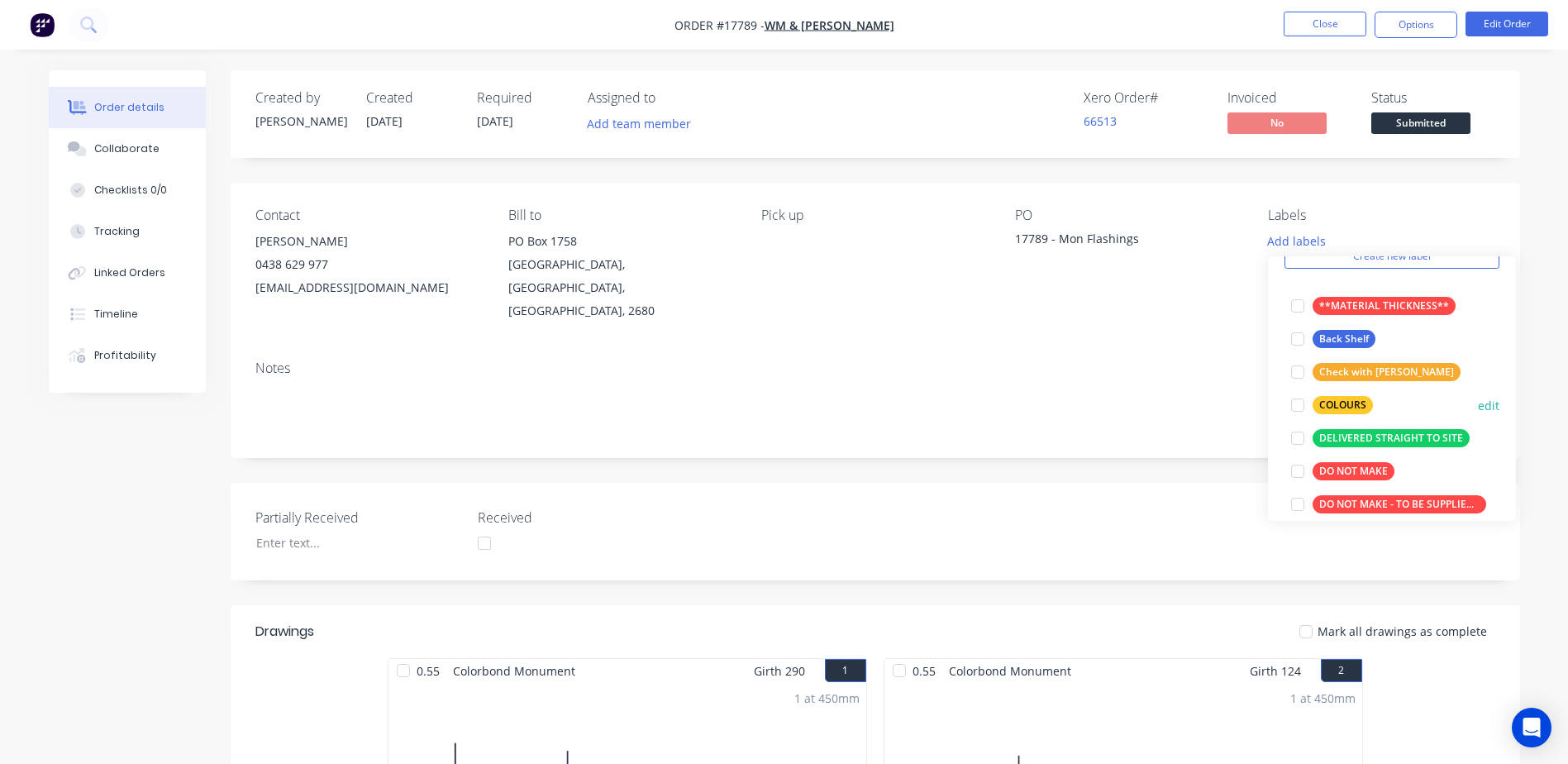
click at [1336, 406] on div "COLOURS" at bounding box center [1343, 405] width 60 height 18
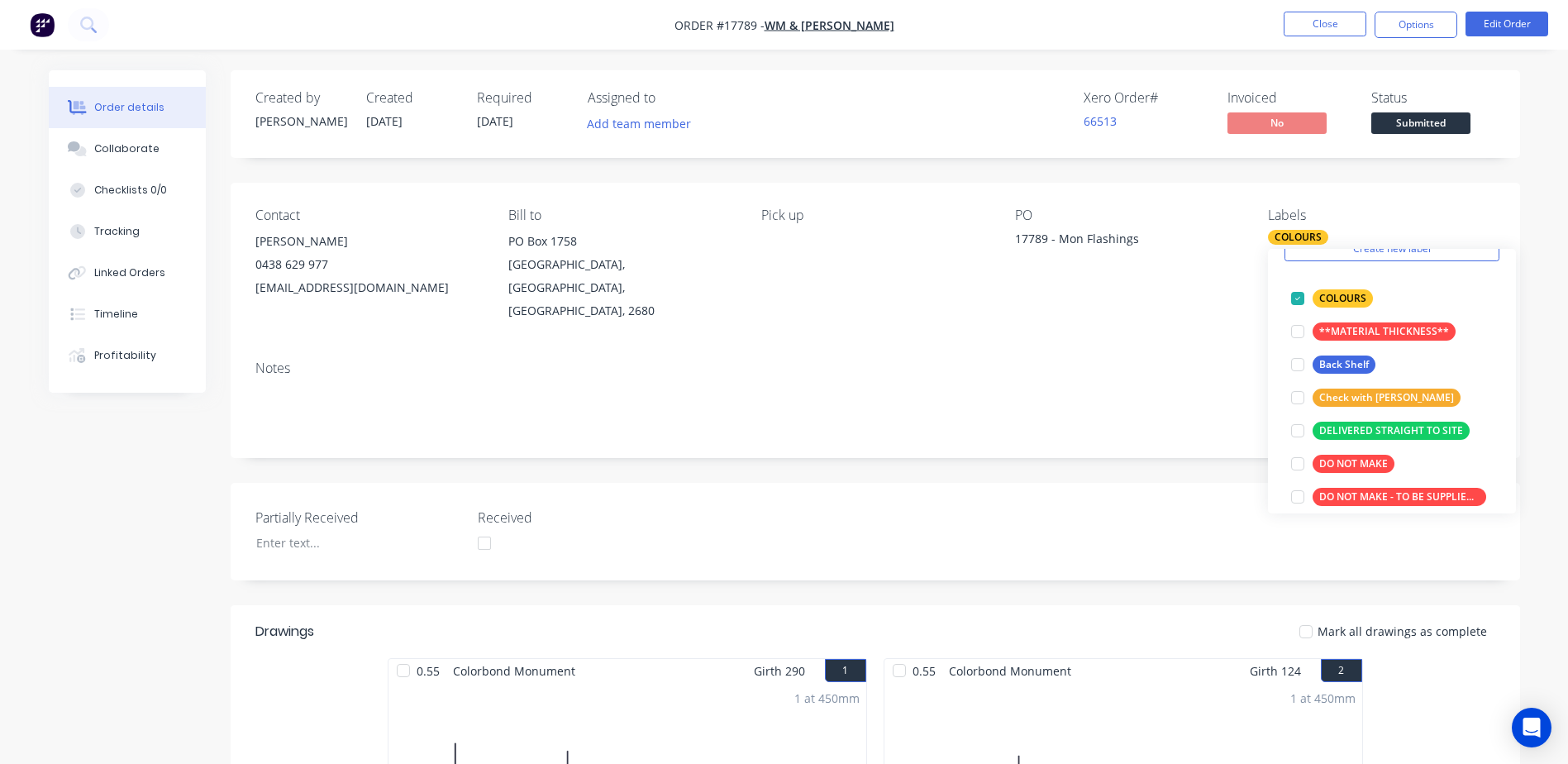
click at [1156, 361] on div "Notes" at bounding box center [875, 368] width 1240 height 16
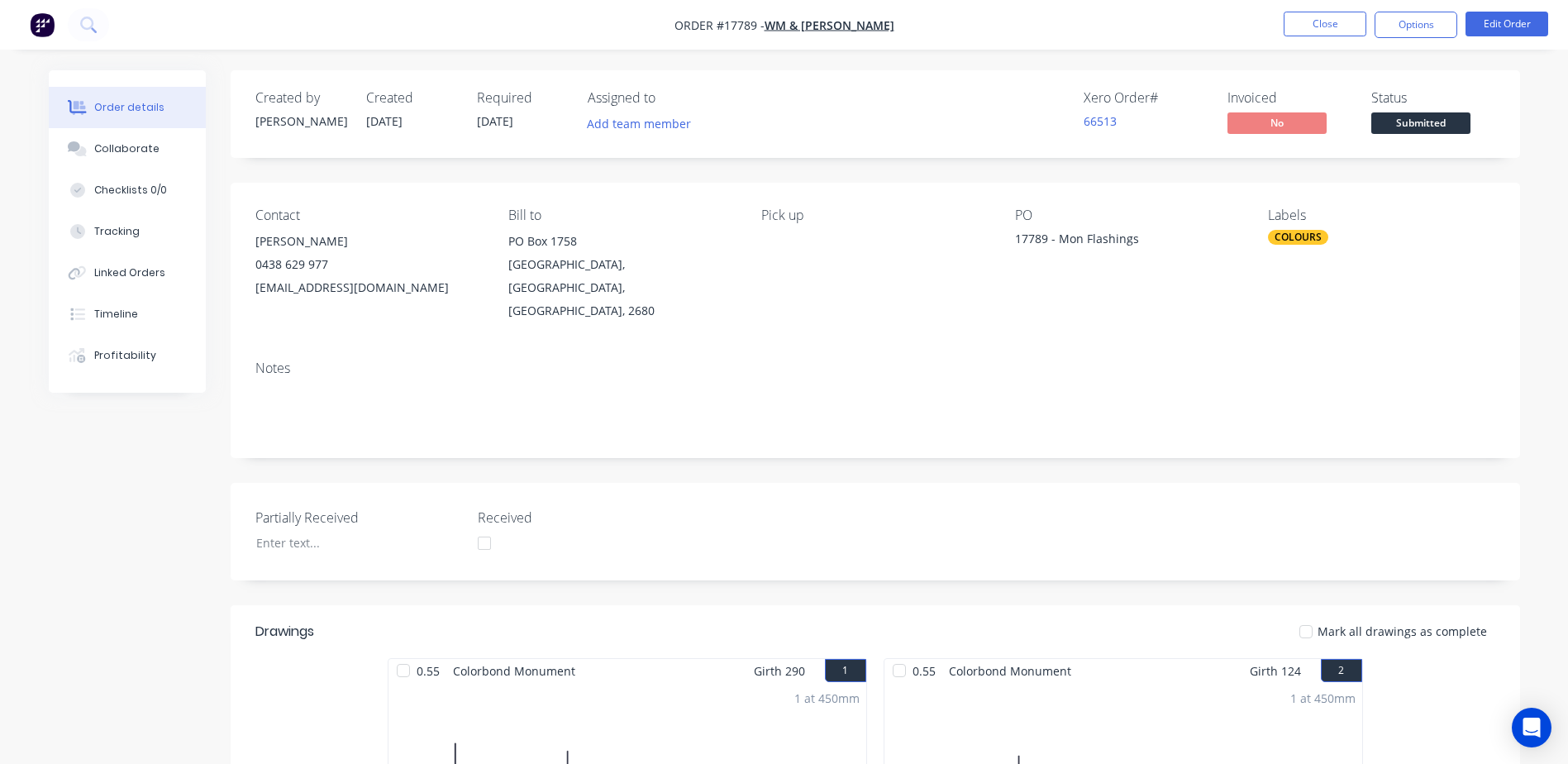
click at [1294, 233] on div "COLOURS" at bounding box center [1299, 238] width 60 height 15
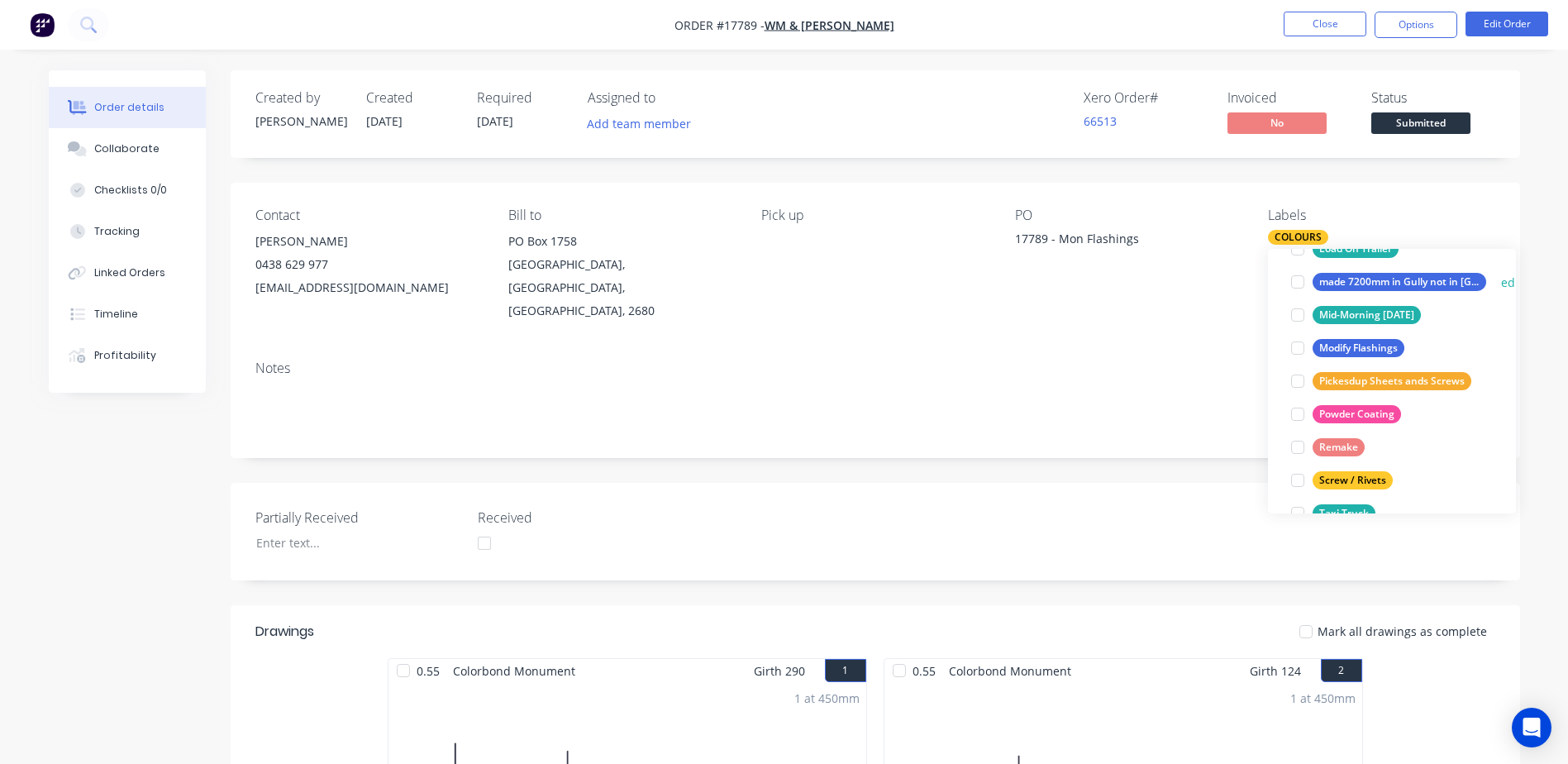
scroll to position [562, 0]
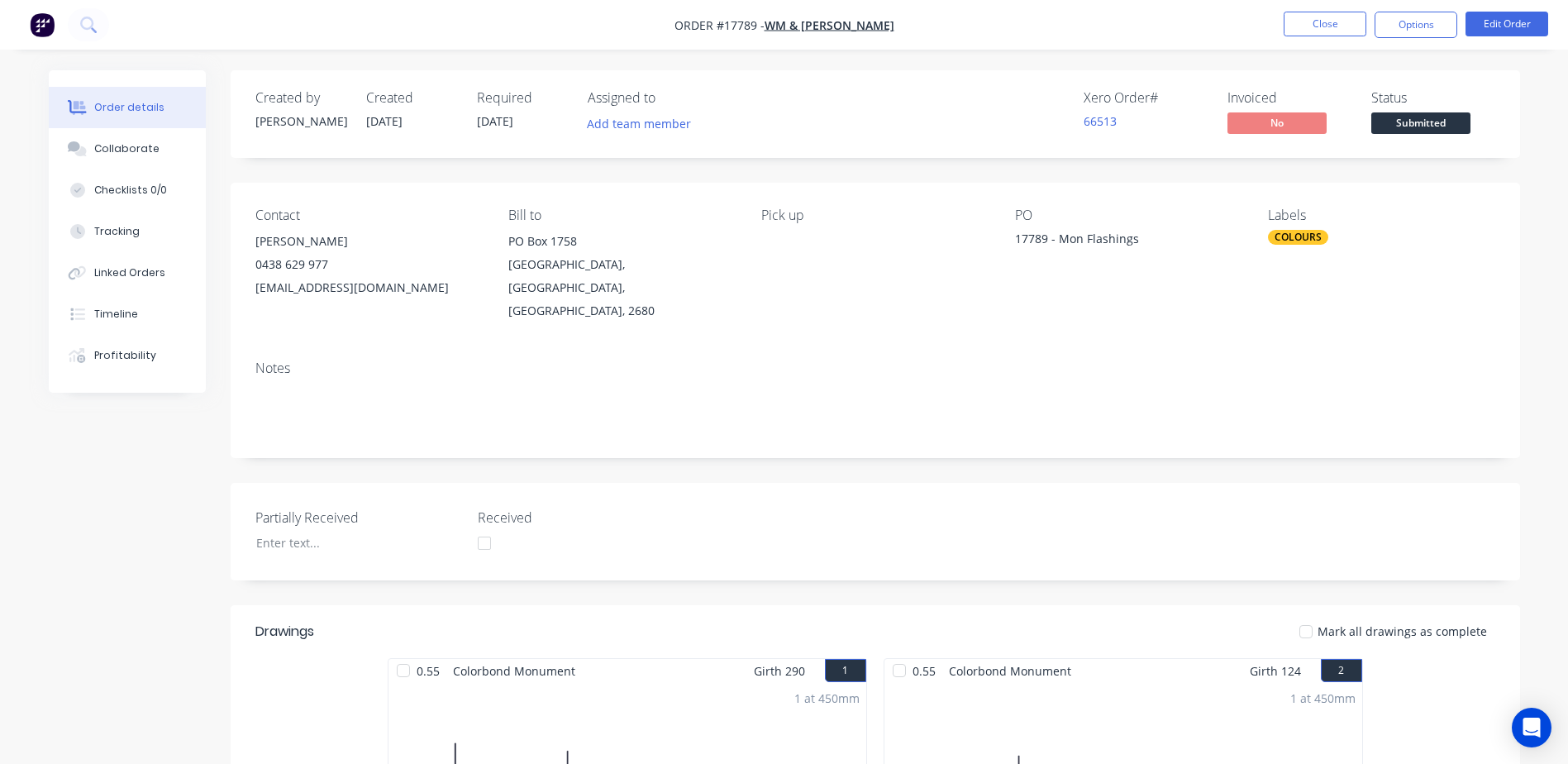
click at [792, 228] on div "Pick up" at bounding box center [874, 264] width 227 height 115
click at [500, 122] on span "14/10/25" at bounding box center [494, 120] width 36 height 16
